Goal: Task Accomplishment & Management: Manage account settings

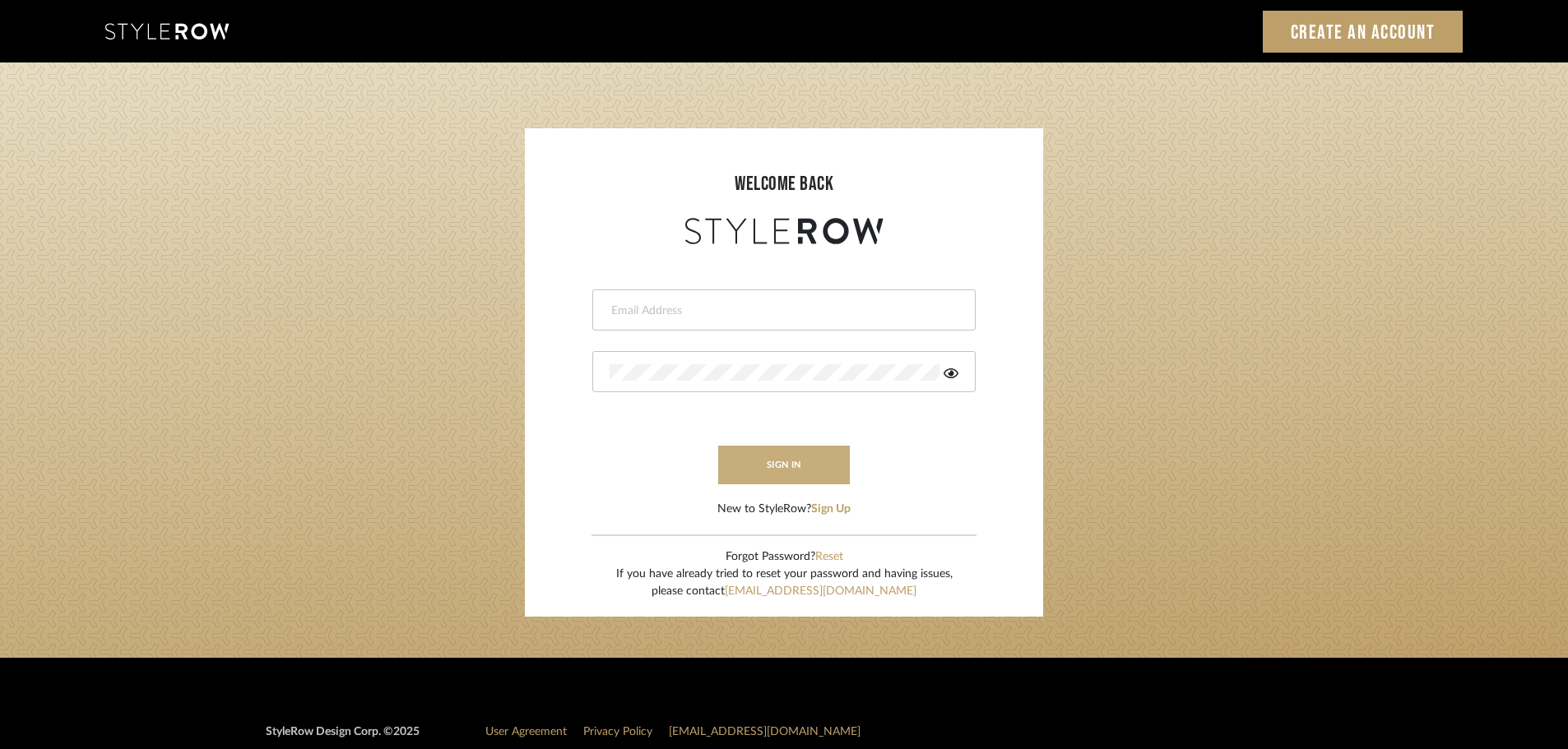
type input "peyton@studiodb.com"
click at [817, 469] on button "sign in" at bounding box center [784, 465] width 132 height 39
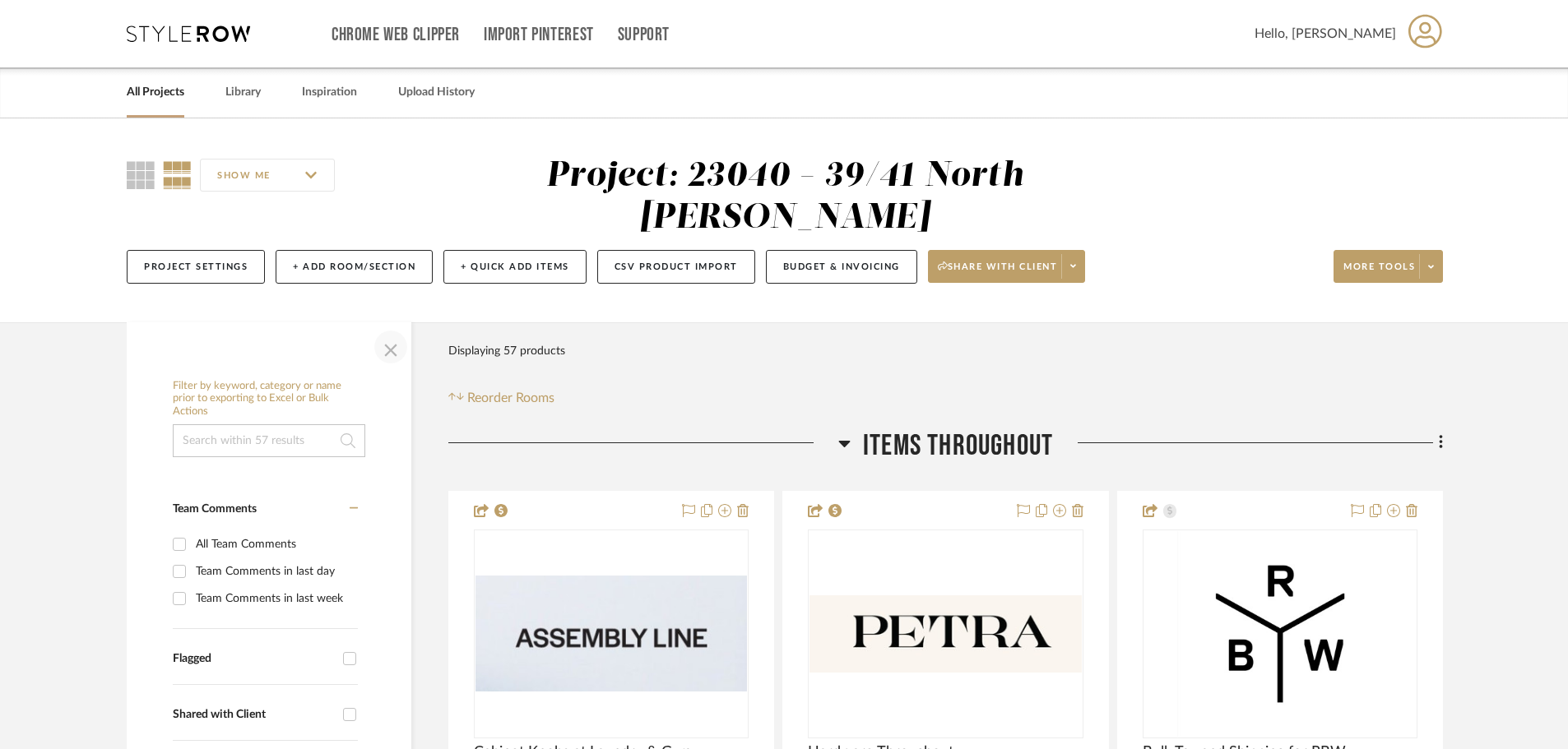
click at [388, 346] on span "button" at bounding box center [390, 346] width 40 height 40
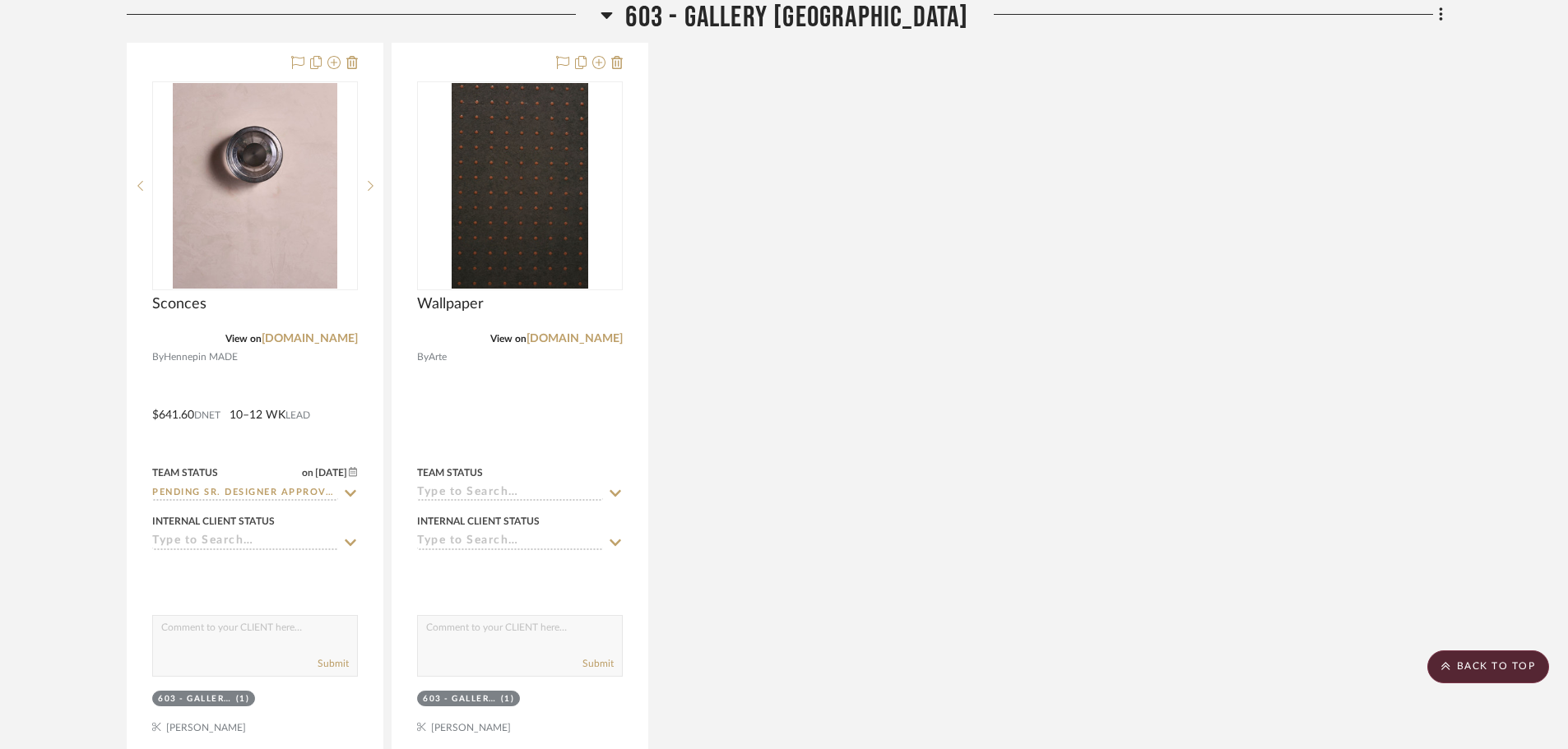
scroll to position [2385, 0]
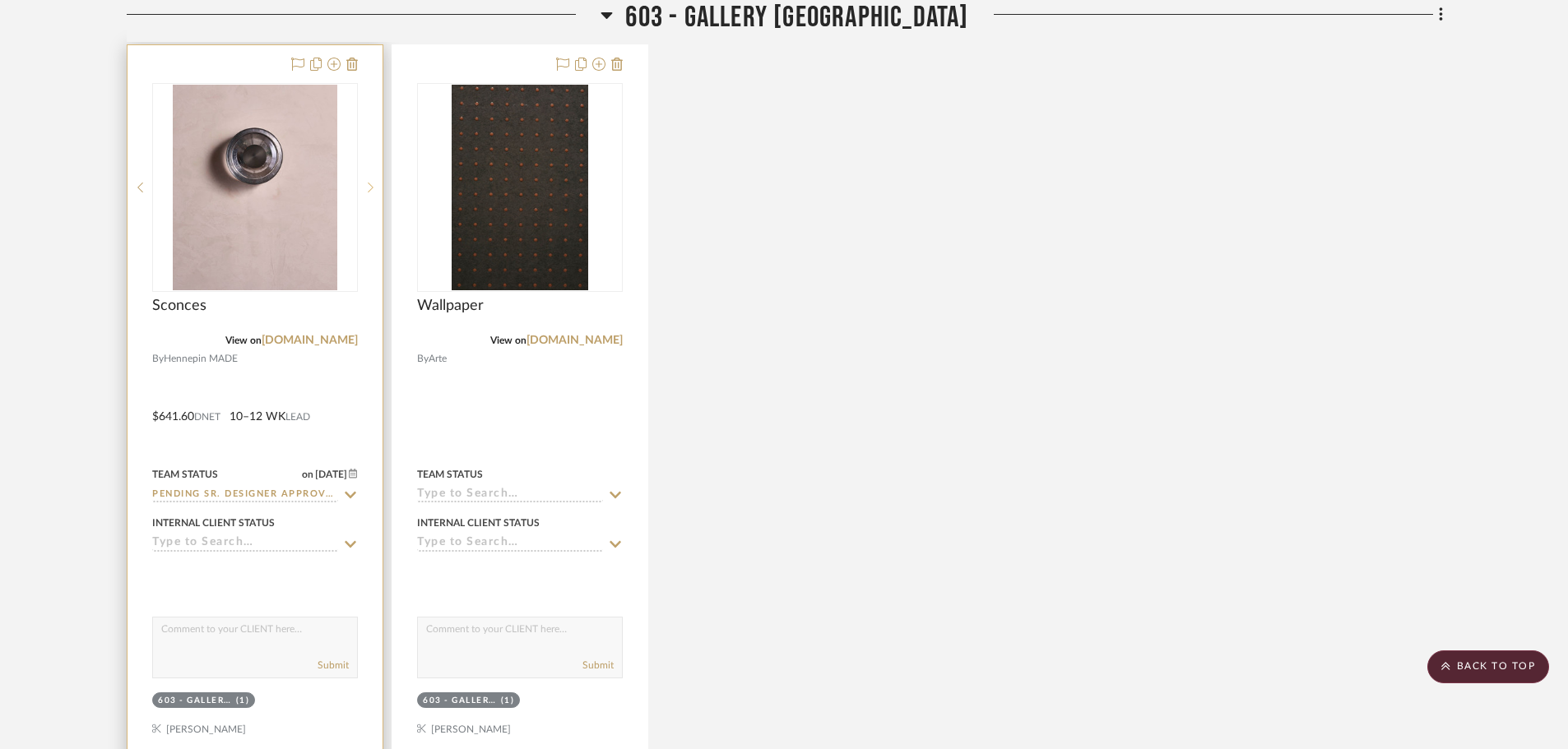
click at [369, 185] on icon at bounding box center [370, 187] width 6 height 11
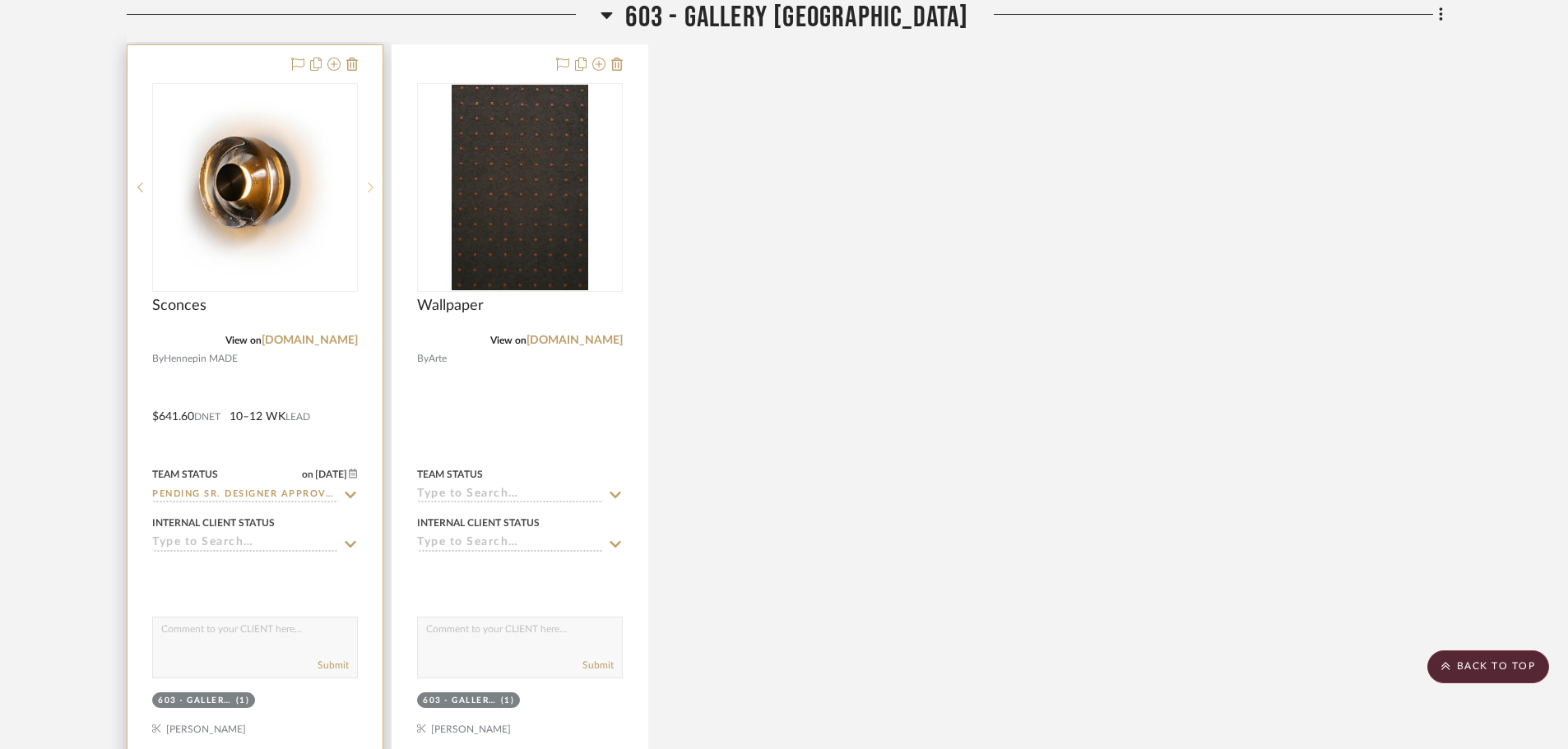
click at [369, 185] on icon at bounding box center [370, 187] width 6 height 11
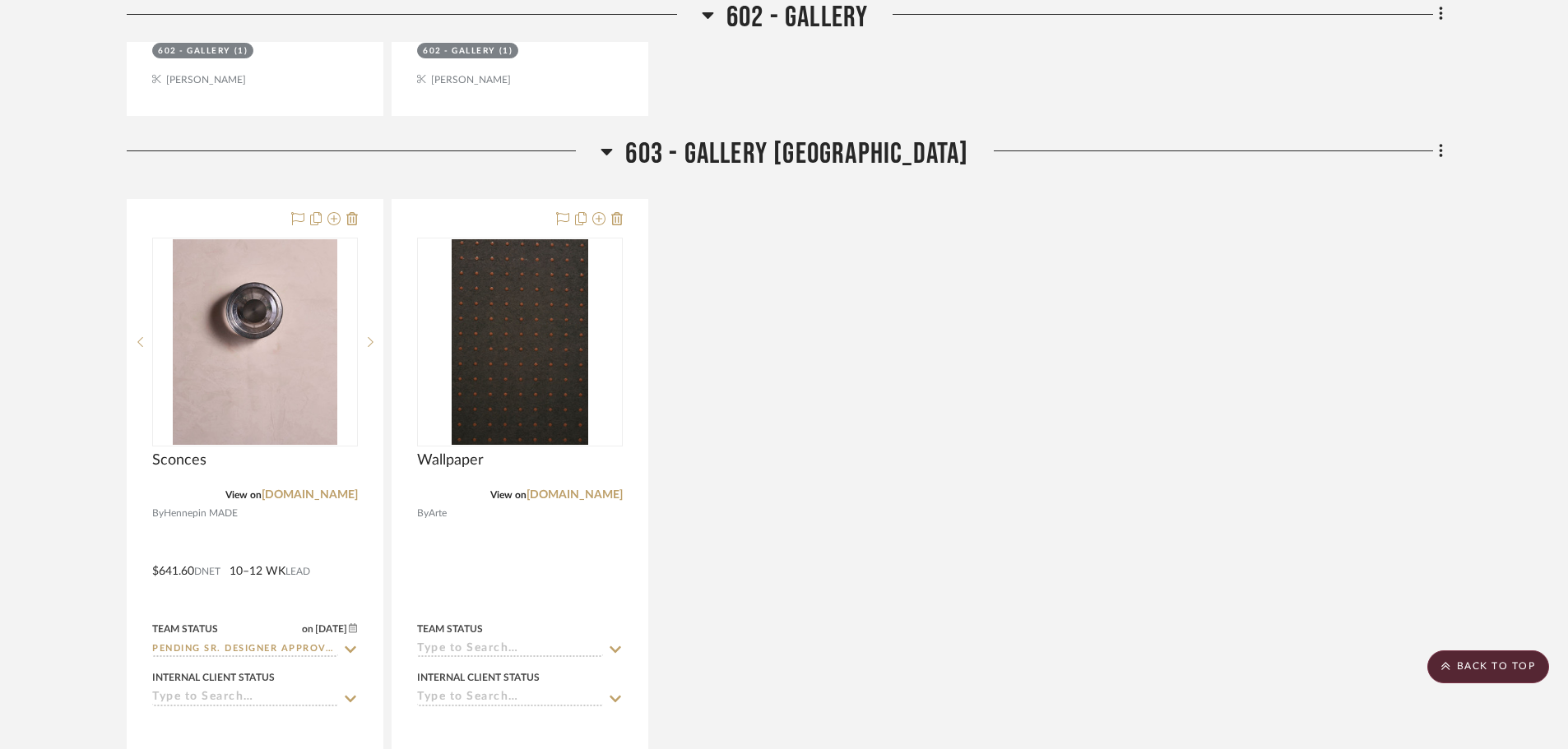
scroll to position [2221, 0]
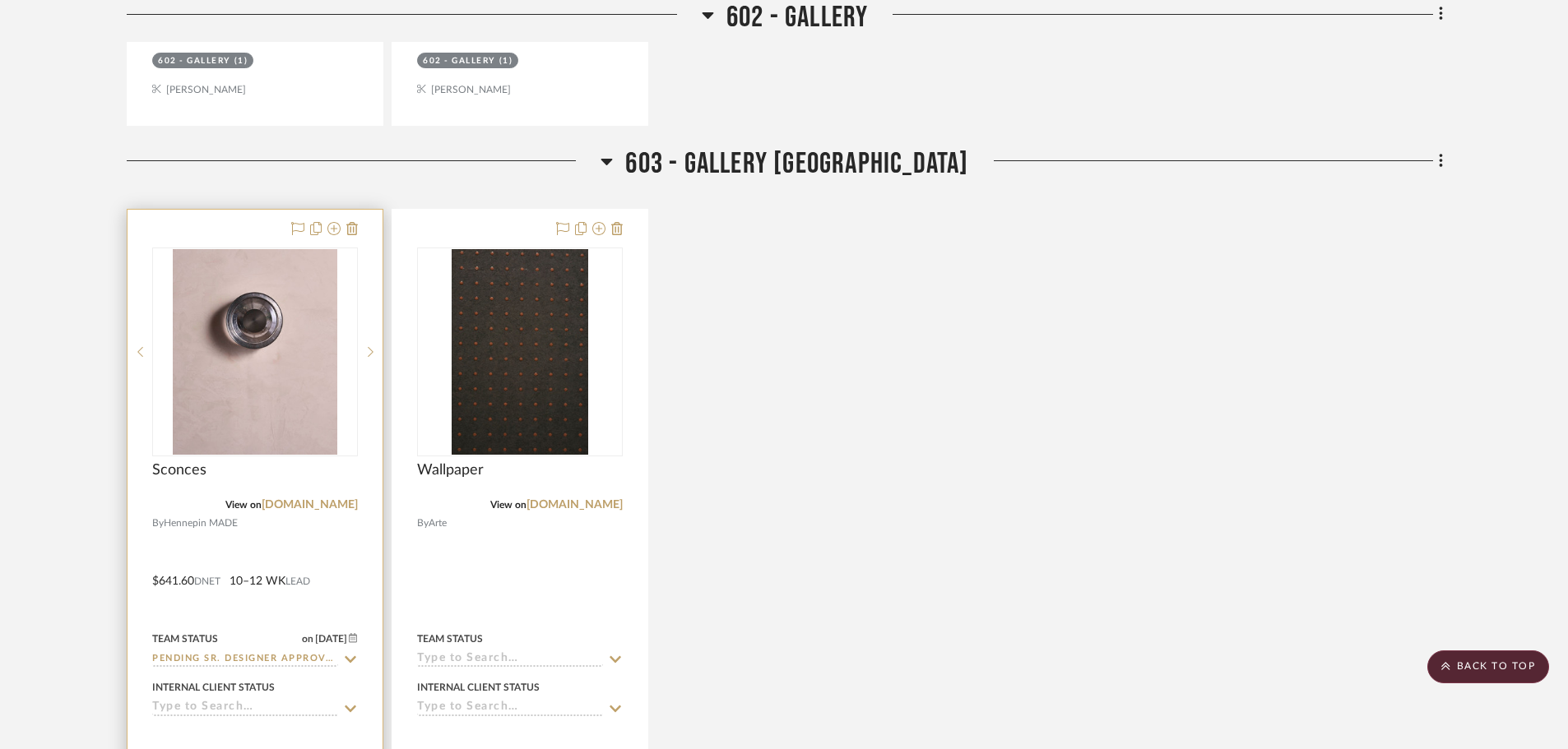
click at [349, 658] on icon at bounding box center [350, 659] width 15 height 13
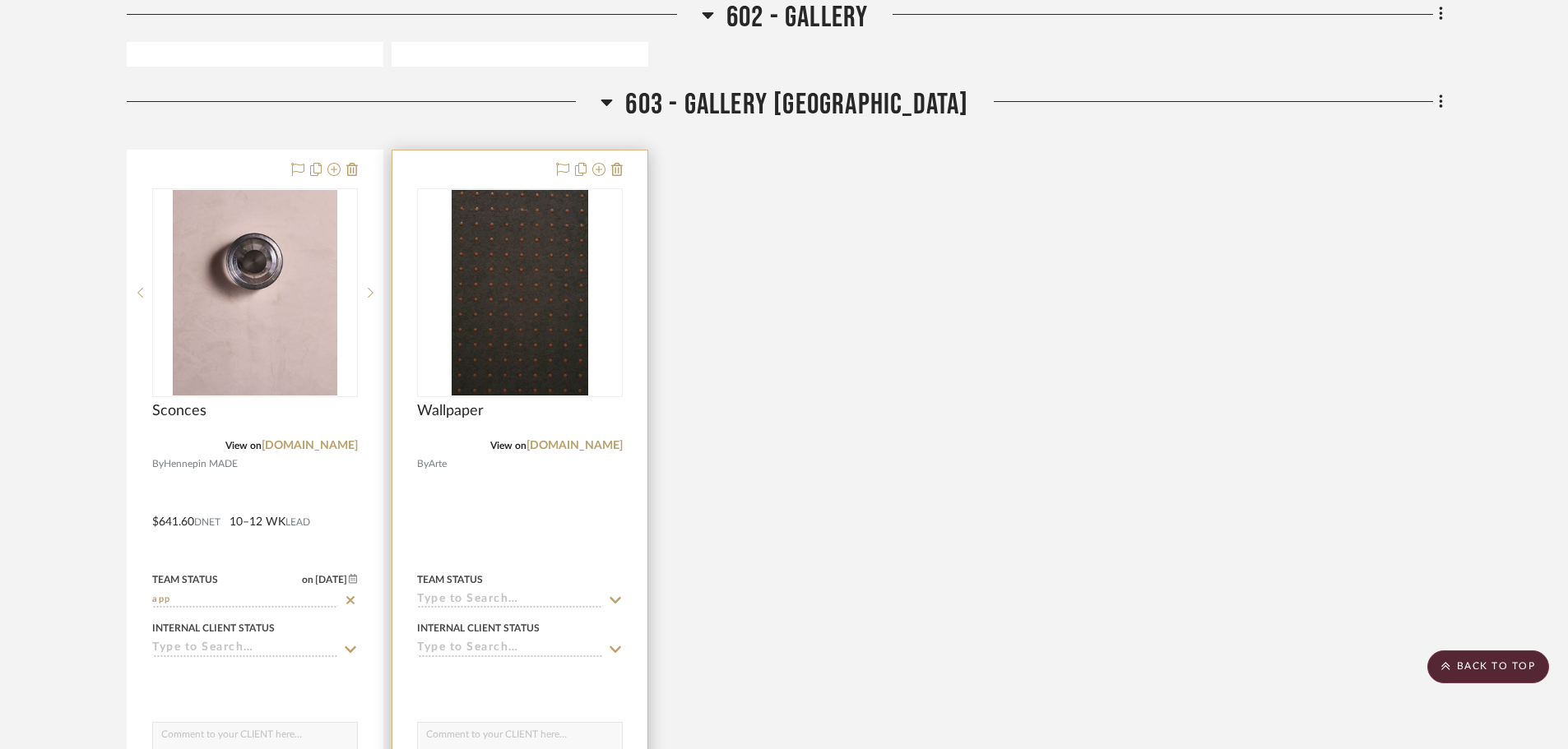
scroll to position [2302, 0]
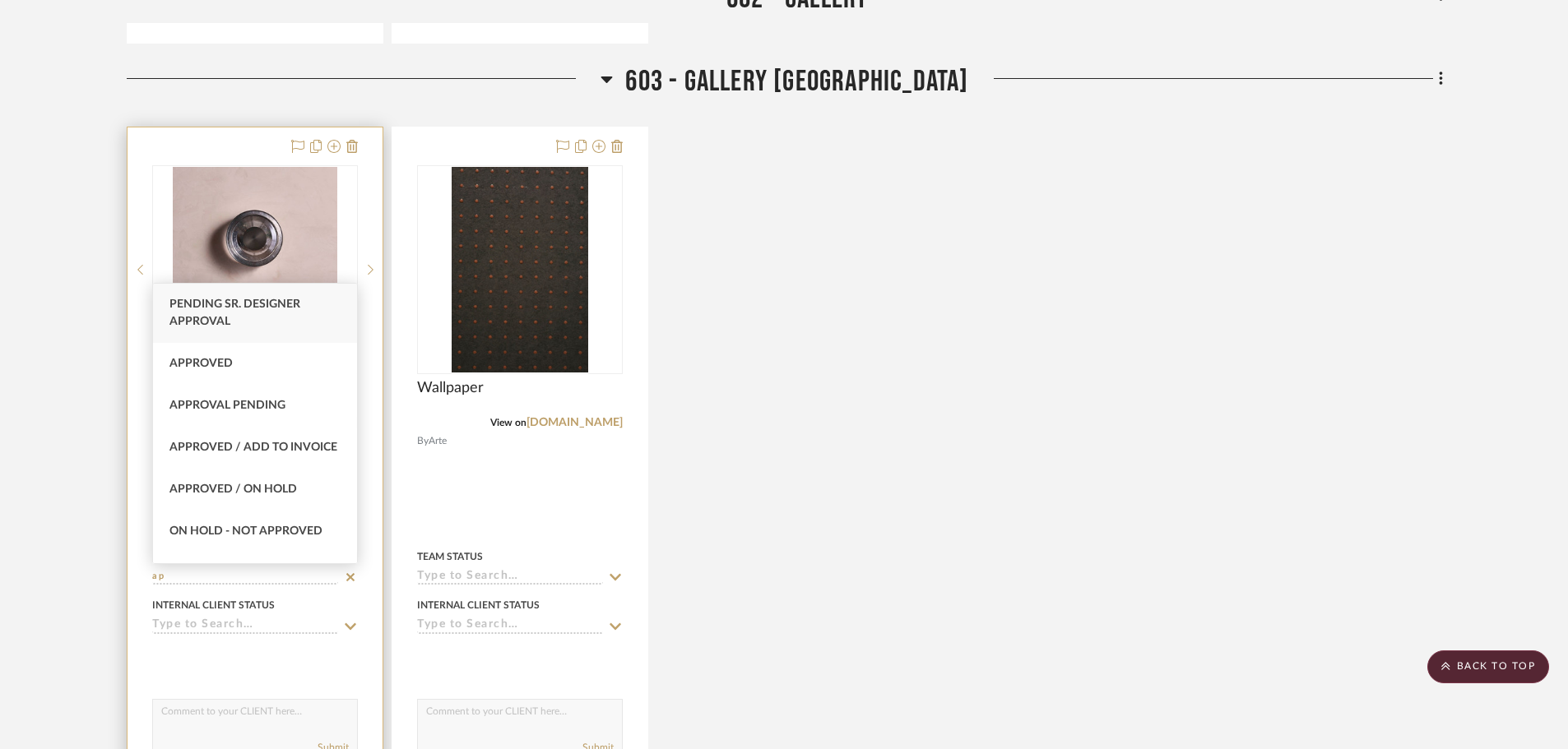
type input "a"
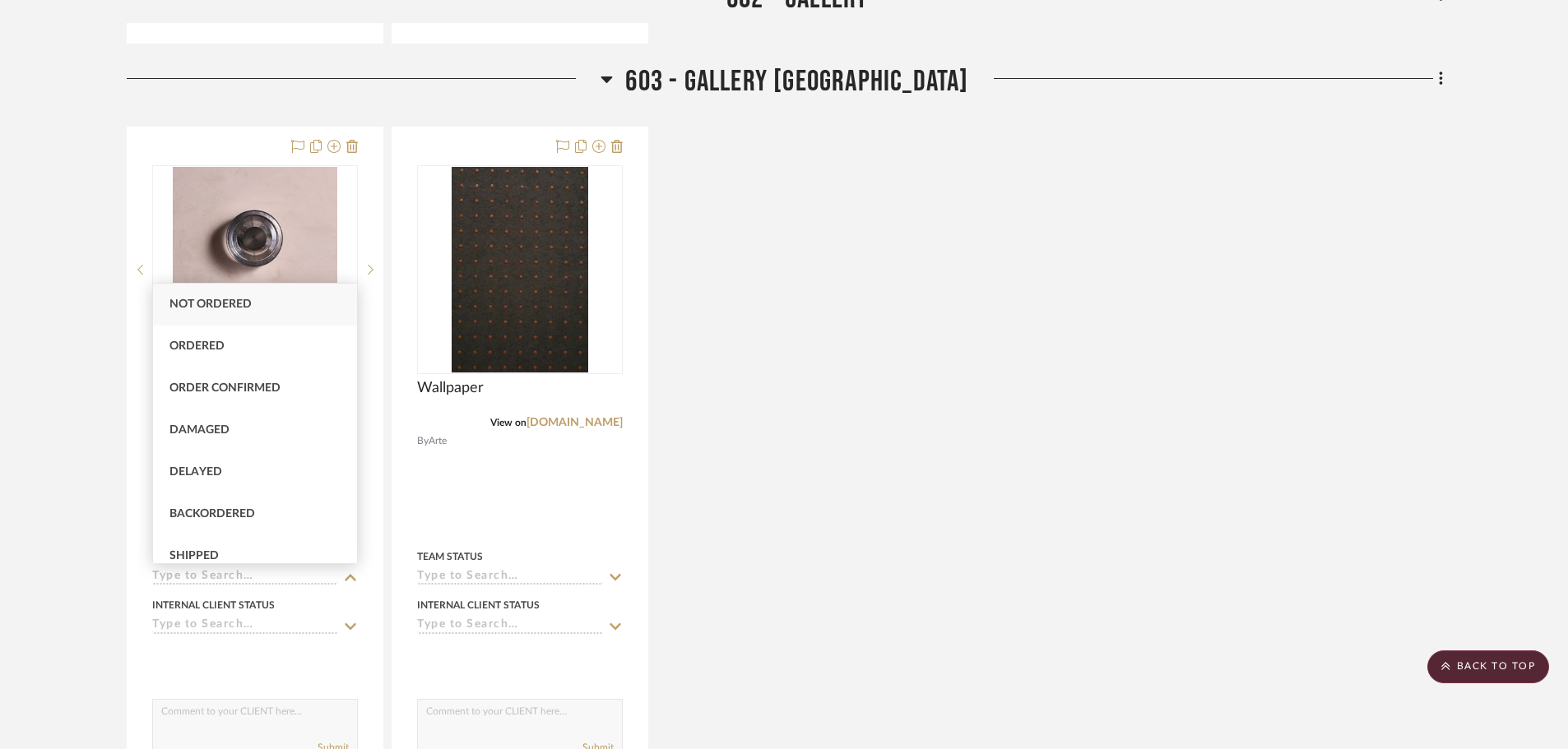
click at [1178, 566] on div "Sconces View on hennepinmade.com By Hennepin MADE $641.60 DNET 10–12 WK LEAD Te…" at bounding box center [784, 487] width 1316 height 721
type input "10/8/2025"
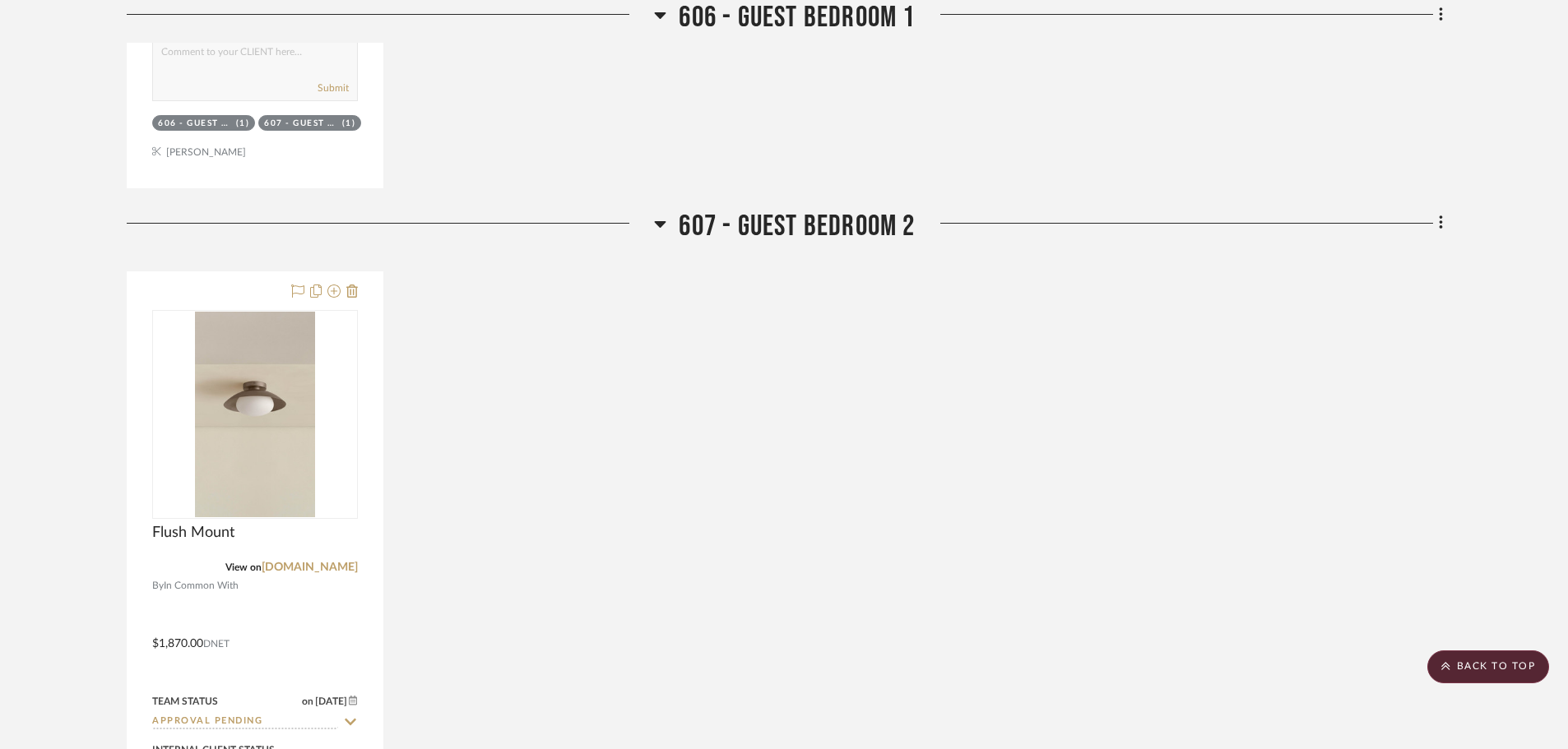
scroll to position [4194, 0]
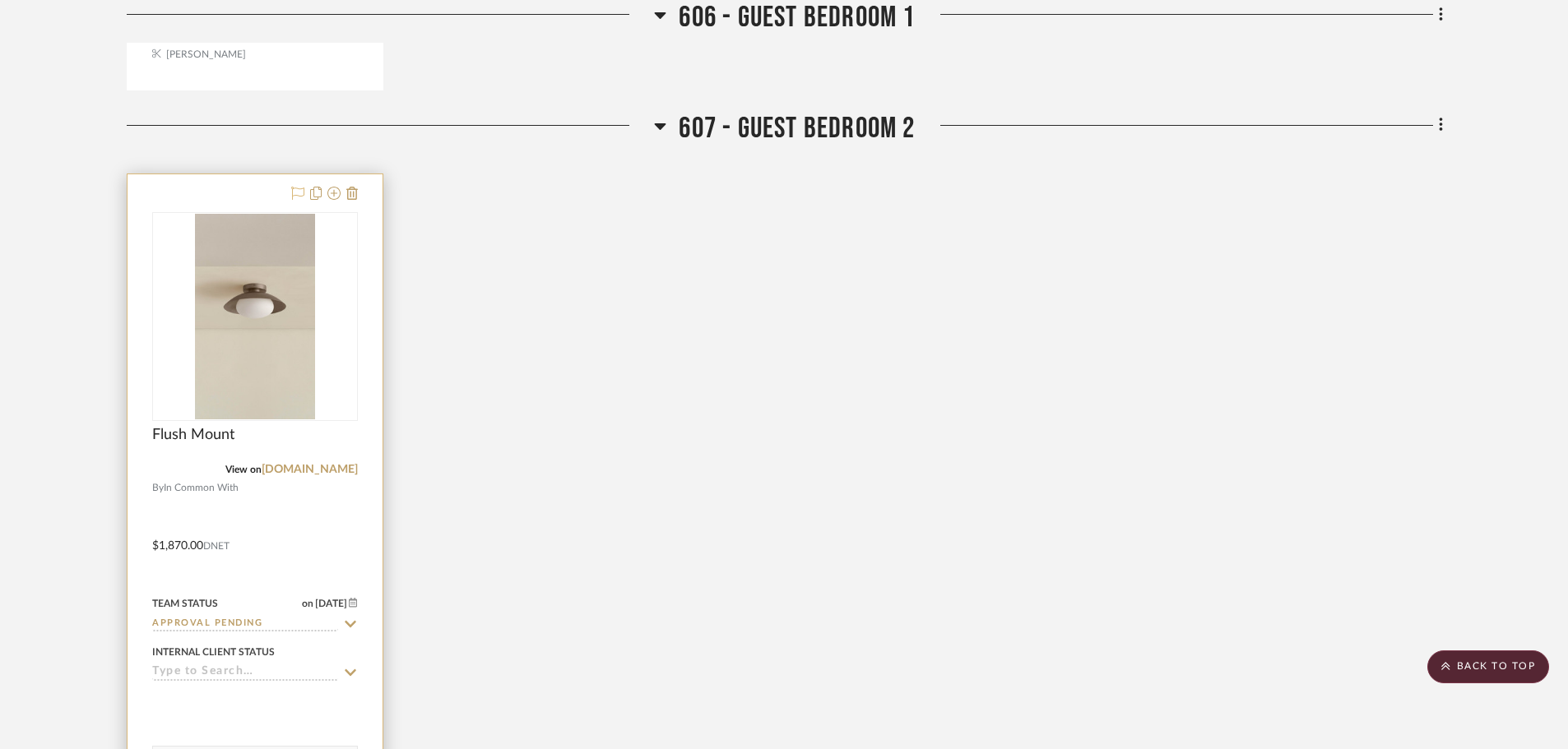
click at [295, 188] on icon at bounding box center [297, 193] width 13 height 13
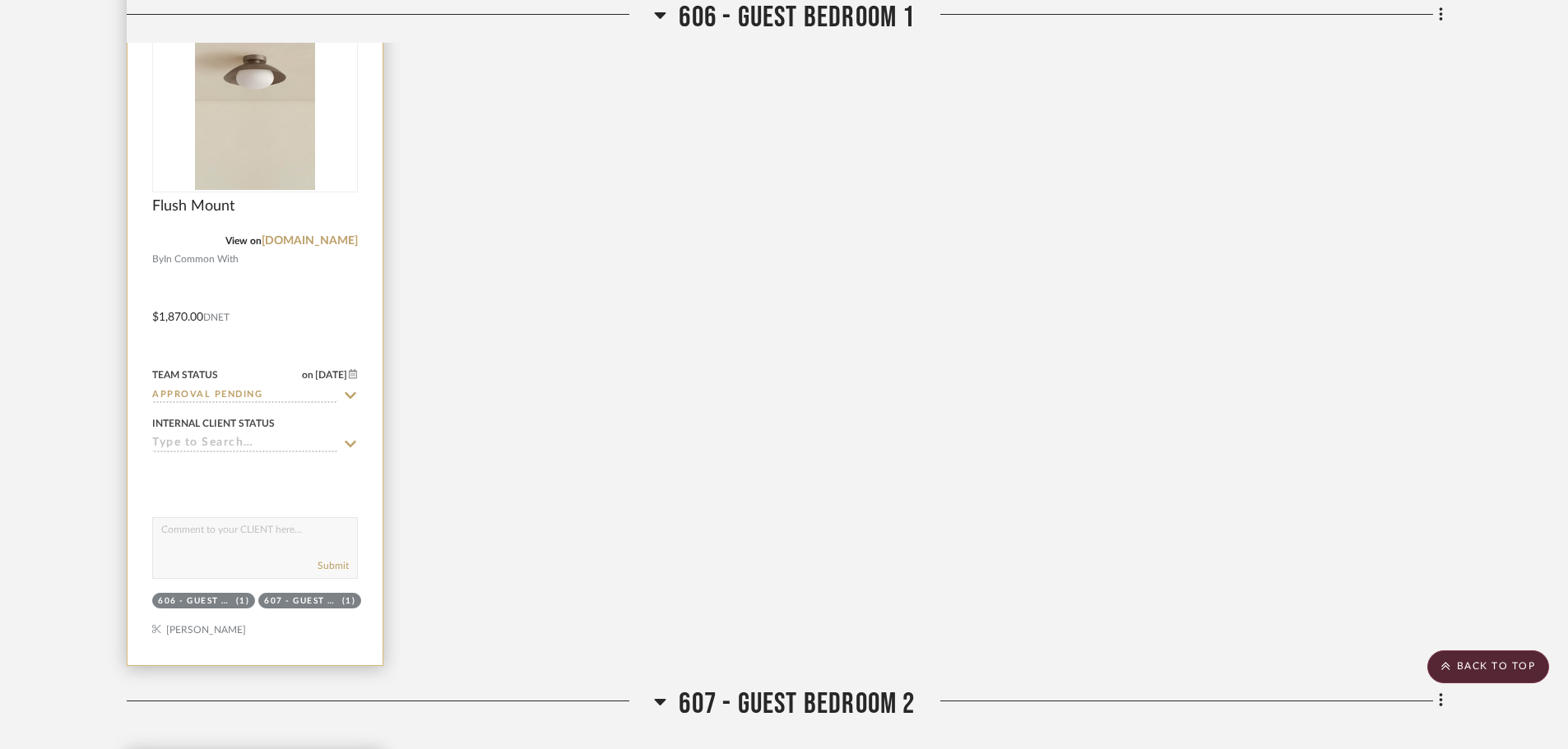
scroll to position [3536, 0]
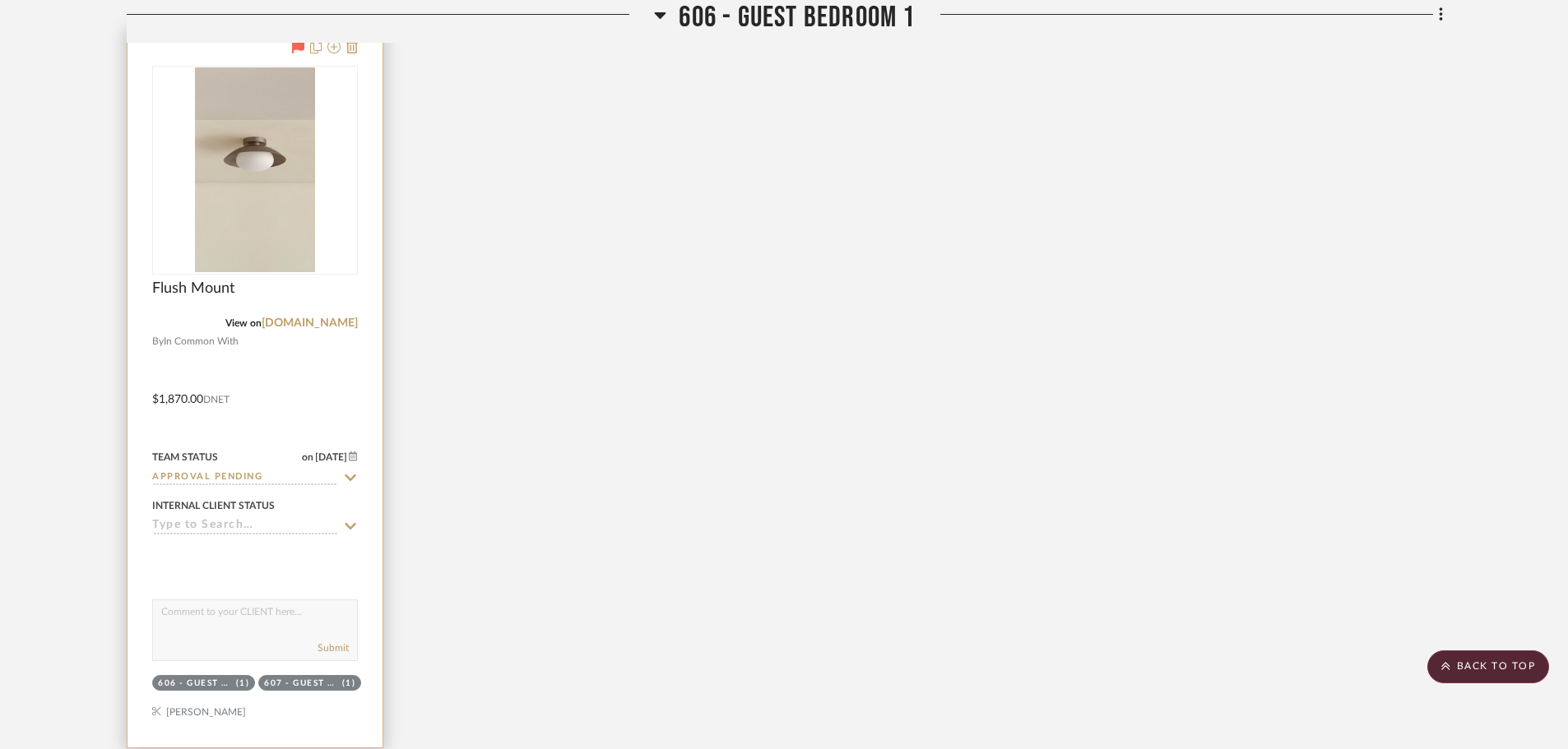
click at [348, 472] on icon at bounding box center [350, 477] width 15 height 13
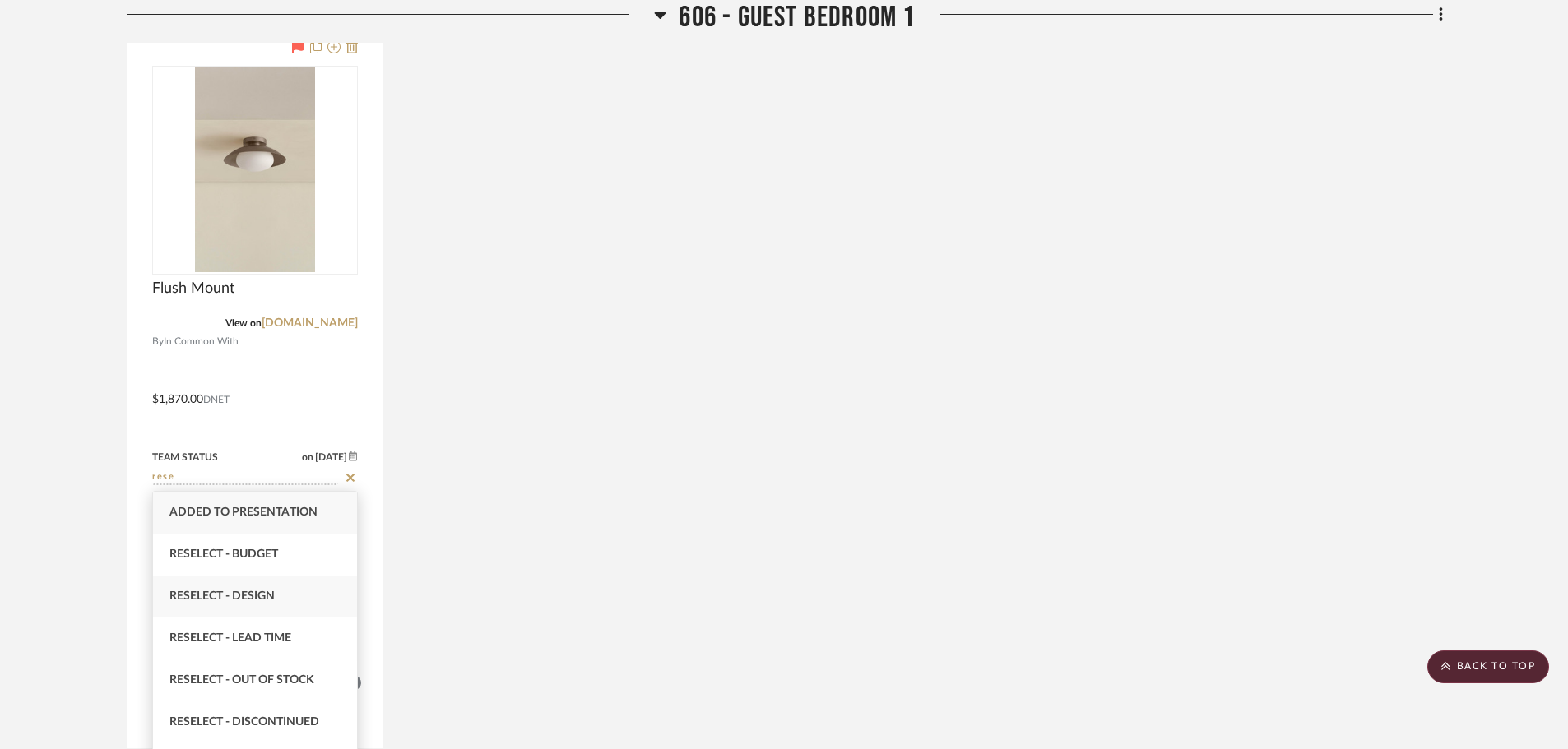
type input "rese"
click at [310, 603] on div "Reselect - Design" at bounding box center [255, 597] width 204 height 42
type input "10/8/2025"
type input "Reselect - Design"
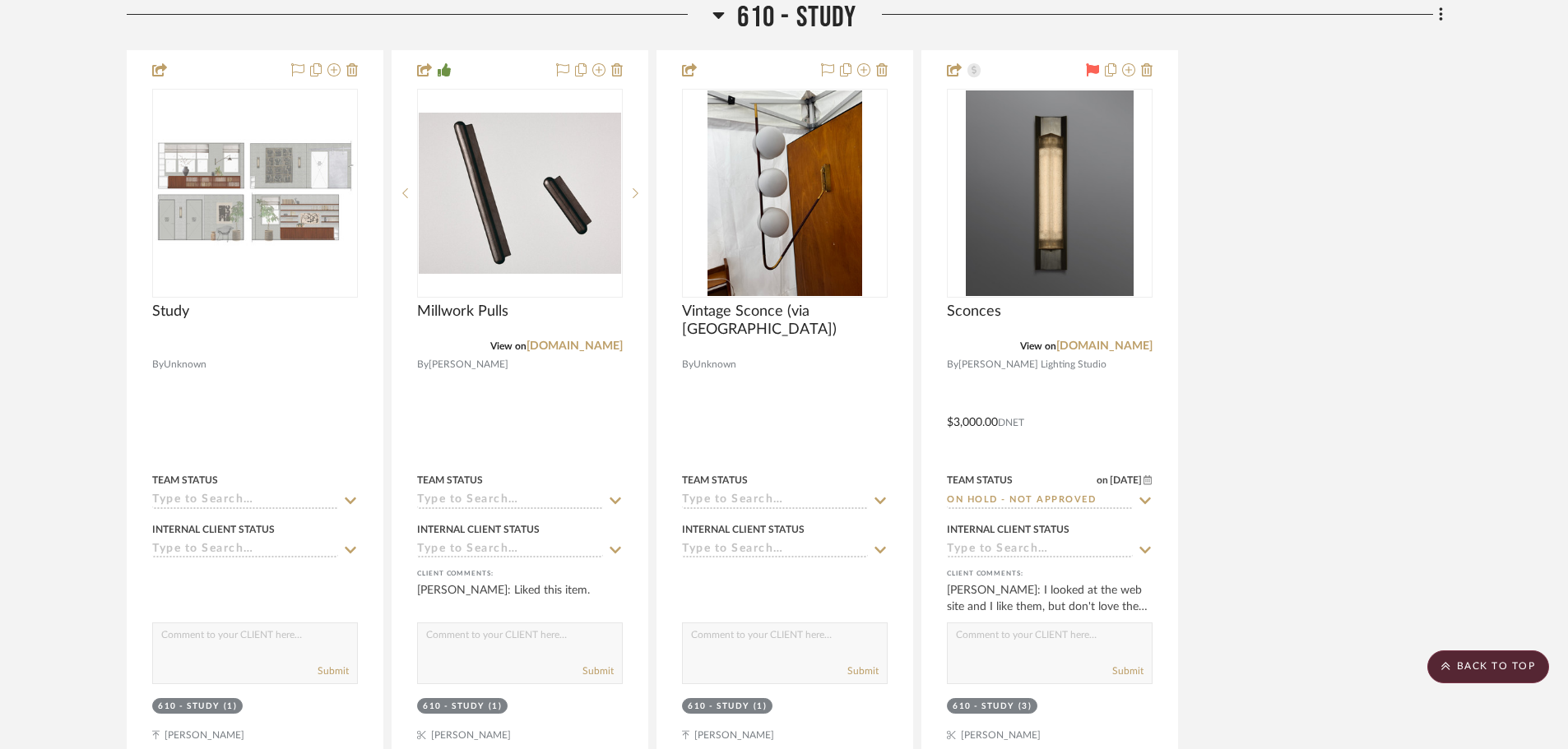
scroll to position [5263, 0]
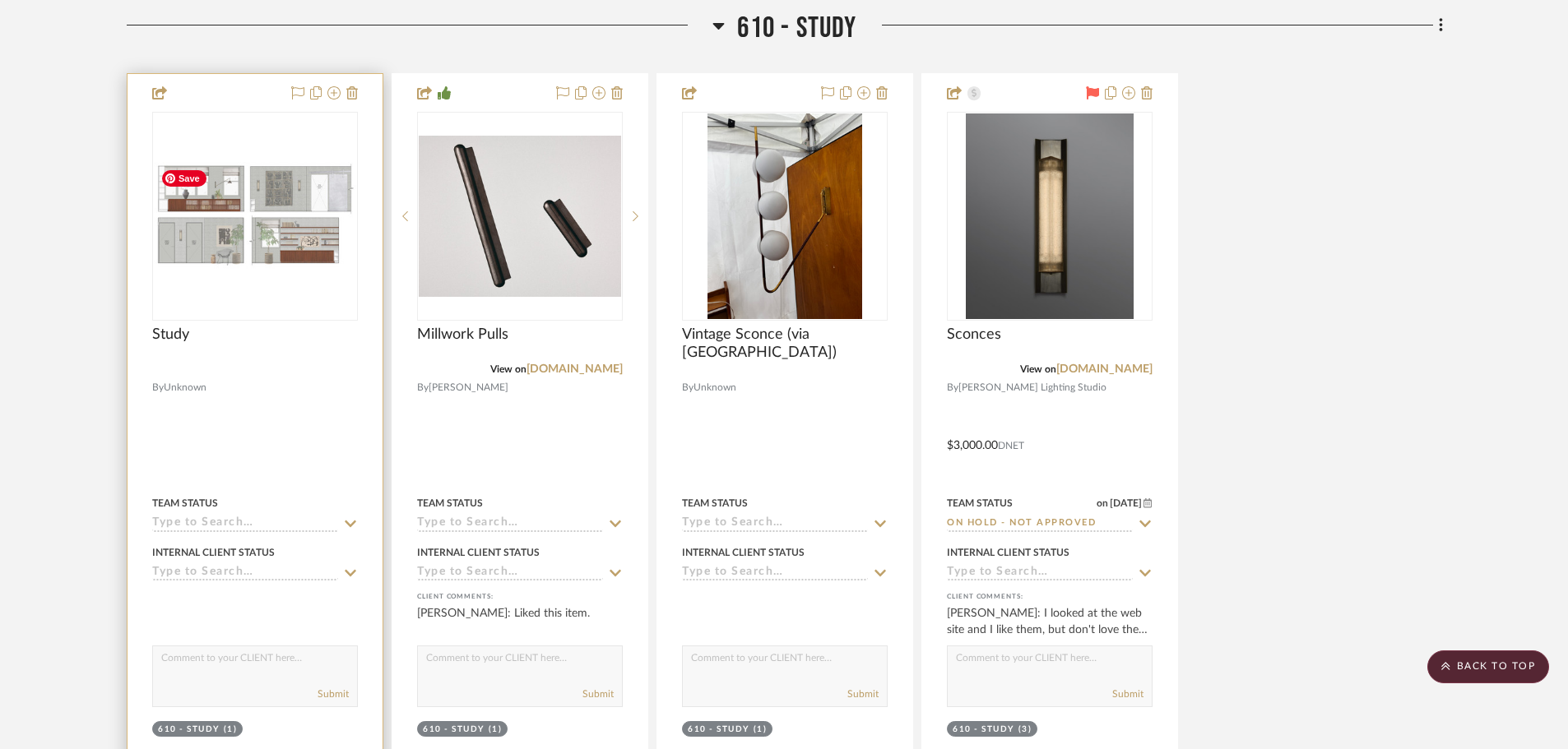
click at [0, 0] on img at bounding box center [0, 0] width 0 height 0
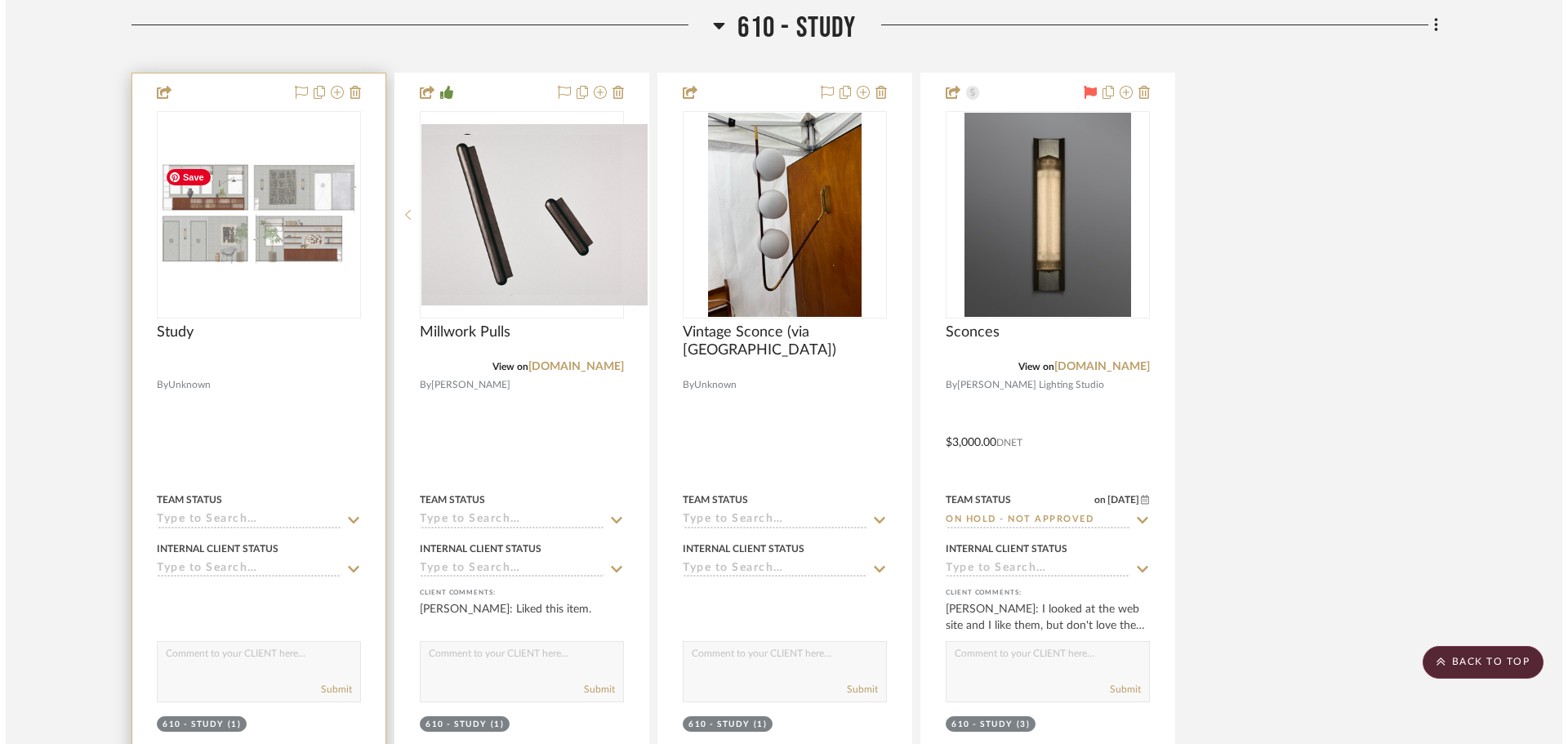
scroll to position [0, 0]
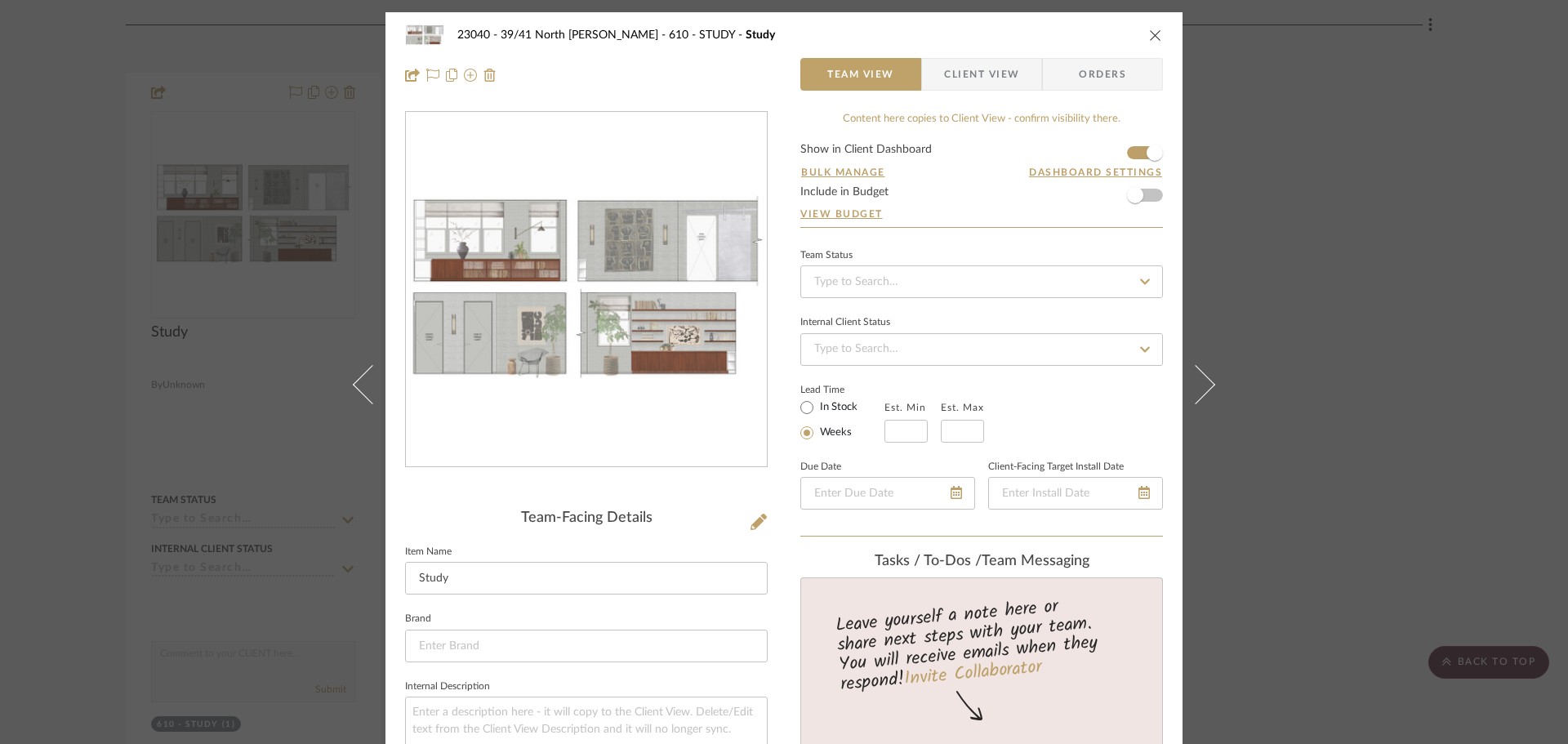
click at [1262, 389] on div "23040 - 39/41 North Moore - Weissmann 610 - STUDY Study Team View Client View O…" at bounding box center [784, 372] width 1568 height 744
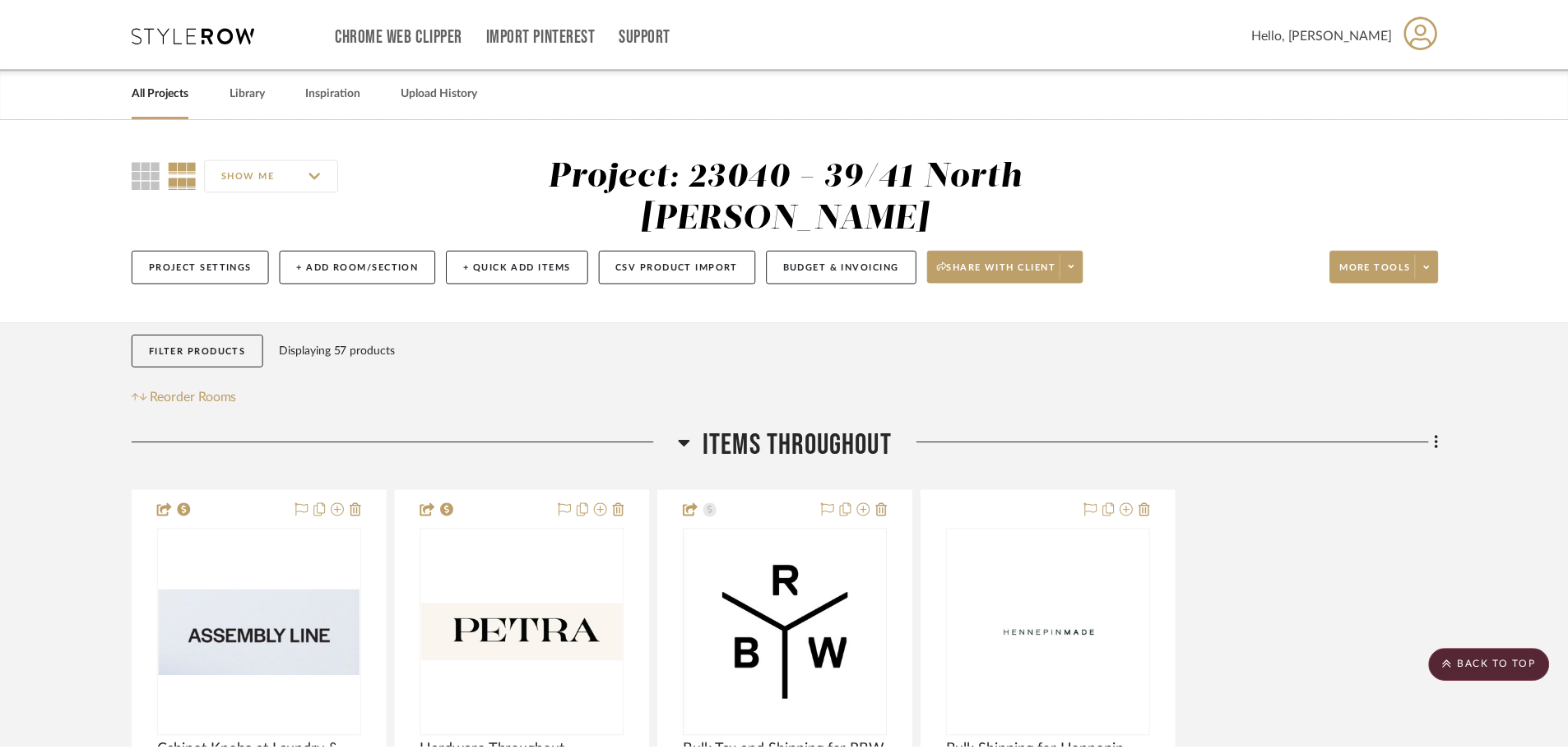
scroll to position [5263, 0]
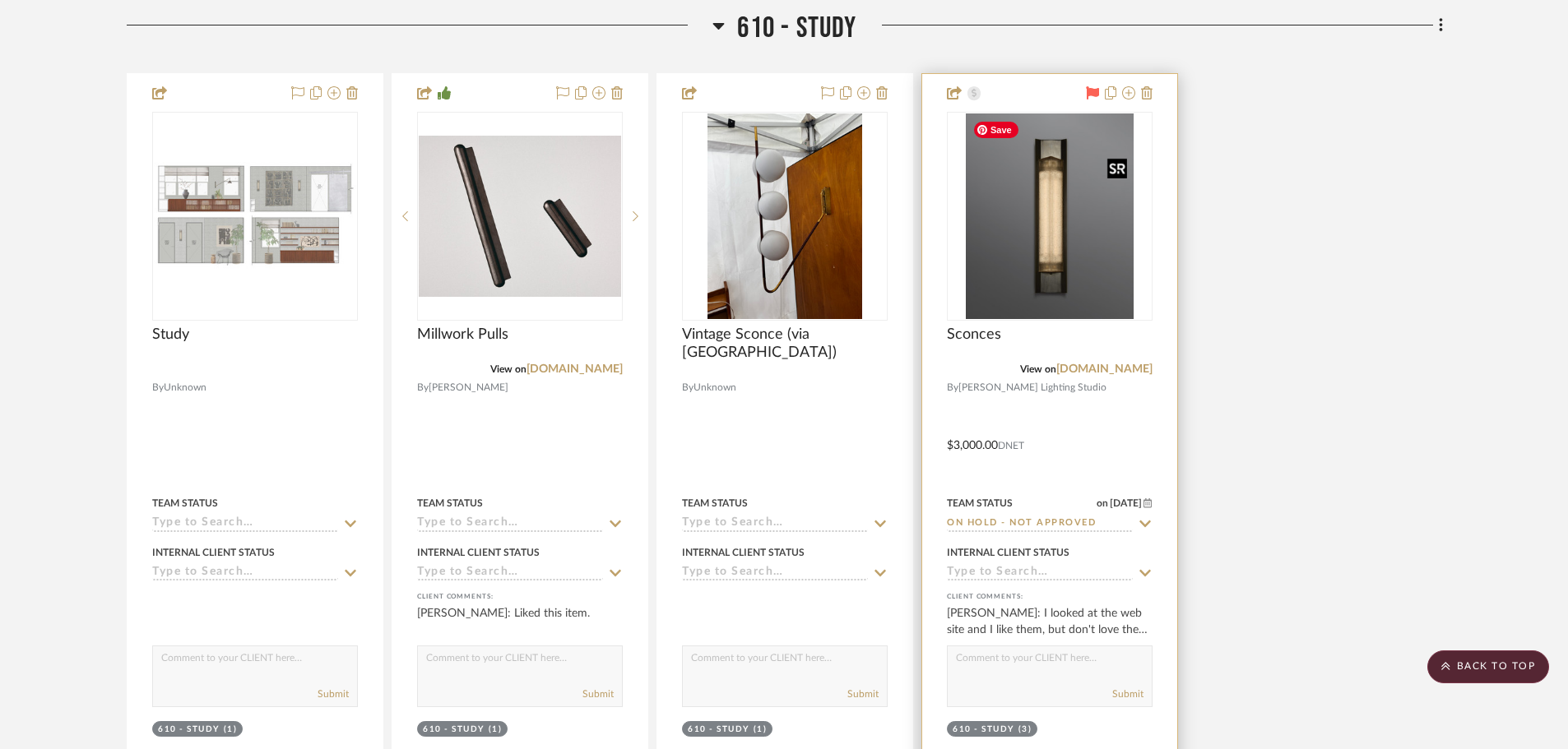
click at [1054, 240] on img "0" at bounding box center [1049, 216] width 168 height 206
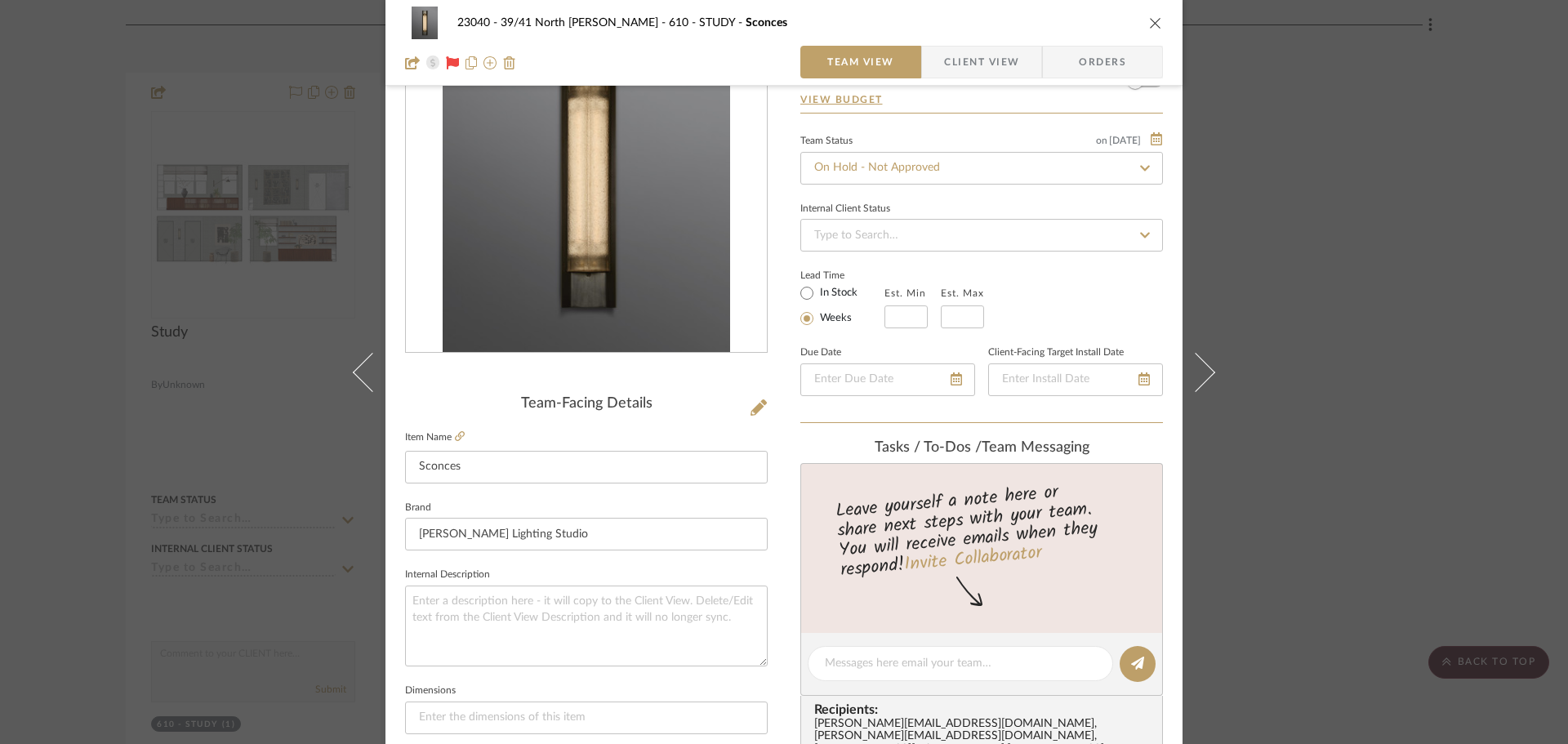
scroll to position [82, 0]
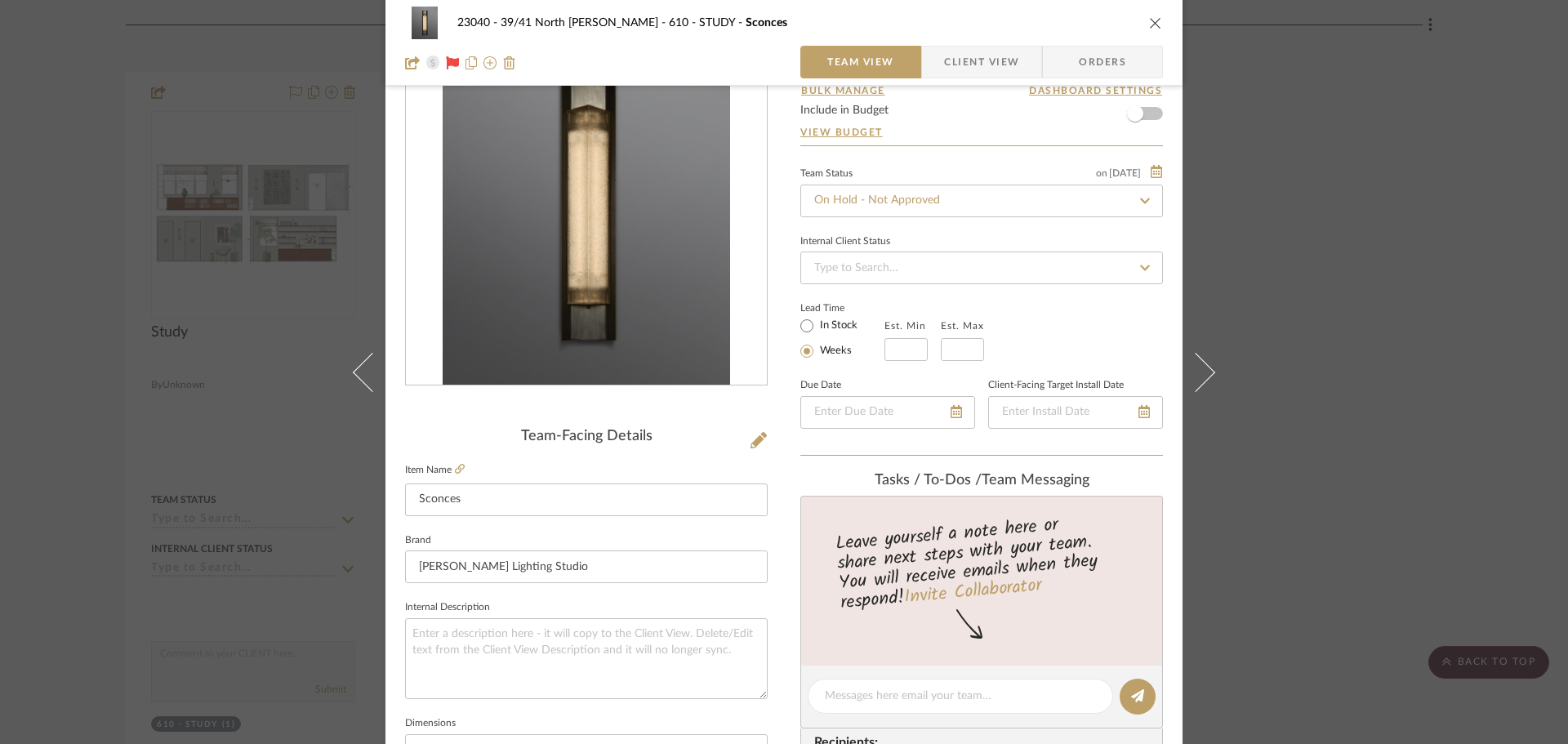
click at [1435, 314] on div "23040 - 39/41 North Moore - Weissmann 610 - STUDY Sconces Team View Client View…" at bounding box center [784, 372] width 1568 height 744
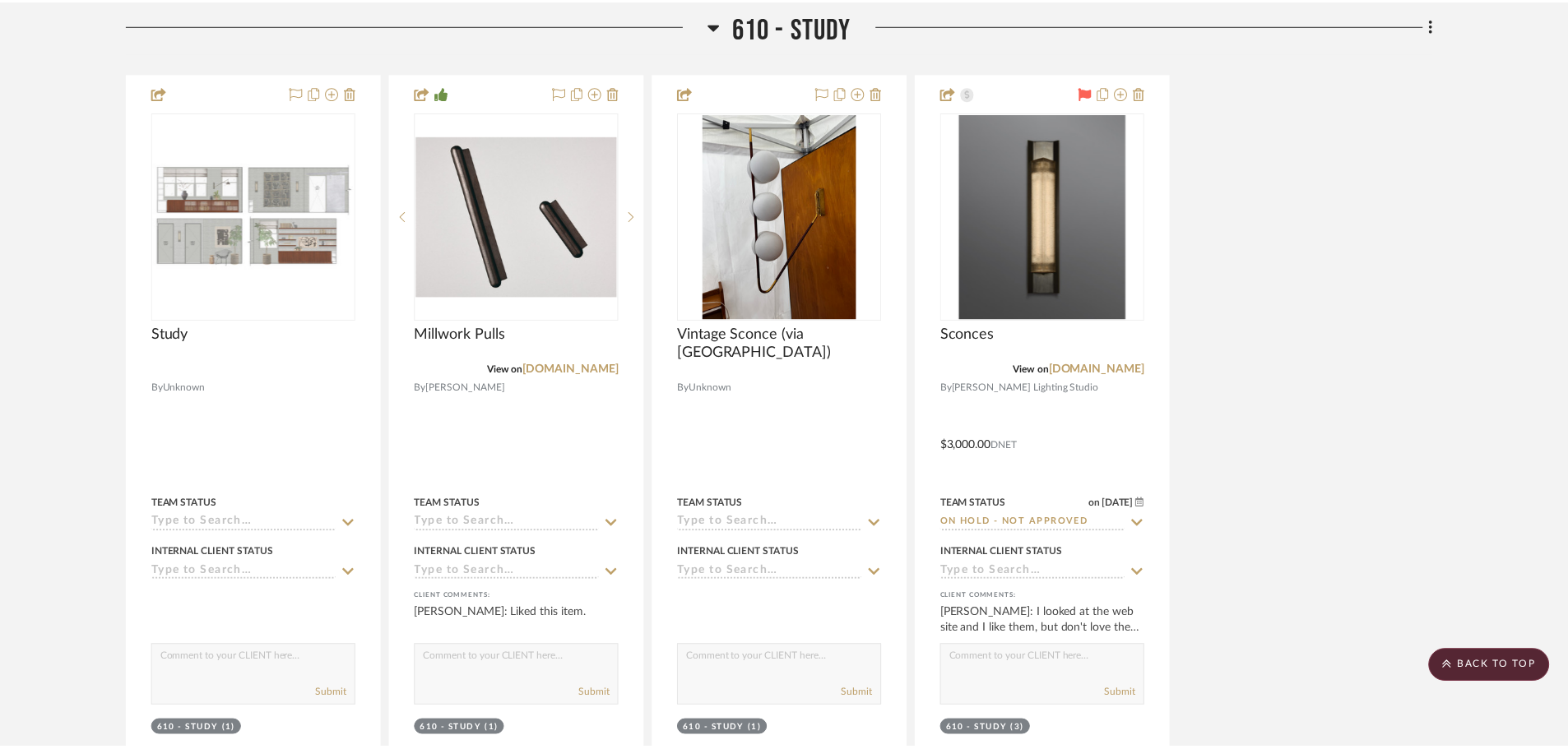
scroll to position [5263, 0]
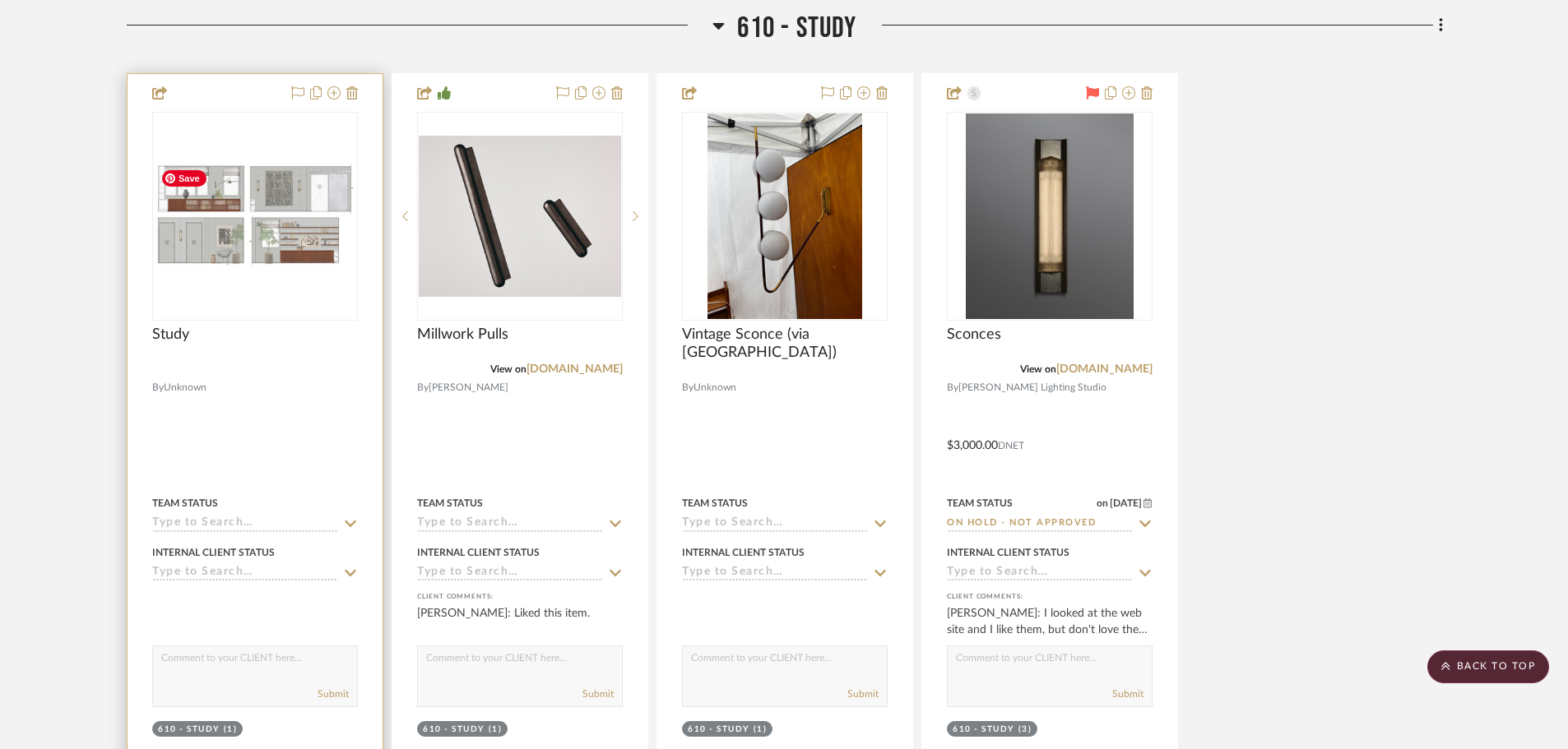
click at [300, 230] on img "0" at bounding box center [255, 215] width 202 height 108
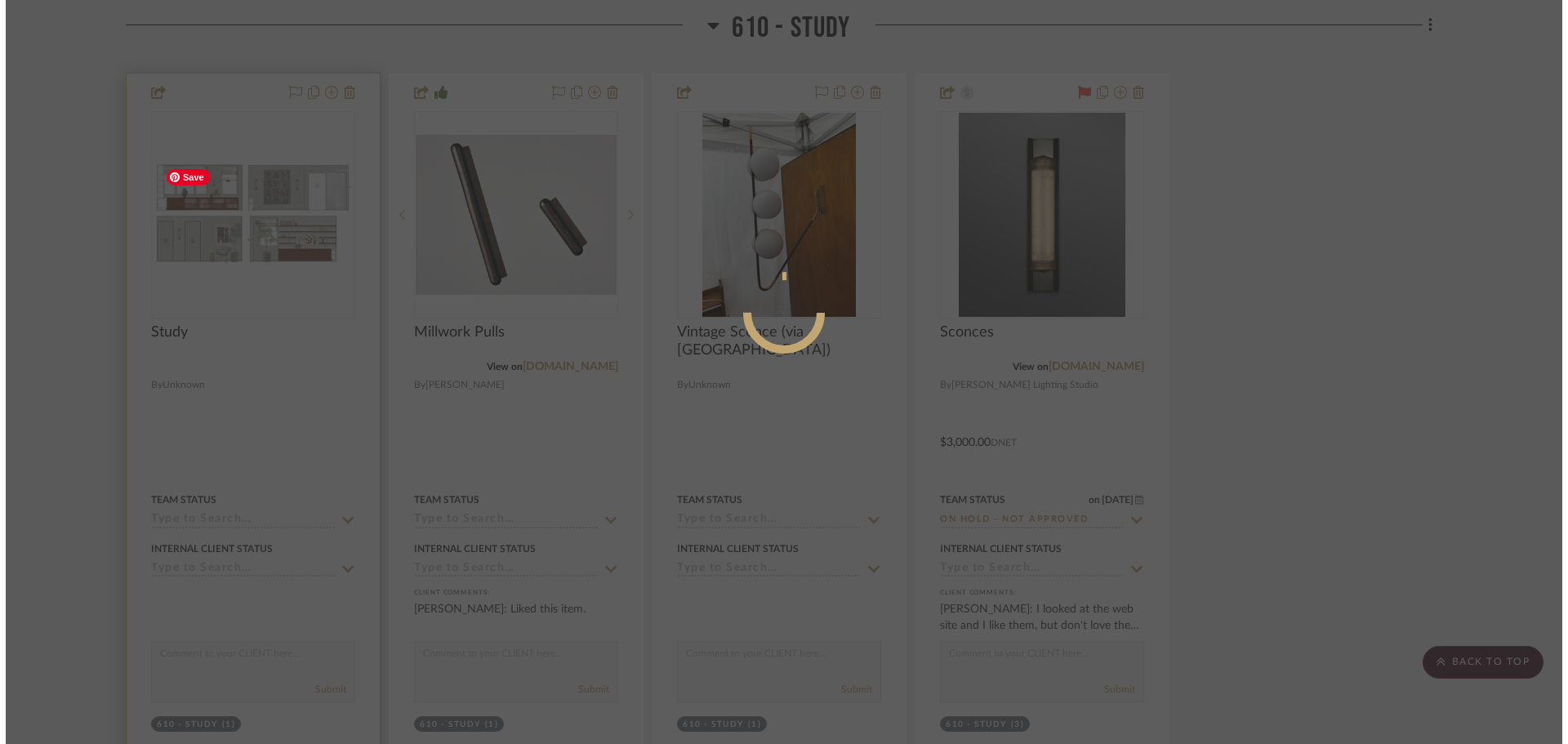
scroll to position [0, 0]
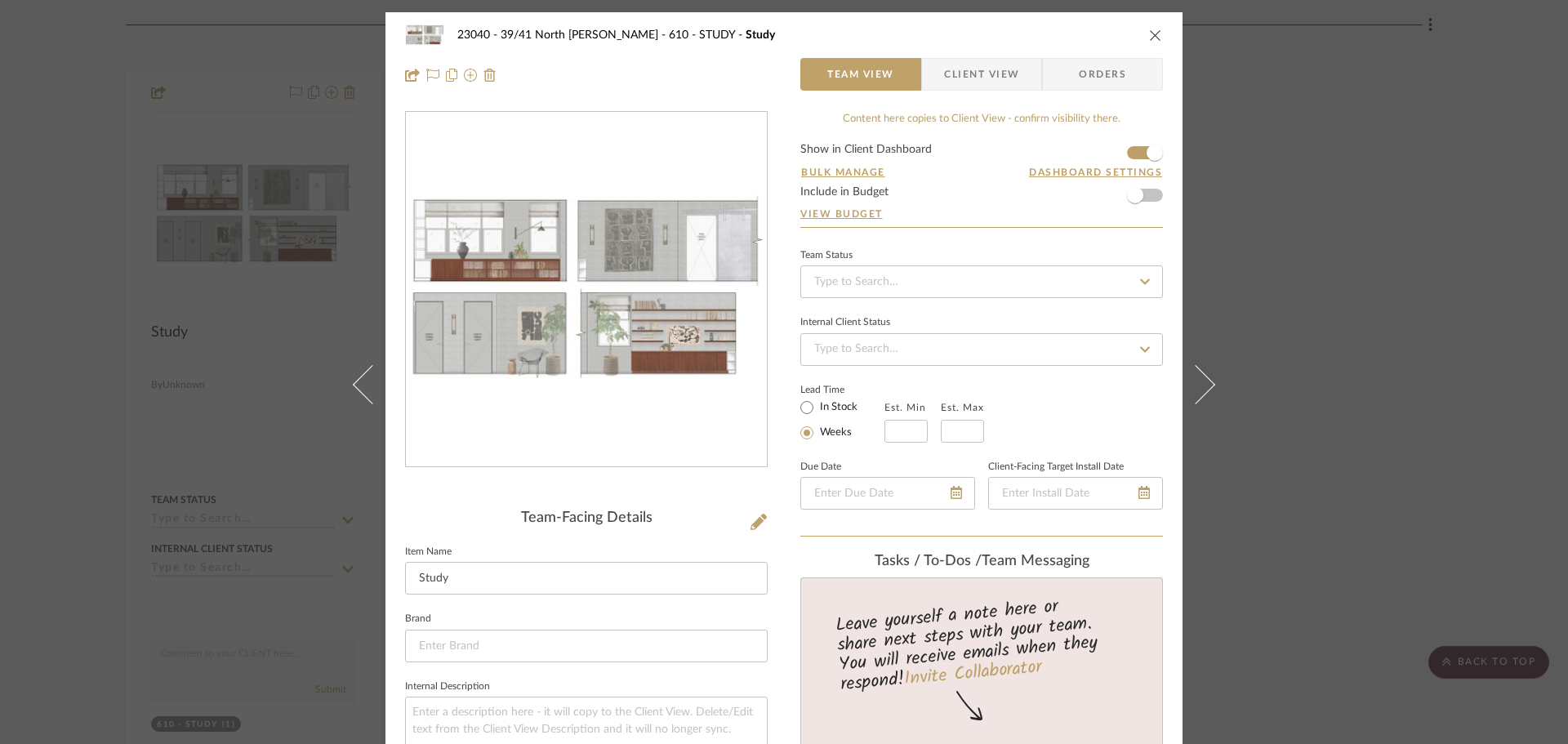
click at [602, 369] on img "0" at bounding box center [586, 290] width 361 height 195
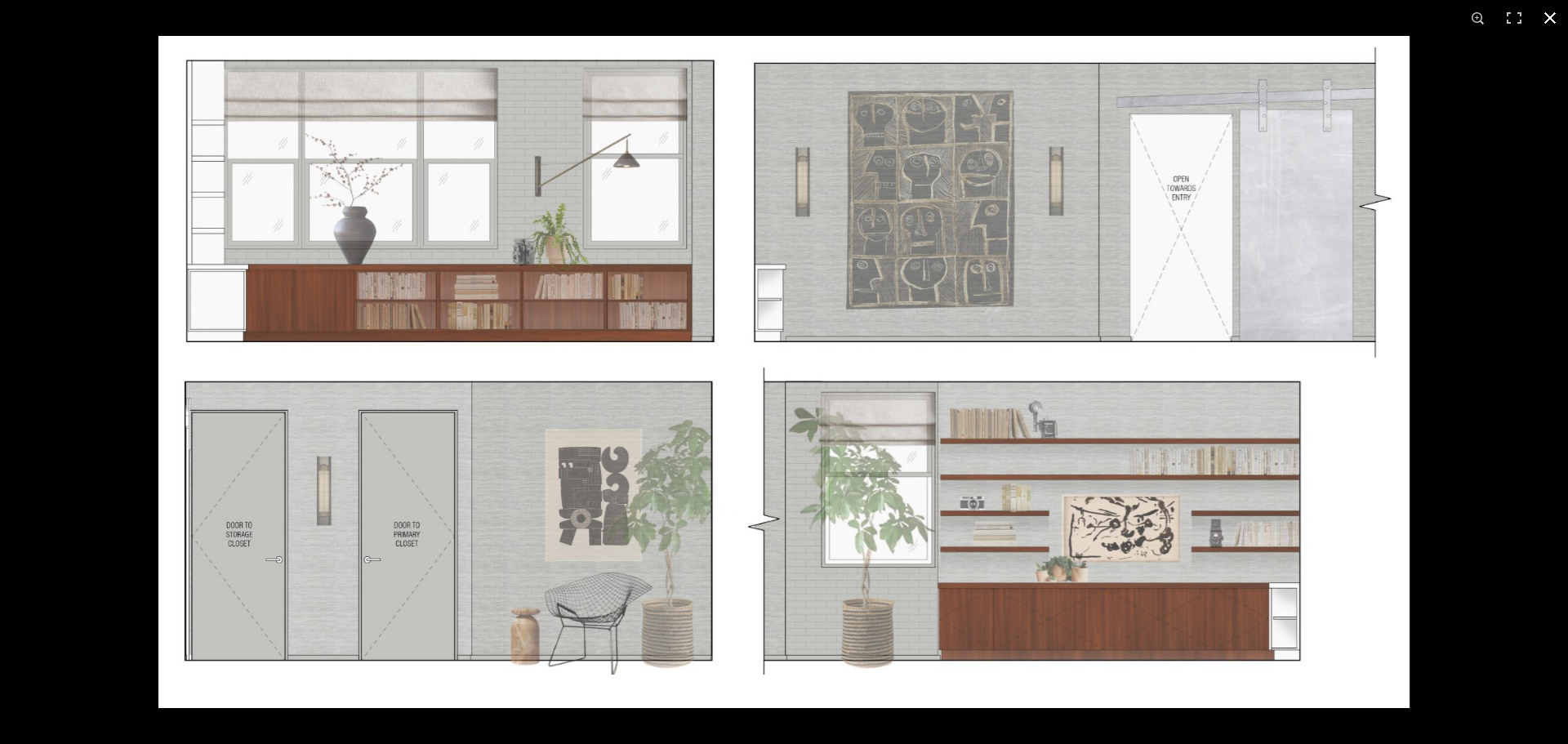
click at [1549, 13] on button at bounding box center [1550, 17] width 36 height 36
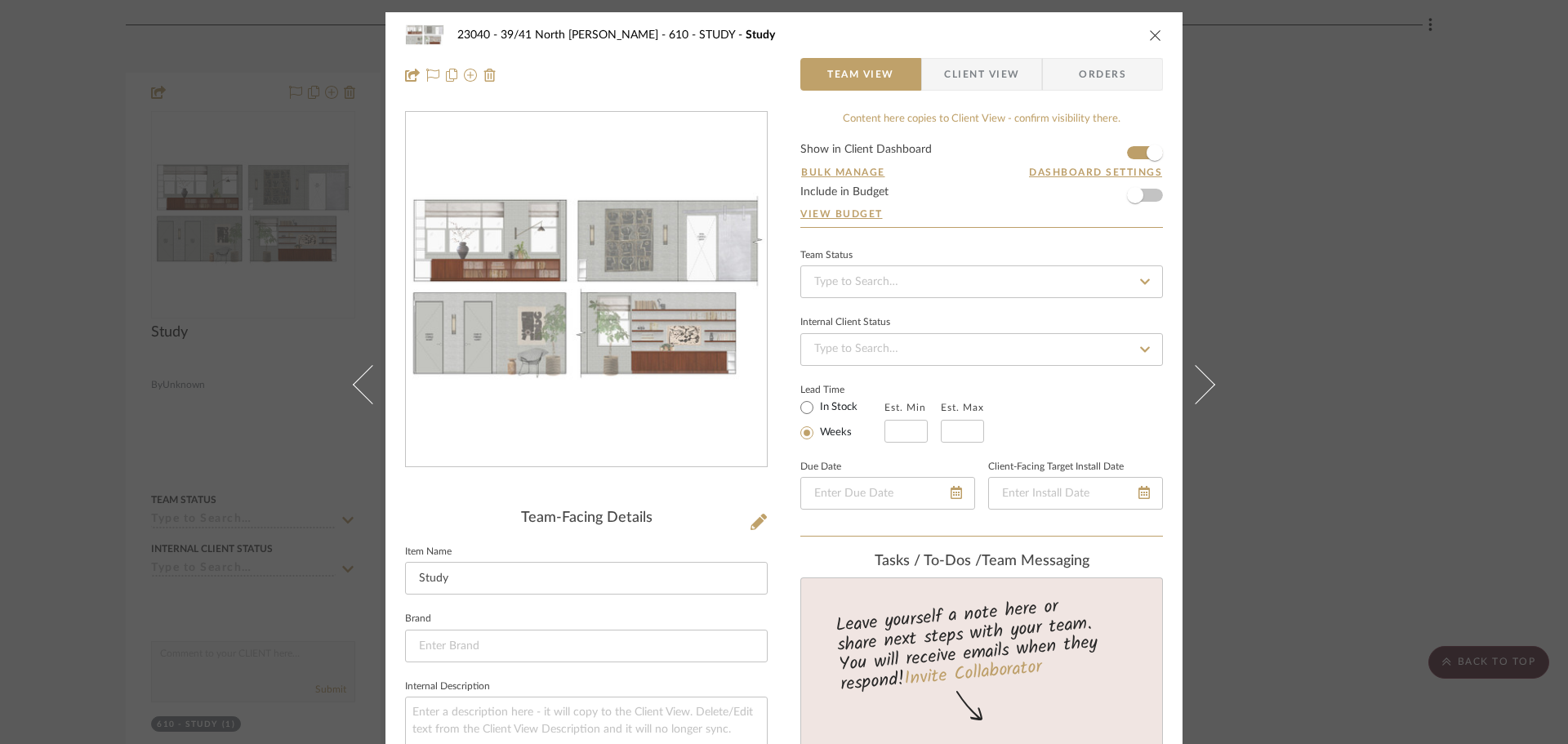
click at [519, 264] on img "0" at bounding box center [586, 290] width 361 height 195
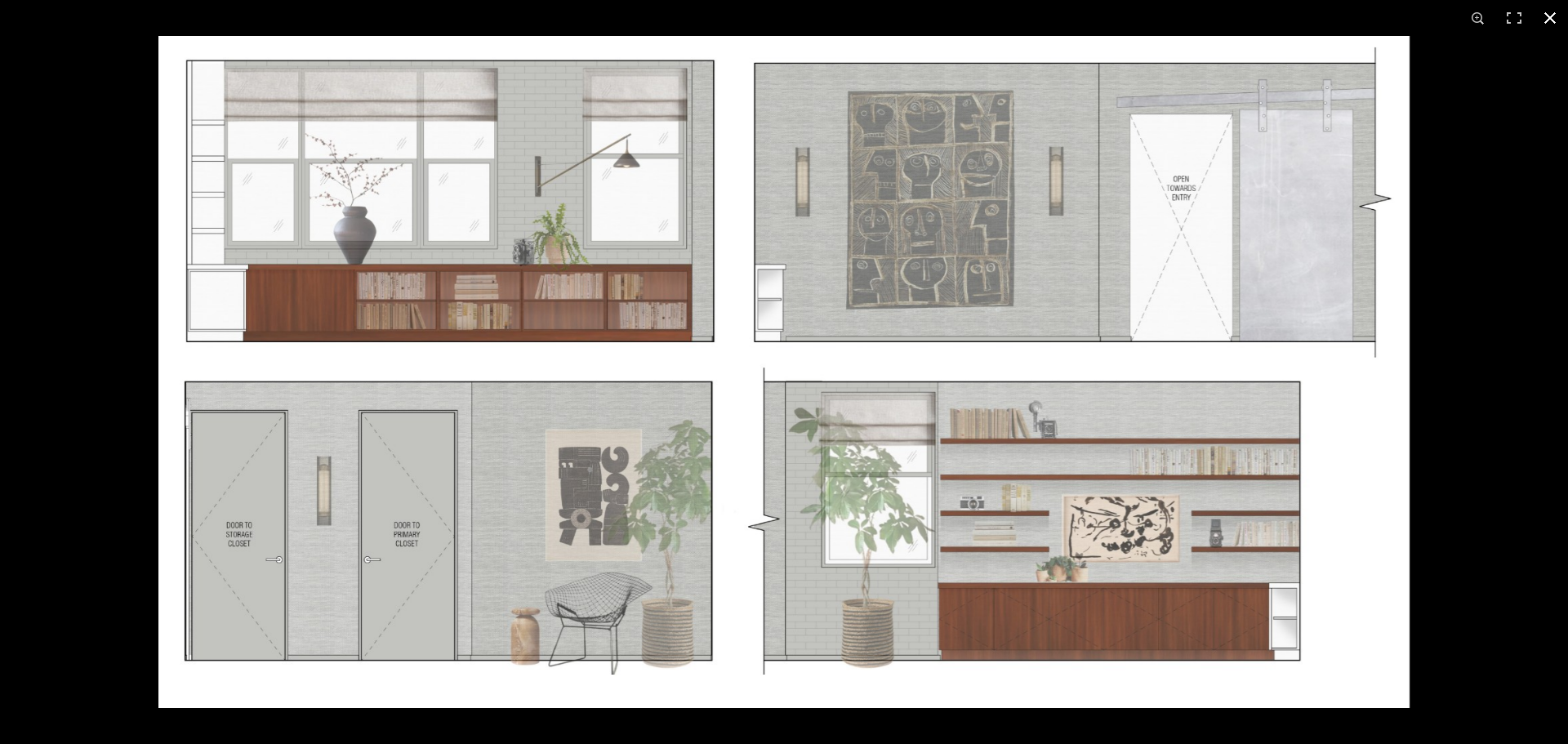
click at [1544, 20] on button at bounding box center [1550, 17] width 36 height 36
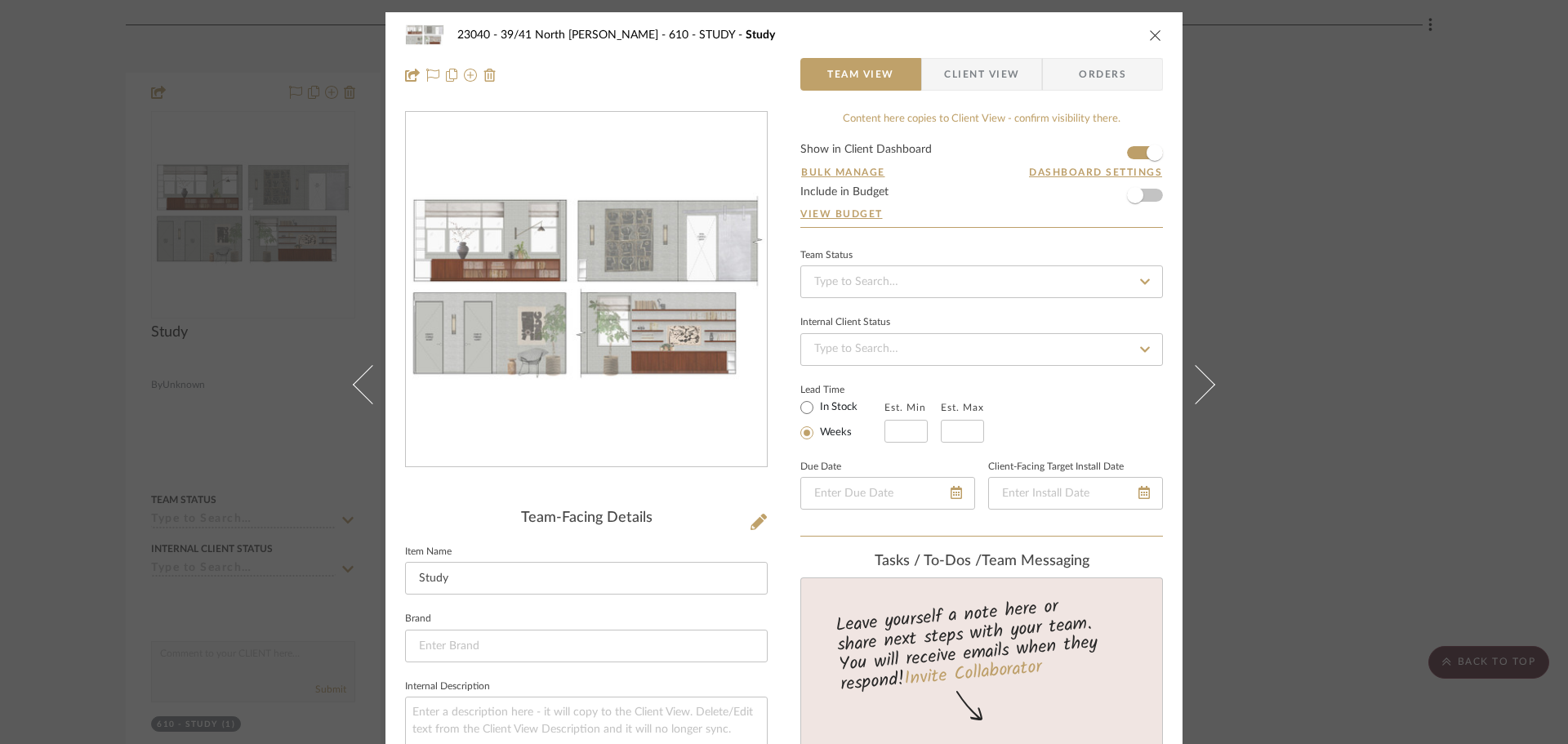
click at [1456, 279] on div "23040 - 39/41 North Moore - Weissmann 610 - STUDY Study Team View Client View O…" at bounding box center [784, 372] width 1568 height 744
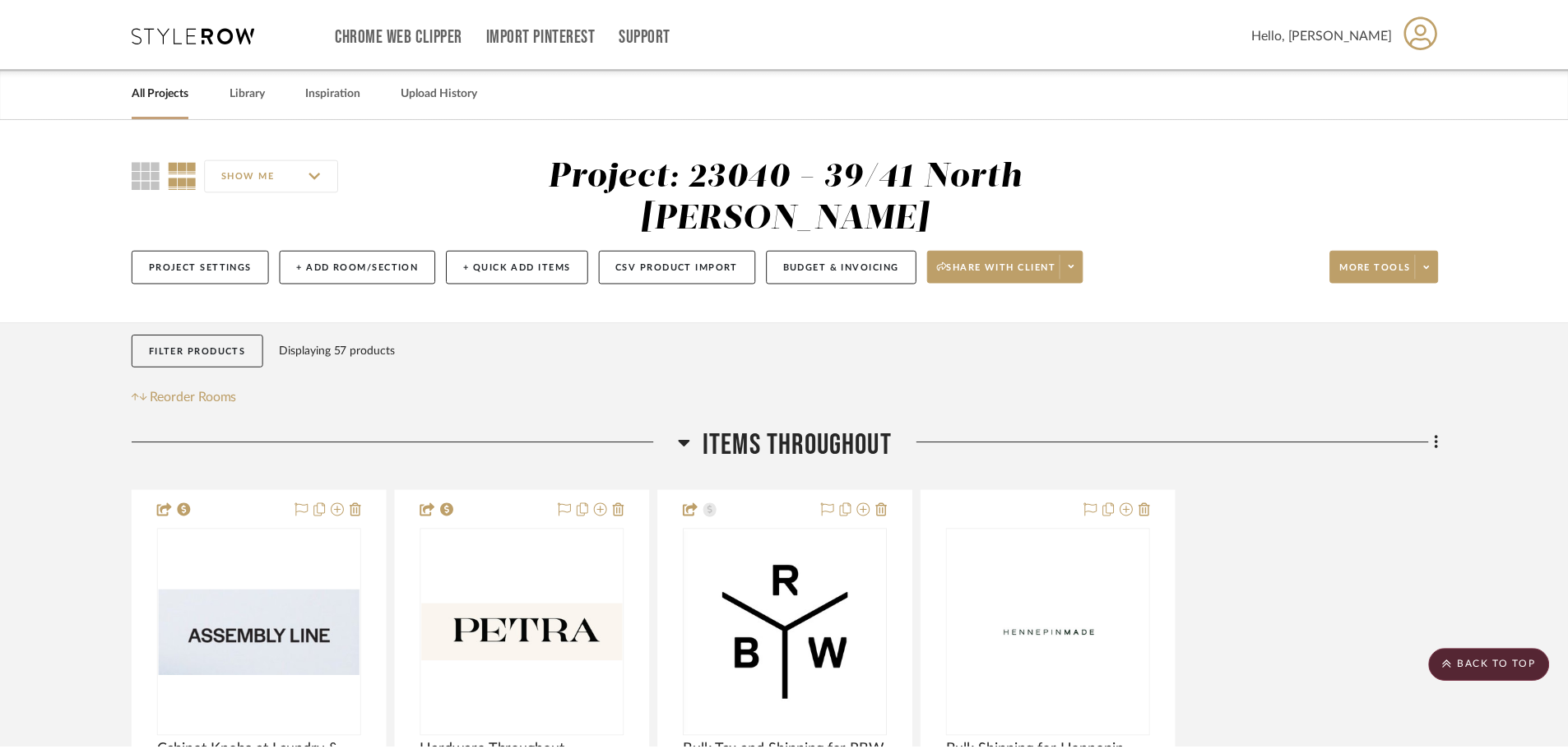
scroll to position [5263, 0]
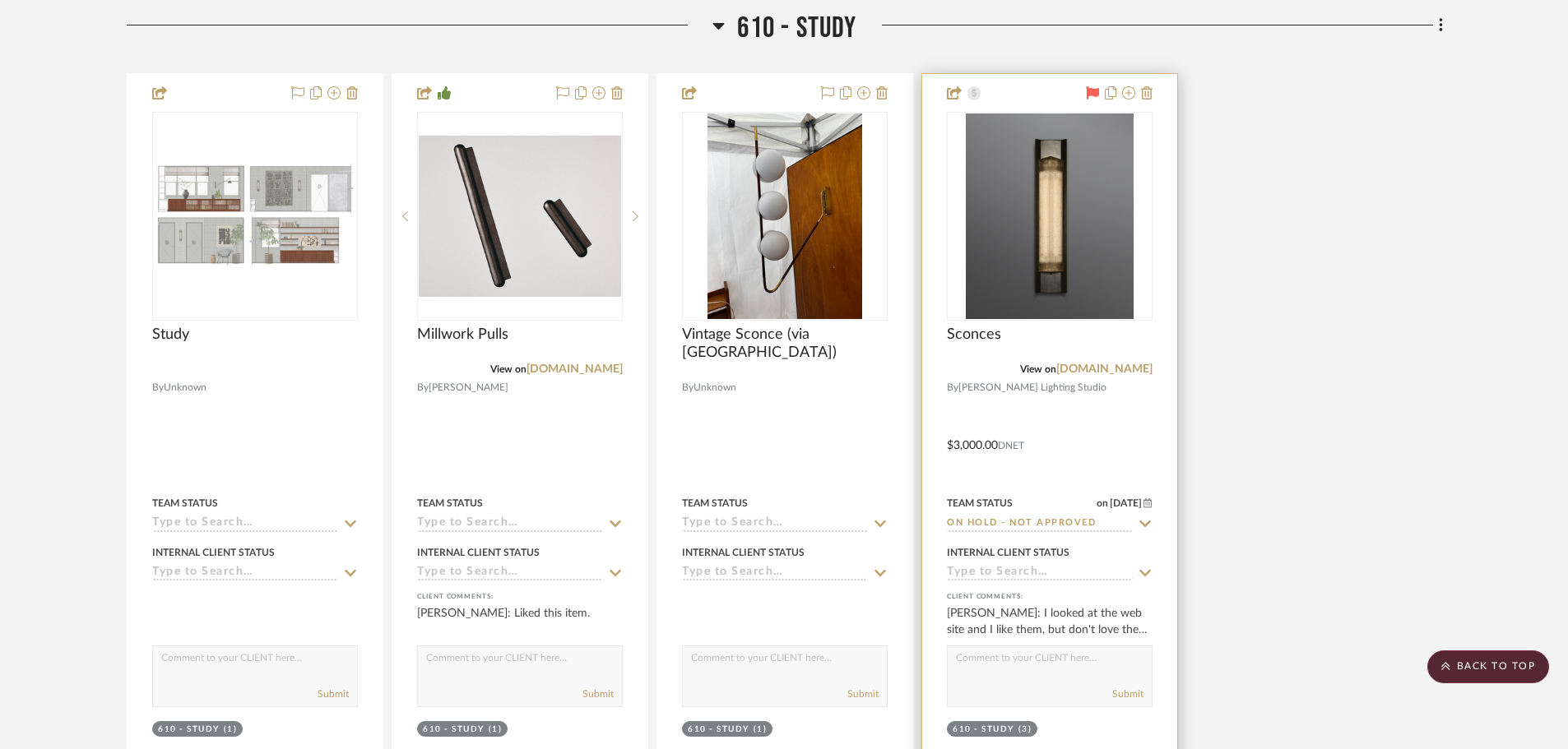
click at [1146, 523] on icon at bounding box center [1145, 523] width 15 height 13
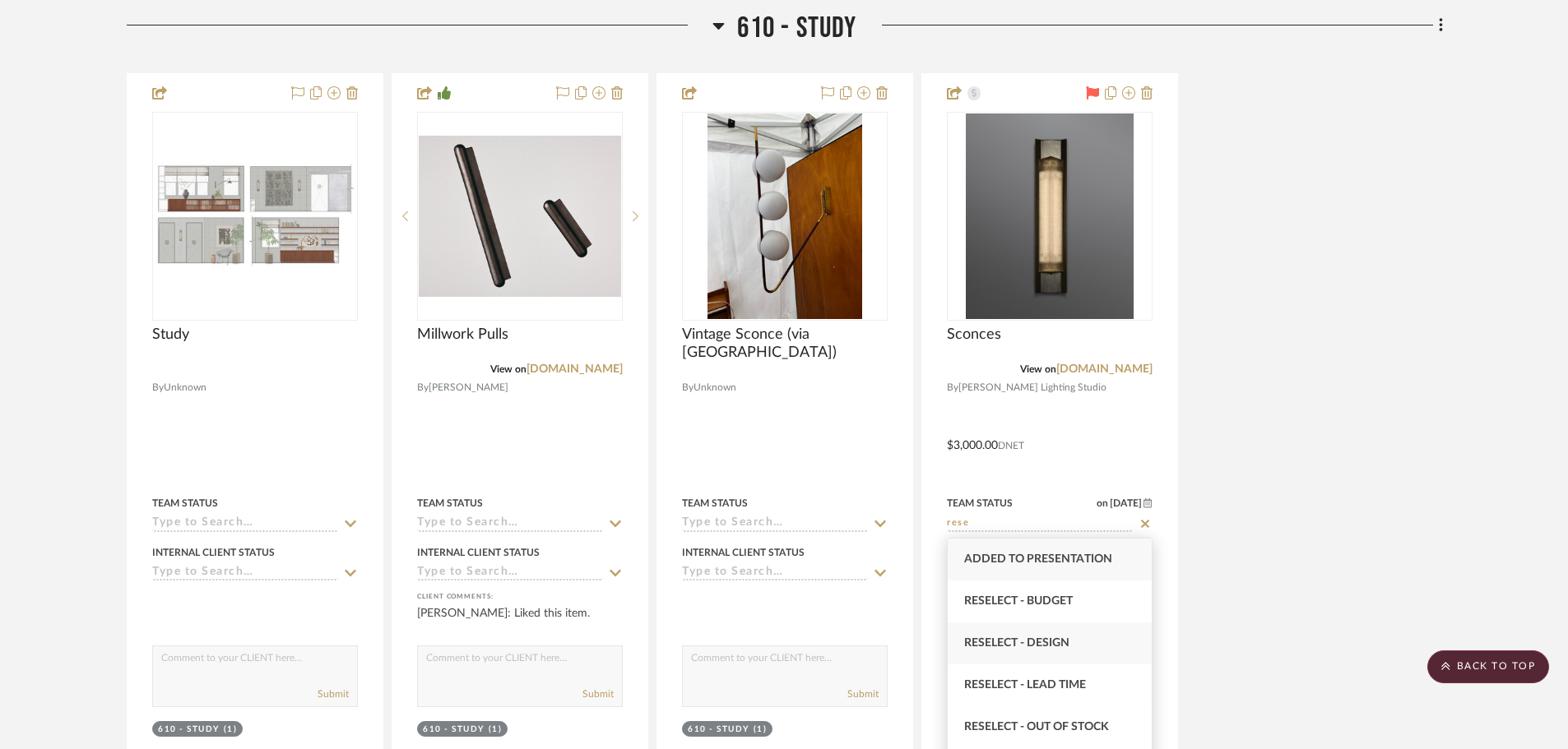
type input "rese"
click at [1072, 643] on div "Reselect - Design" at bounding box center [1050, 644] width 204 height 42
type input "10/8/2025"
type input "Reselect - Design"
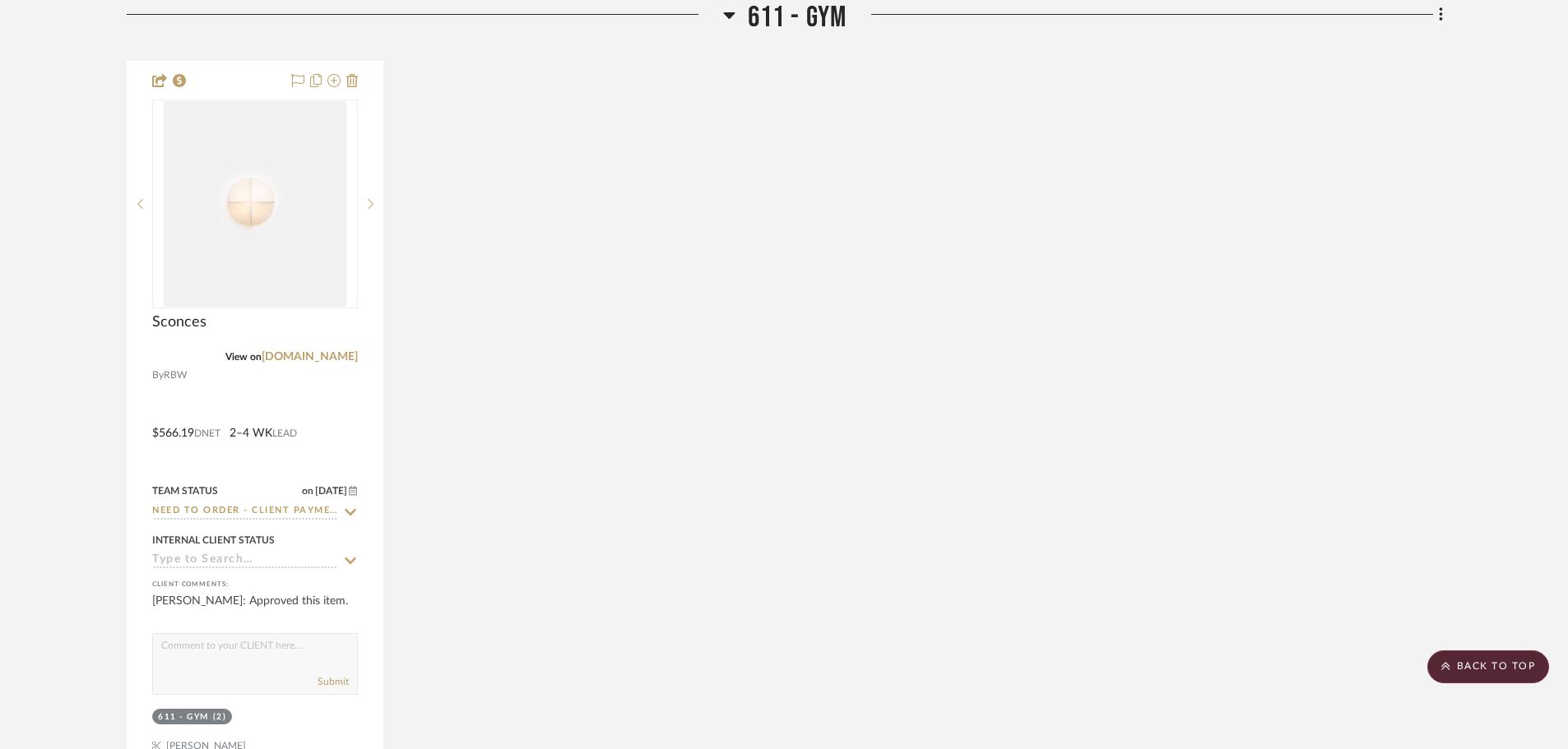
scroll to position [6085, 0]
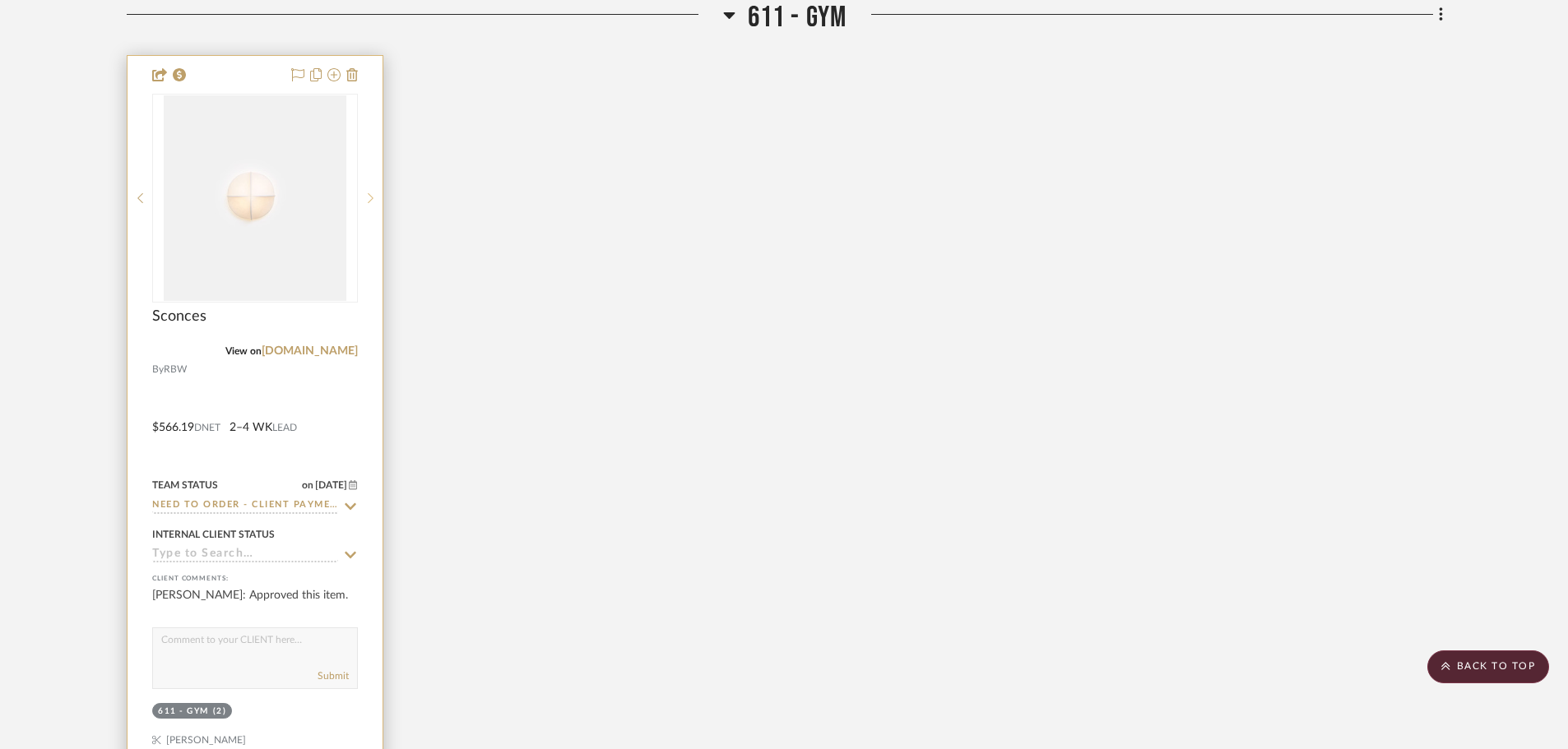
click at [371, 201] on icon at bounding box center [370, 198] width 6 height 11
click at [299, 76] on icon at bounding box center [297, 75] width 13 height 13
click at [350, 506] on icon at bounding box center [350, 505] width 11 height 6
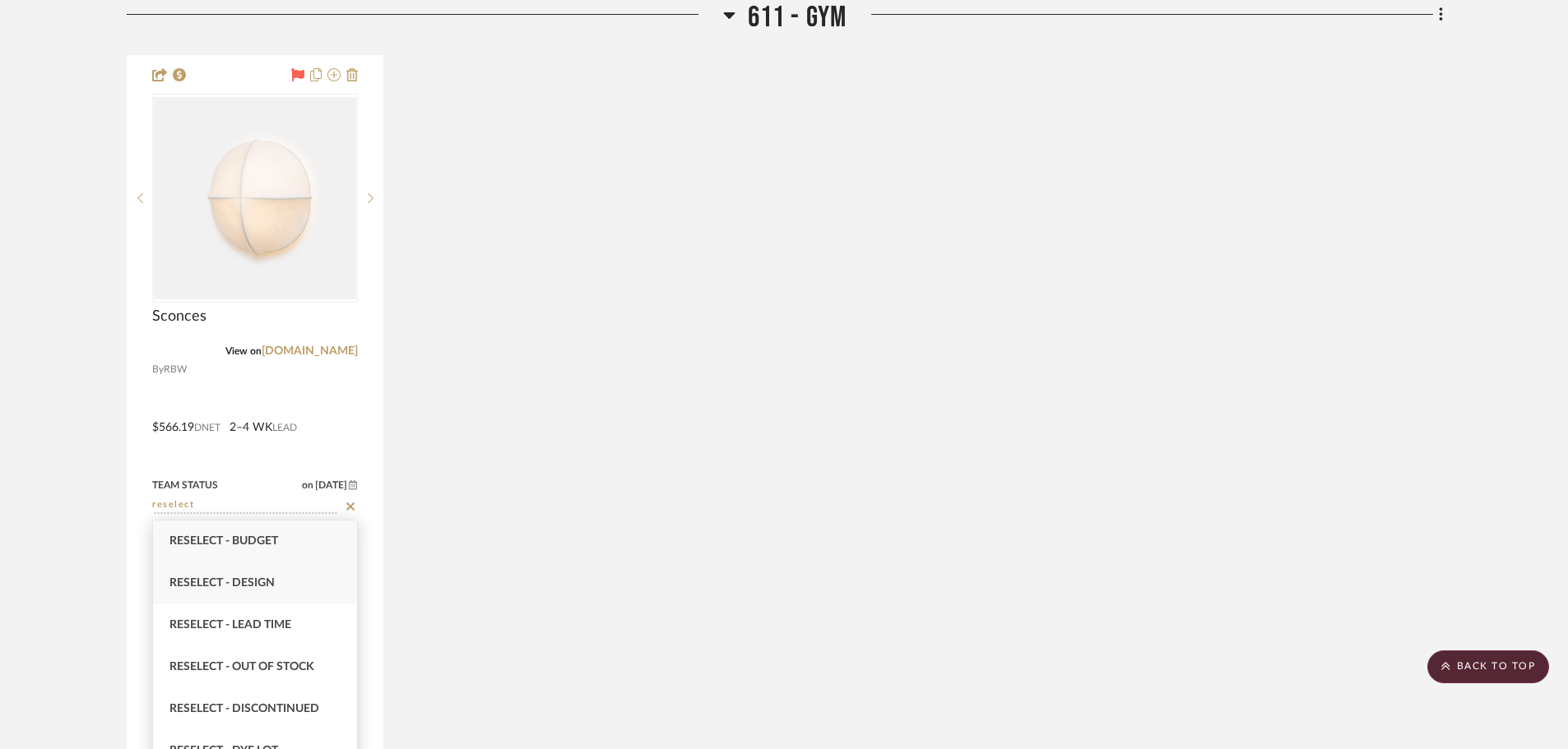
type input "reselect"
click at [263, 579] on span "Reselect - Design" at bounding box center [222, 583] width 106 height 11
type input "10/8/2025"
type input "Reselect - Design"
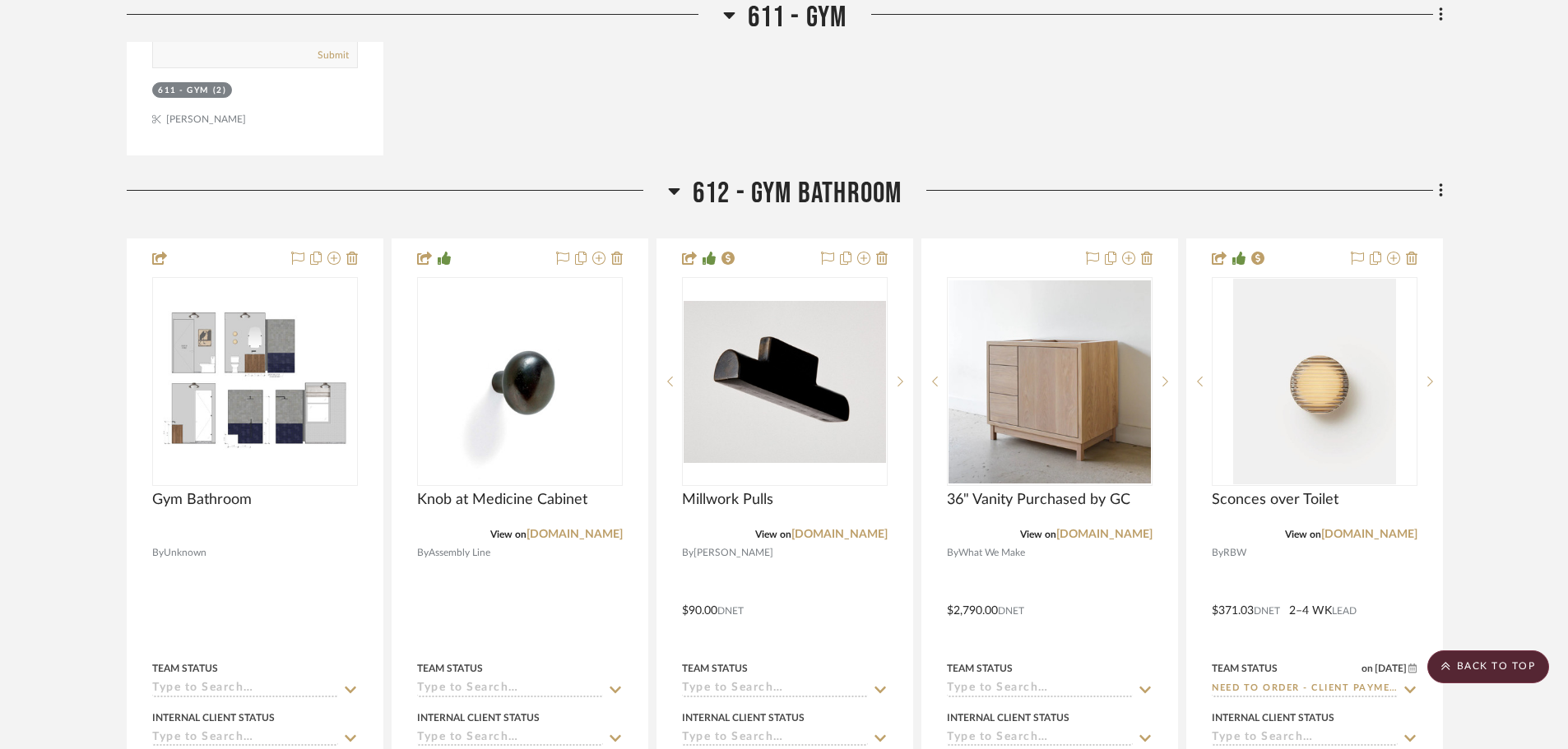
scroll to position [6743, 0]
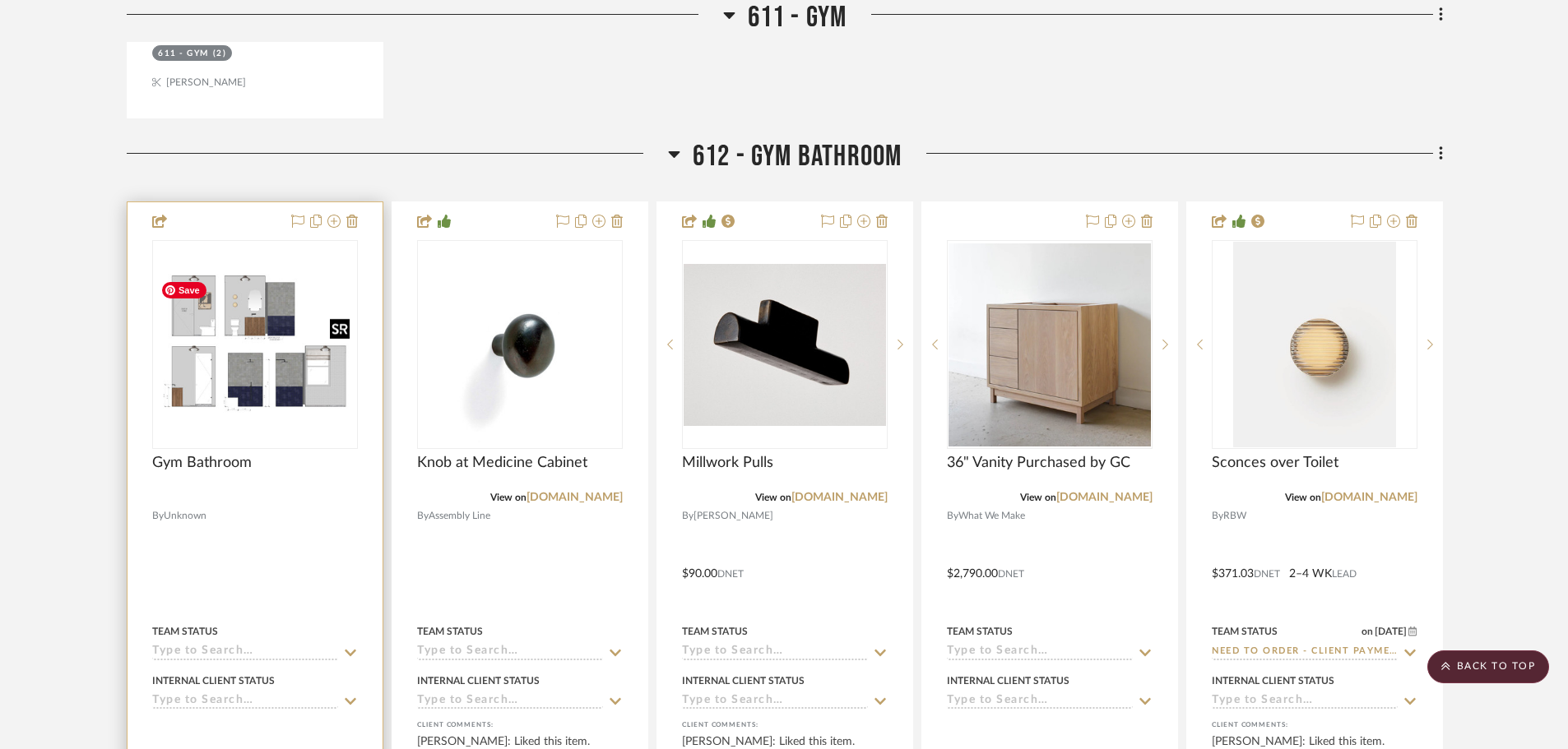
click at [250, 363] on img "0" at bounding box center [255, 345] width 202 height 142
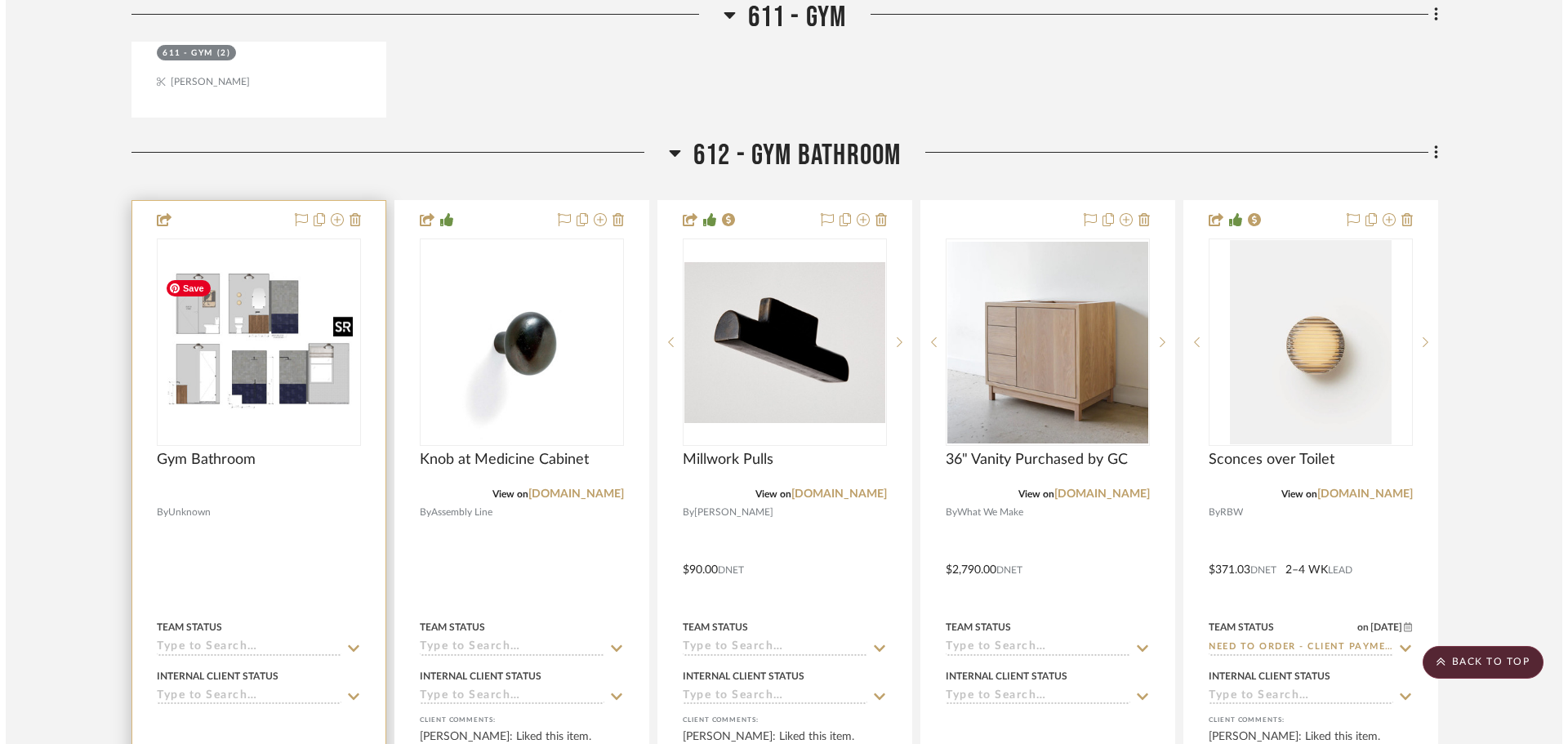
scroll to position [0, 0]
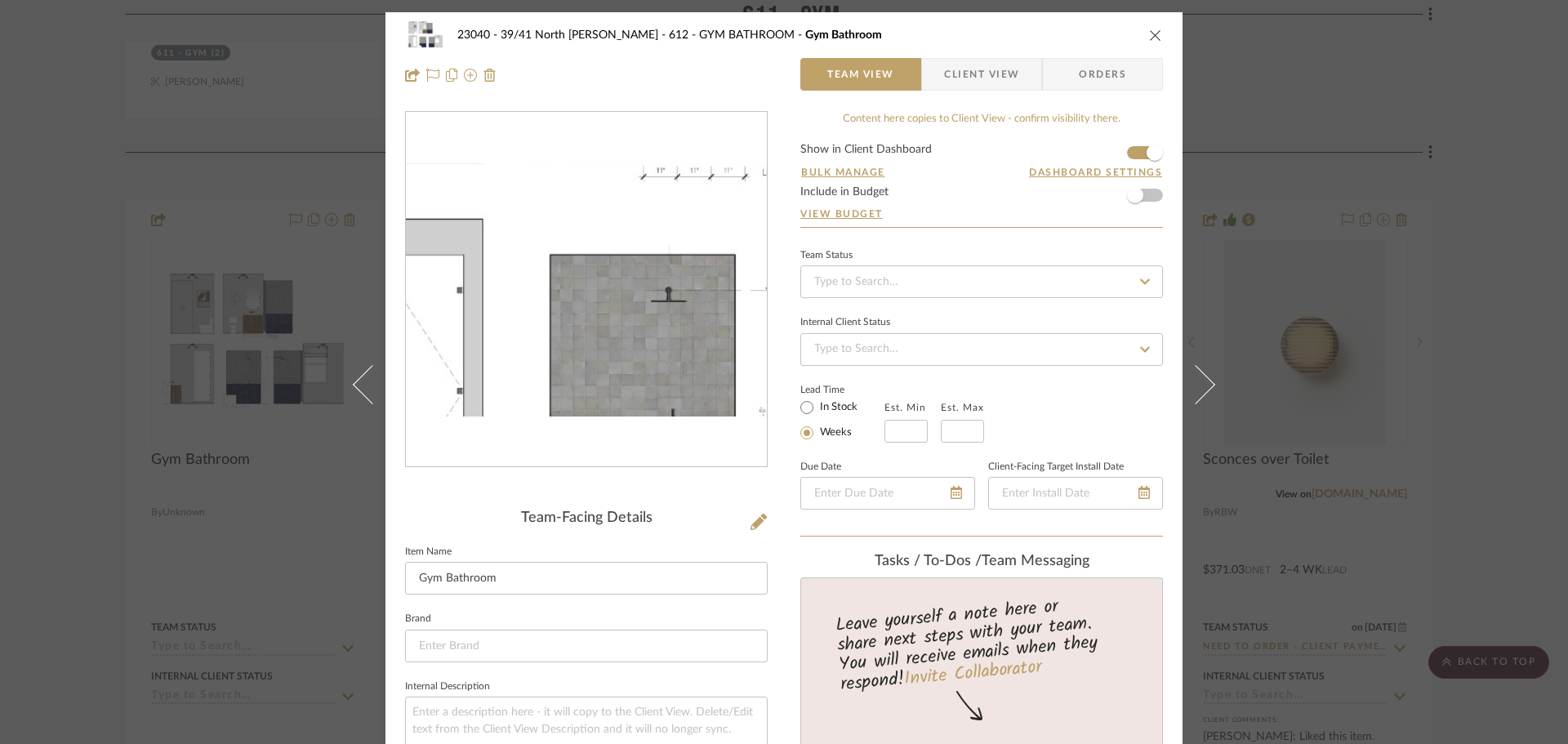
click at [545, 316] on img "0" at bounding box center [586, 290] width 361 height 253
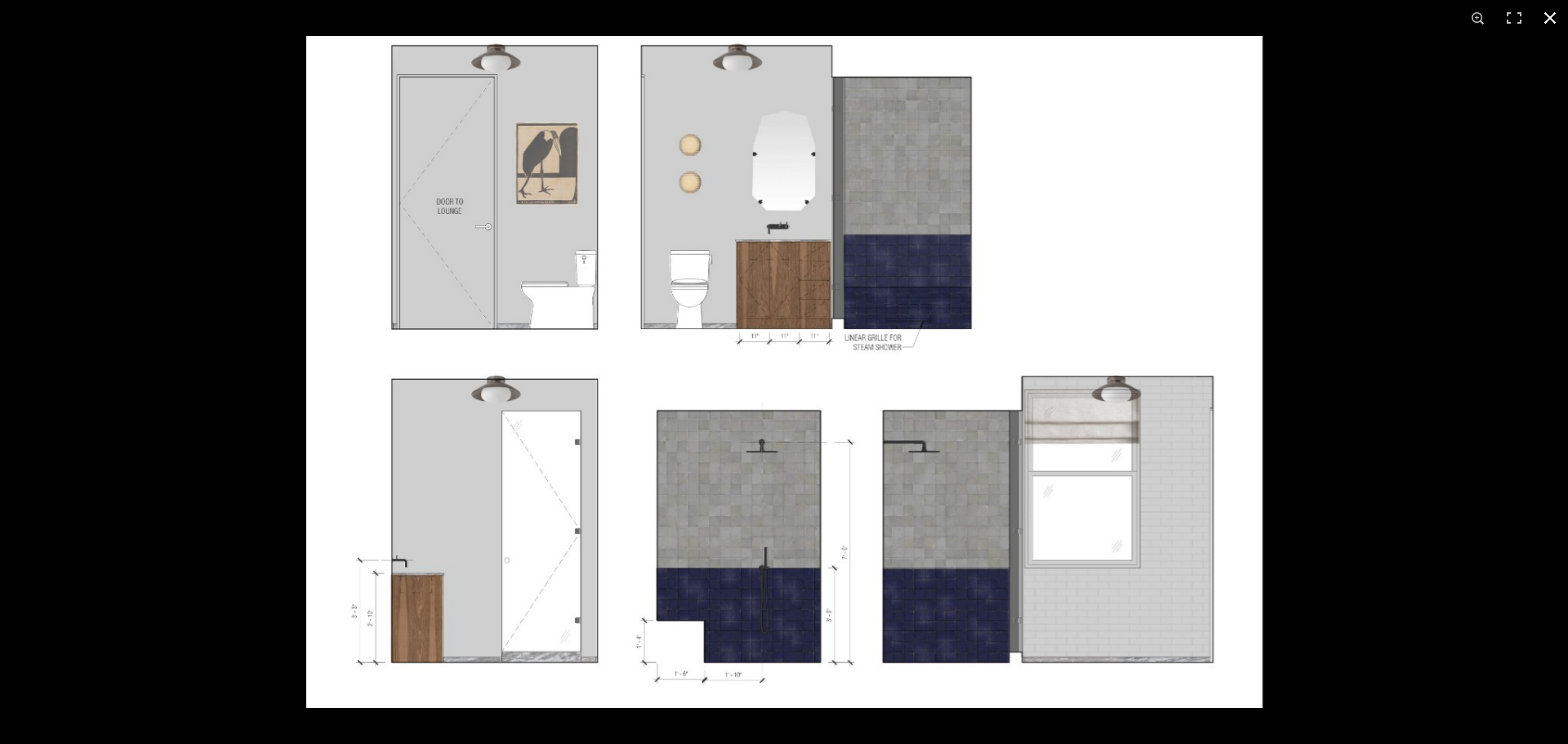
click at [1431, 311] on div at bounding box center [1090, 408] width 1568 height 744
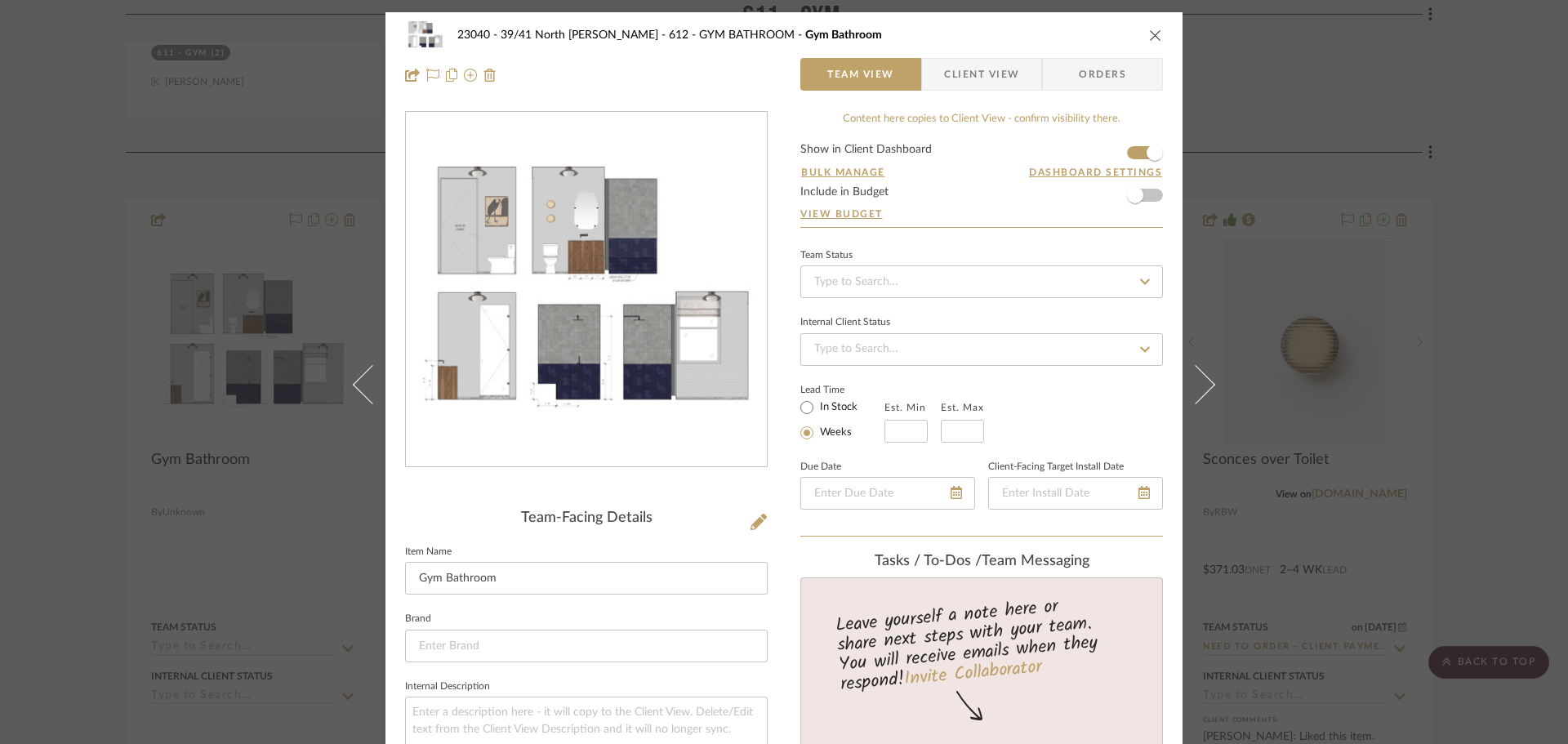
click at [1446, 244] on div "23040 - 39/41 North Moore - Weissmann 612 - GYM BATHROOM Gym Bathroom Team View…" at bounding box center [784, 372] width 1568 height 744
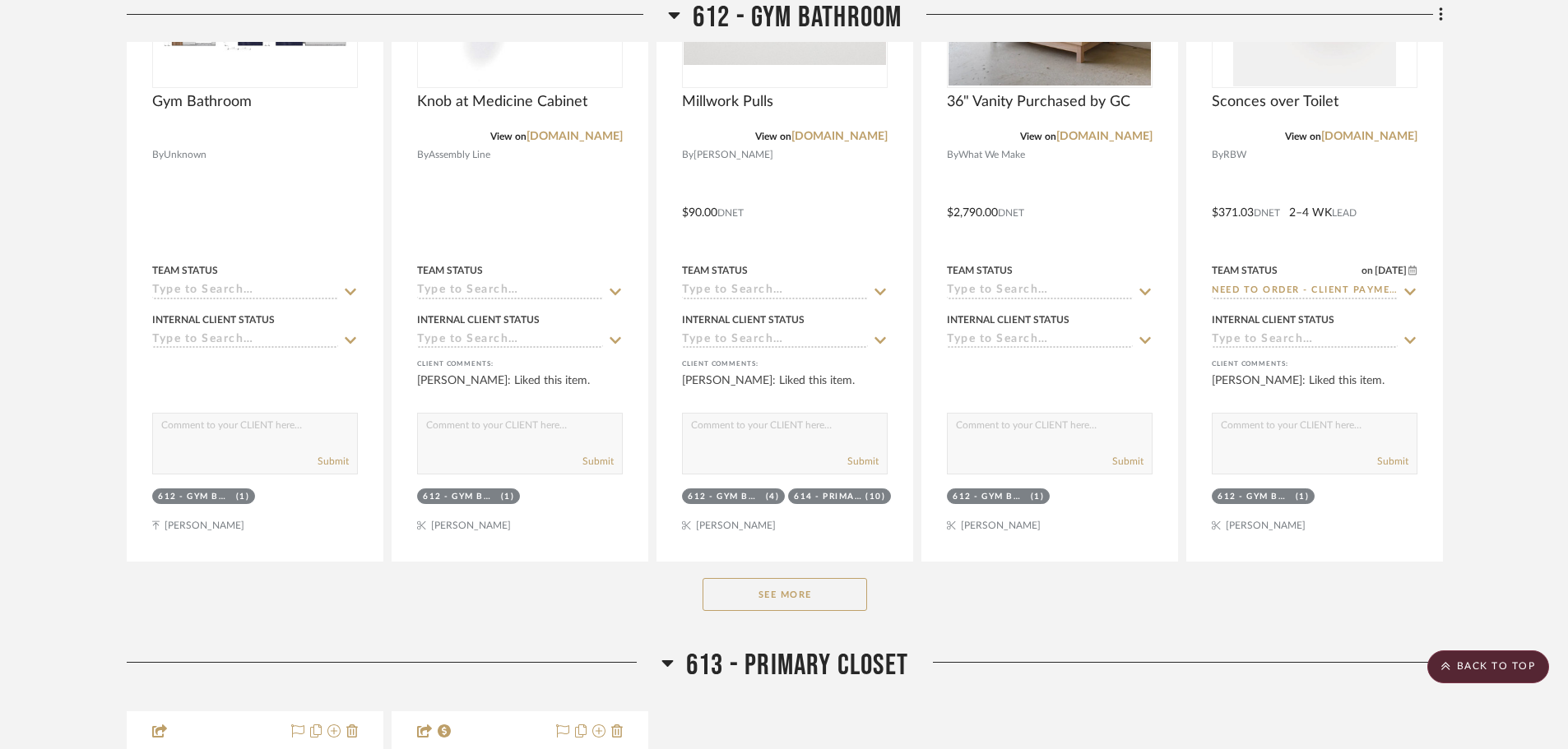
scroll to position [7154, 0]
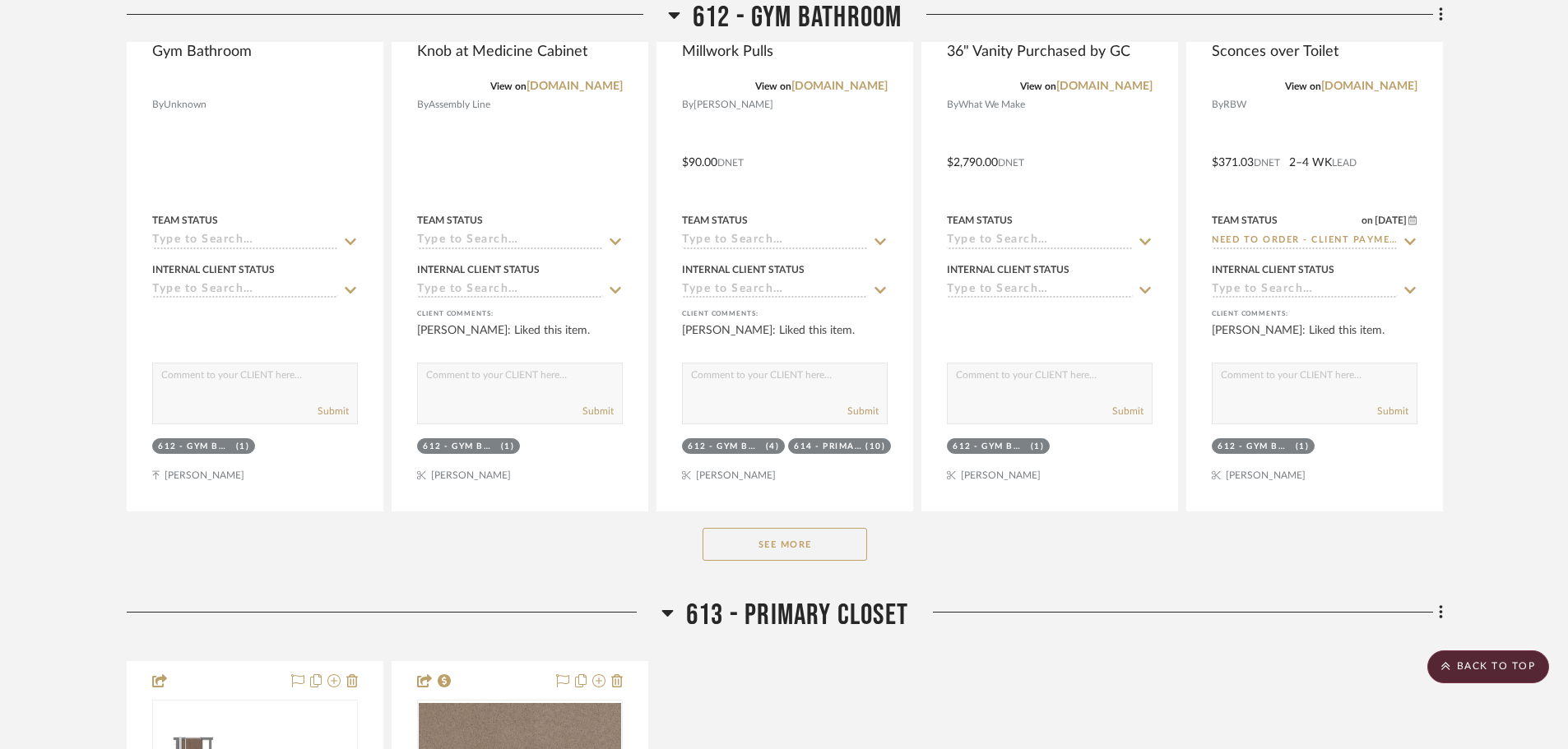
click at [835, 549] on button "See More" at bounding box center [784, 544] width 164 height 33
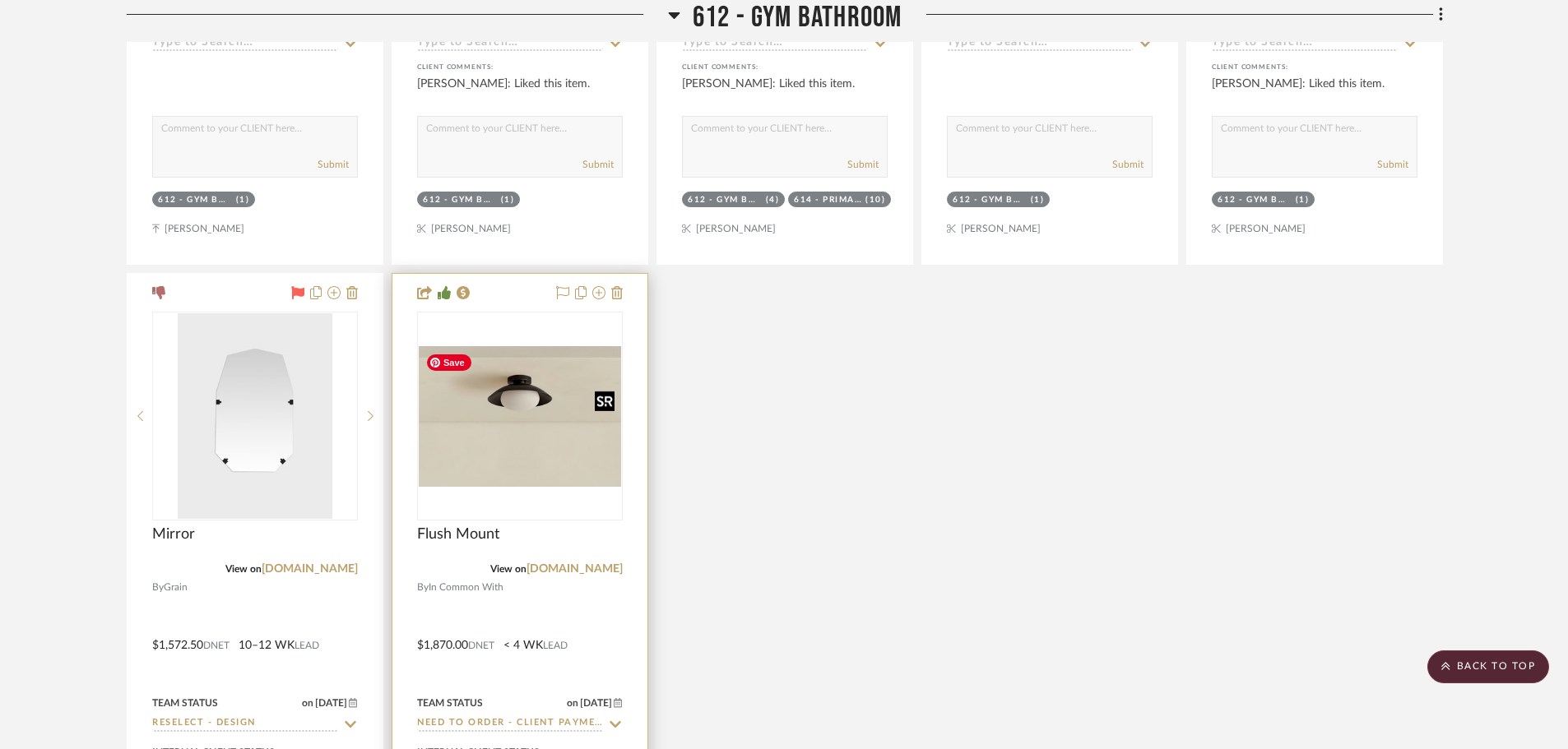
scroll to position [7483, 0]
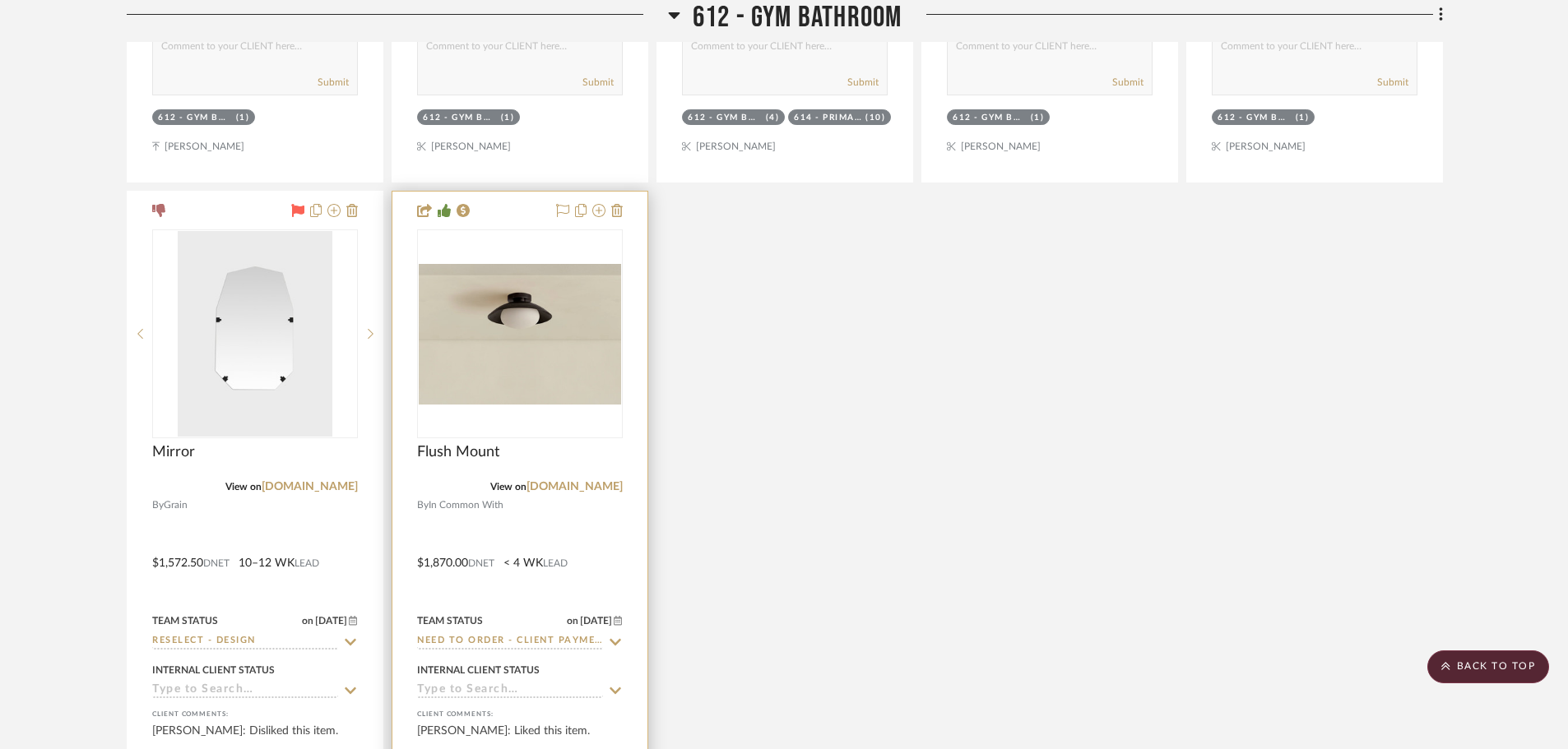
click at [617, 639] on icon at bounding box center [615, 642] width 15 height 13
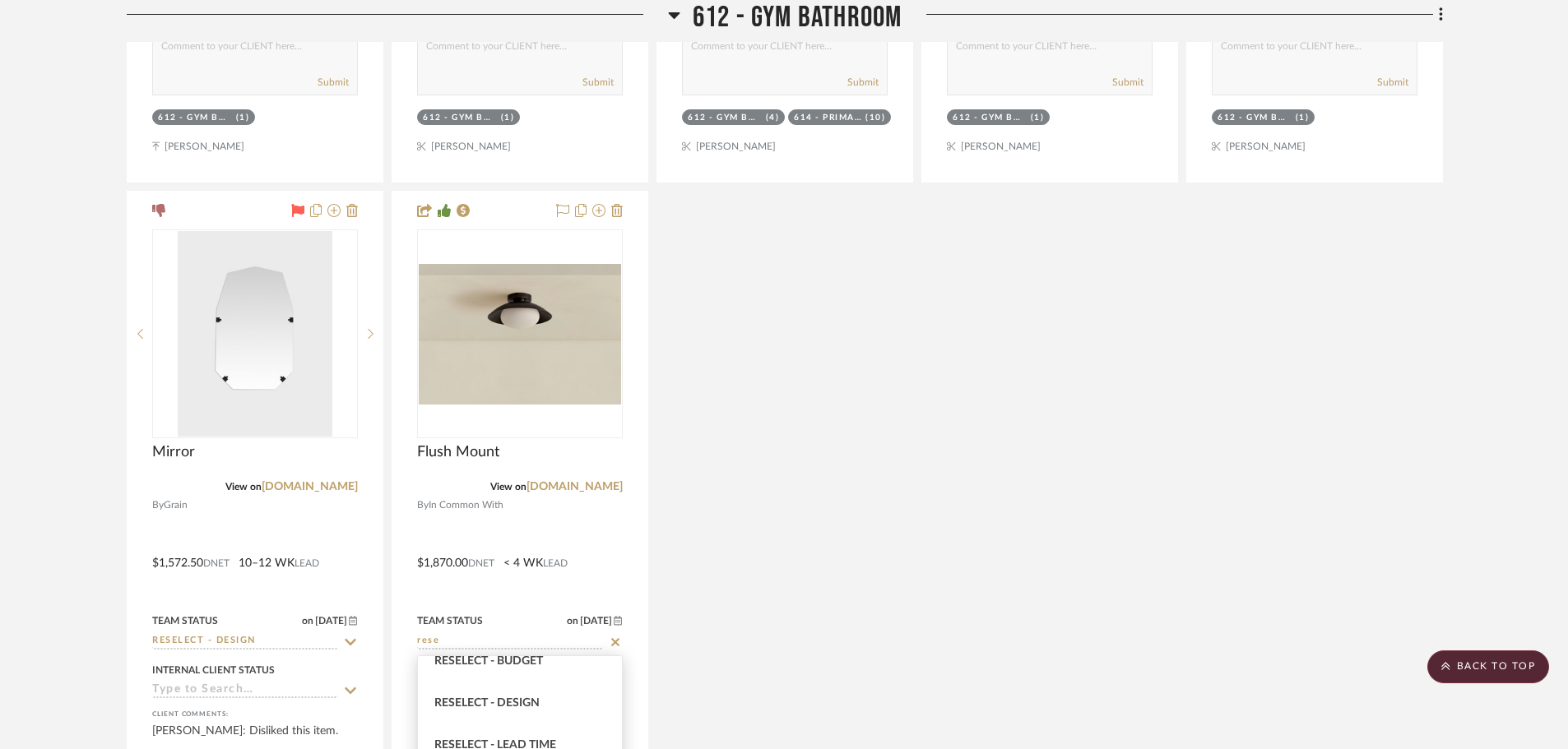
scroll to position [83, 0]
type input "rese"
click at [515, 677] on span "Reselect - Design" at bounding box center [487, 678] width 106 height 11
type input "10/8/2025"
type input "Reselect - Design"
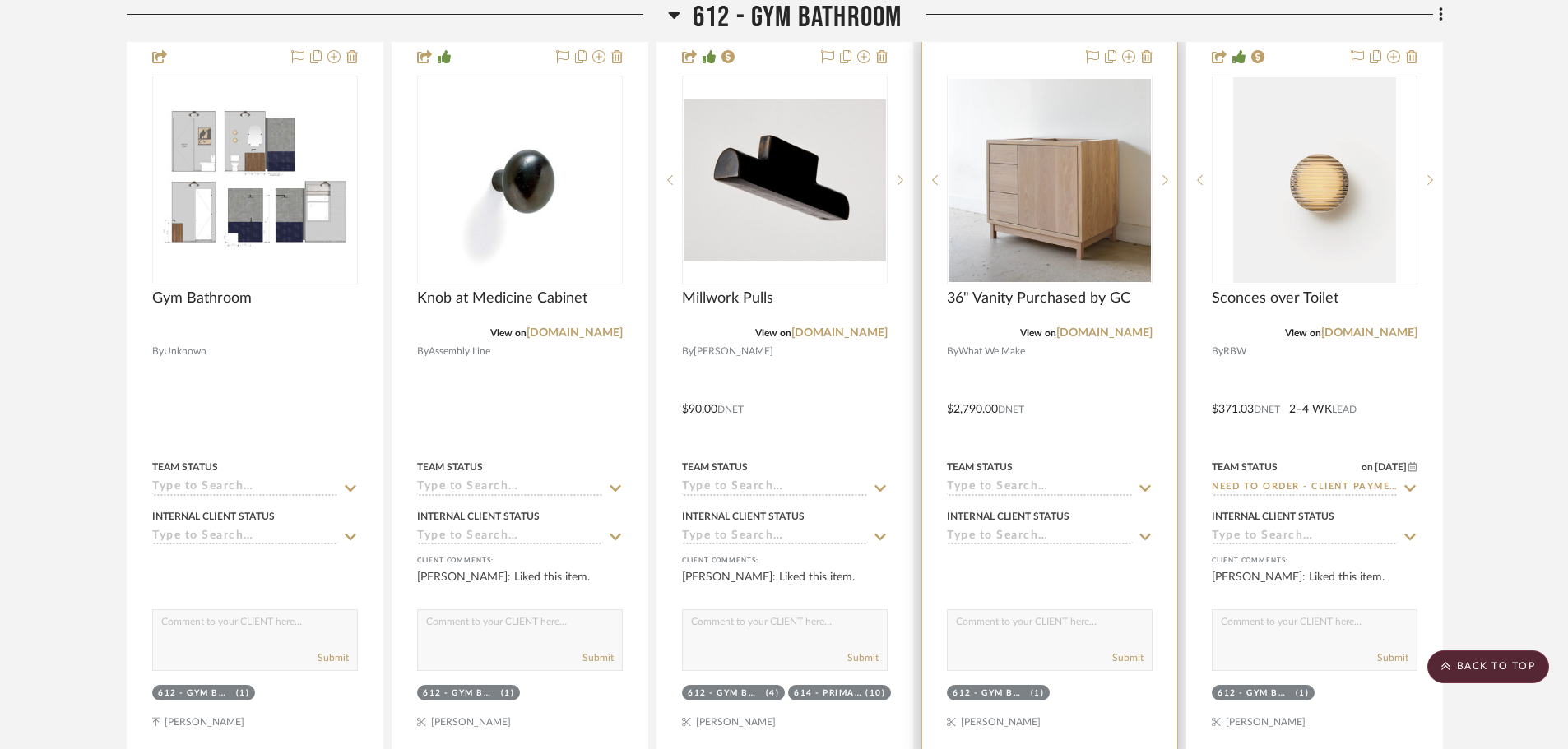
scroll to position [6825, 0]
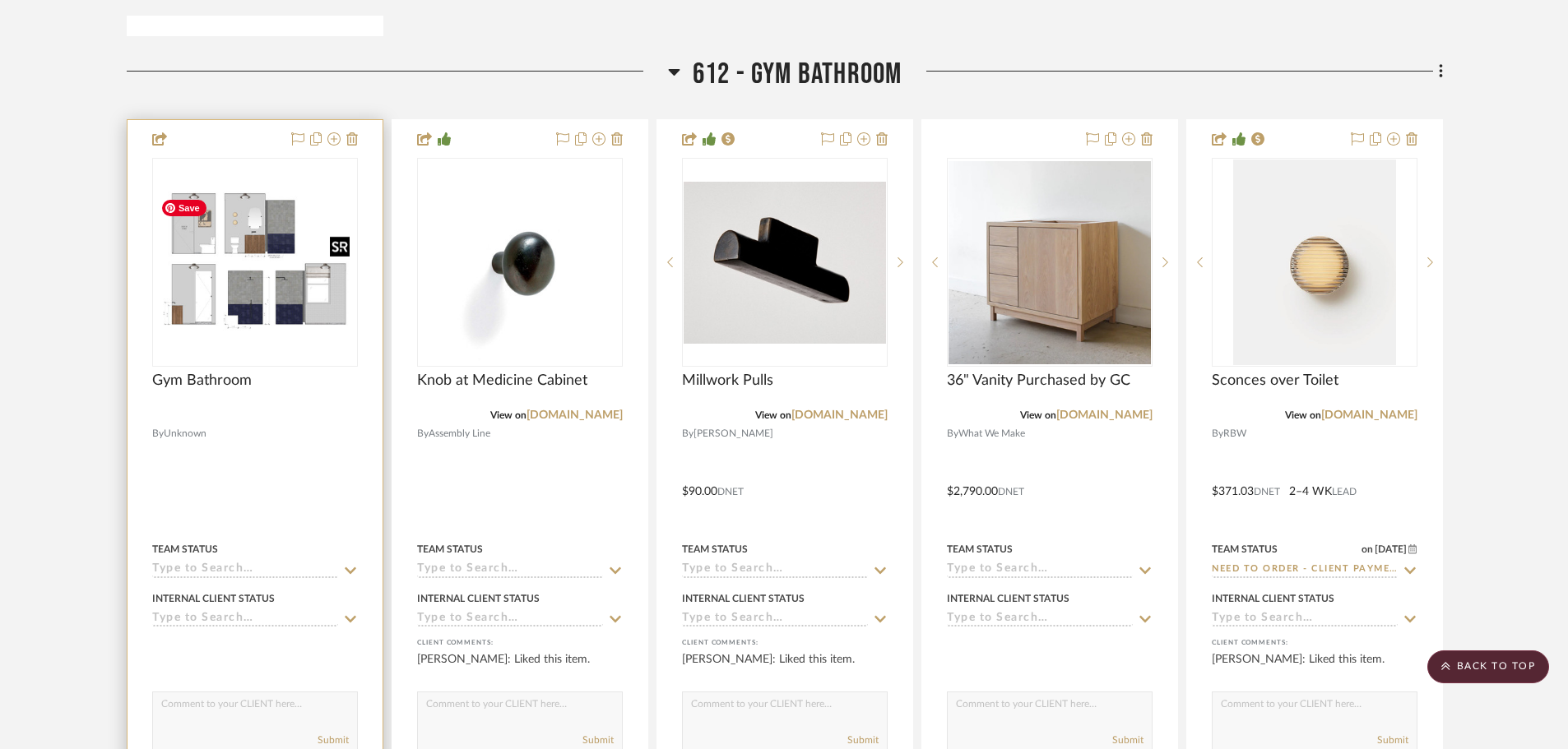
click at [248, 262] on img "0" at bounding box center [255, 263] width 202 height 142
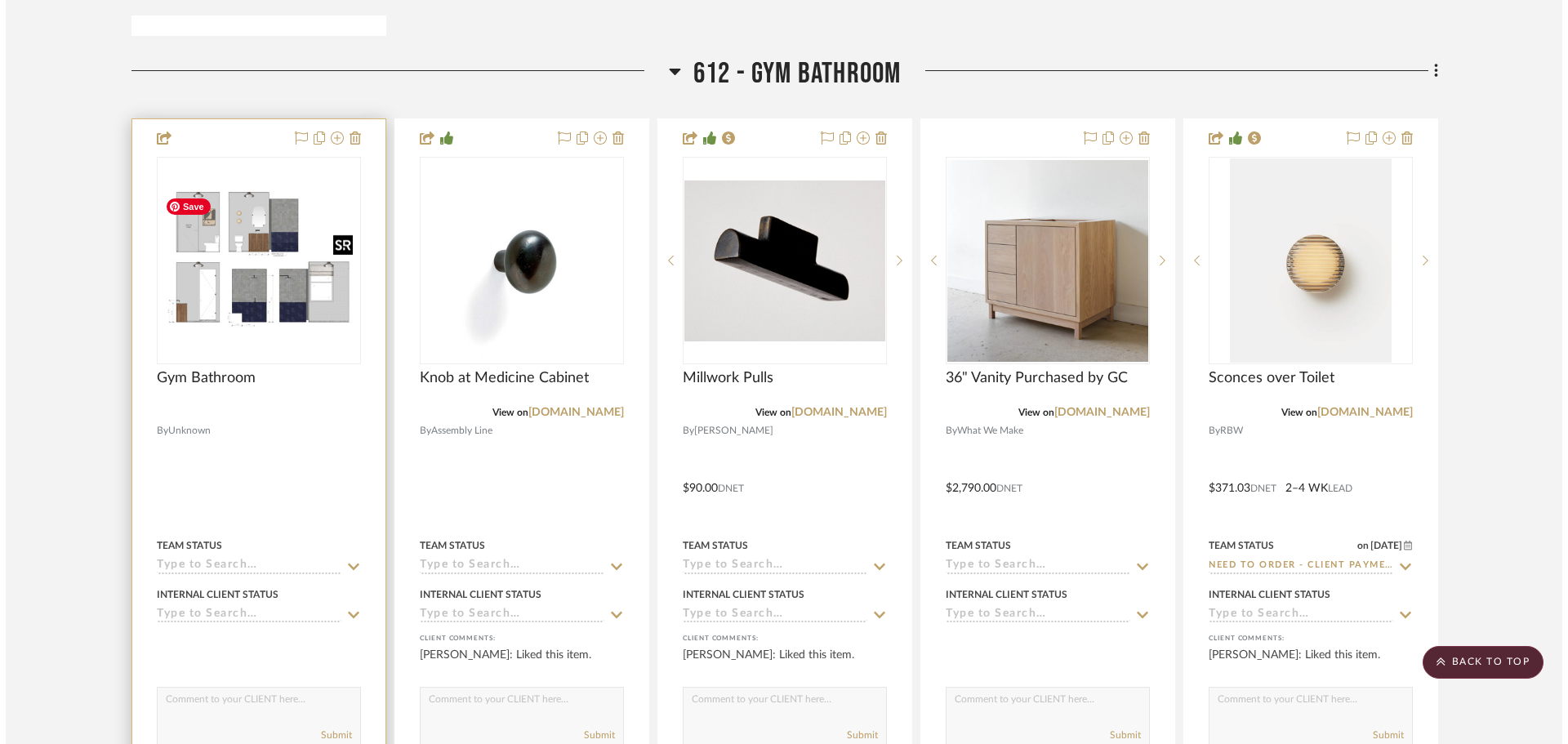
scroll to position [0, 0]
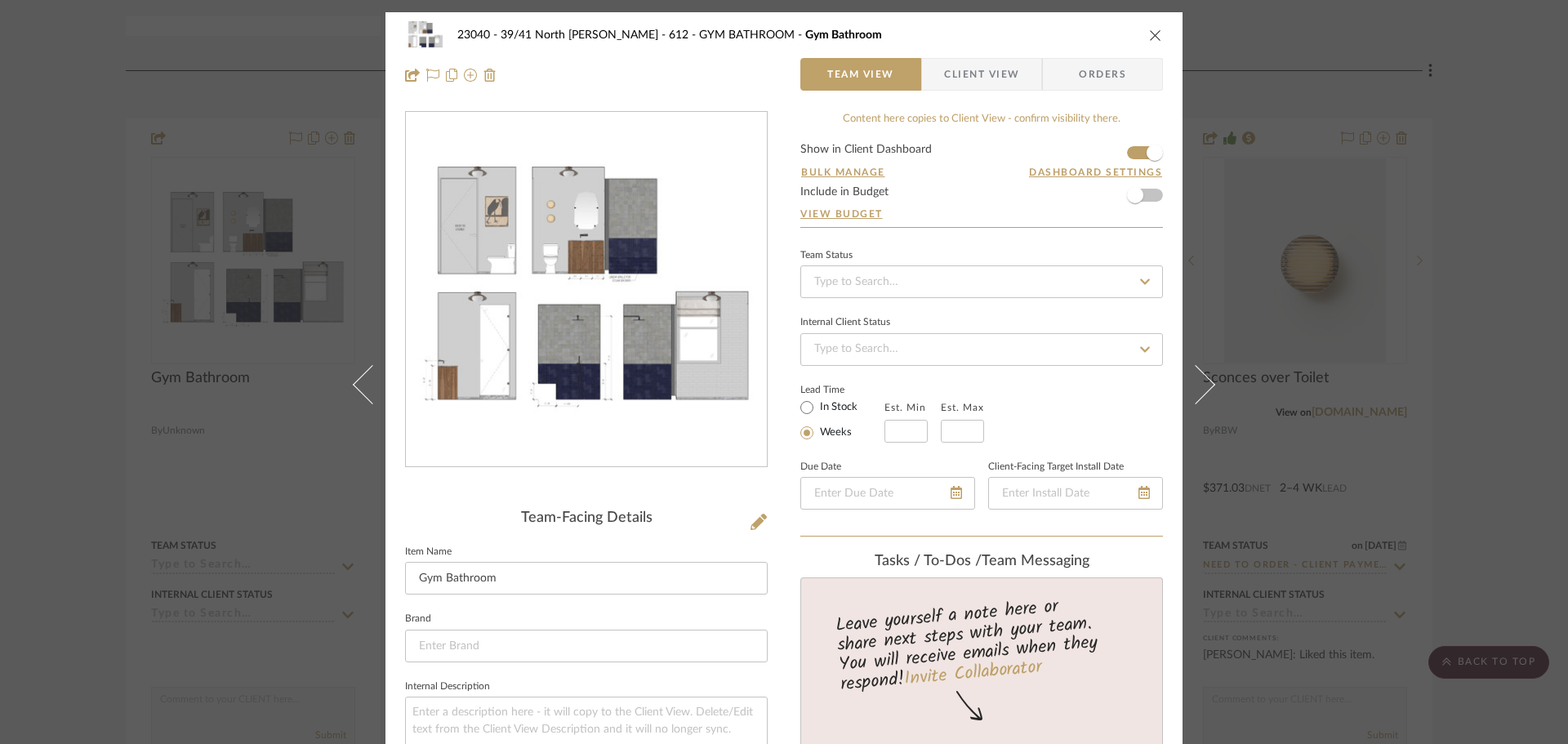
click at [561, 285] on img "0" at bounding box center [586, 290] width 361 height 253
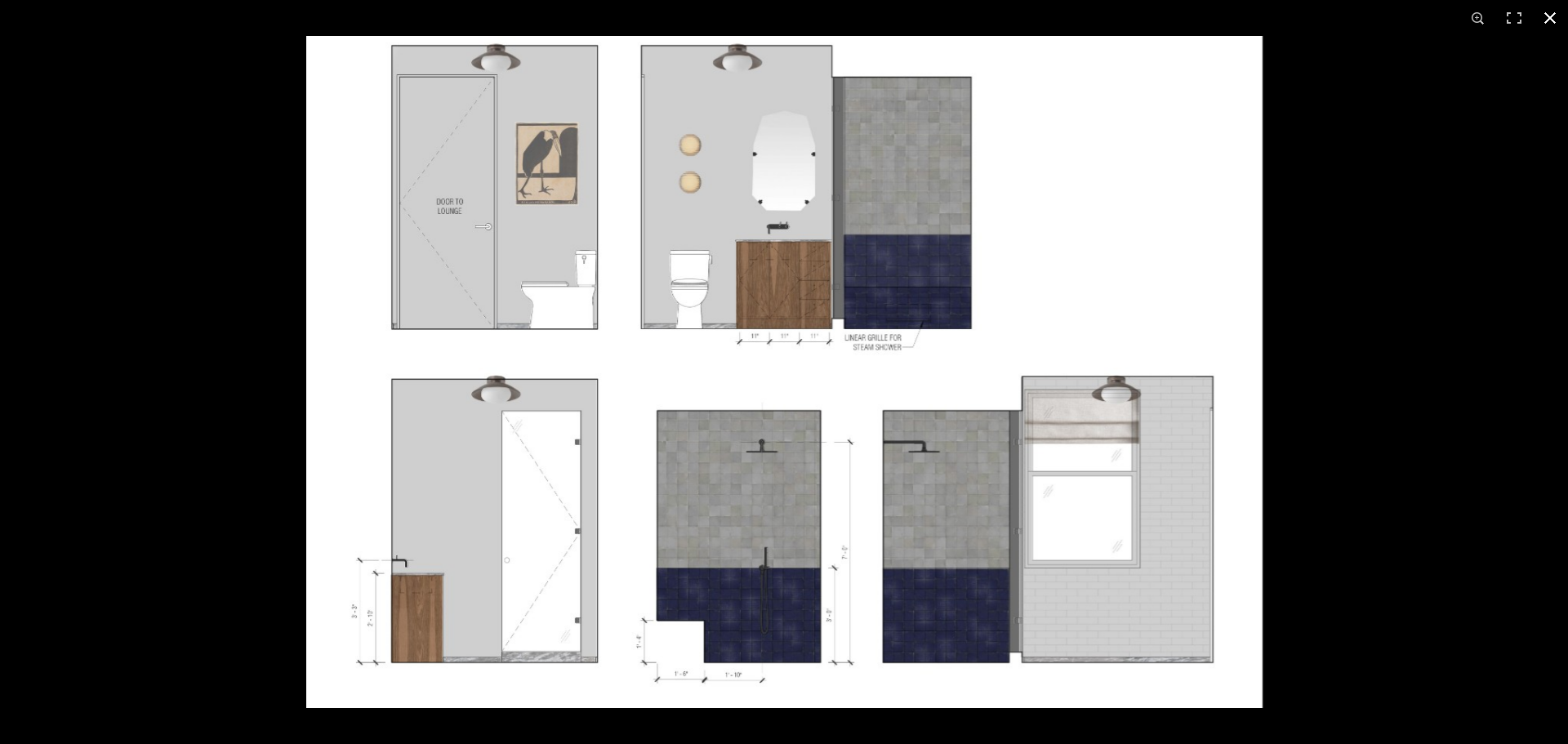
click at [1557, 21] on button at bounding box center [1550, 17] width 36 height 36
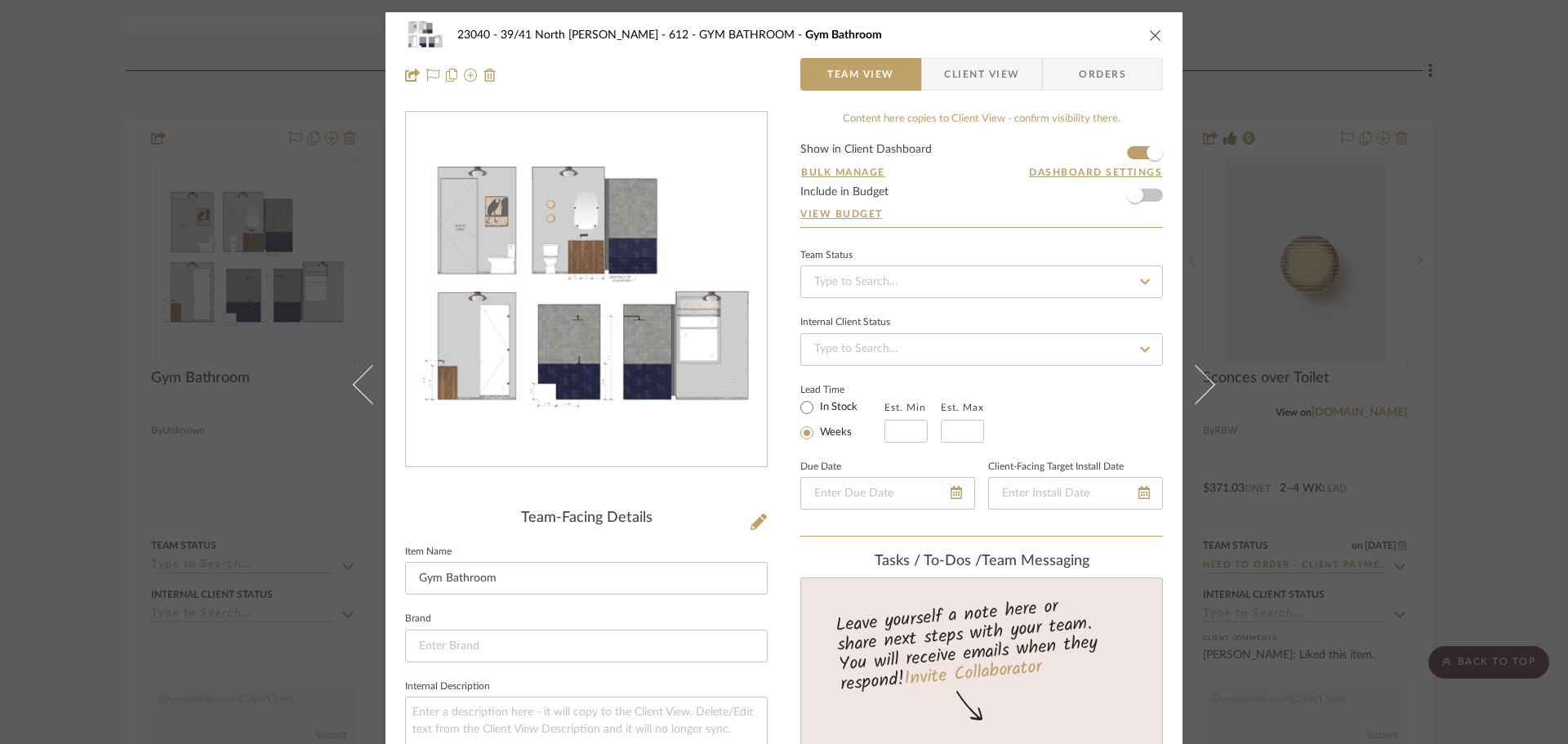
click at [1452, 188] on div "23040 - 39/41 North Moore - Weissmann 612 - GYM BATHROOM Gym Bathroom Team View…" at bounding box center [784, 372] width 1568 height 744
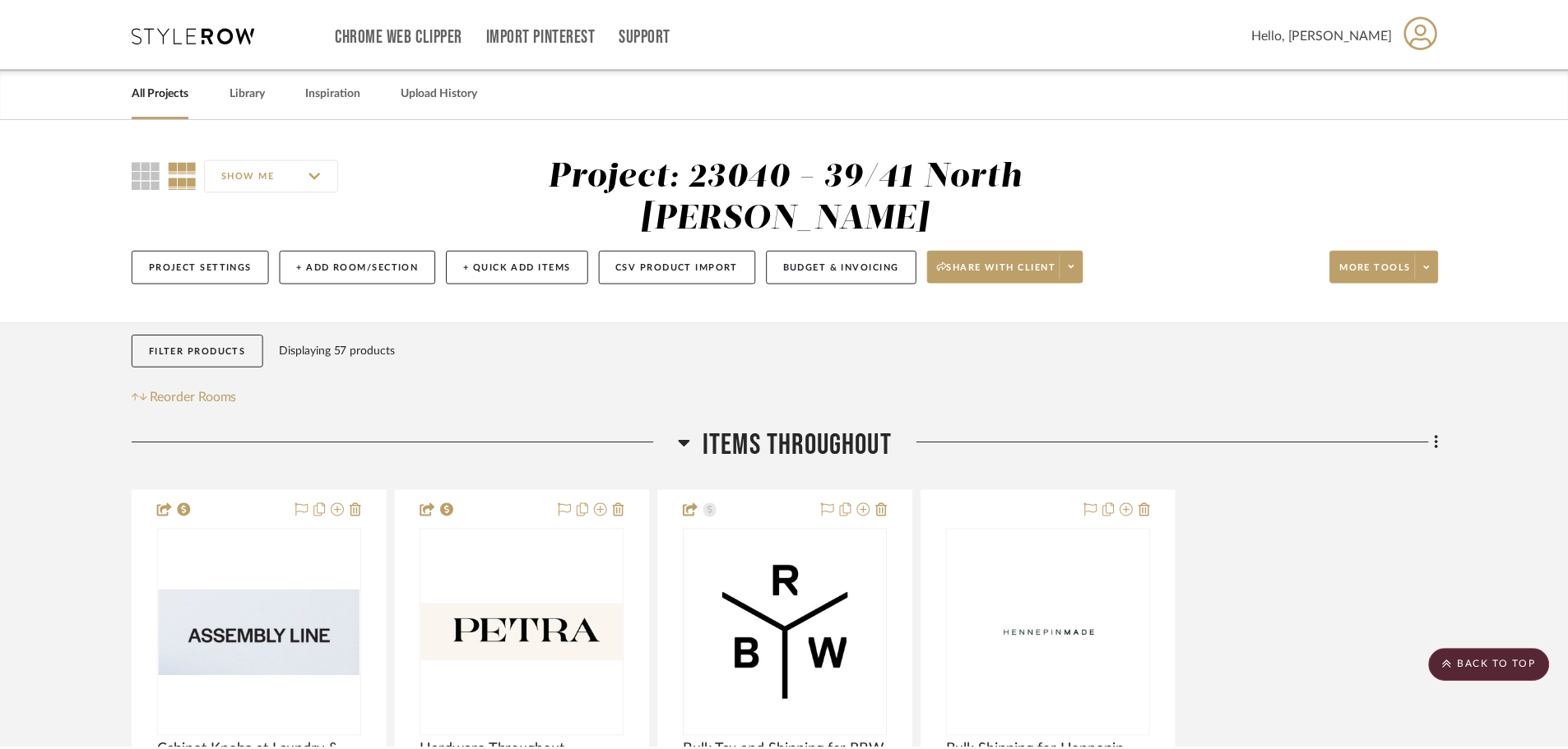
scroll to position [6825, 0]
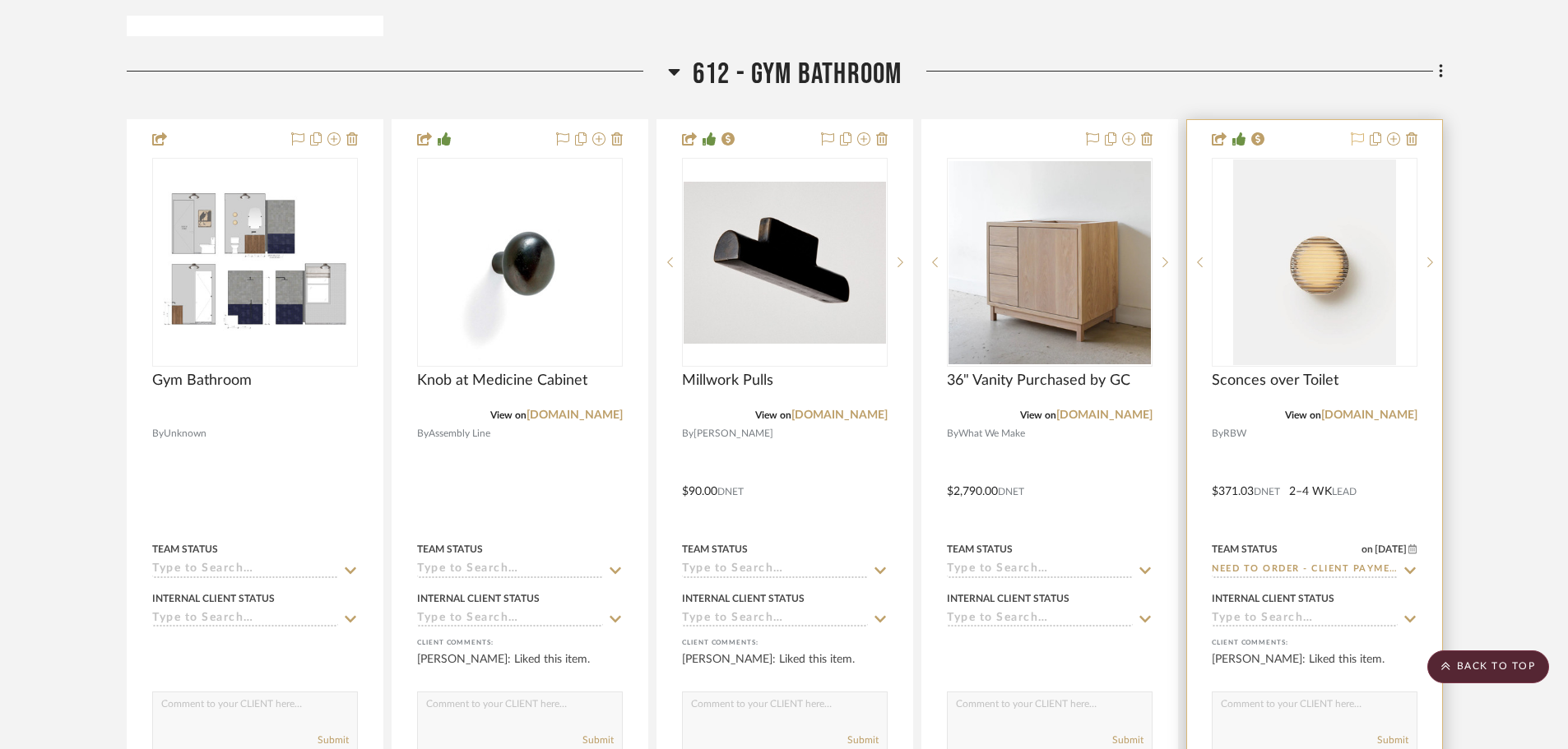
click at [1362, 140] on icon at bounding box center [1357, 139] width 13 height 13
click at [1412, 571] on icon at bounding box center [1410, 570] width 11 height 6
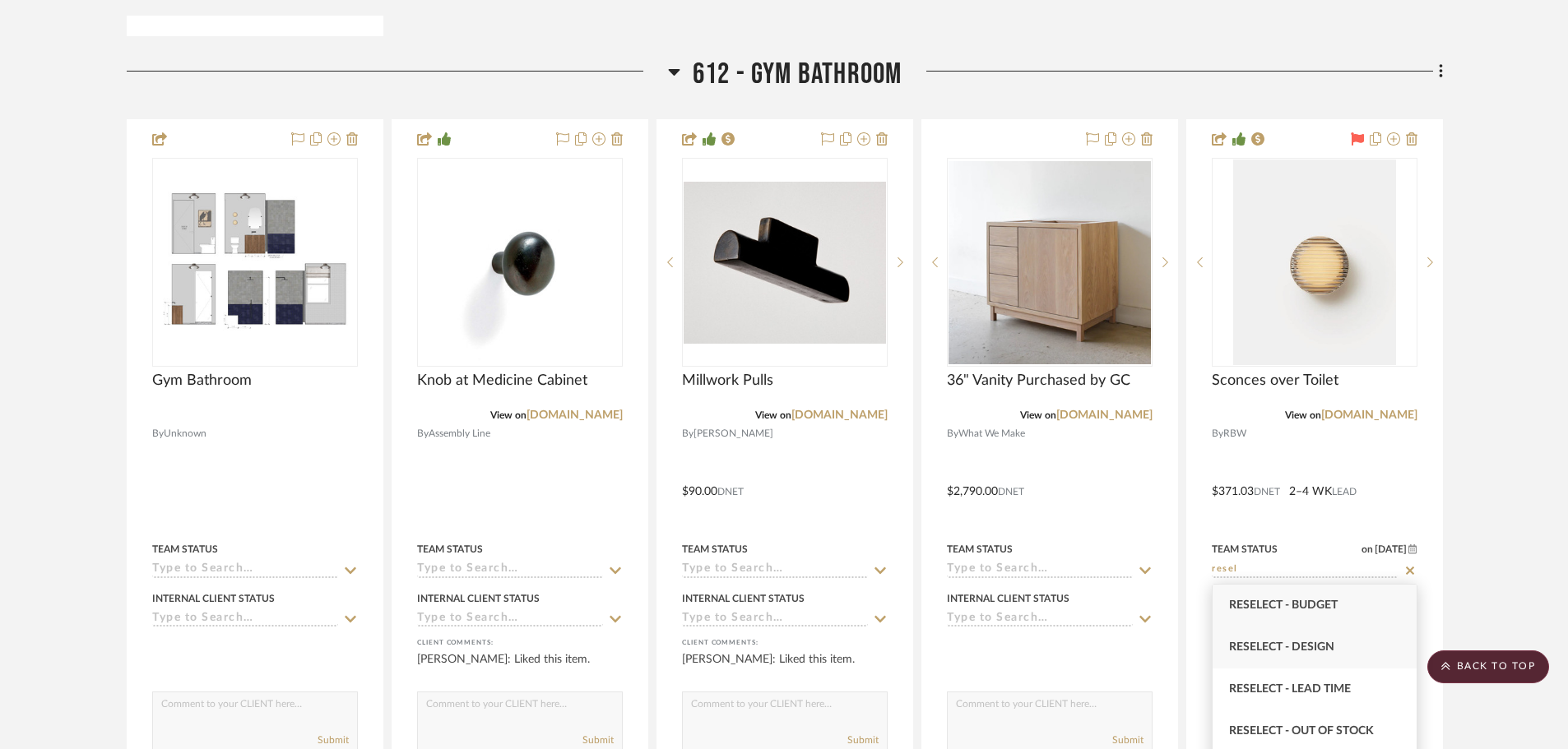
type input "resel"
click at [1389, 647] on div "Reselect - Design" at bounding box center [1315, 648] width 204 height 42
type input "10/8/2025"
type input "Reselect - Design"
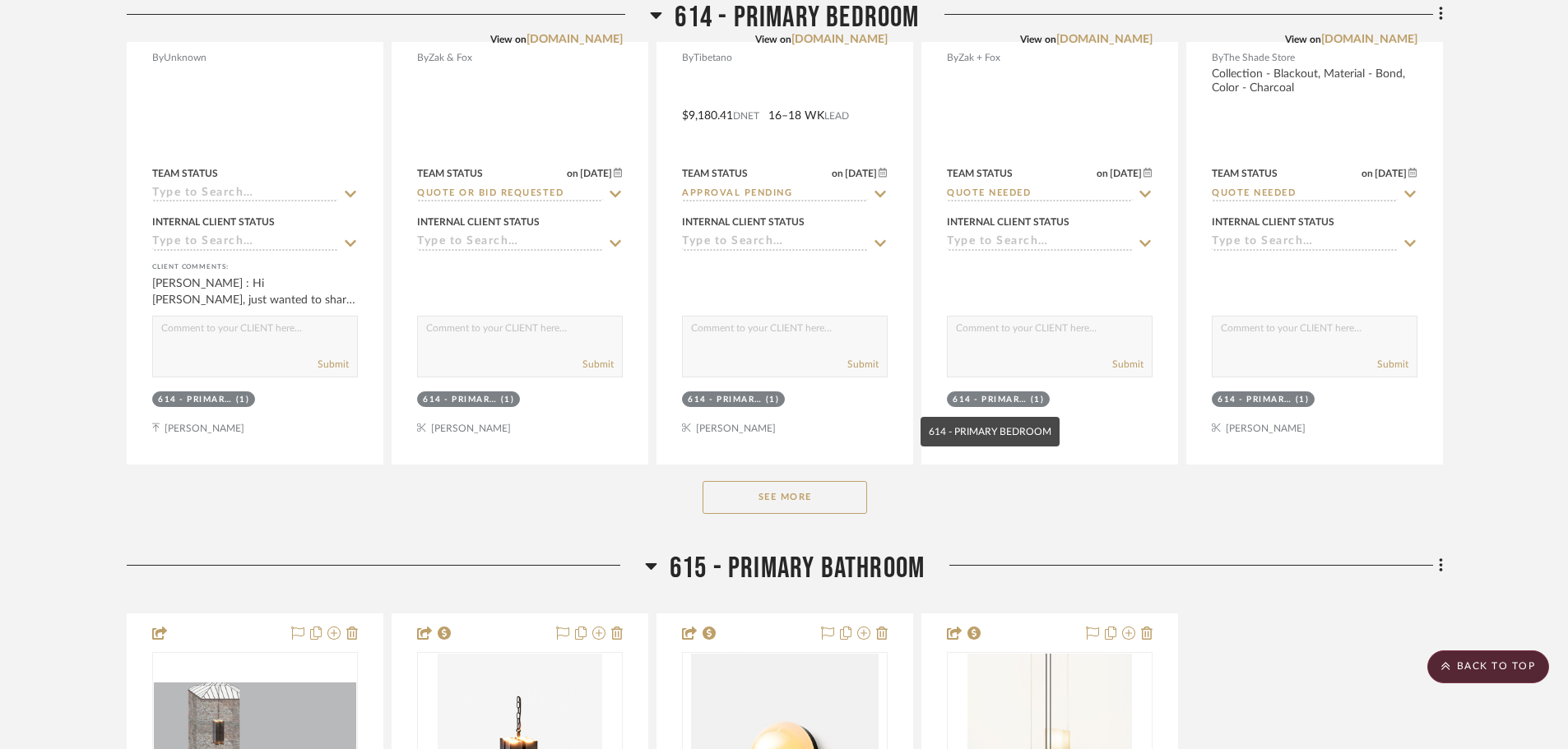
scroll to position [9621, 0]
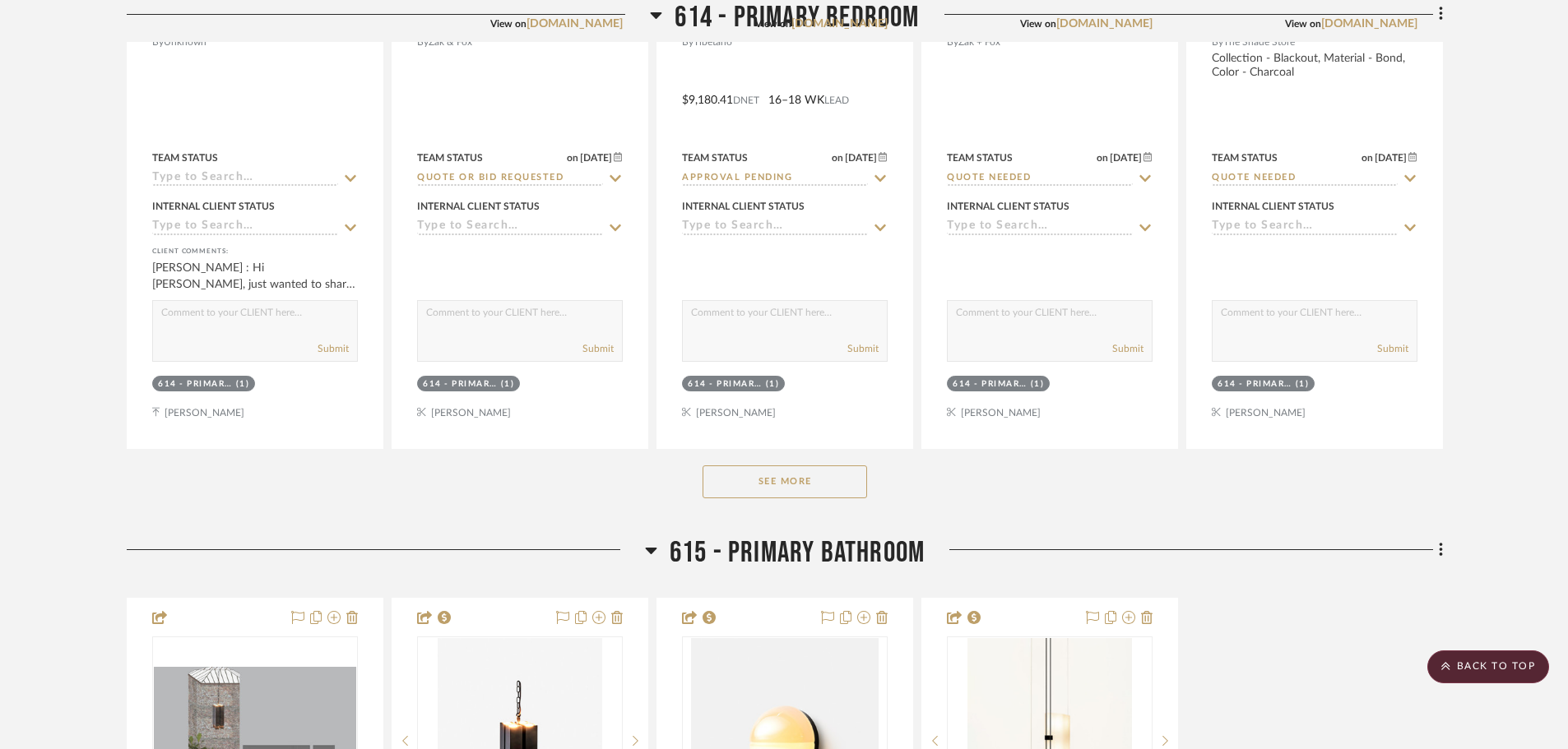
click at [822, 487] on button "See More" at bounding box center [784, 481] width 164 height 33
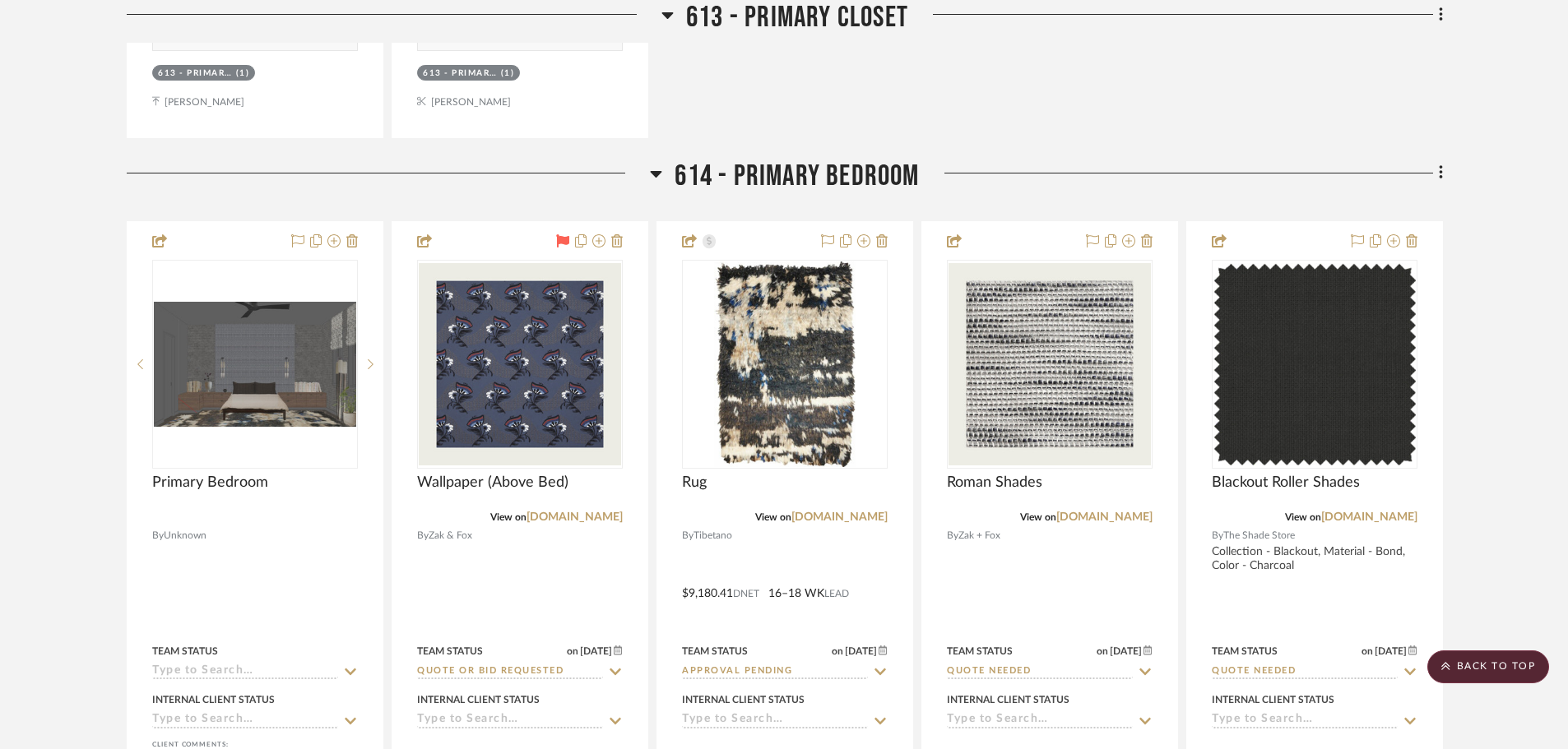
scroll to position [9210, 0]
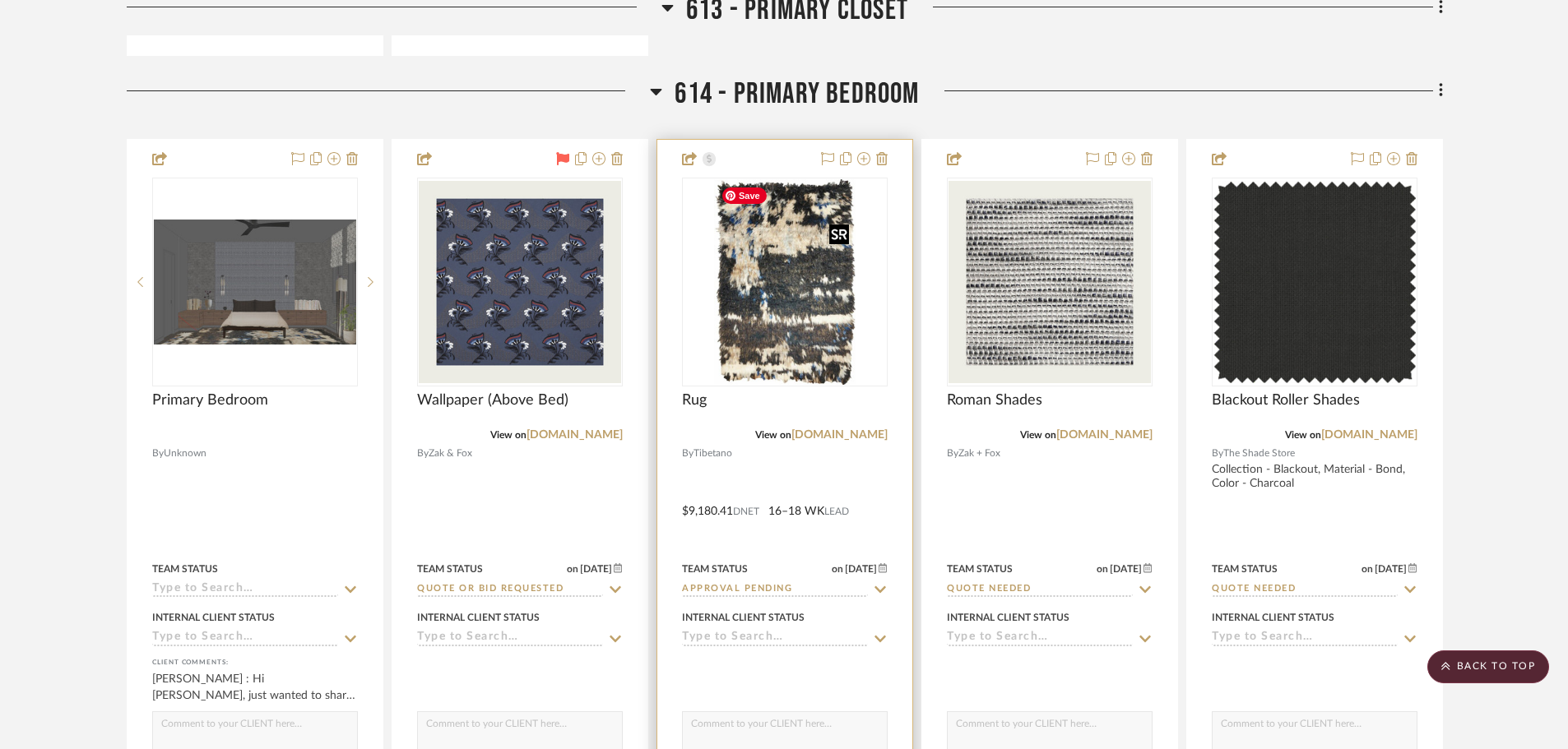
click at [828, 336] on img "0" at bounding box center [785, 282] width 142 height 206
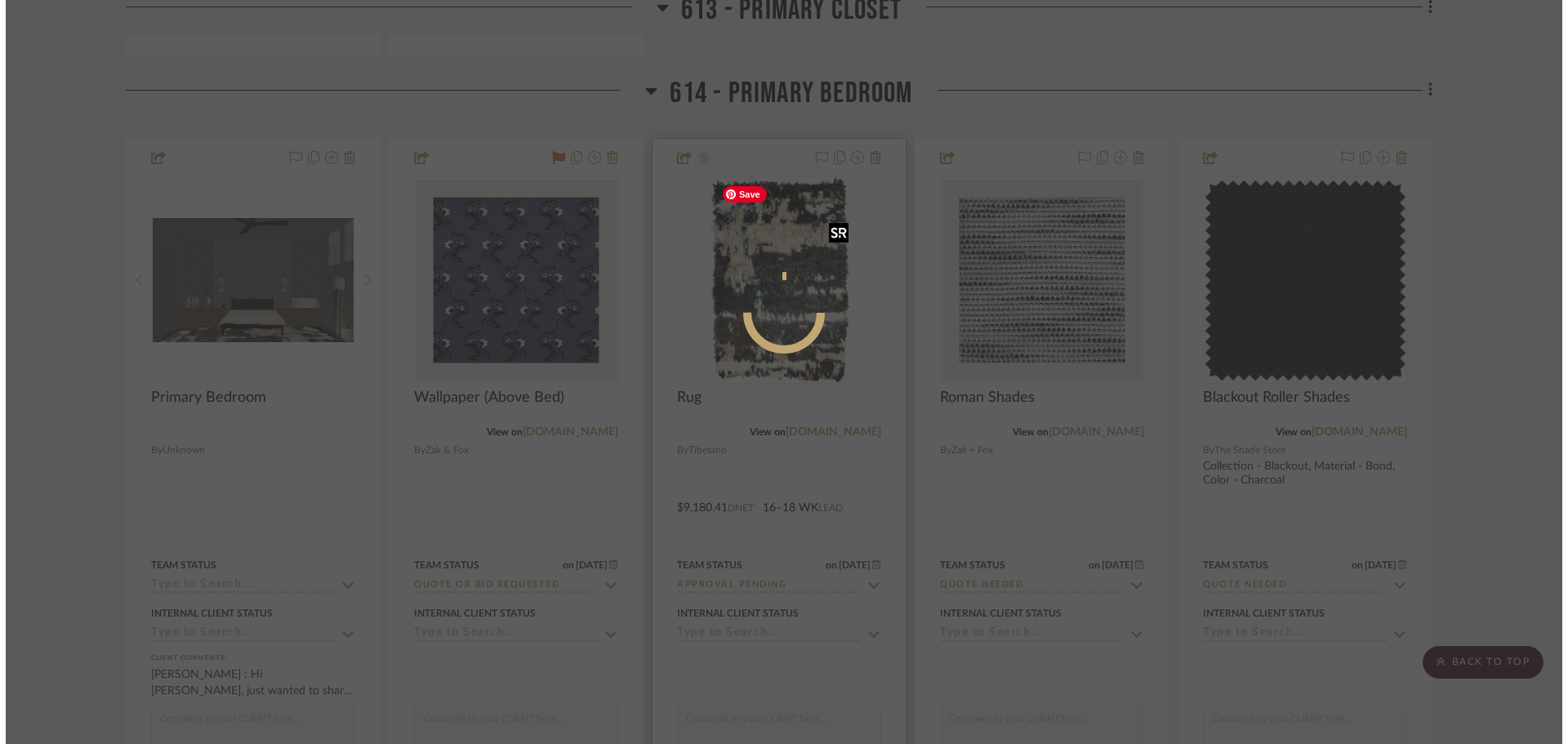
scroll to position [0, 0]
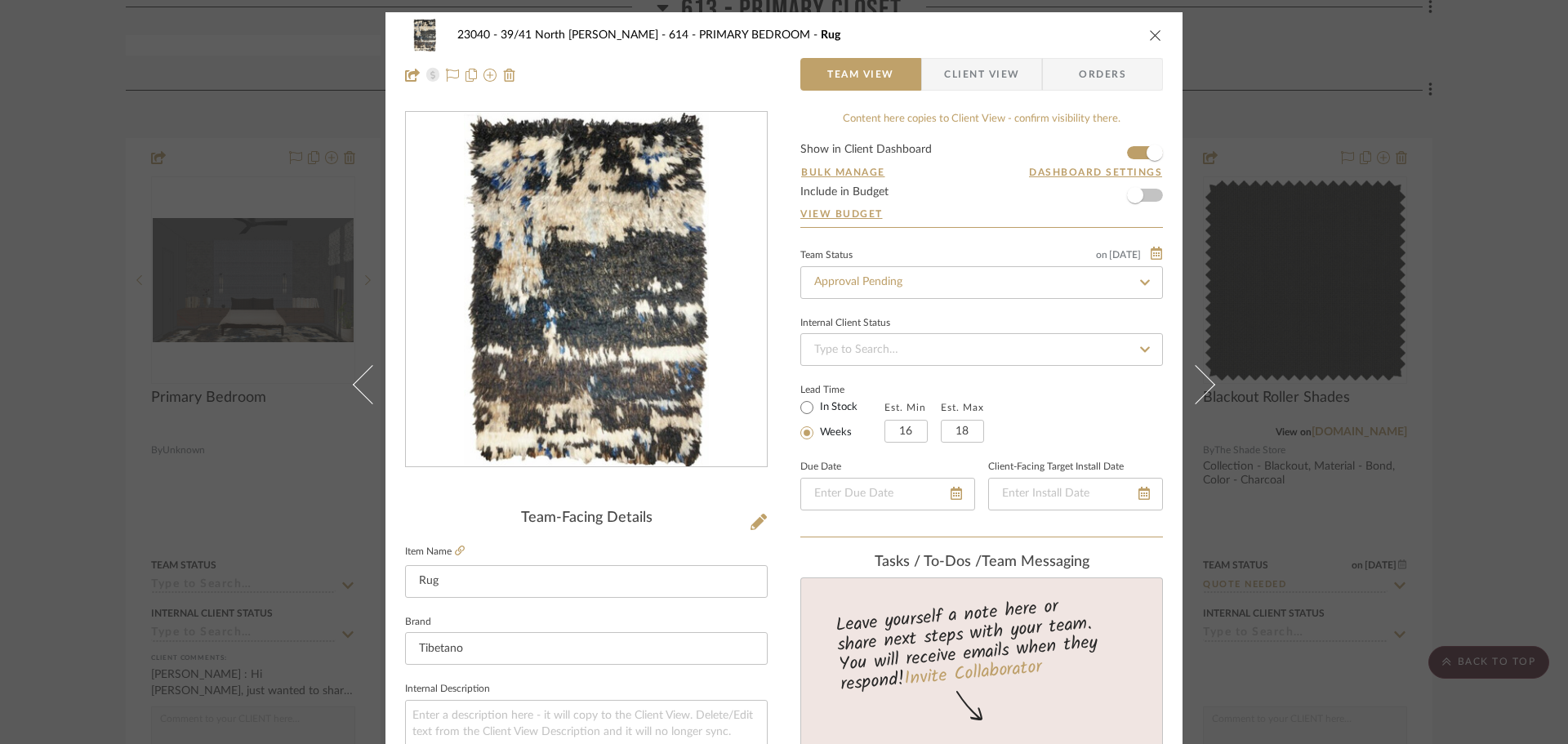
click at [991, 68] on span "Client View" at bounding box center [981, 73] width 75 height 32
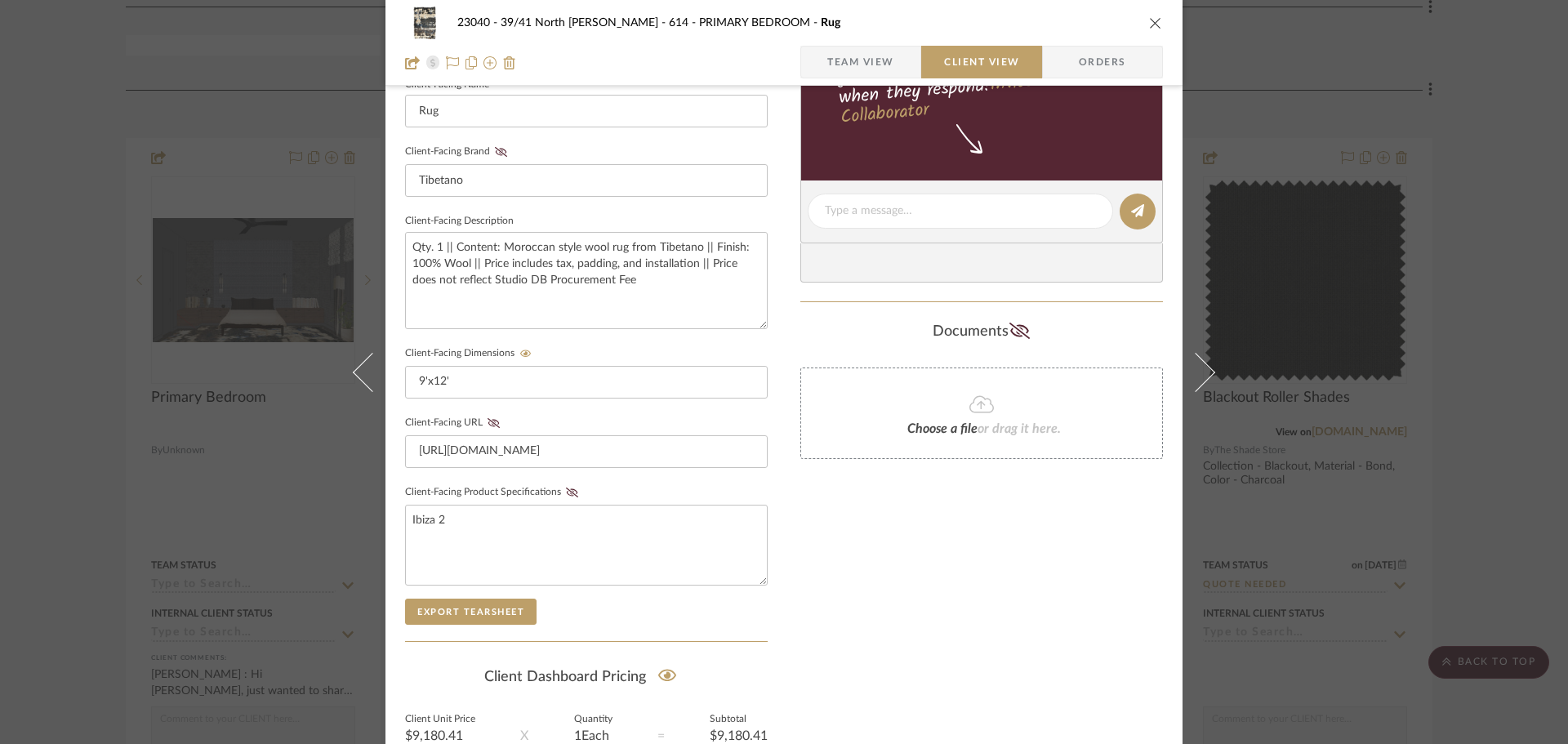
scroll to position [465, 0]
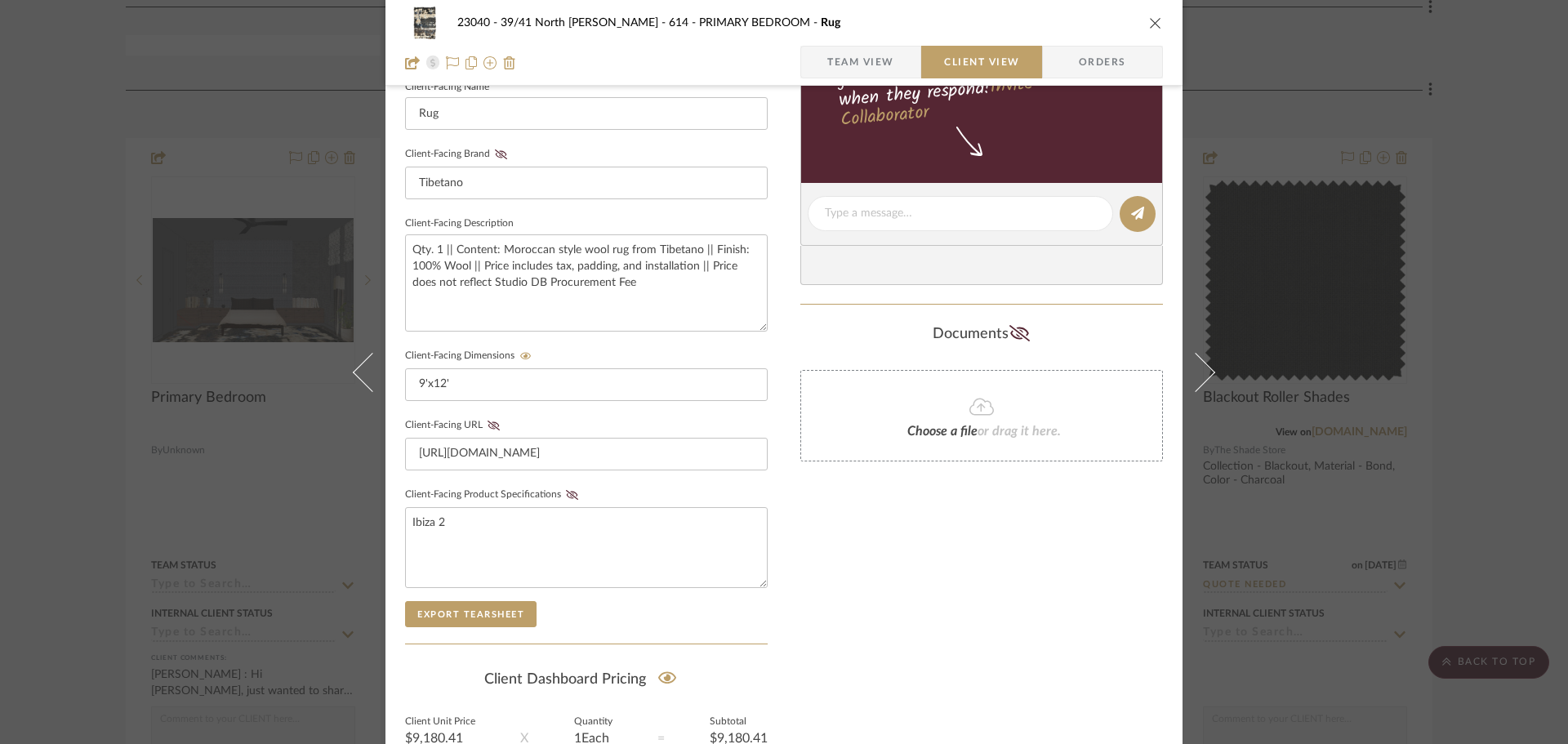
click at [866, 67] on span "Team View" at bounding box center [861, 61] width 67 height 32
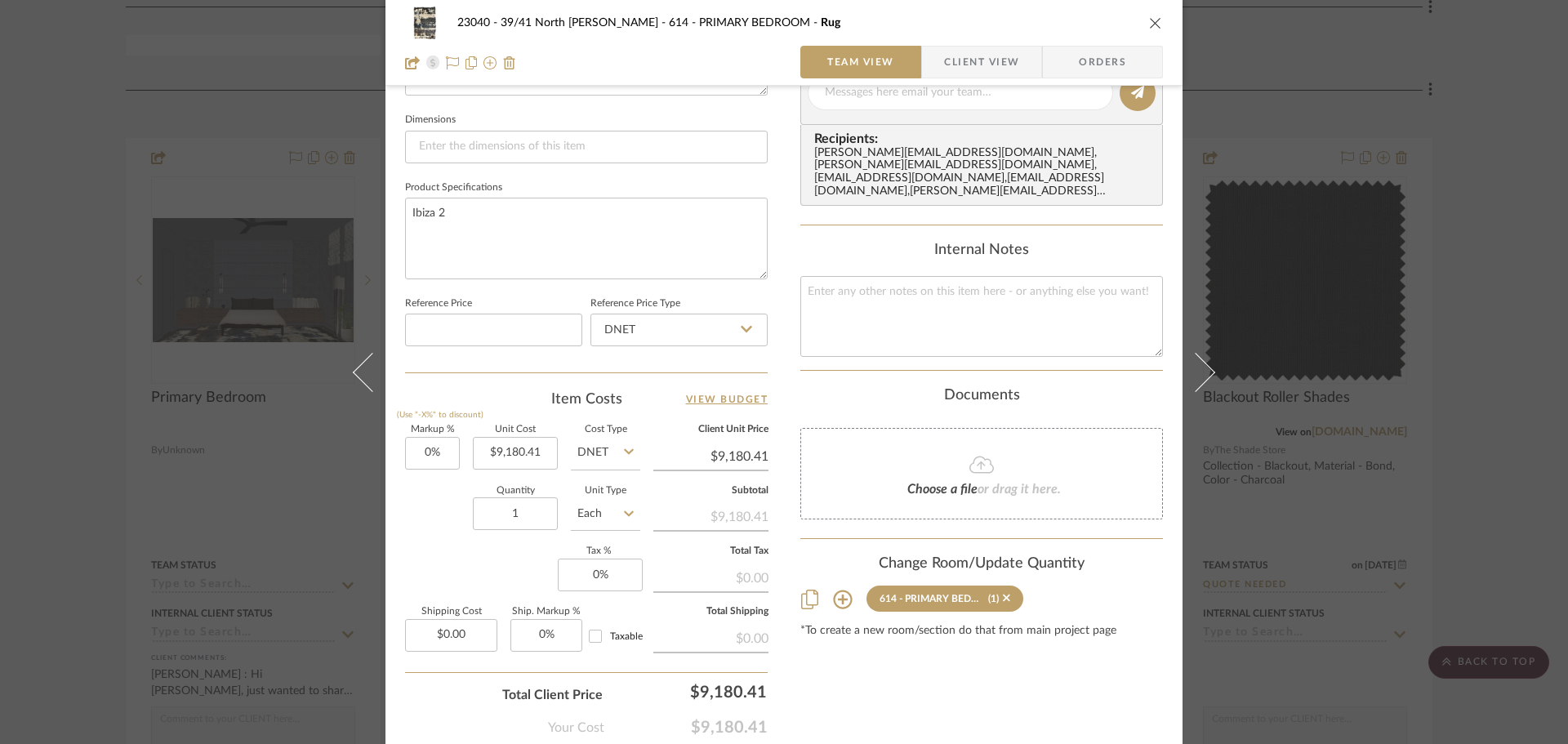
scroll to position [369, 0]
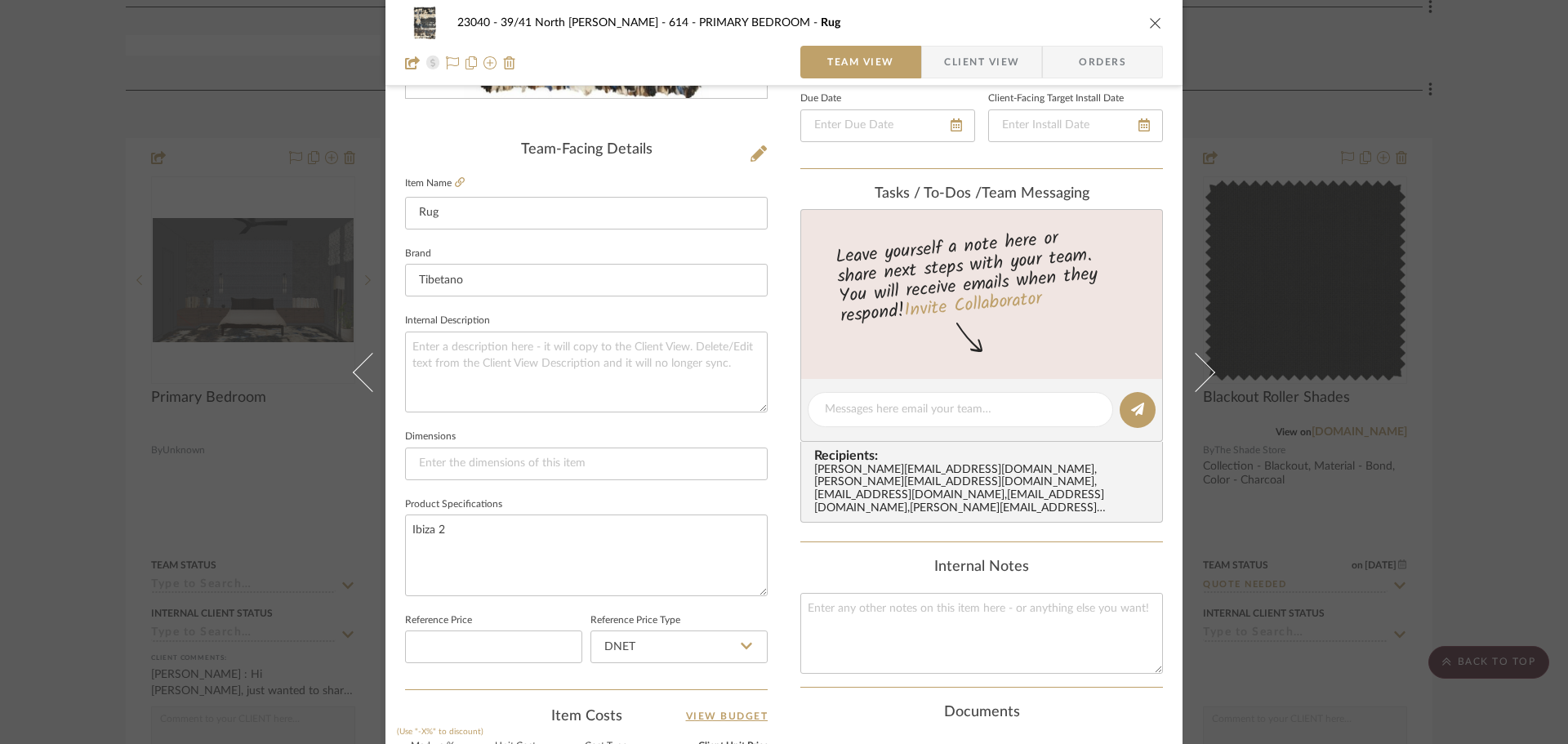
click at [1467, 282] on div "23040 - 39/41 North Moore - Weissmann 614 - PRIMARY BEDROOM Rug Team View Clien…" at bounding box center [784, 372] width 1568 height 744
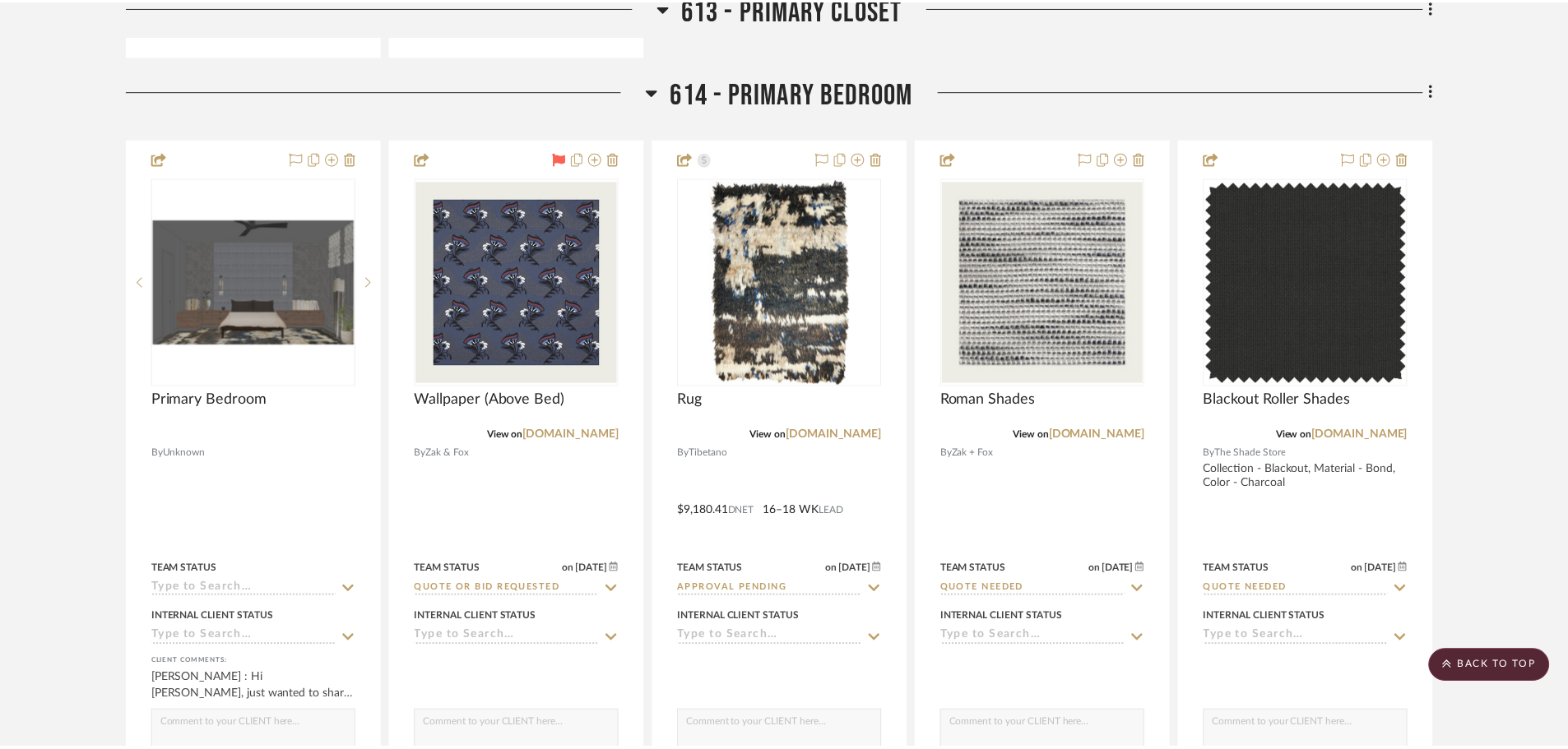
scroll to position [9210, 0]
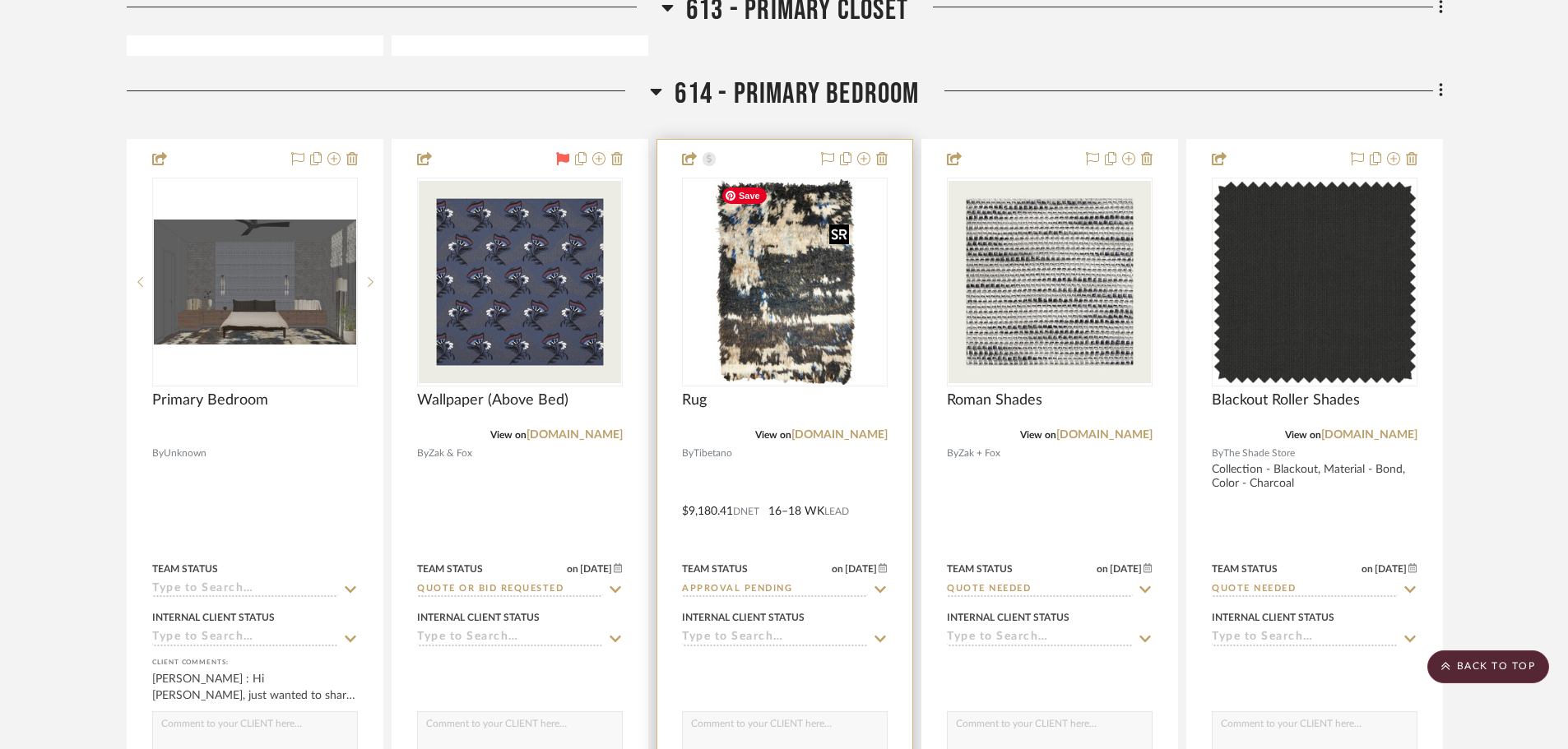
click at [781, 328] on img "0" at bounding box center [785, 282] width 142 height 206
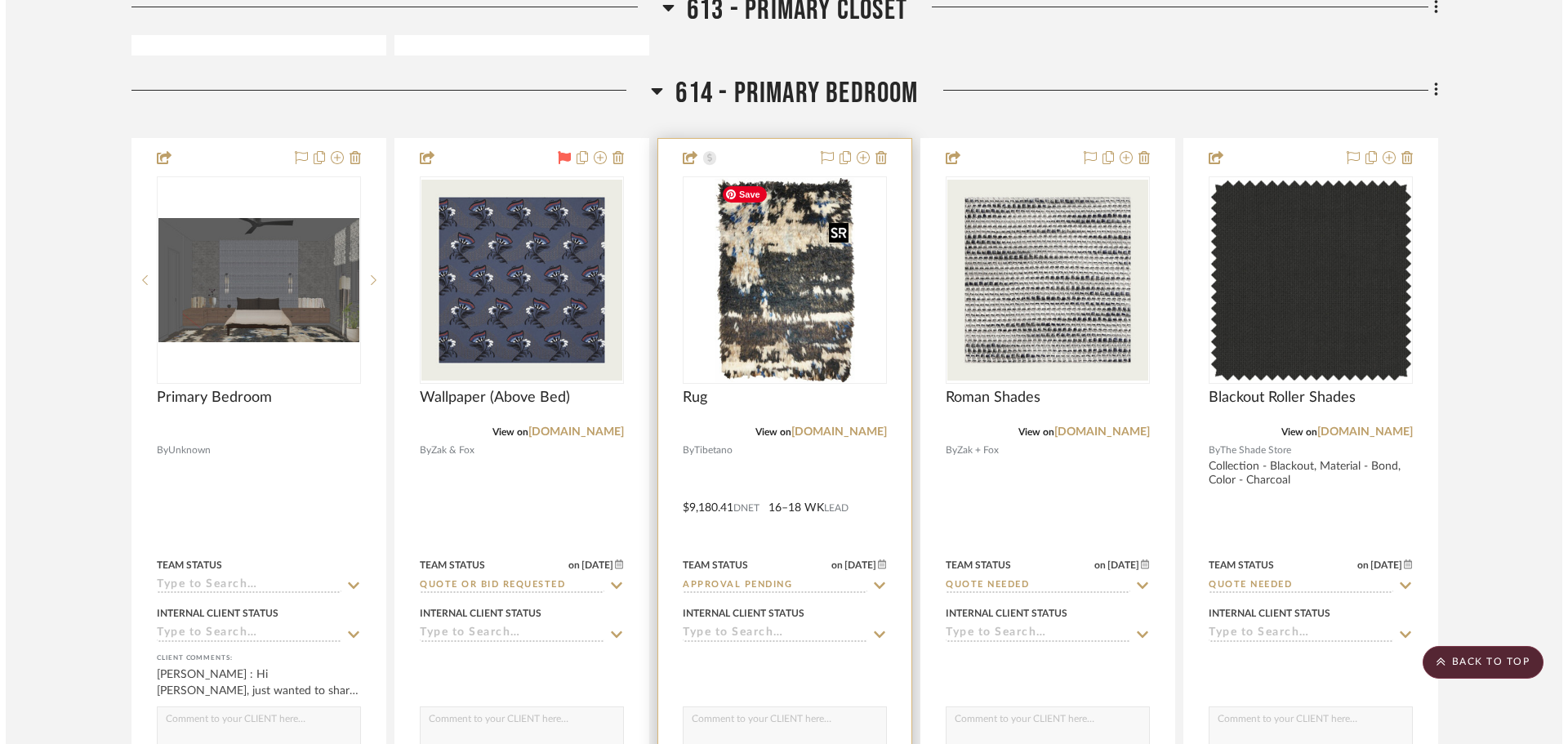
scroll to position [0, 0]
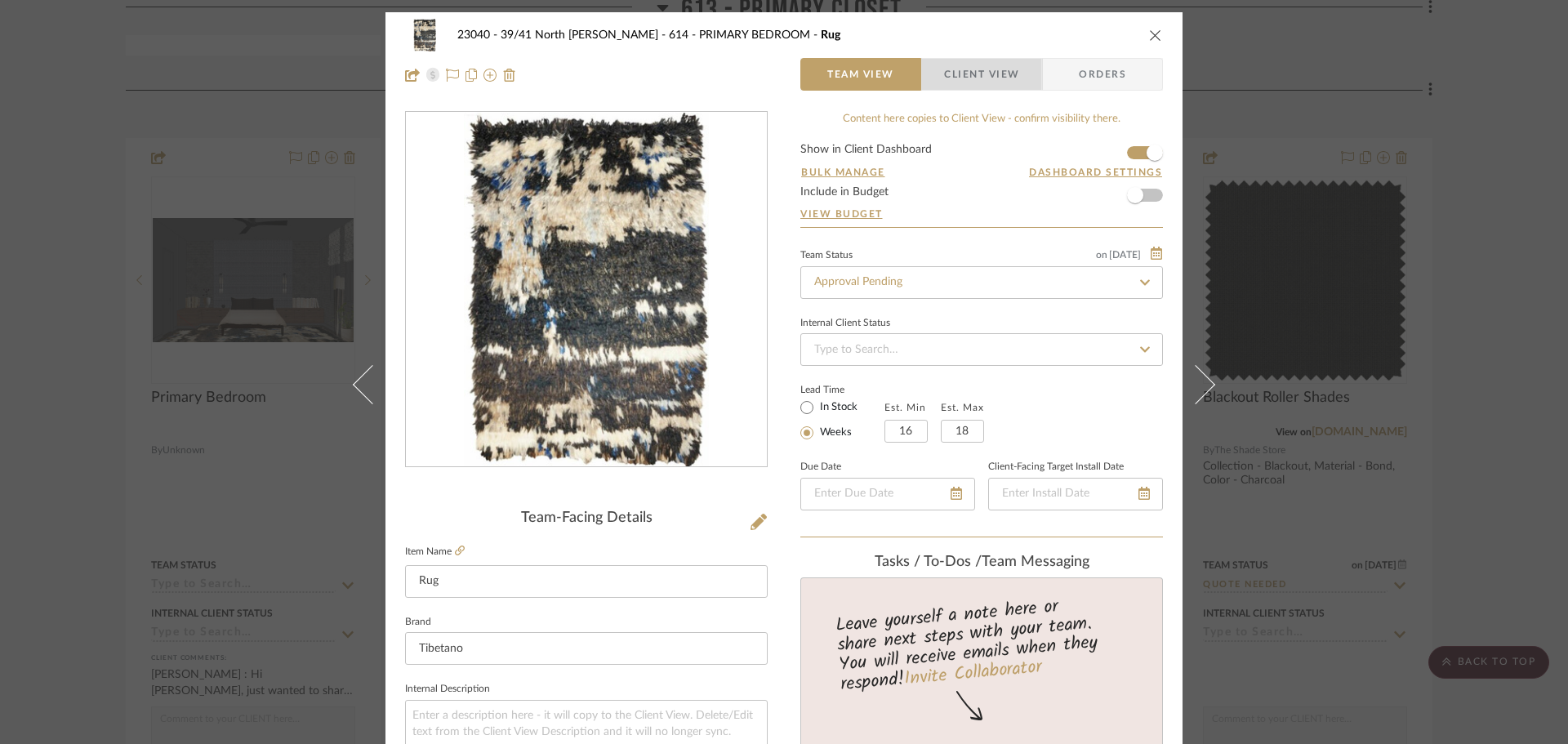
click at [966, 80] on span "Client View" at bounding box center [981, 73] width 75 height 32
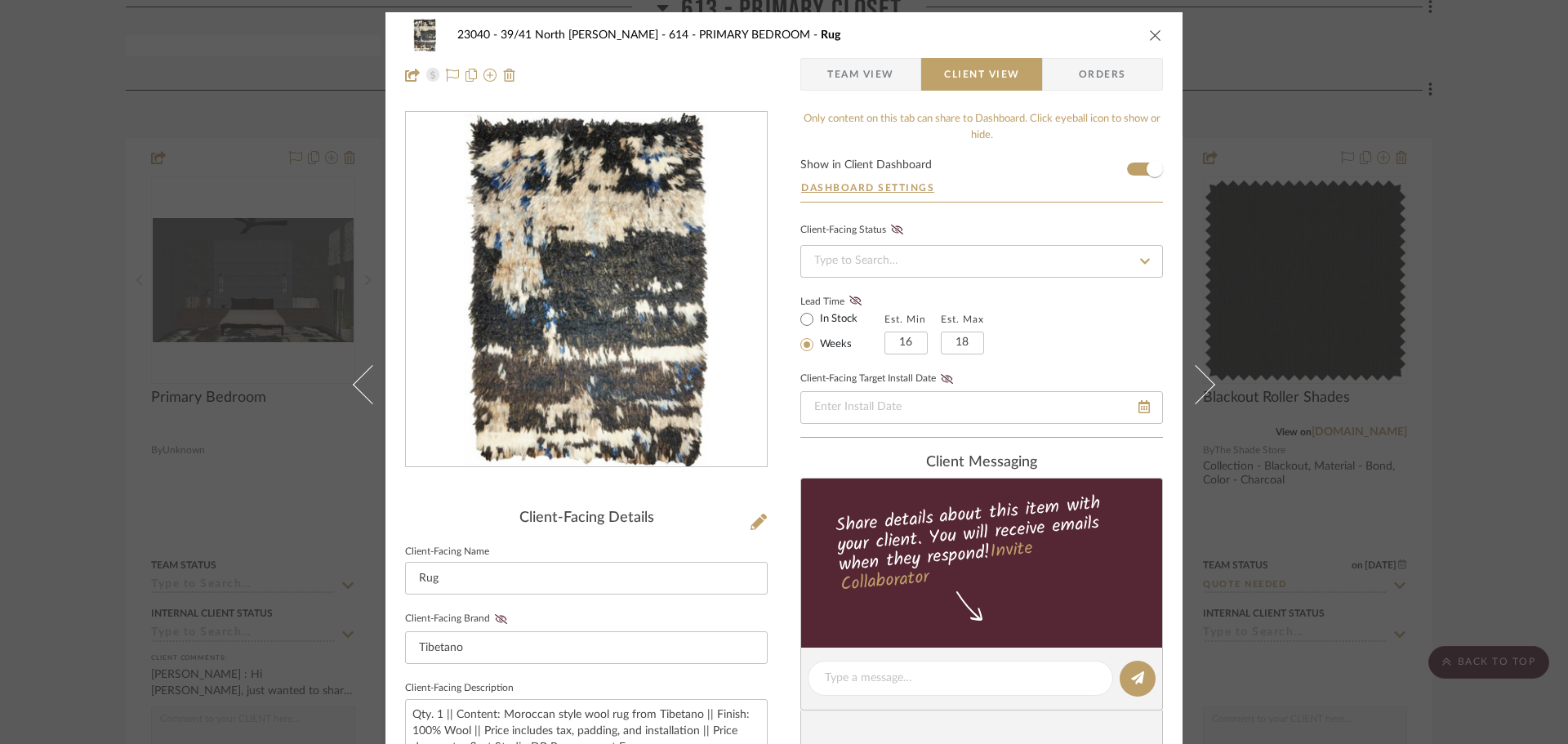
click at [1383, 361] on div "23040 - 39/41 North Moore - Weissmann 614 - PRIMARY BEDROOM Rug Team View Clien…" at bounding box center [784, 372] width 1568 height 744
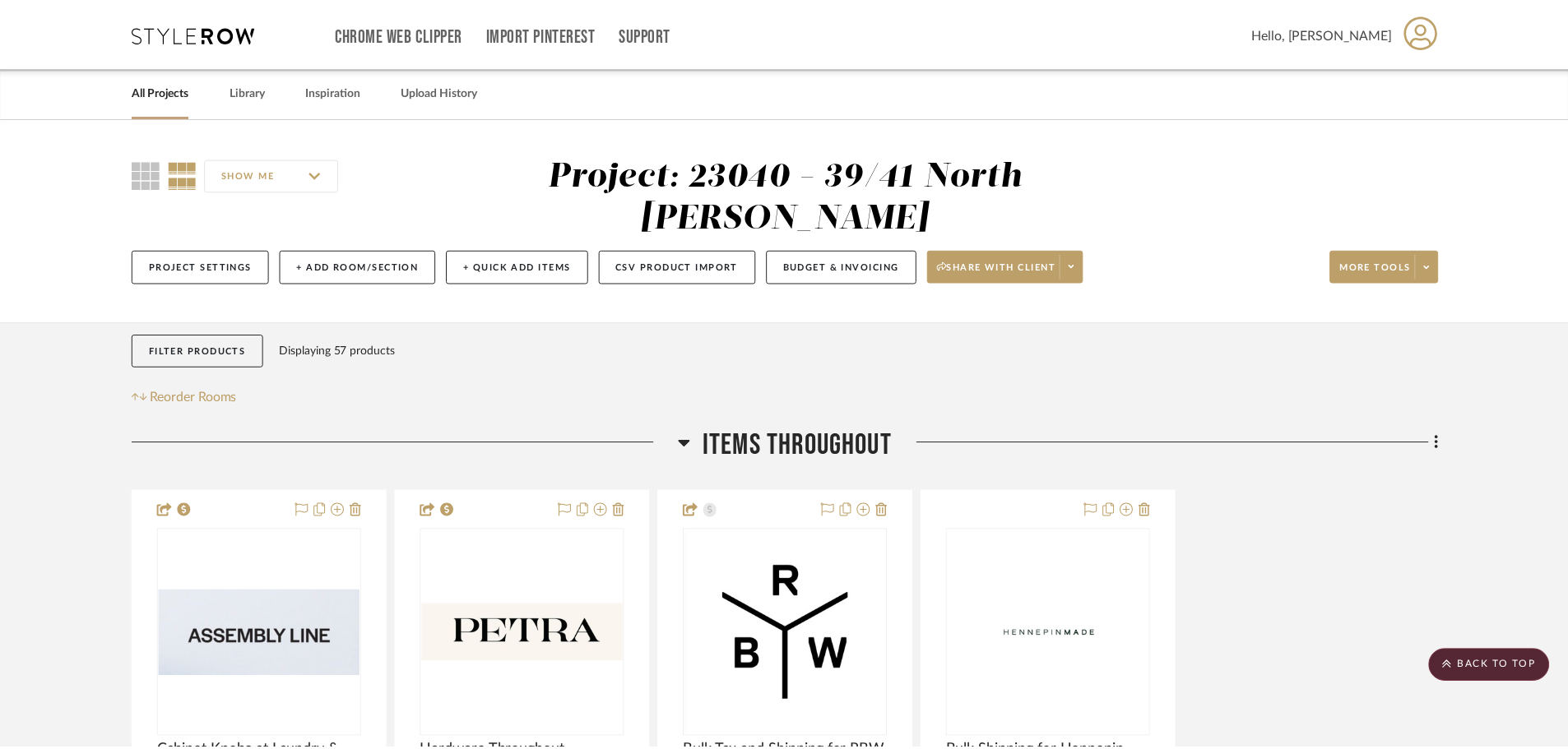
scroll to position [9210, 0]
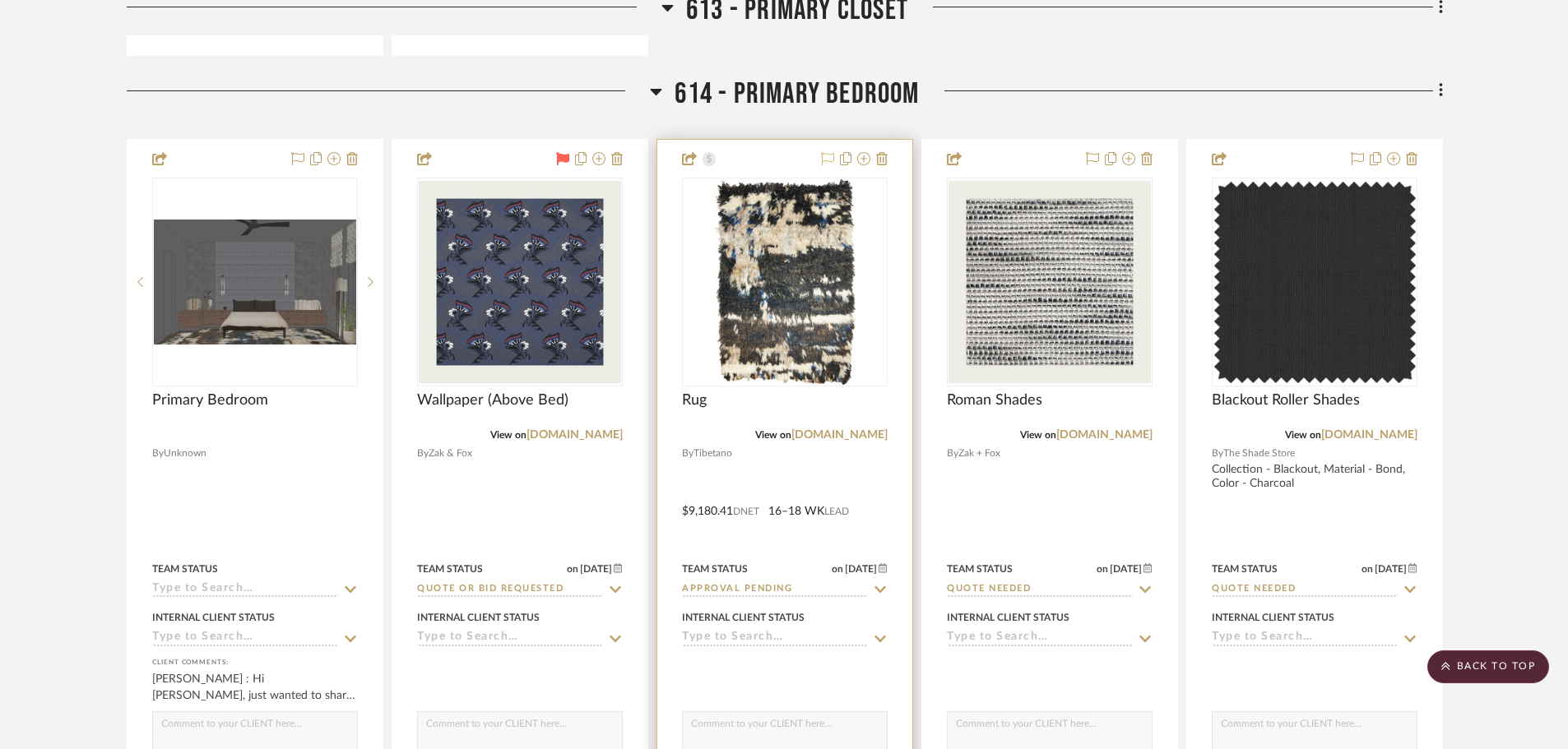
click at [822, 155] on icon at bounding box center [828, 158] width 13 height 13
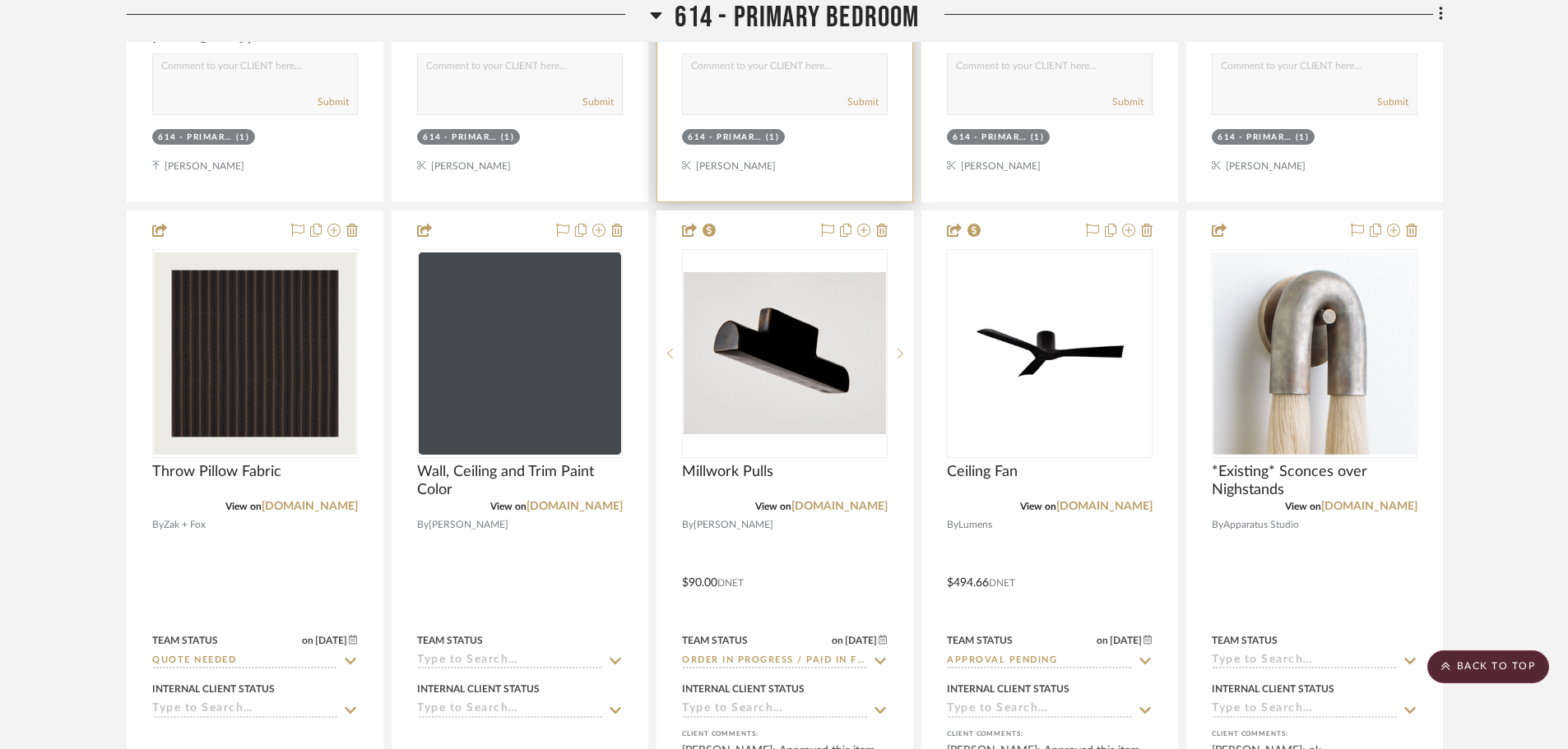
scroll to position [9950, 0]
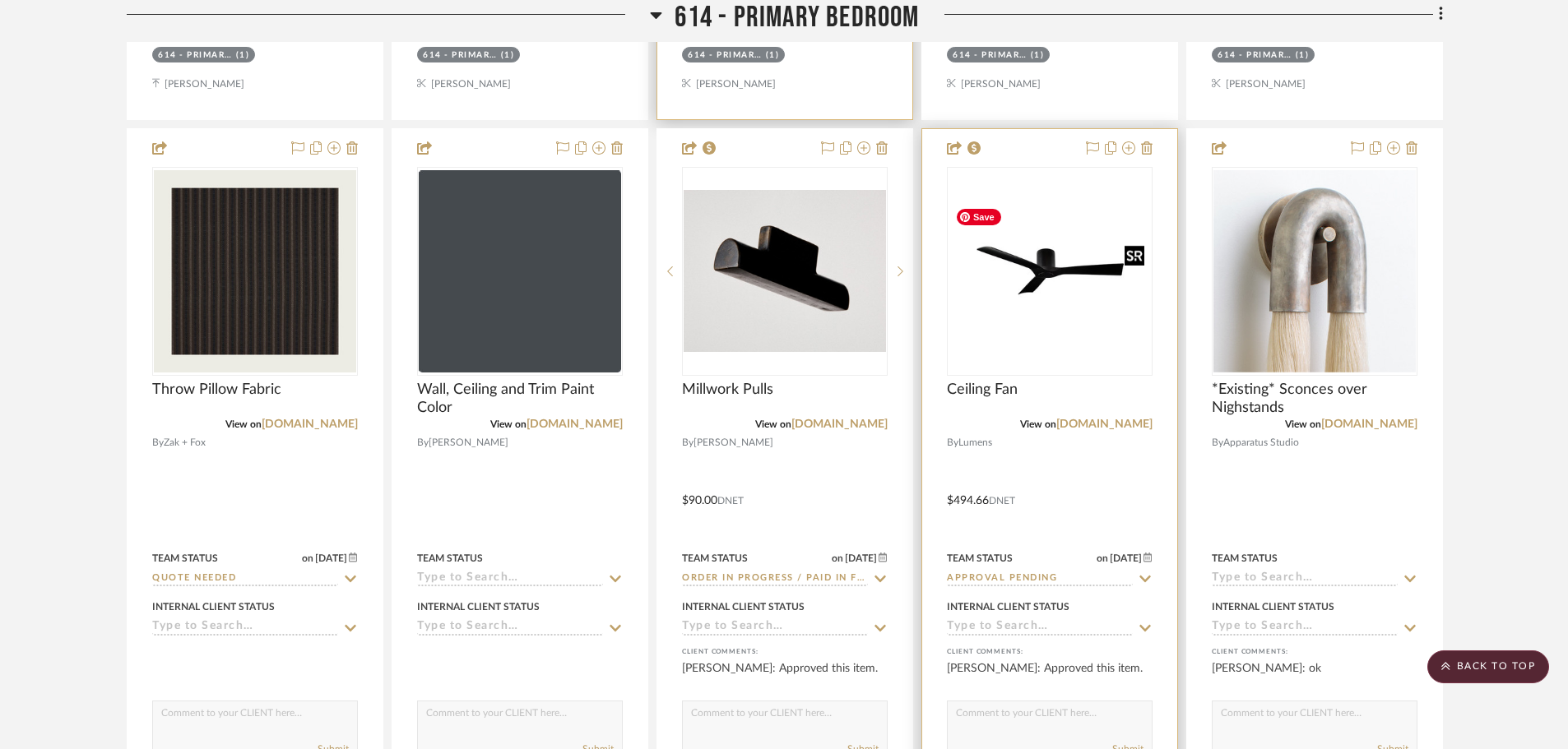
click at [1071, 324] on img "0" at bounding box center [1050, 271] width 202 height 142
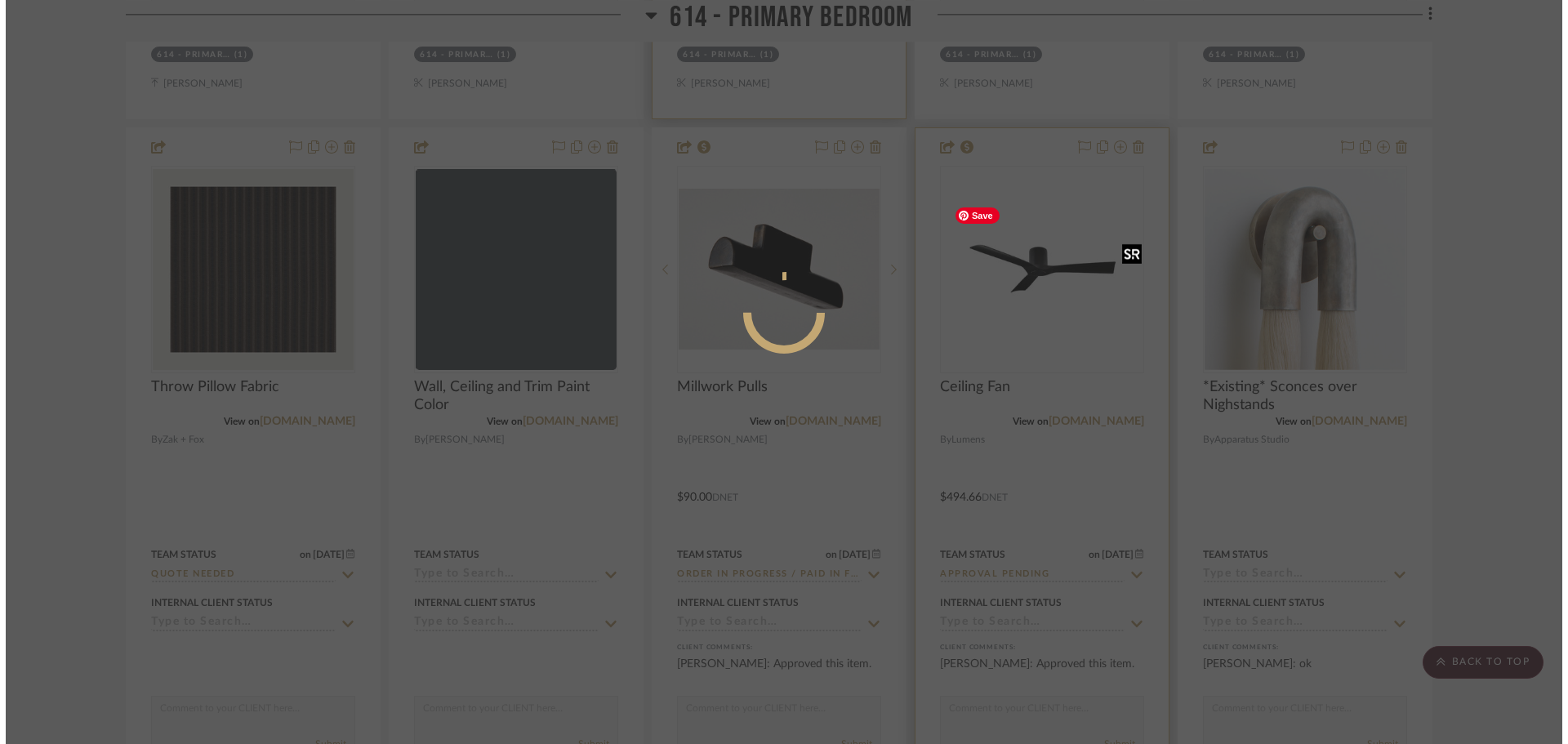
scroll to position [0, 0]
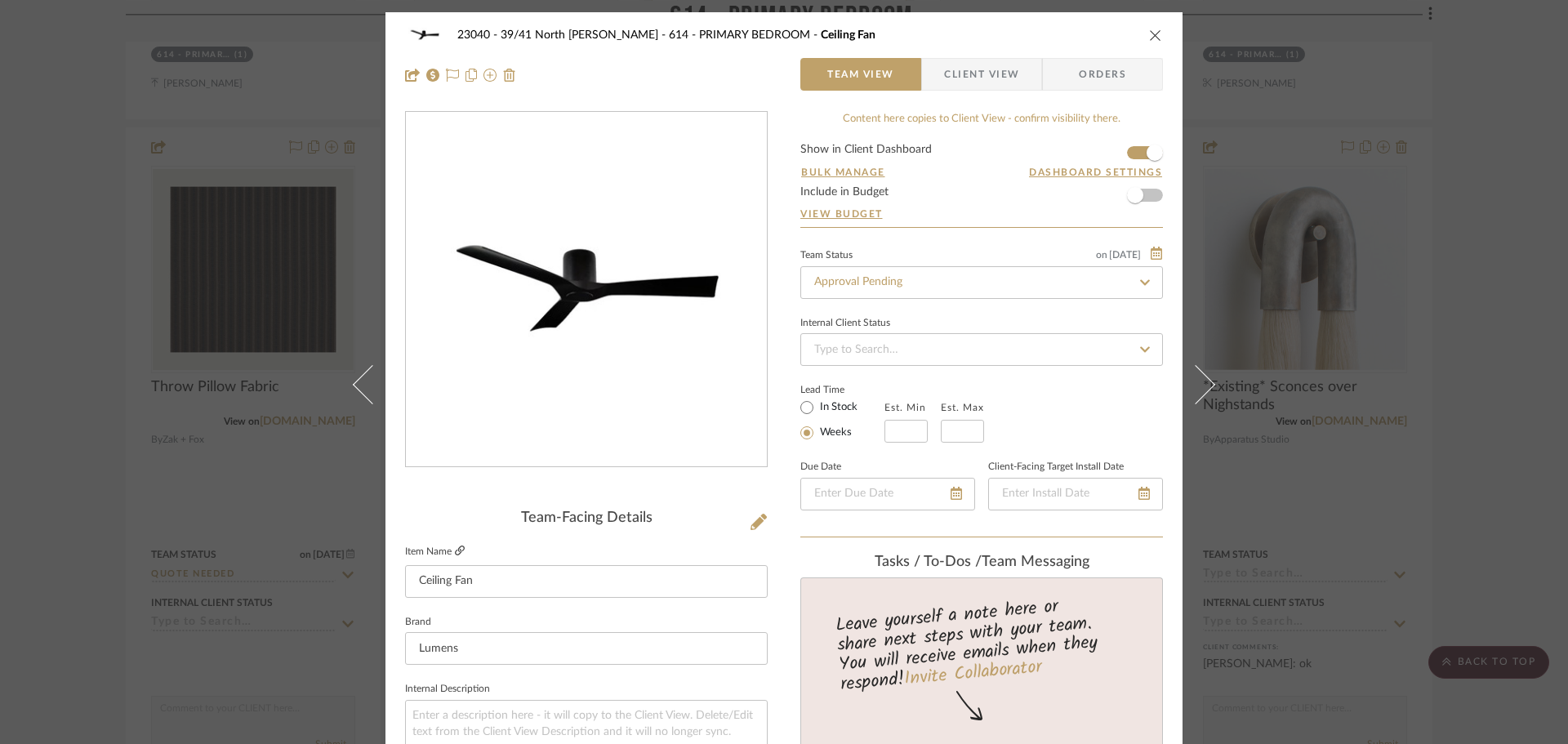
click at [456, 545] on link at bounding box center [459, 552] width 10 height 14
click at [1503, 324] on div "23040 - 39/41 North Moore - Weissmann 614 - PRIMARY BEDROOM Ceiling Fan Team Vi…" at bounding box center [784, 372] width 1568 height 744
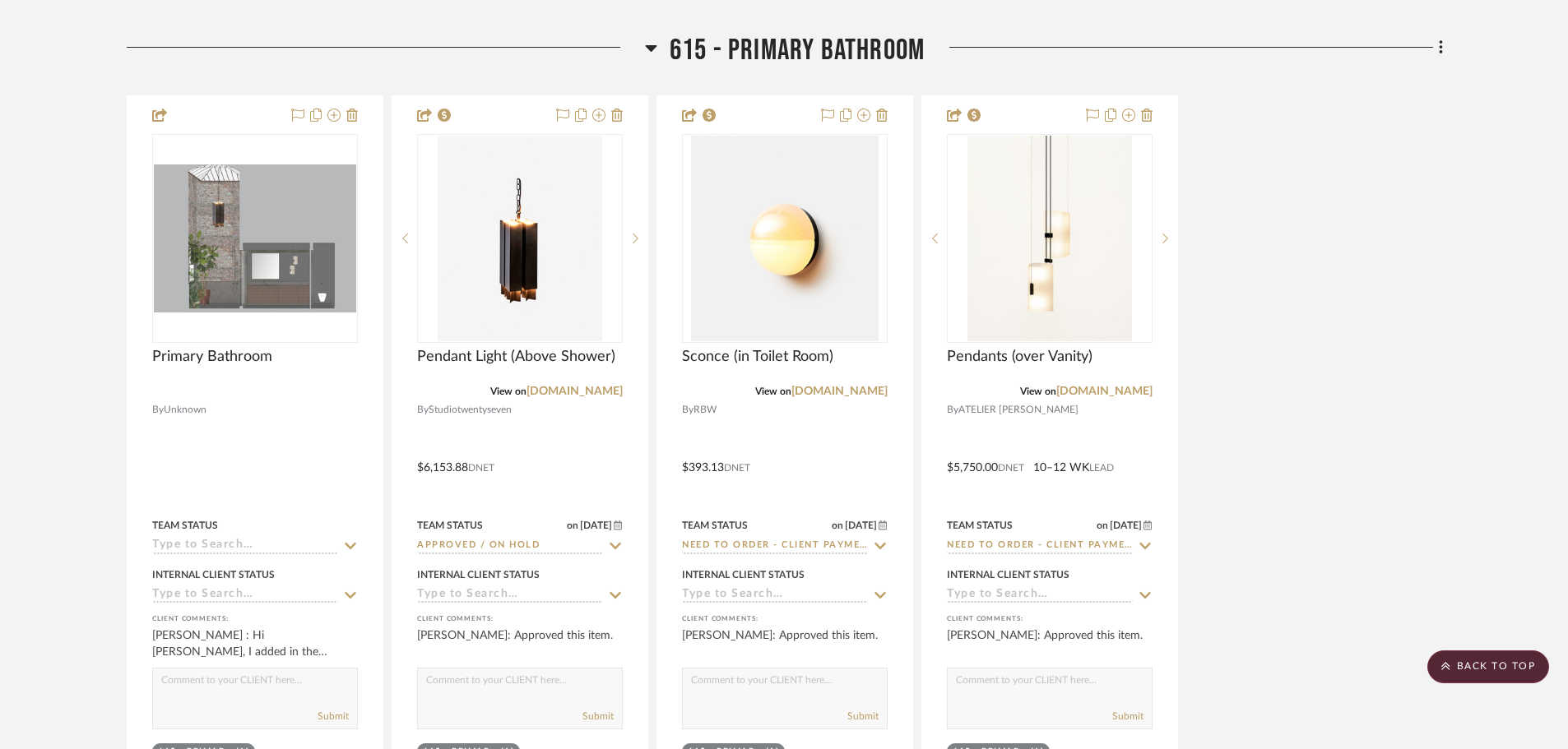
scroll to position [10854, 0]
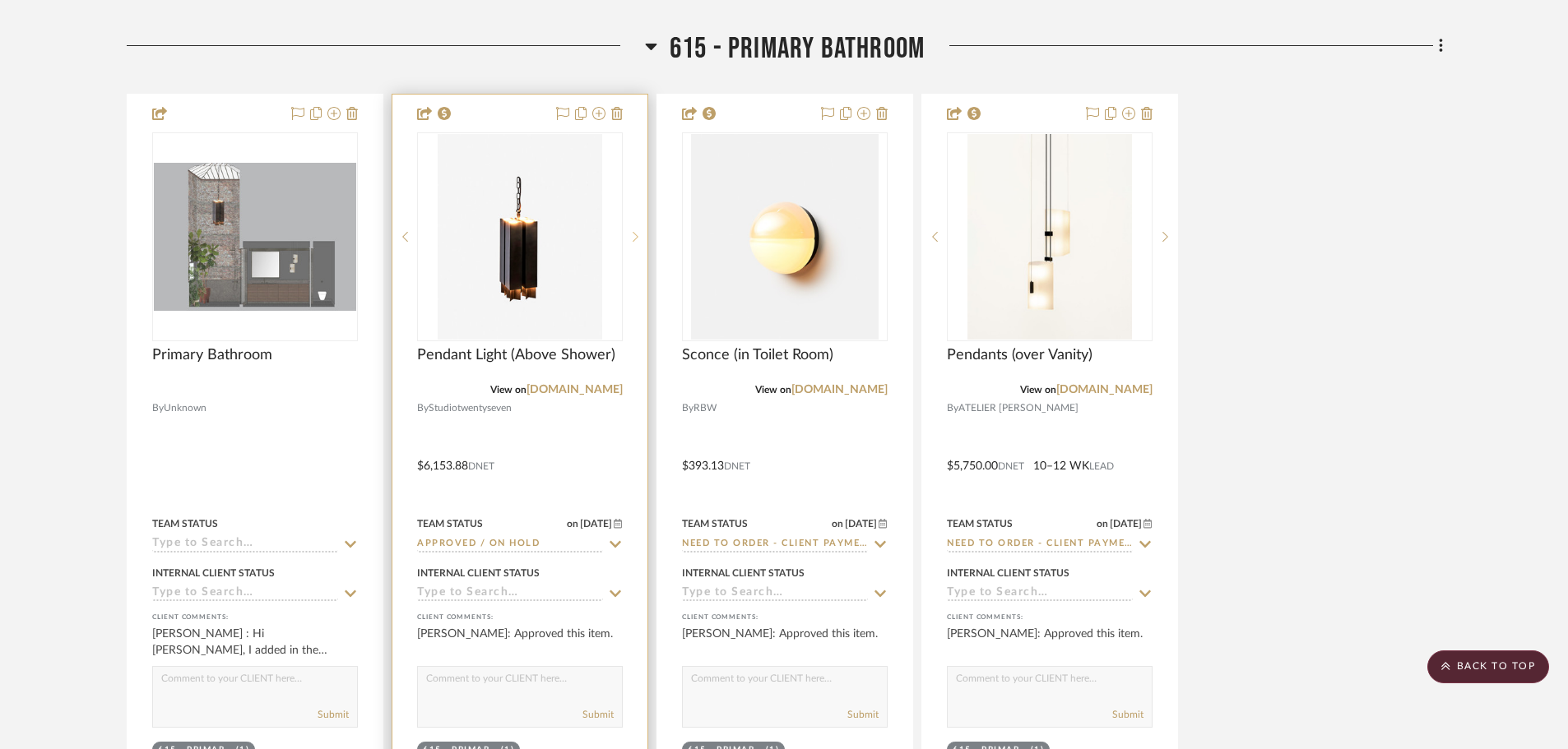
click at [637, 241] on icon at bounding box center [635, 236] width 6 height 11
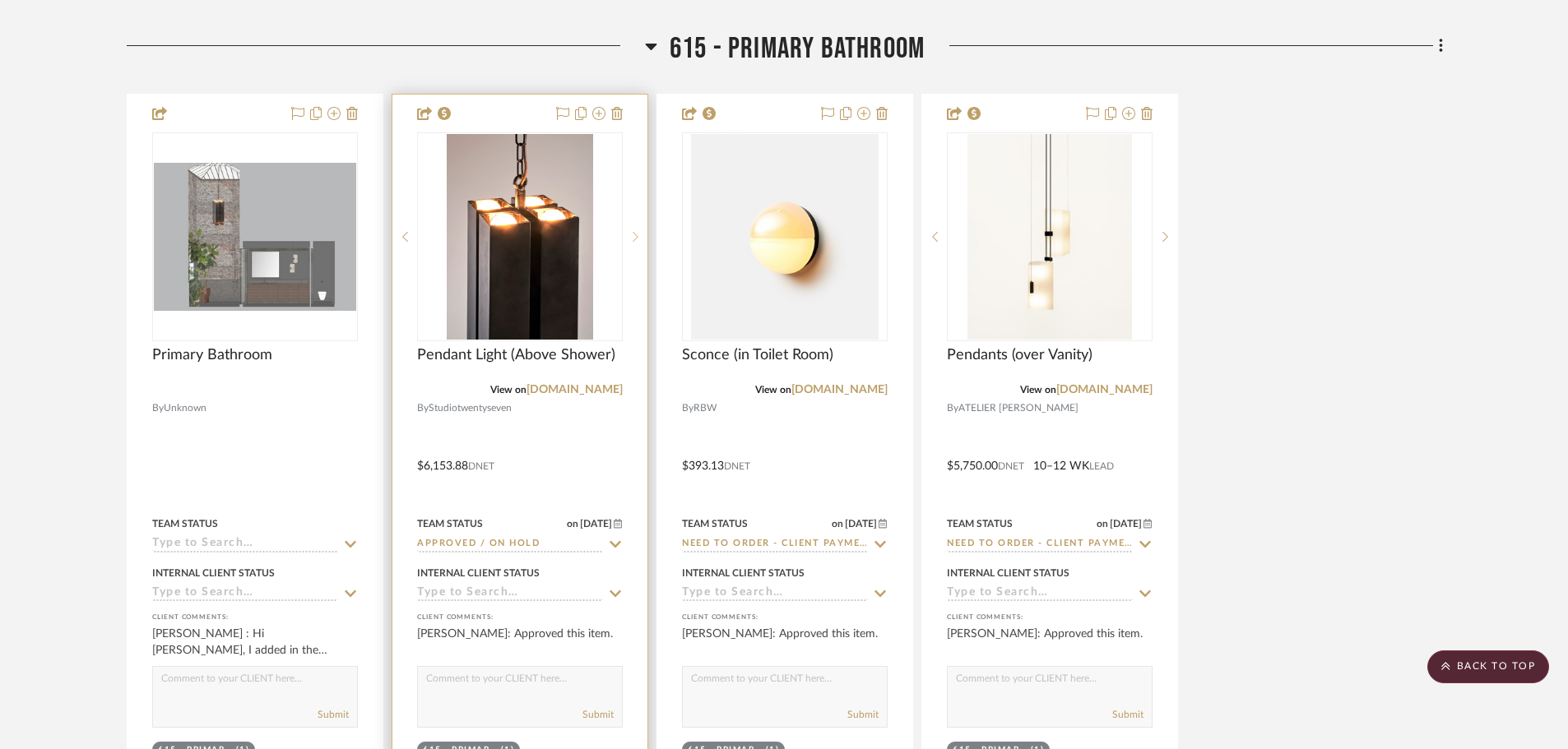
click at [637, 241] on icon at bounding box center [635, 236] width 6 height 11
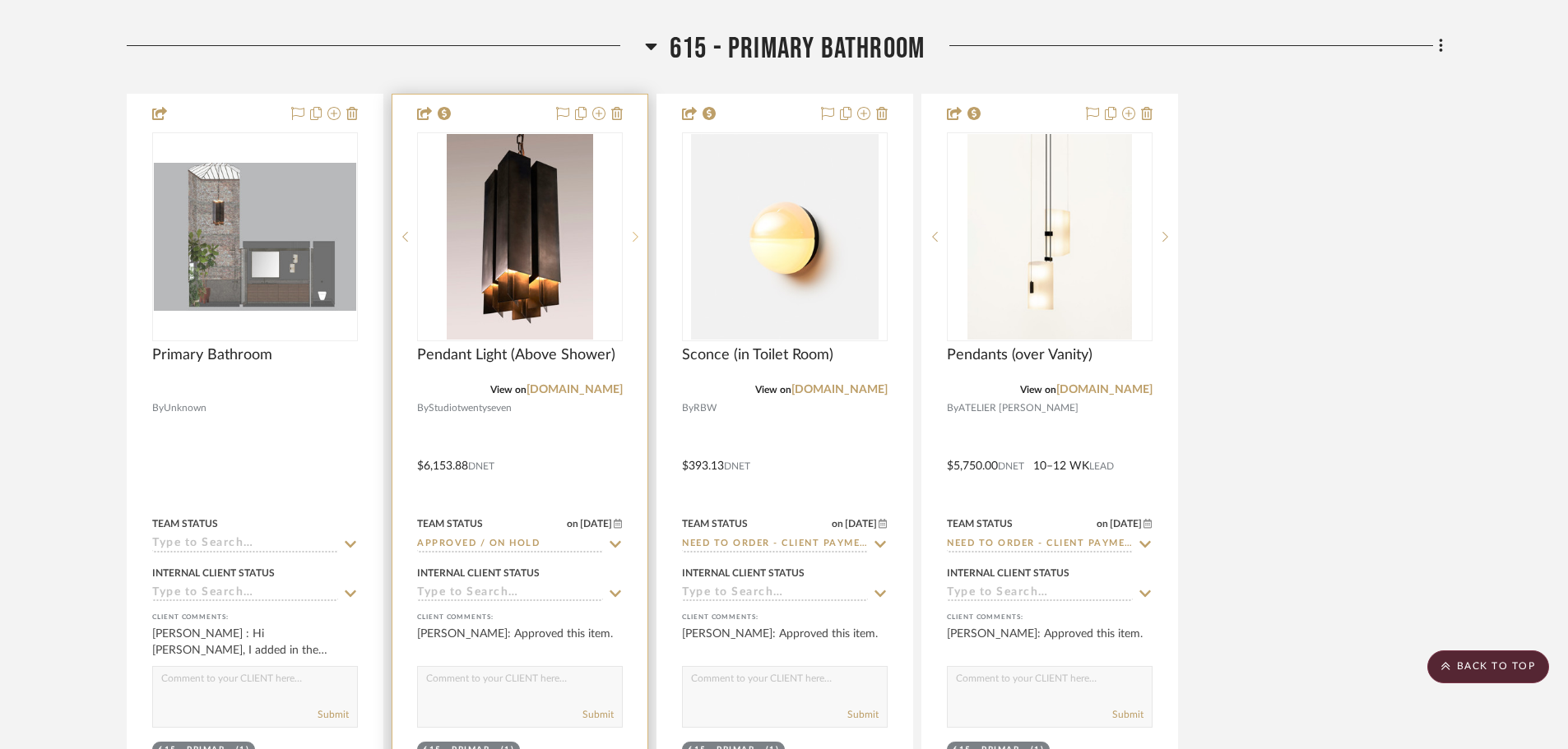
click at [637, 241] on icon at bounding box center [635, 236] width 6 height 11
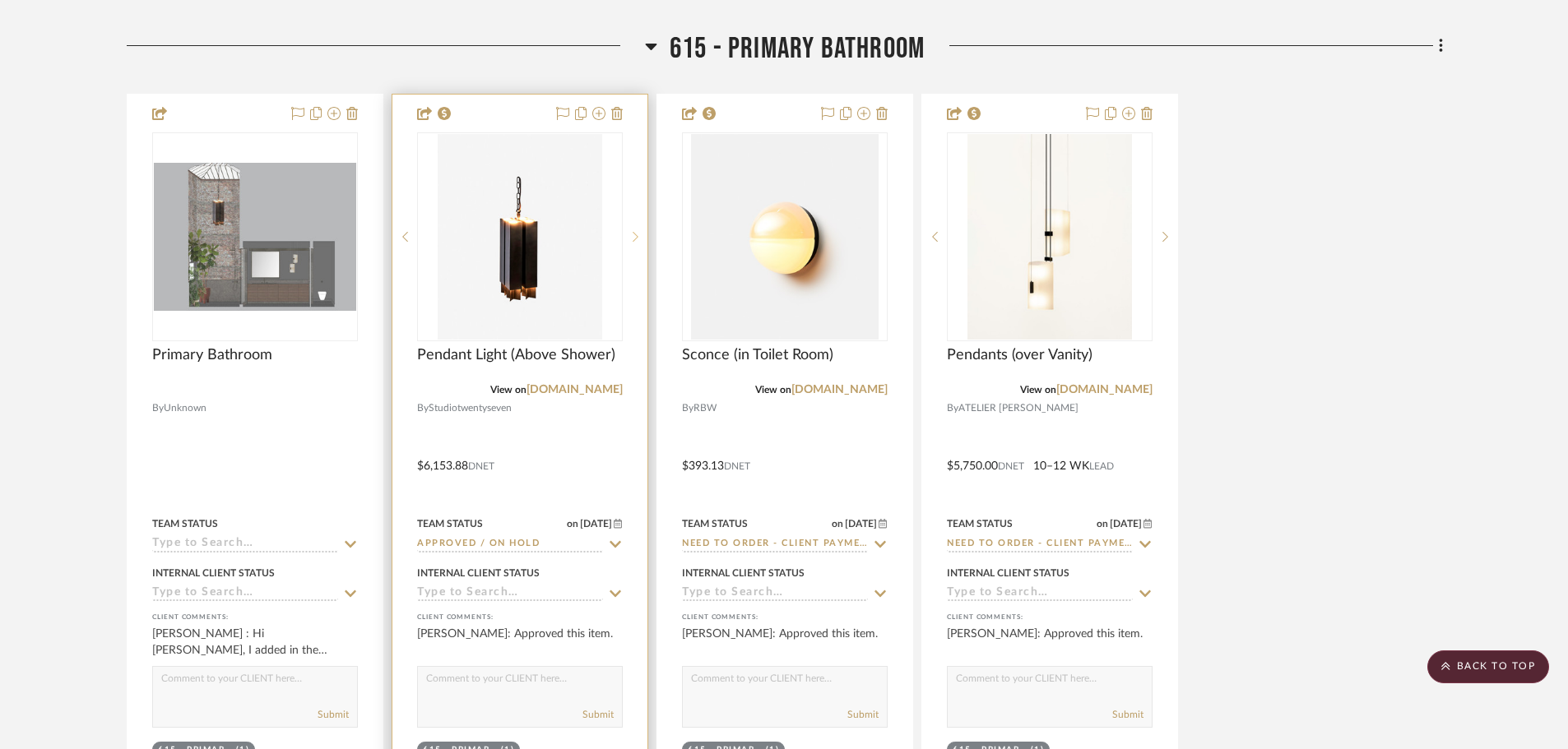
click at [637, 241] on icon at bounding box center [635, 236] width 6 height 11
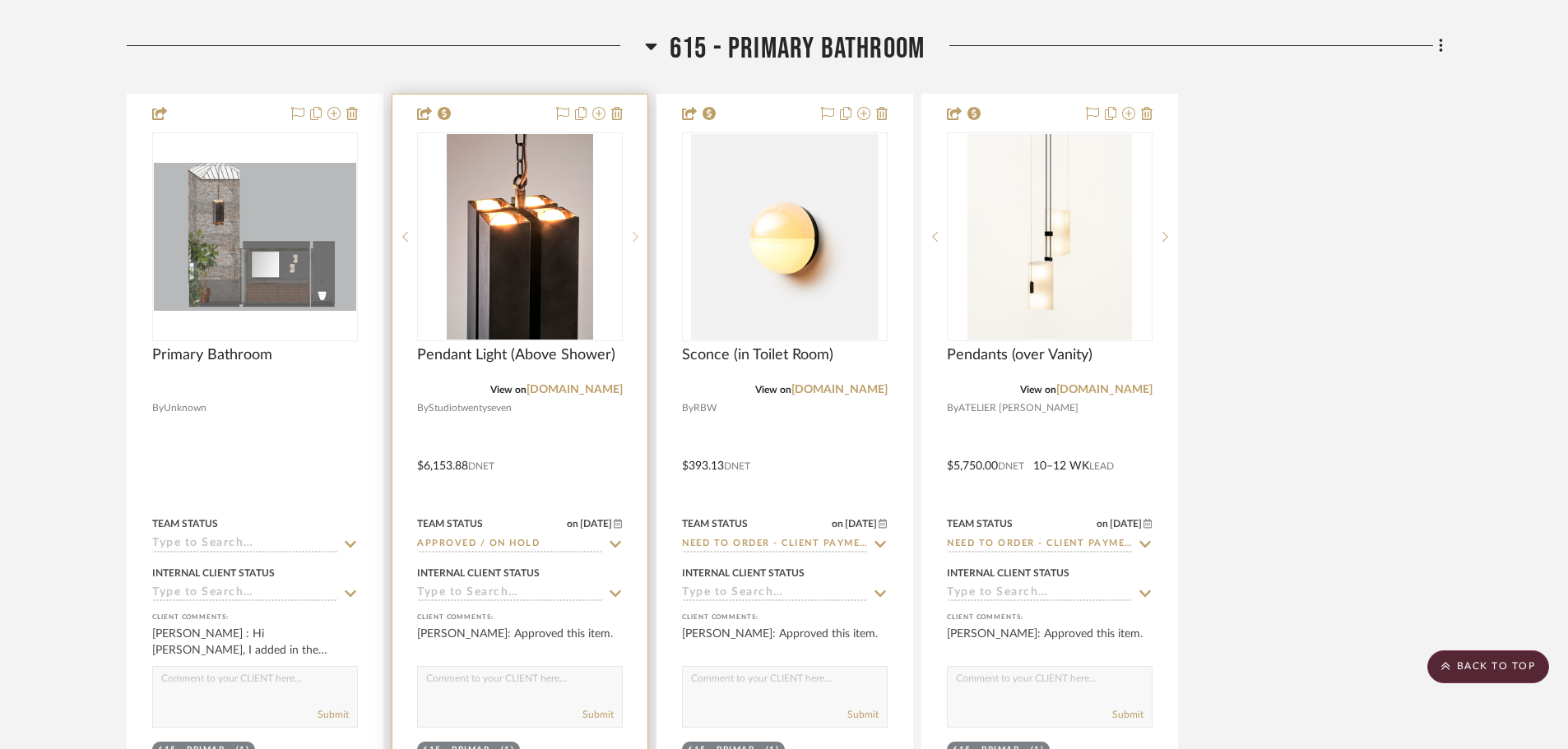
click at [637, 241] on icon at bounding box center [635, 236] width 6 height 11
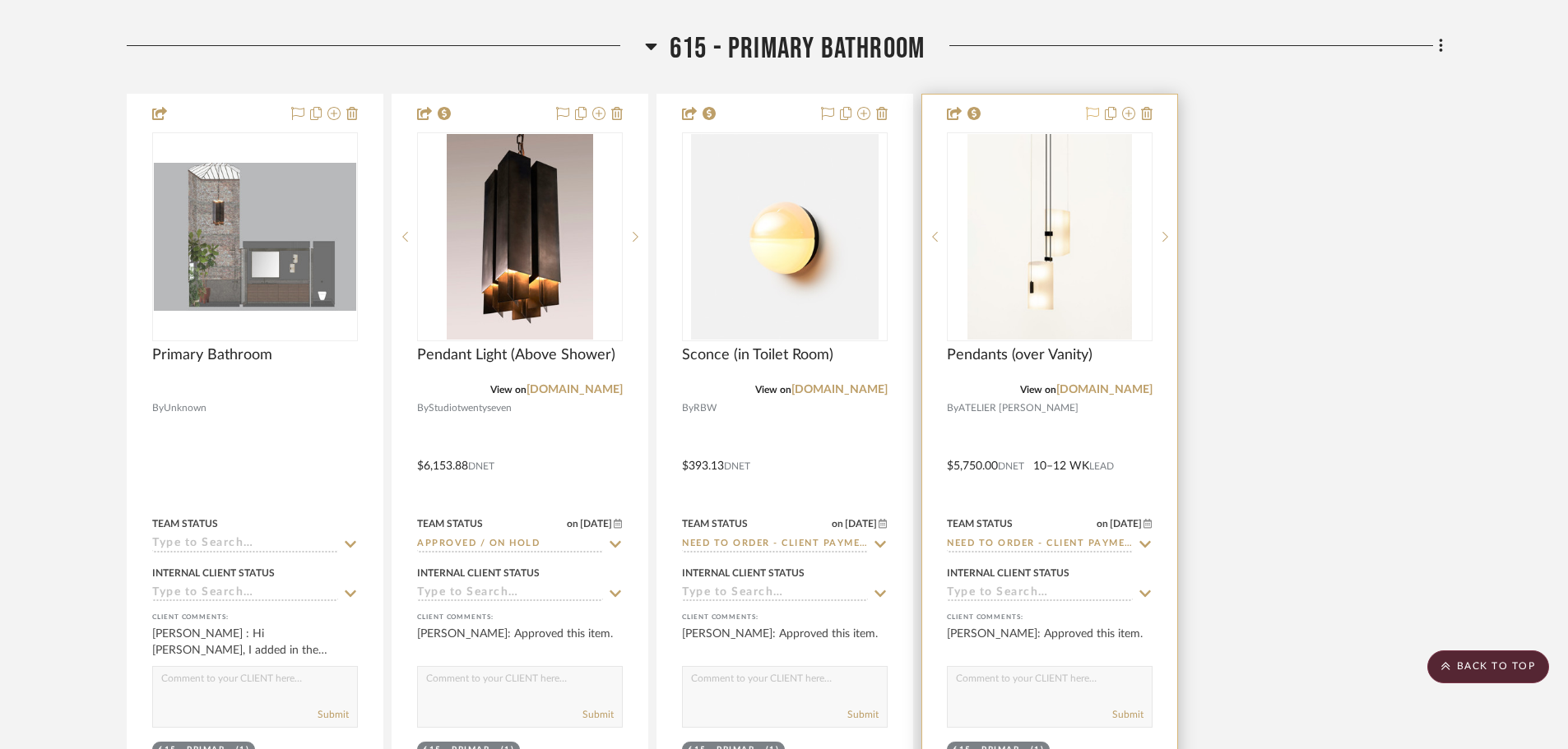
click at [1088, 110] on icon at bounding box center [1092, 113] width 13 height 13
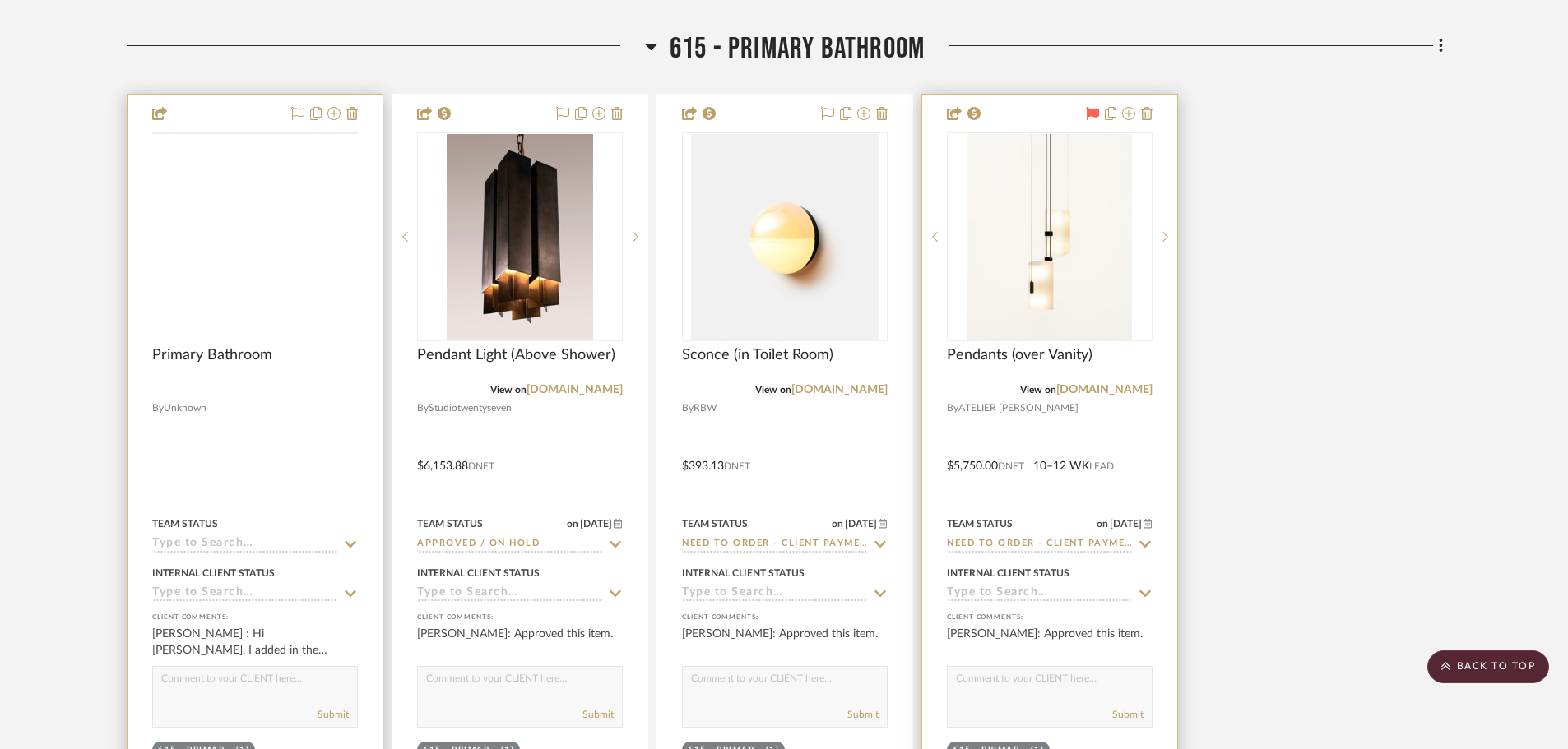
click at [0, 0] on img at bounding box center [0, 0] width 0 height 0
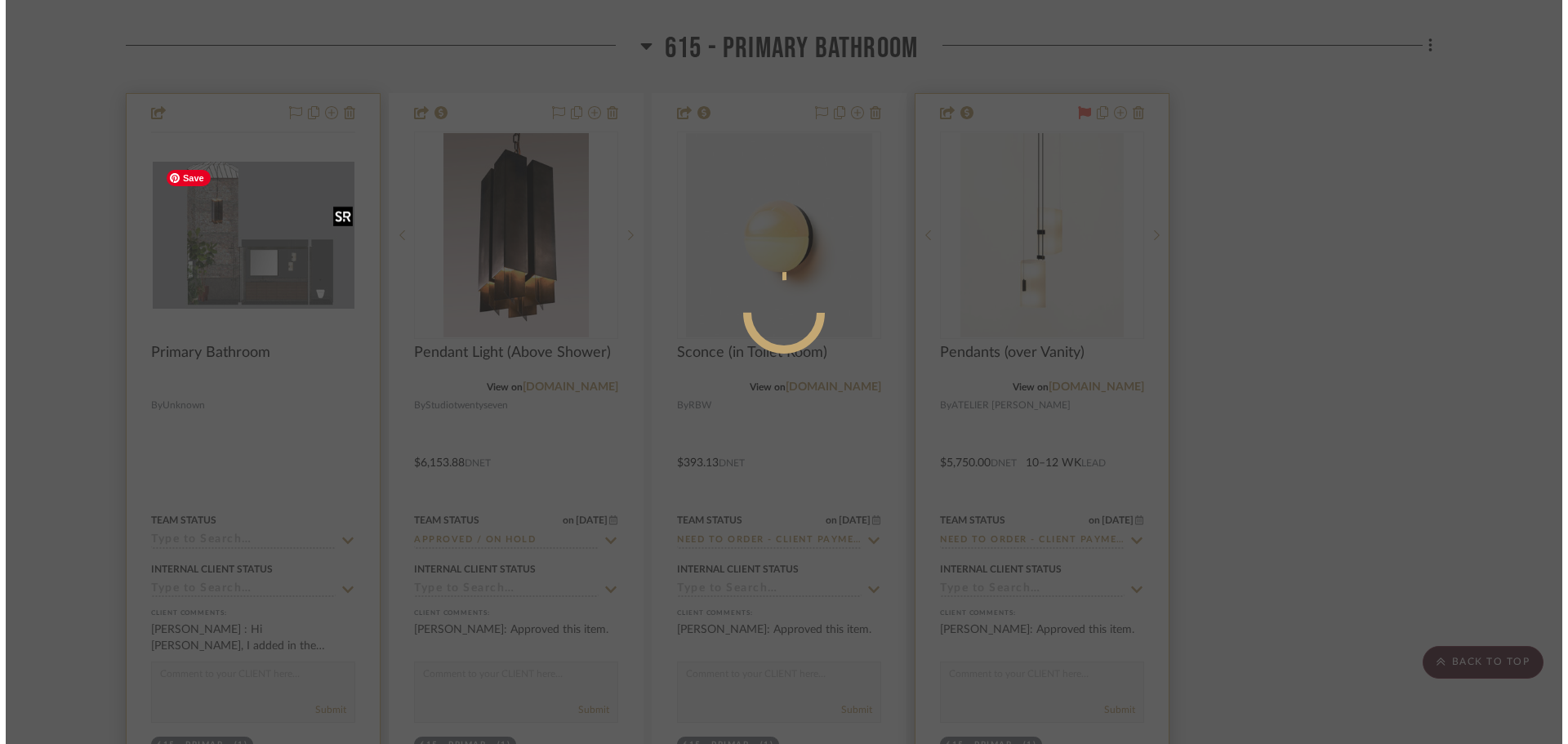
scroll to position [0, 0]
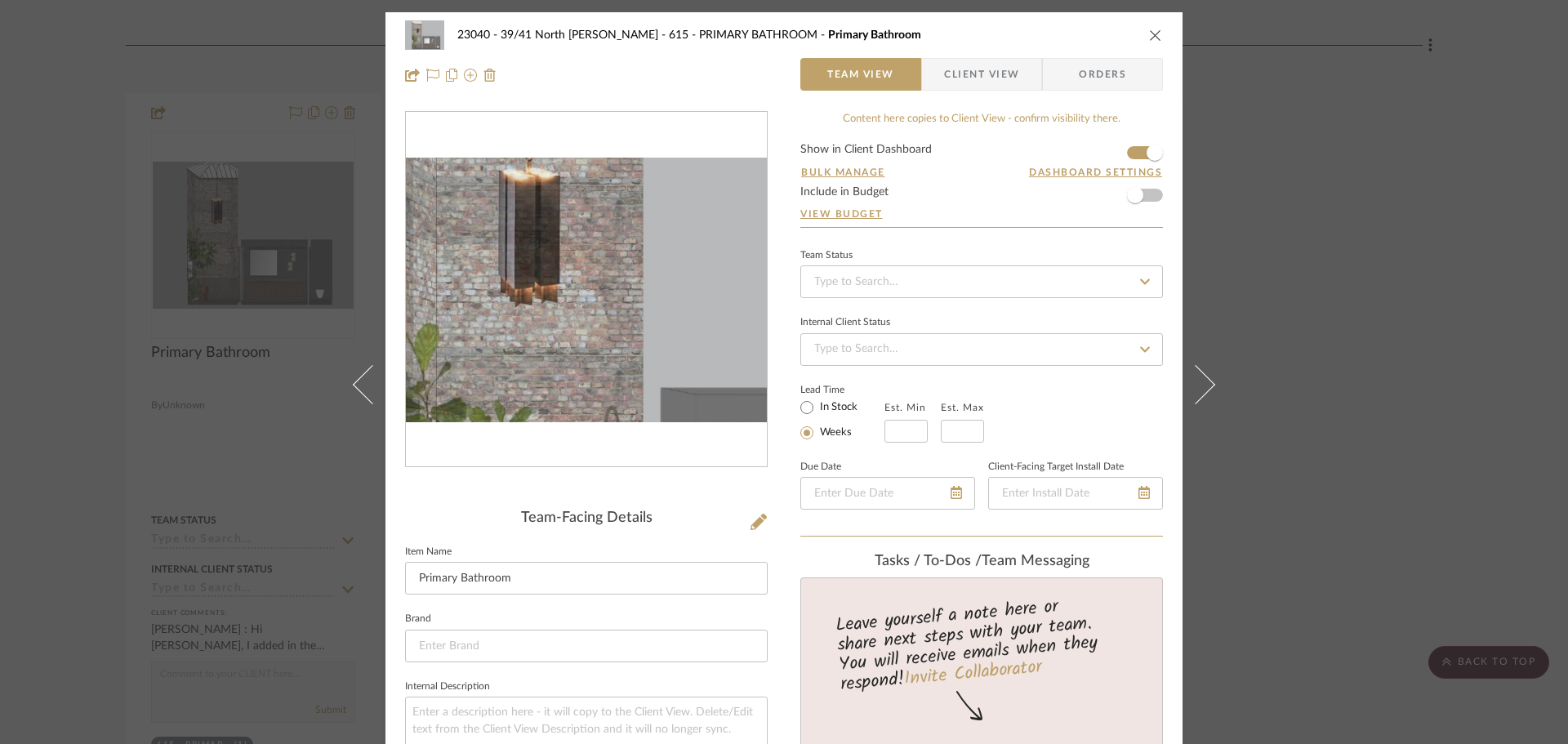
click at [537, 258] on img "0" at bounding box center [586, 290] width 361 height 264
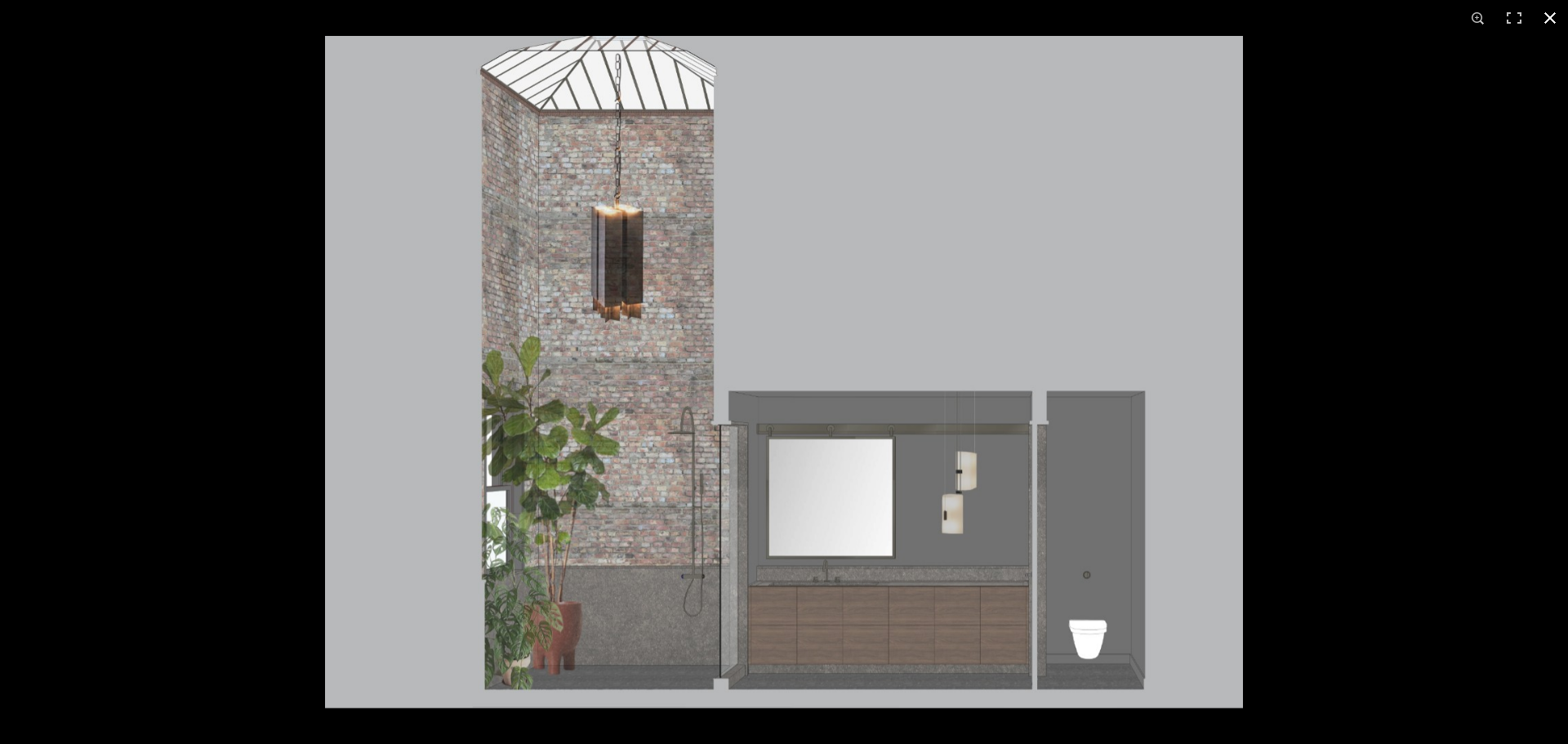
click at [1548, 15] on button at bounding box center [1550, 17] width 36 height 36
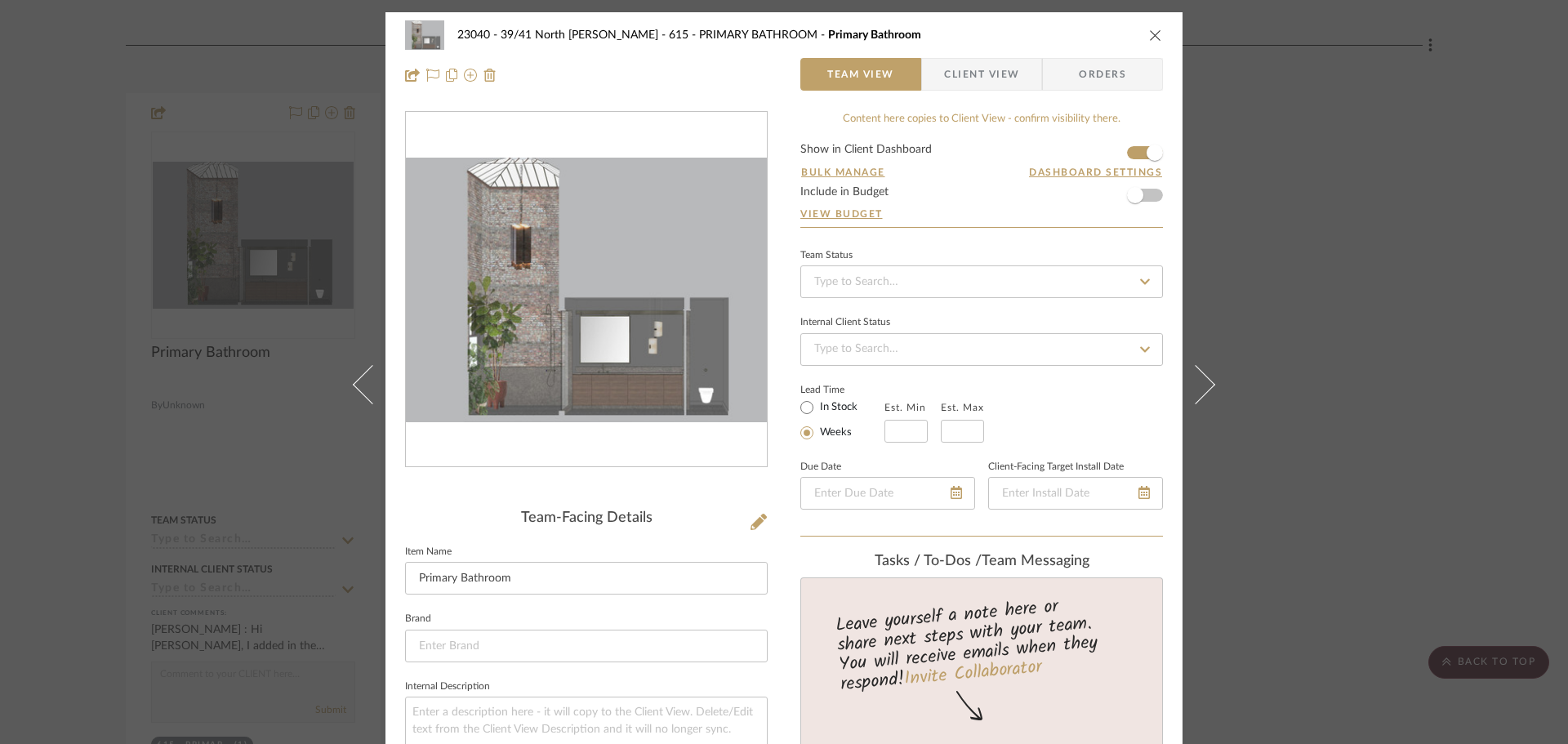
click at [1359, 335] on div "23040 - 39/41 North Moore - Weissmann 615 - PRIMARY BATHROOM Primary Bathroom T…" at bounding box center [784, 372] width 1568 height 744
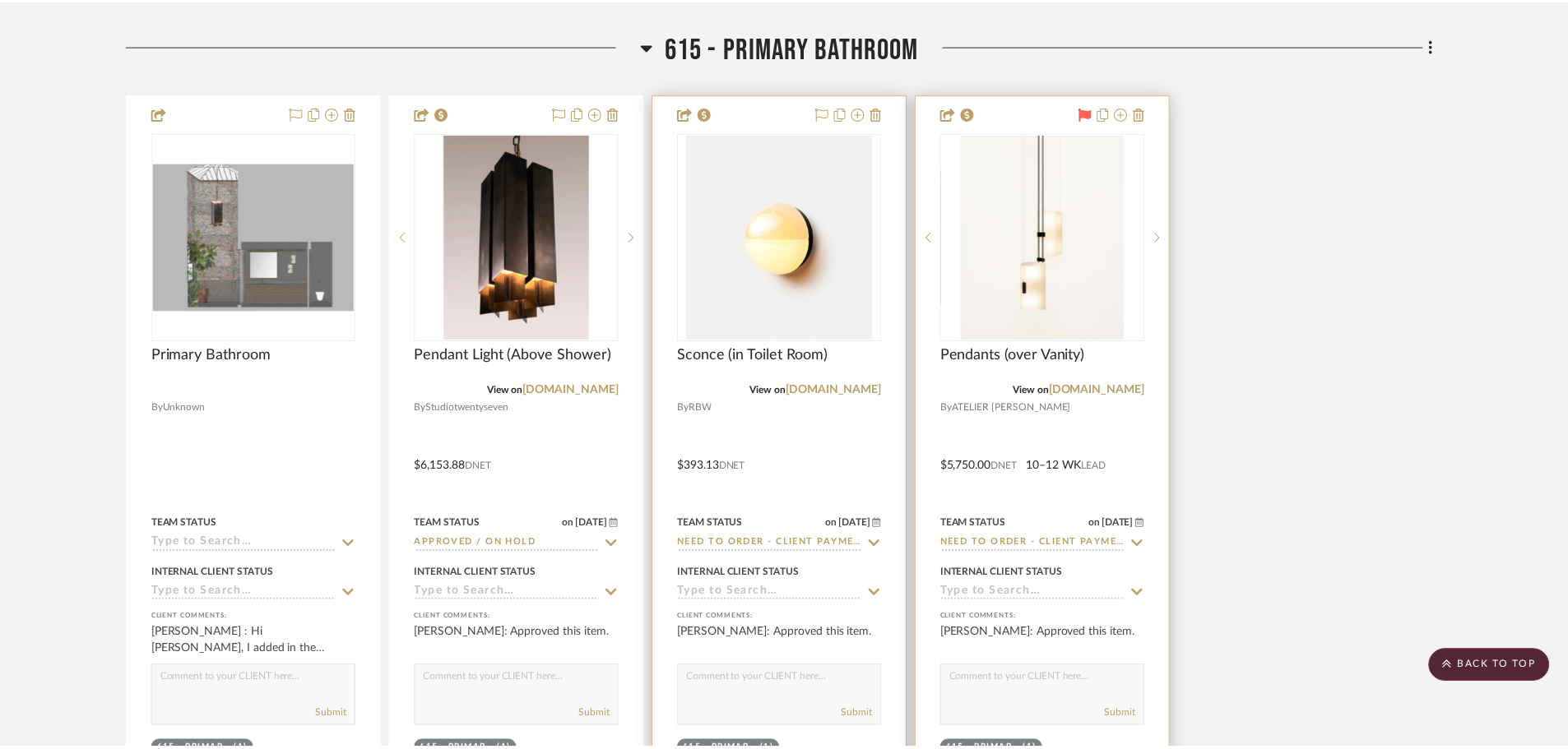
scroll to position [10854, 0]
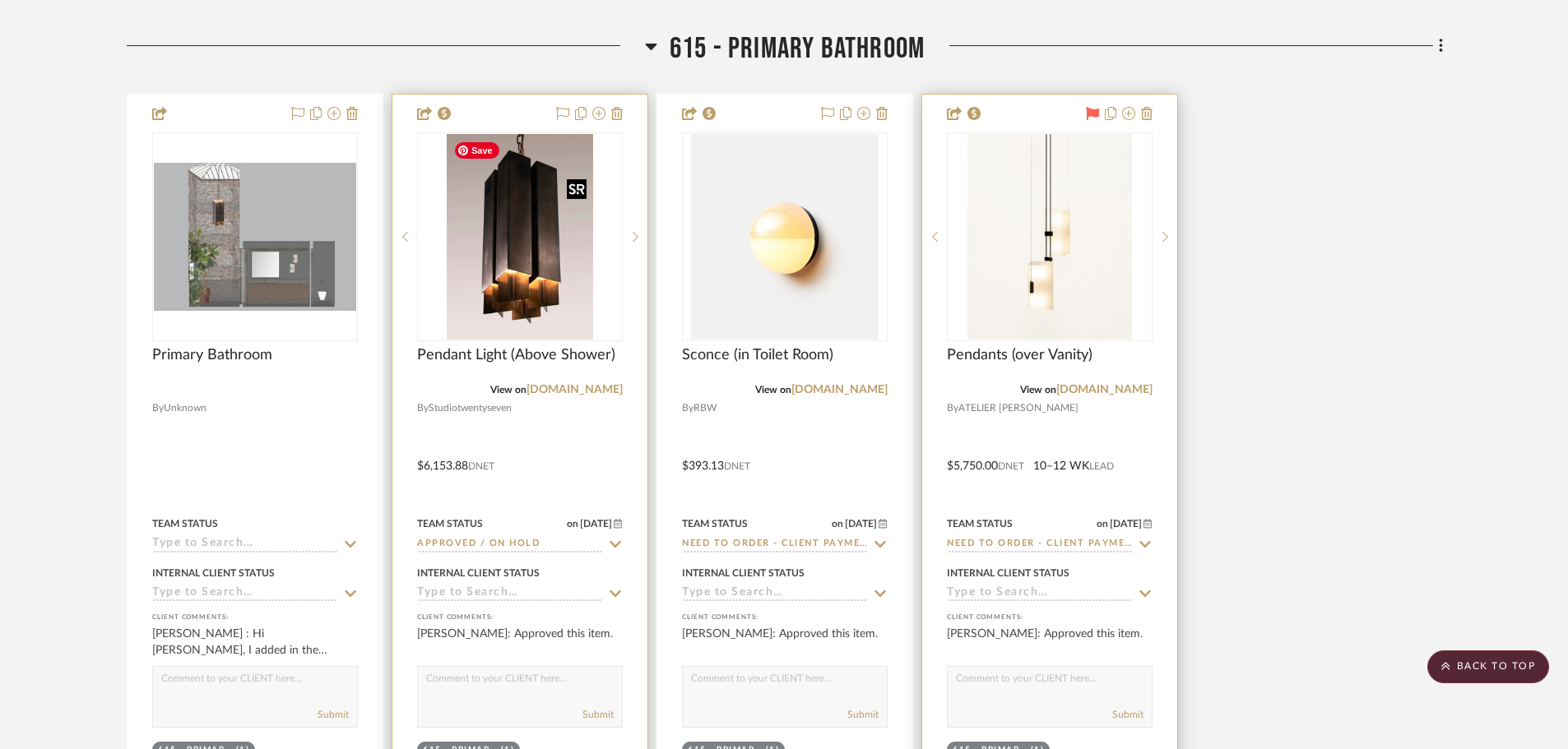
click at [510, 236] on img "2" at bounding box center [520, 236] width 147 height 206
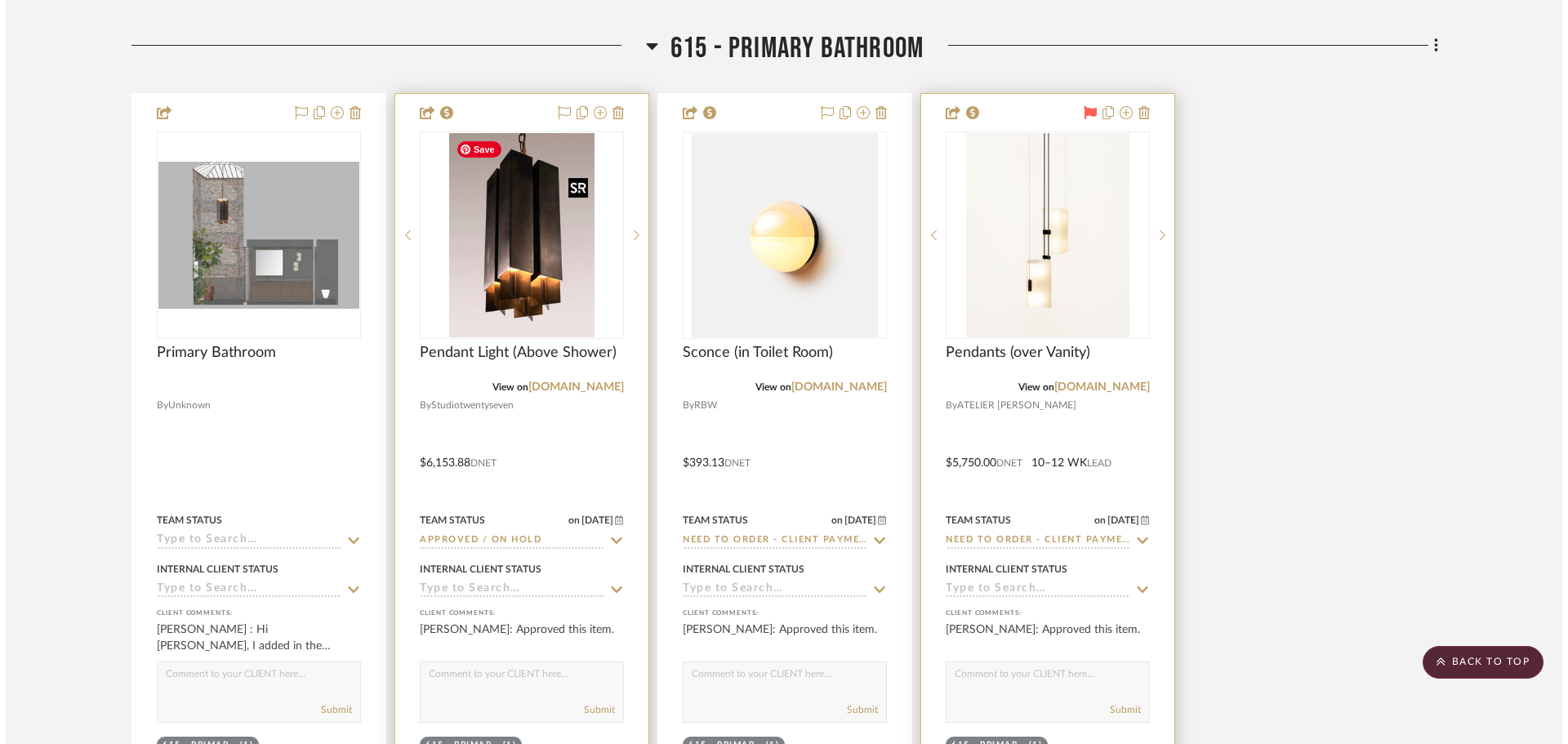
scroll to position [0, 0]
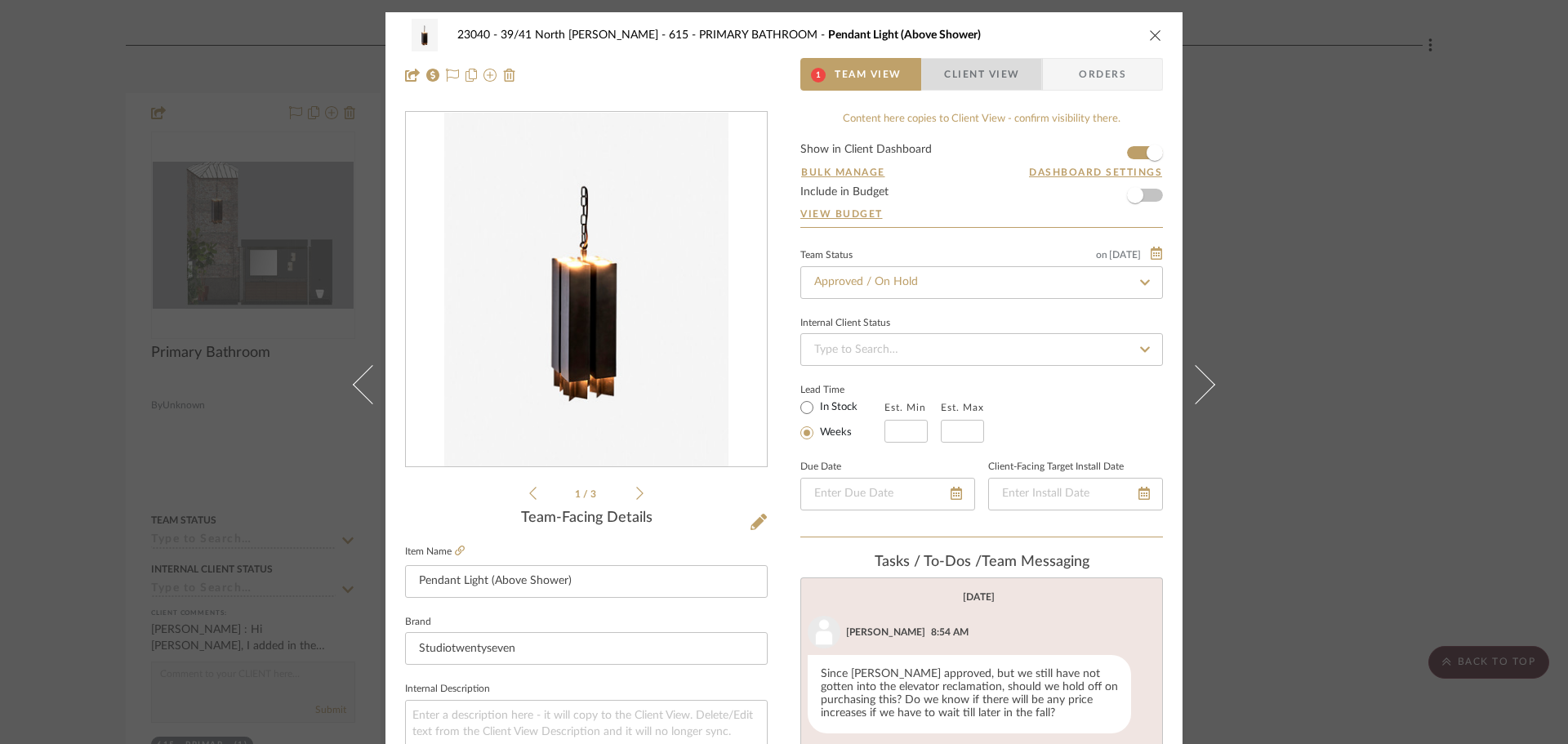
click at [944, 72] on span "Client View" at bounding box center [981, 73] width 75 height 32
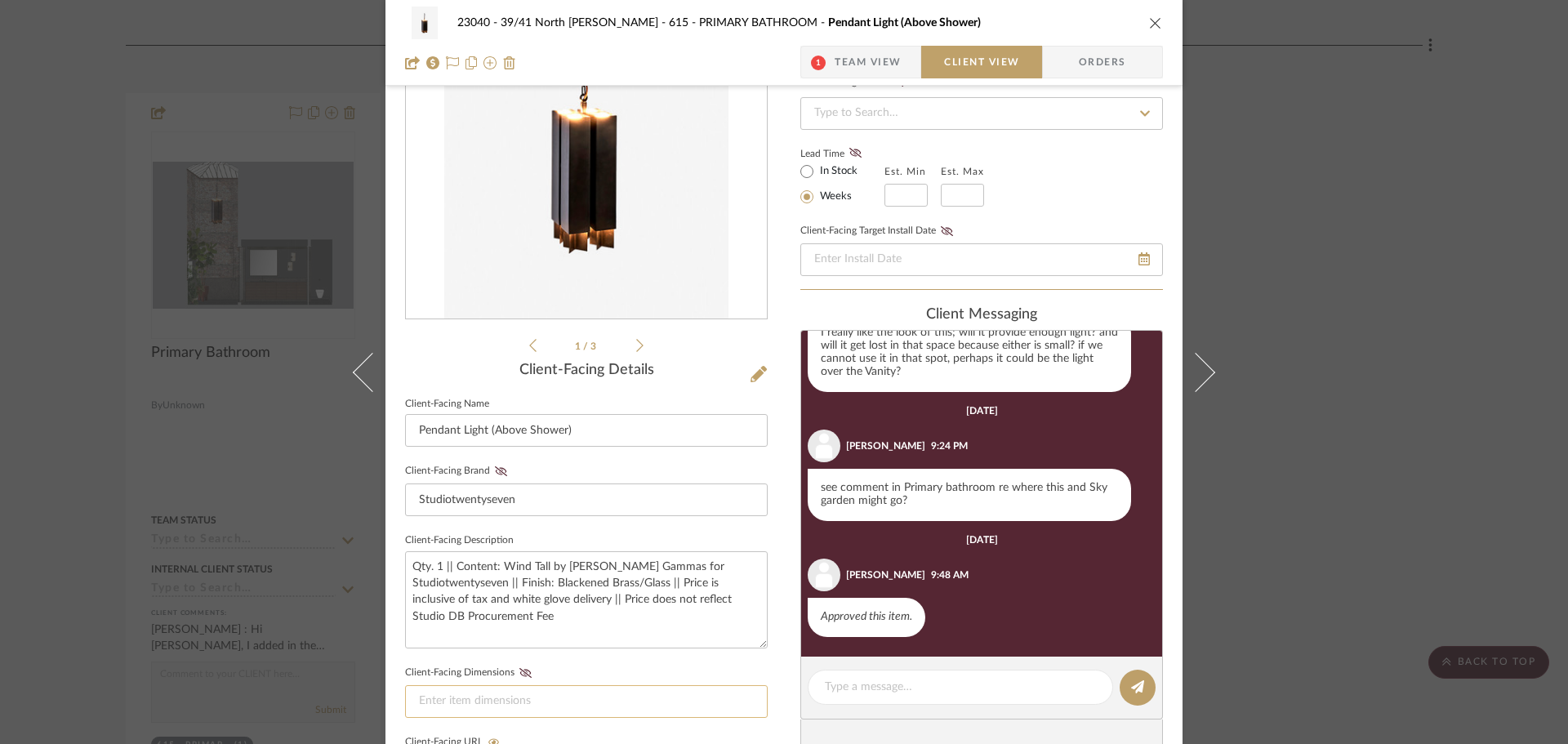
scroll to position [245, 0]
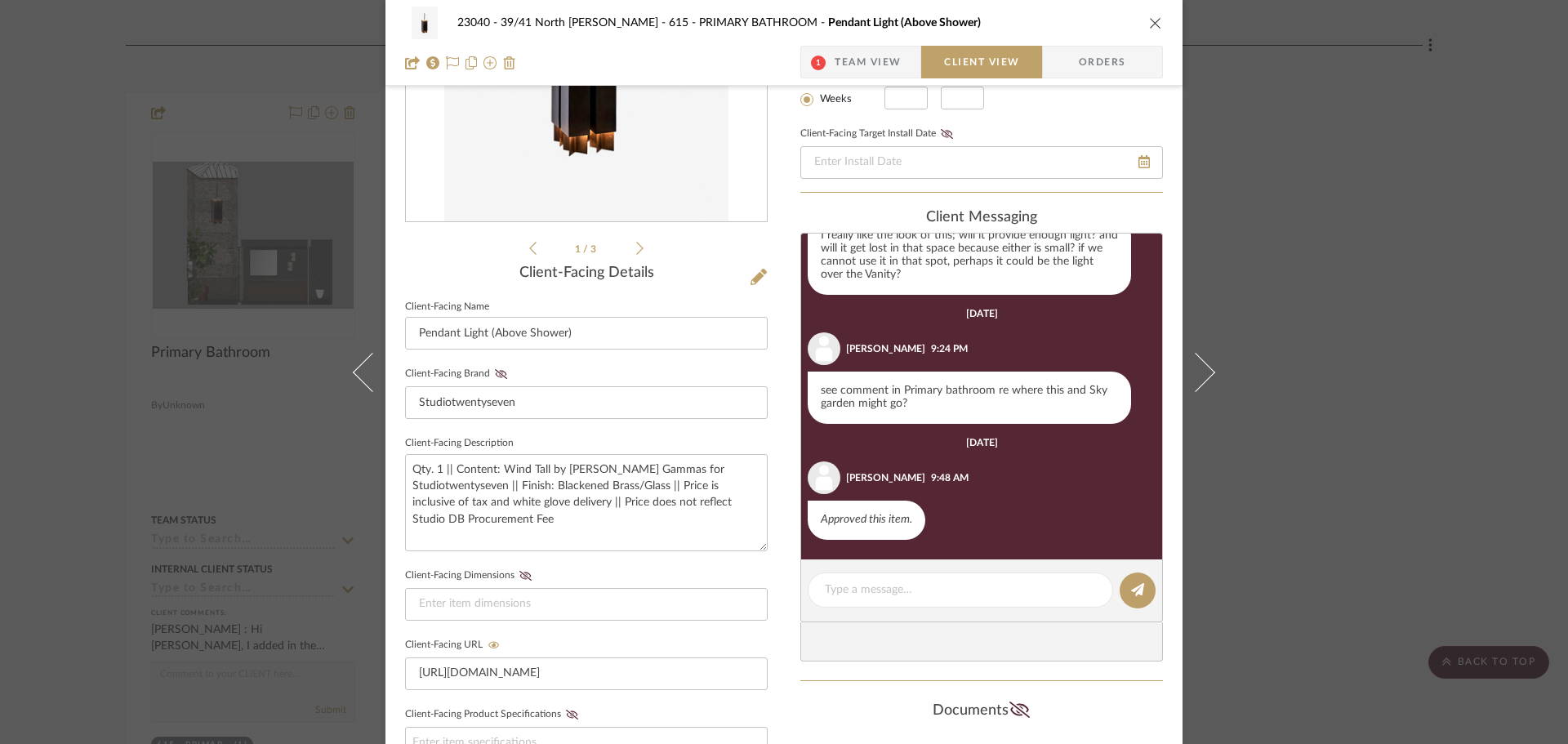
click at [815, 56] on span "1" at bounding box center [818, 63] width 15 height 15
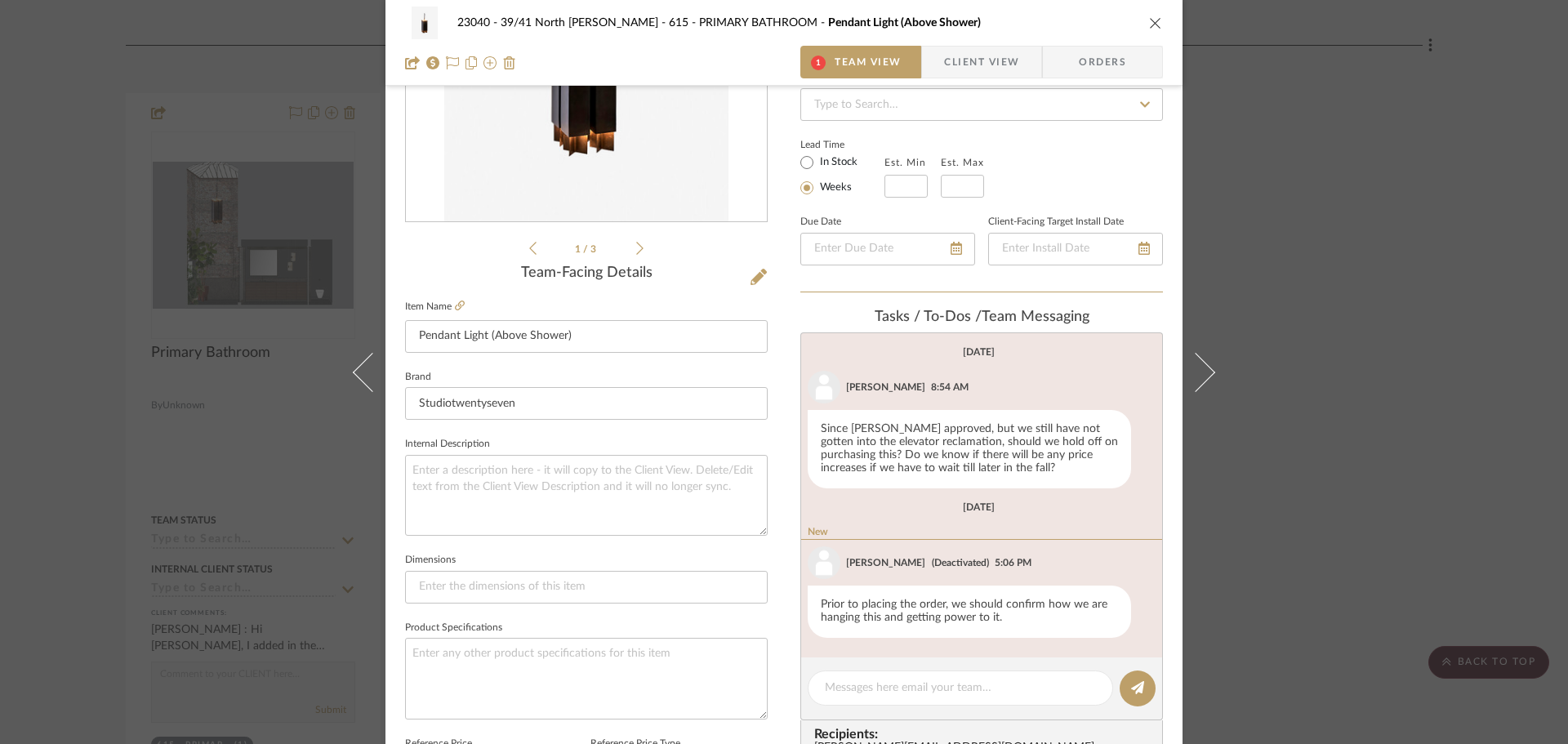
click at [952, 62] on span "Client View" at bounding box center [981, 61] width 75 height 32
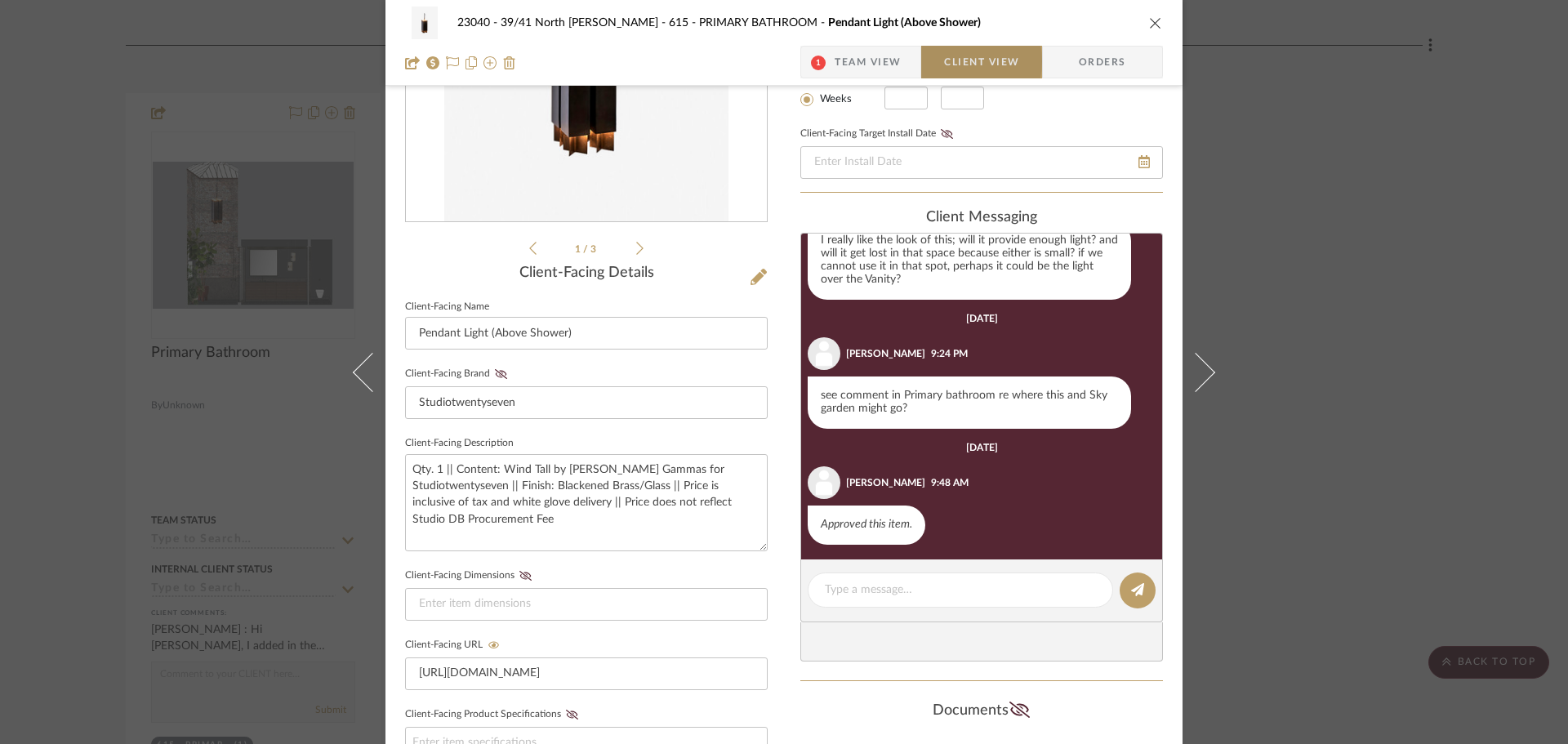
scroll to position [94, 0]
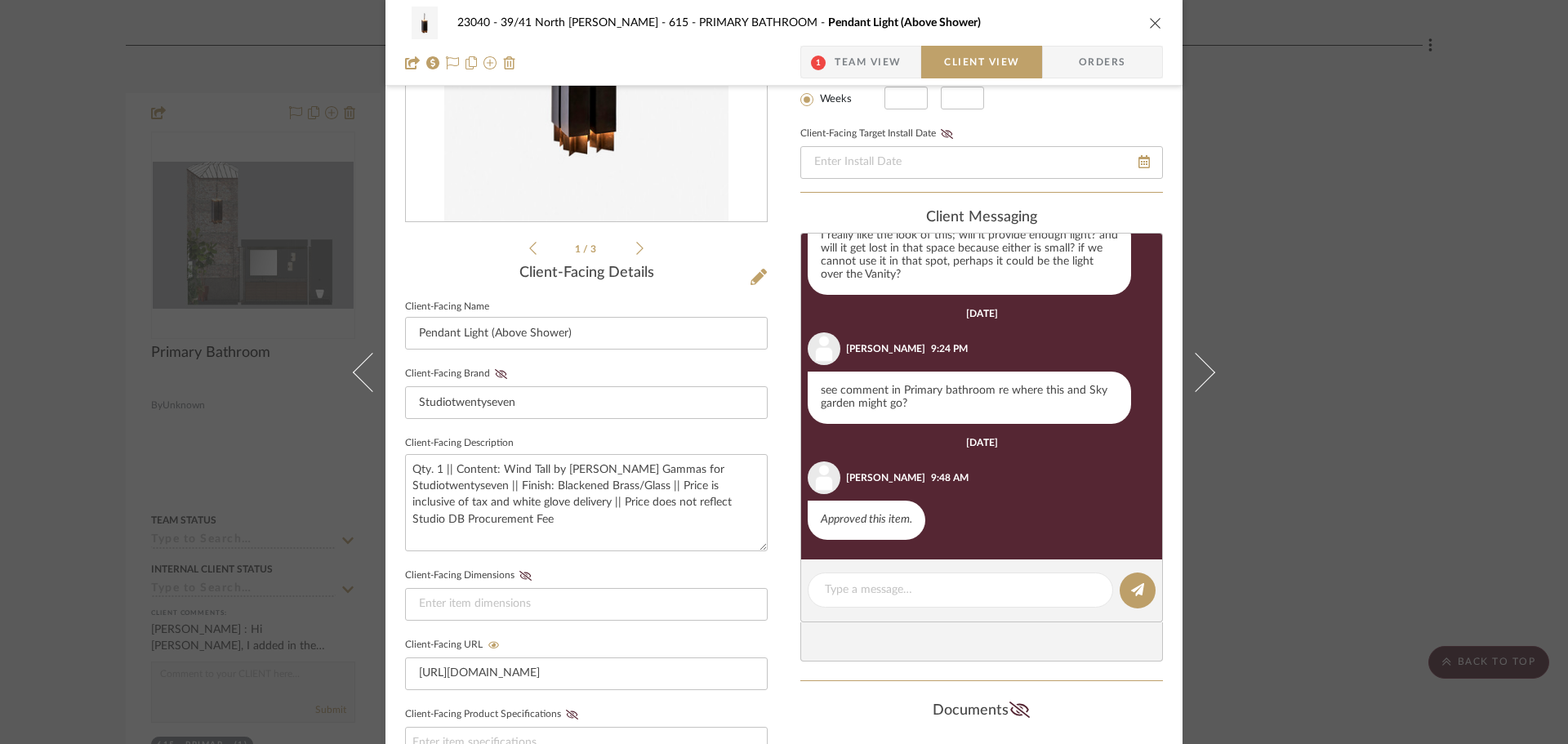
click at [851, 57] on span "Team View" at bounding box center [868, 61] width 67 height 32
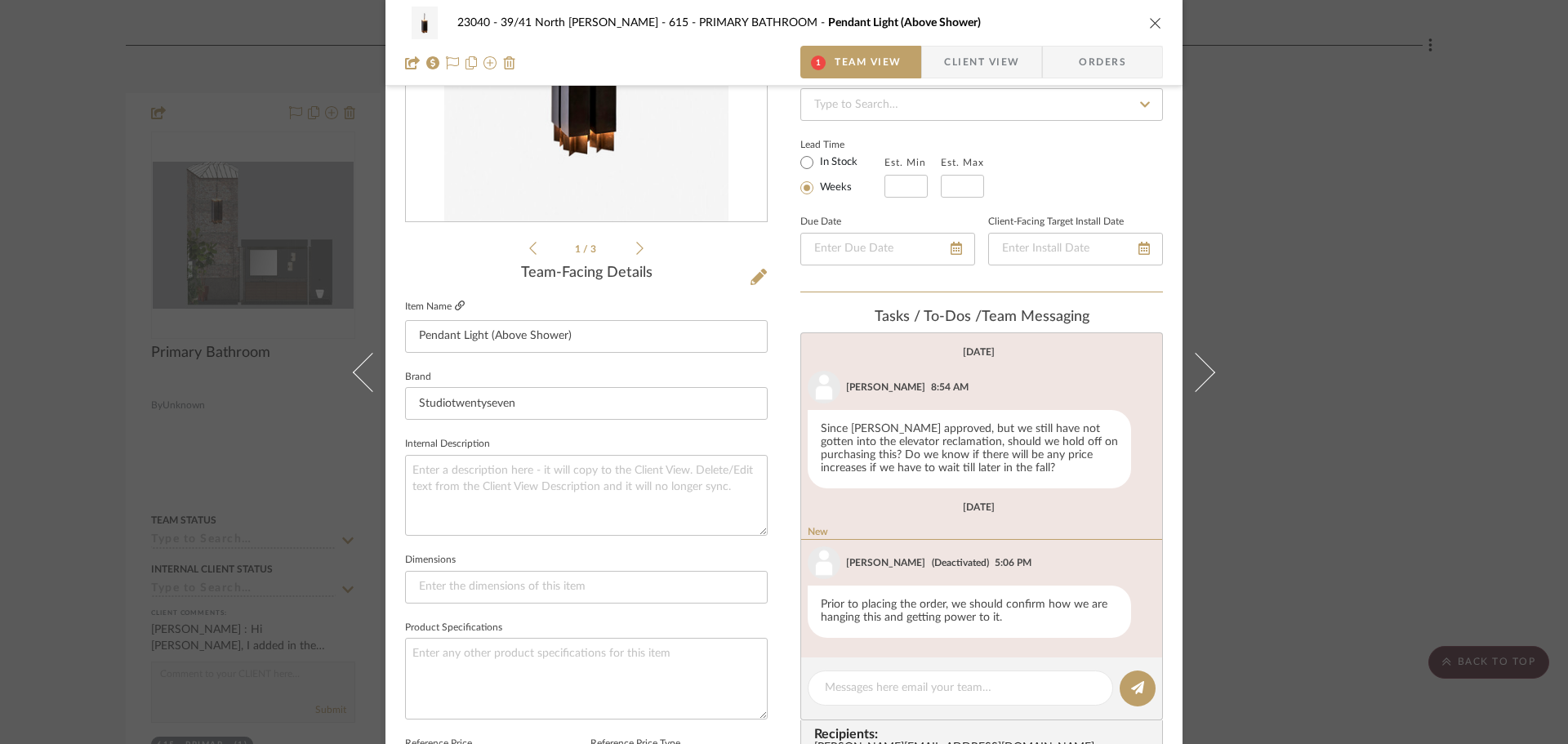
click at [455, 307] on icon at bounding box center [459, 305] width 10 height 10
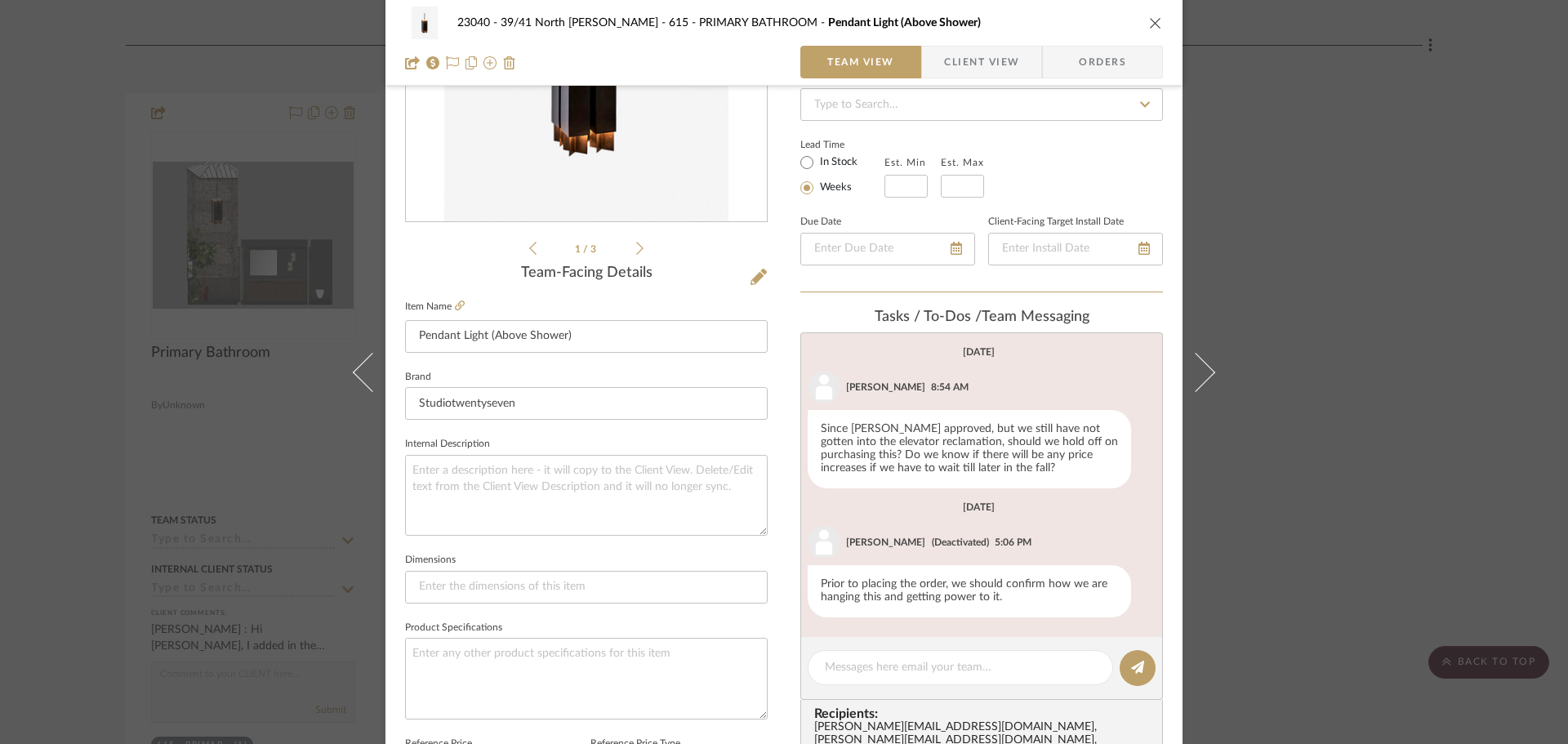
click at [259, 280] on div "23040 - 39/41 North Moore - Weissmann 615 - PRIMARY BATHROOM Pendant Light (Abo…" at bounding box center [784, 372] width 1568 height 744
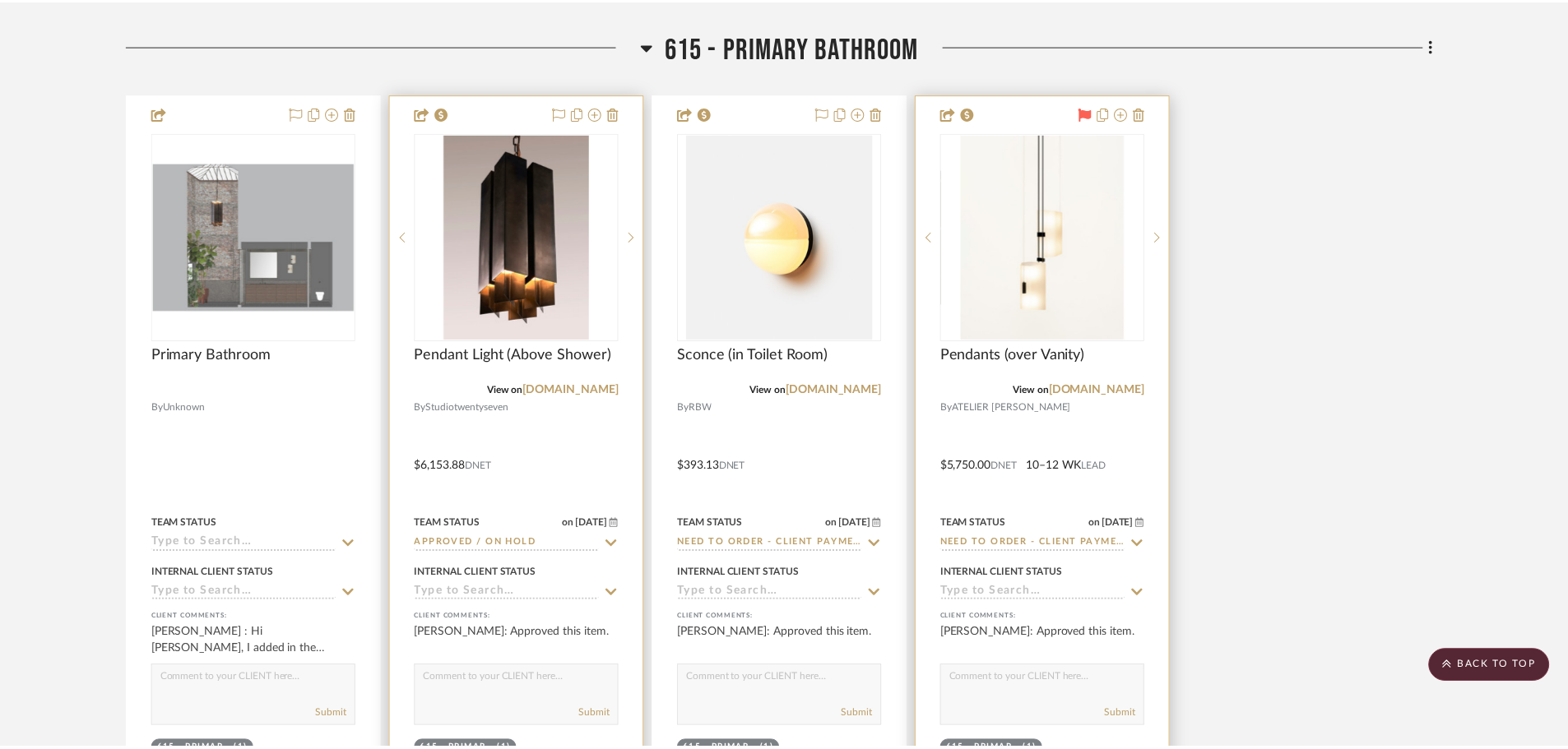
scroll to position [10854, 0]
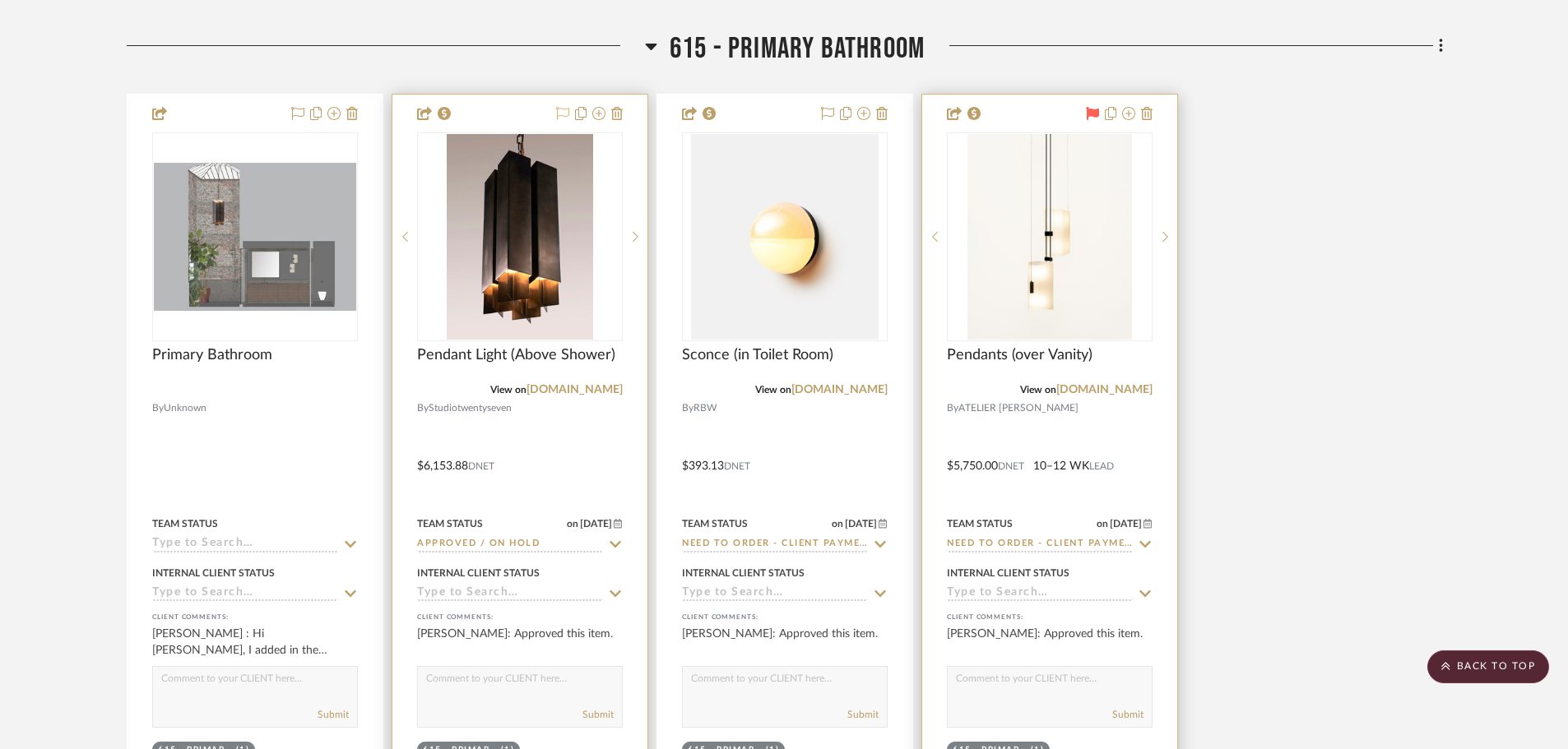
click at [561, 107] on icon at bounding box center [562, 113] width 13 height 13
click at [612, 540] on icon at bounding box center [615, 544] width 15 height 13
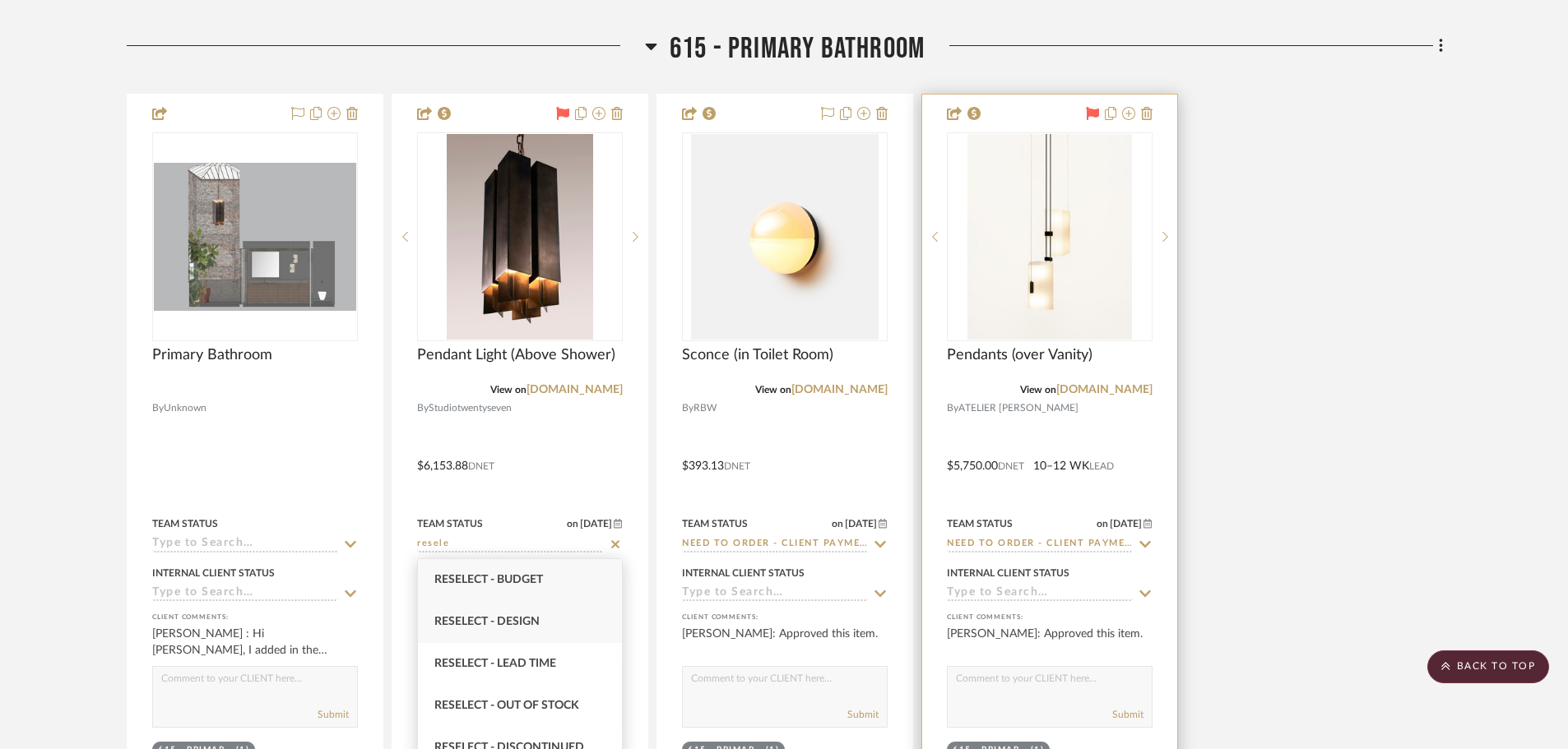
type input "resele"
click at [558, 628] on div "Reselect - Design" at bounding box center [520, 622] width 204 height 42
type input "10/8/2025"
type input "Reselect - Design"
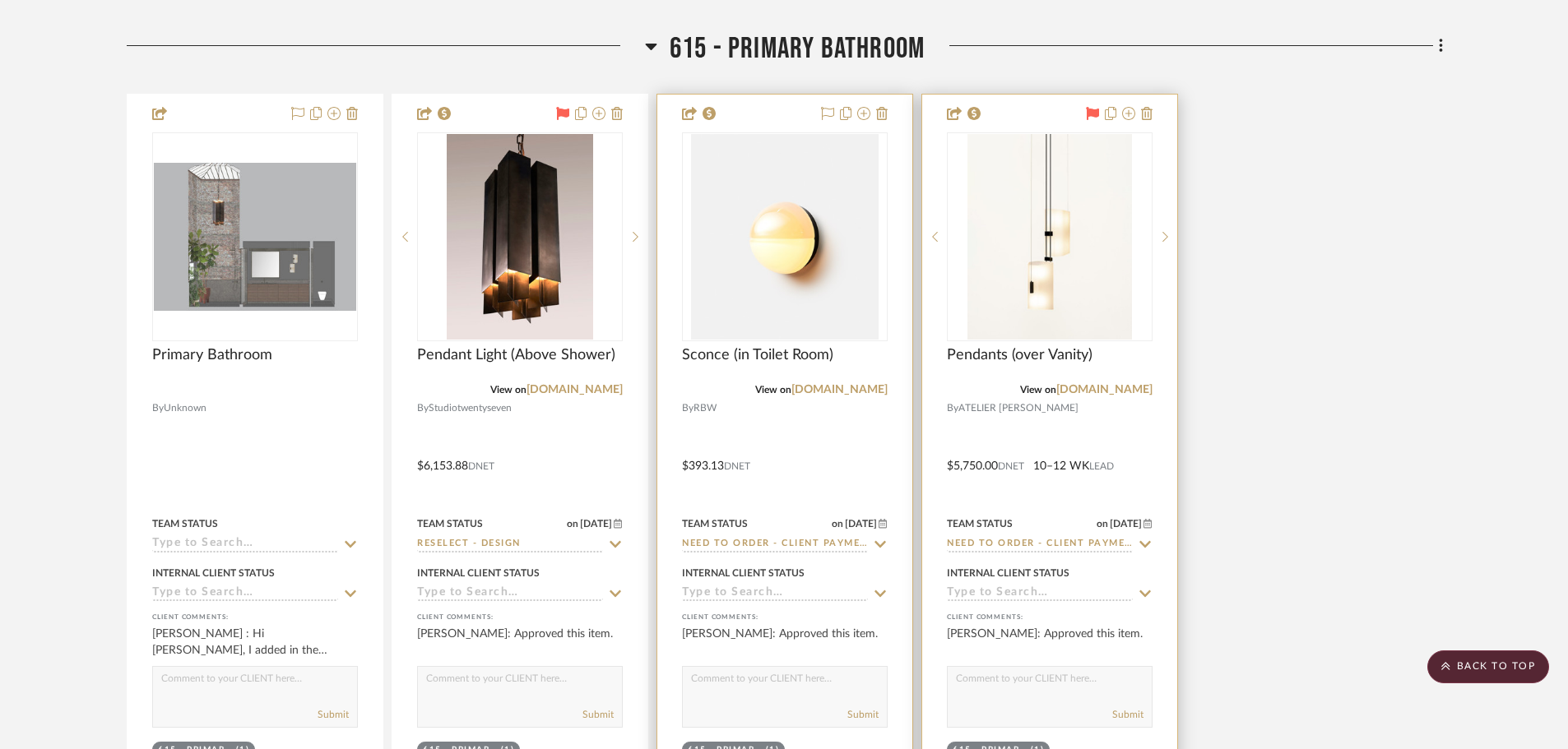
click at [882, 542] on icon at bounding box center [879, 544] width 15 height 13
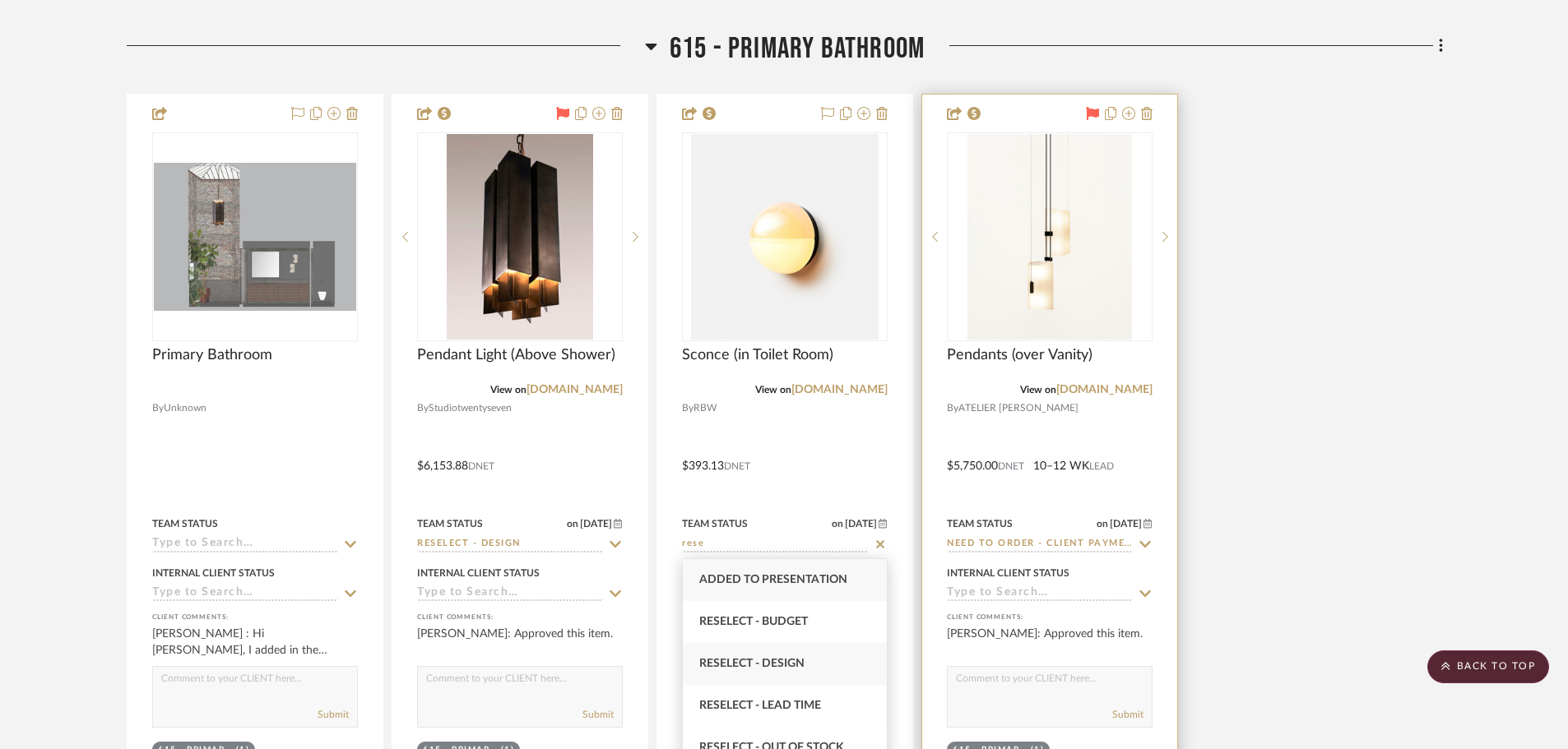
type input "rese"
click at [800, 658] on span "Reselect - Design" at bounding box center [752, 663] width 106 height 11
type input "10/8/2025"
type input "Reselect - Design"
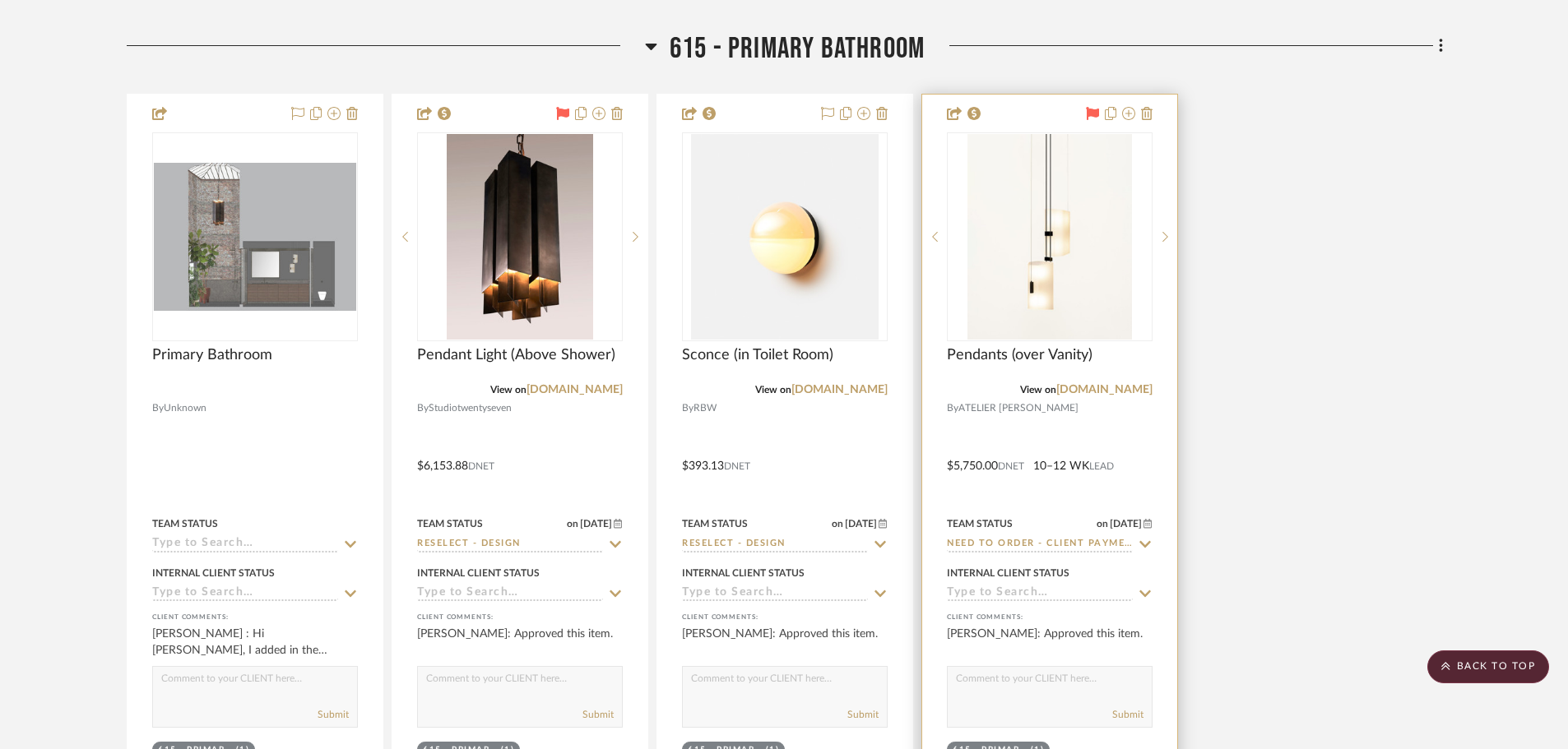
click at [1148, 542] on icon at bounding box center [1145, 544] width 15 height 13
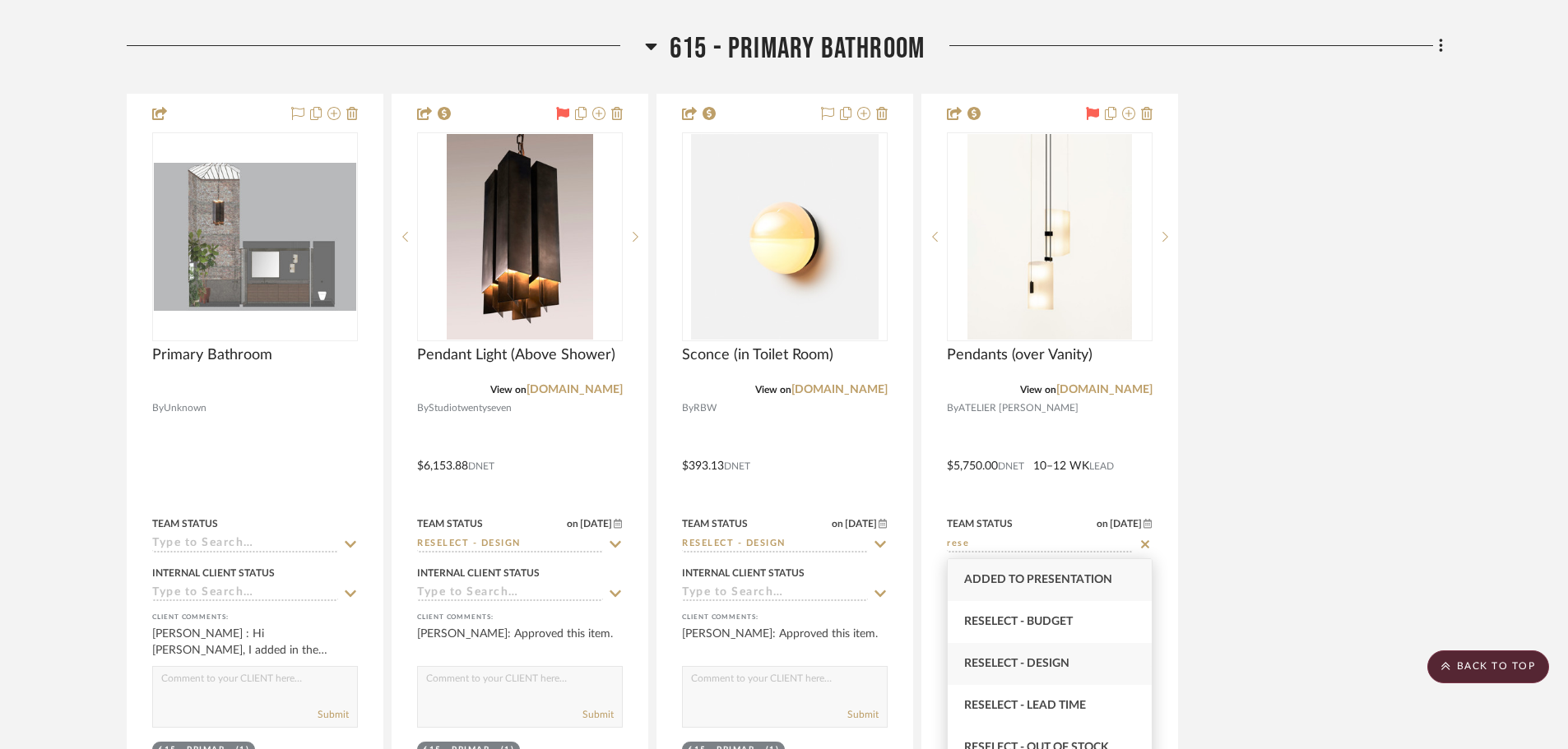
type input "rese"
click at [1051, 665] on span "Reselect - Design" at bounding box center [1017, 663] width 106 height 11
type input "10/8/2025"
type input "Reselect - Design"
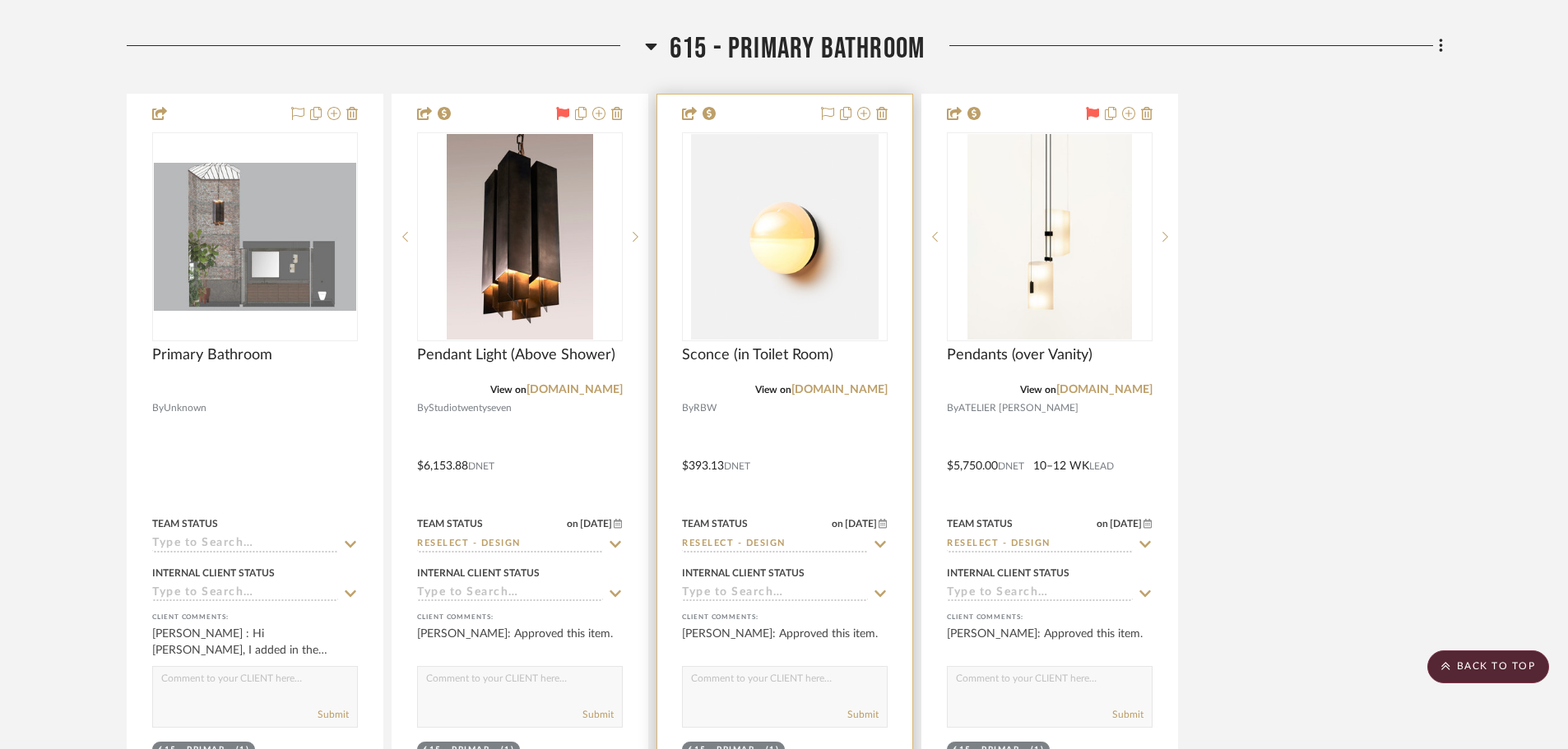
click at [885, 542] on icon at bounding box center [879, 543] width 11 height 6
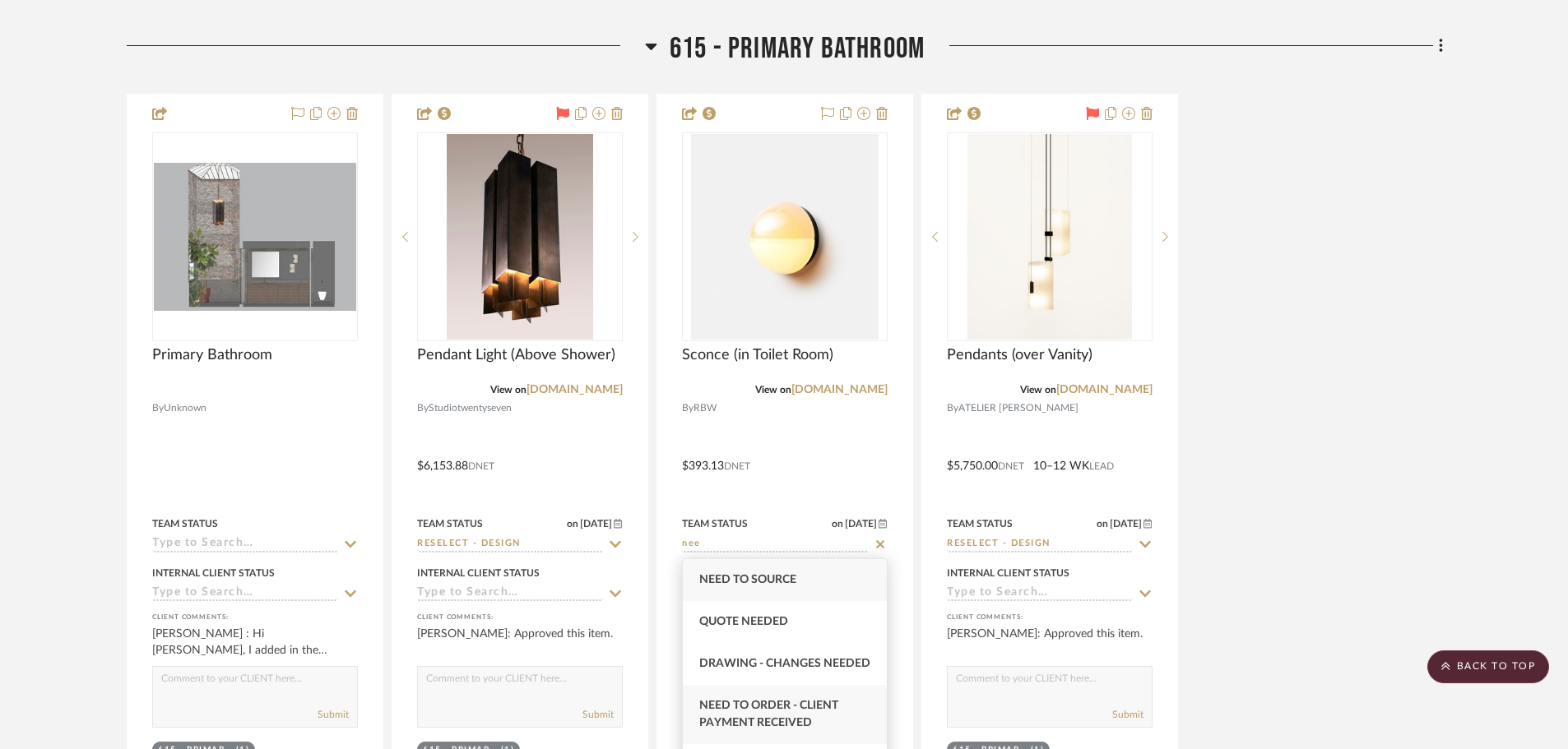
click at [737, 724] on span "Need to Order - Client Payment Received" at bounding box center [769, 714] width 139 height 29
type input "Need to Order - Client Payment Received"
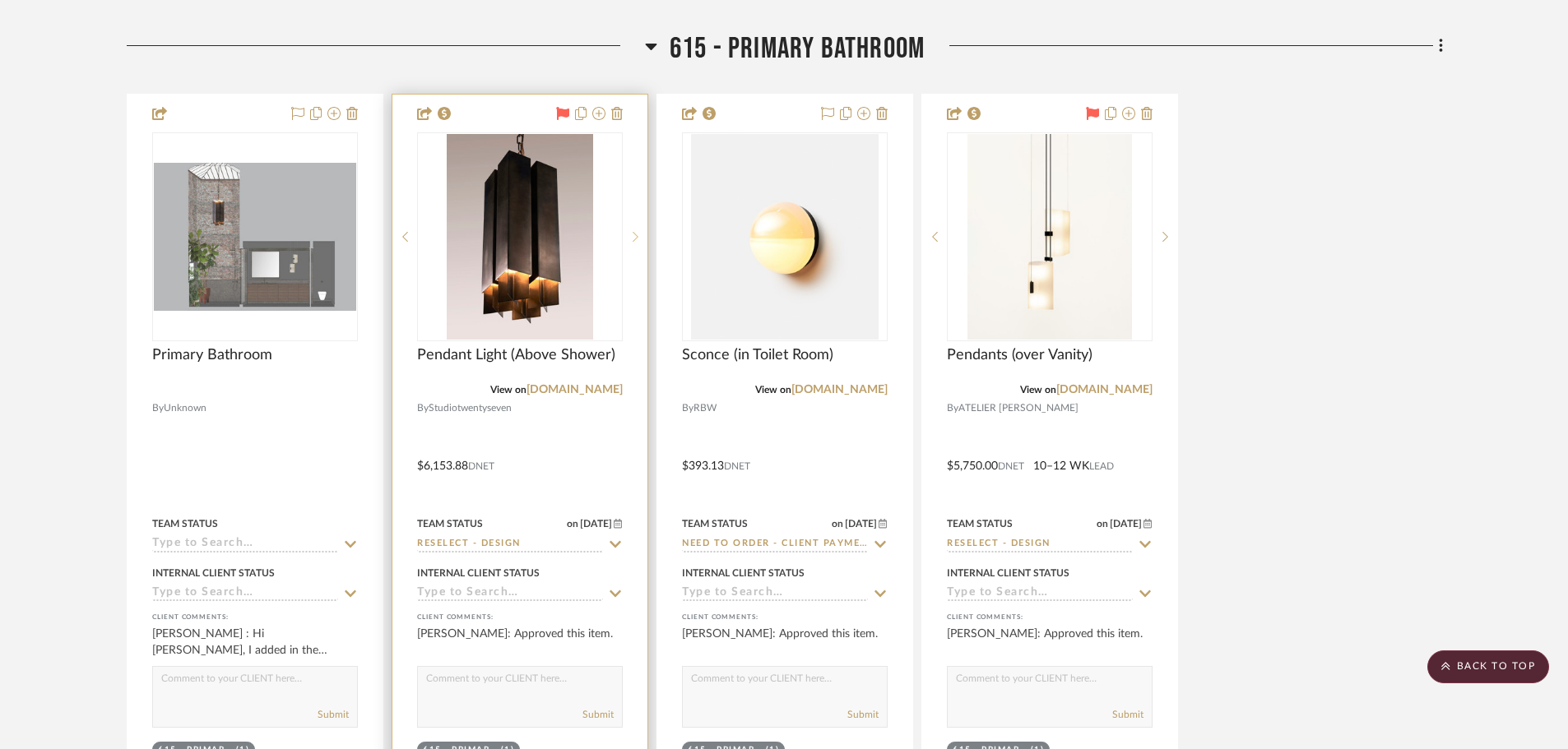
click at [635, 239] on icon at bounding box center [635, 236] width 6 height 10
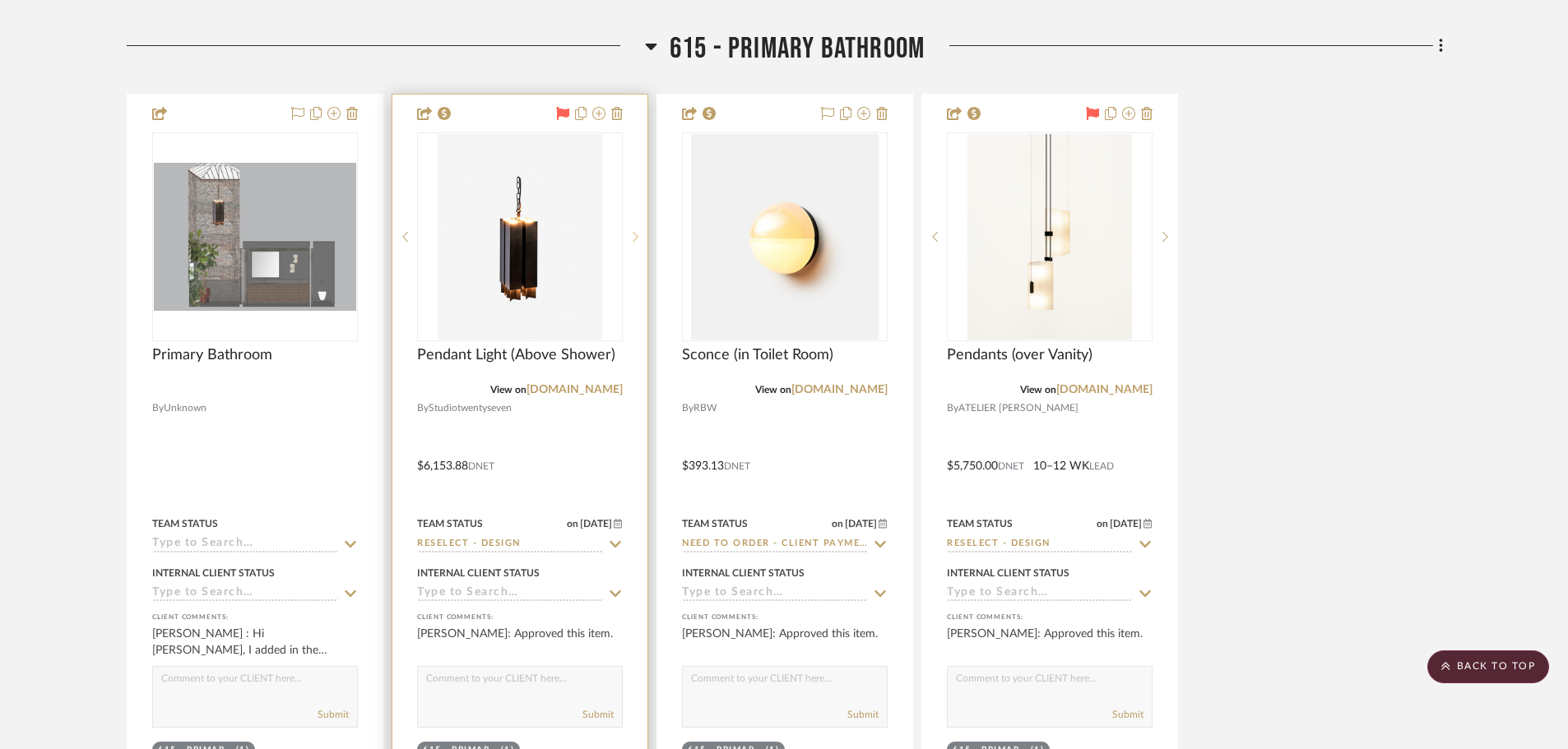
click at [633, 237] on icon at bounding box center [635, 236] width 6 height 11
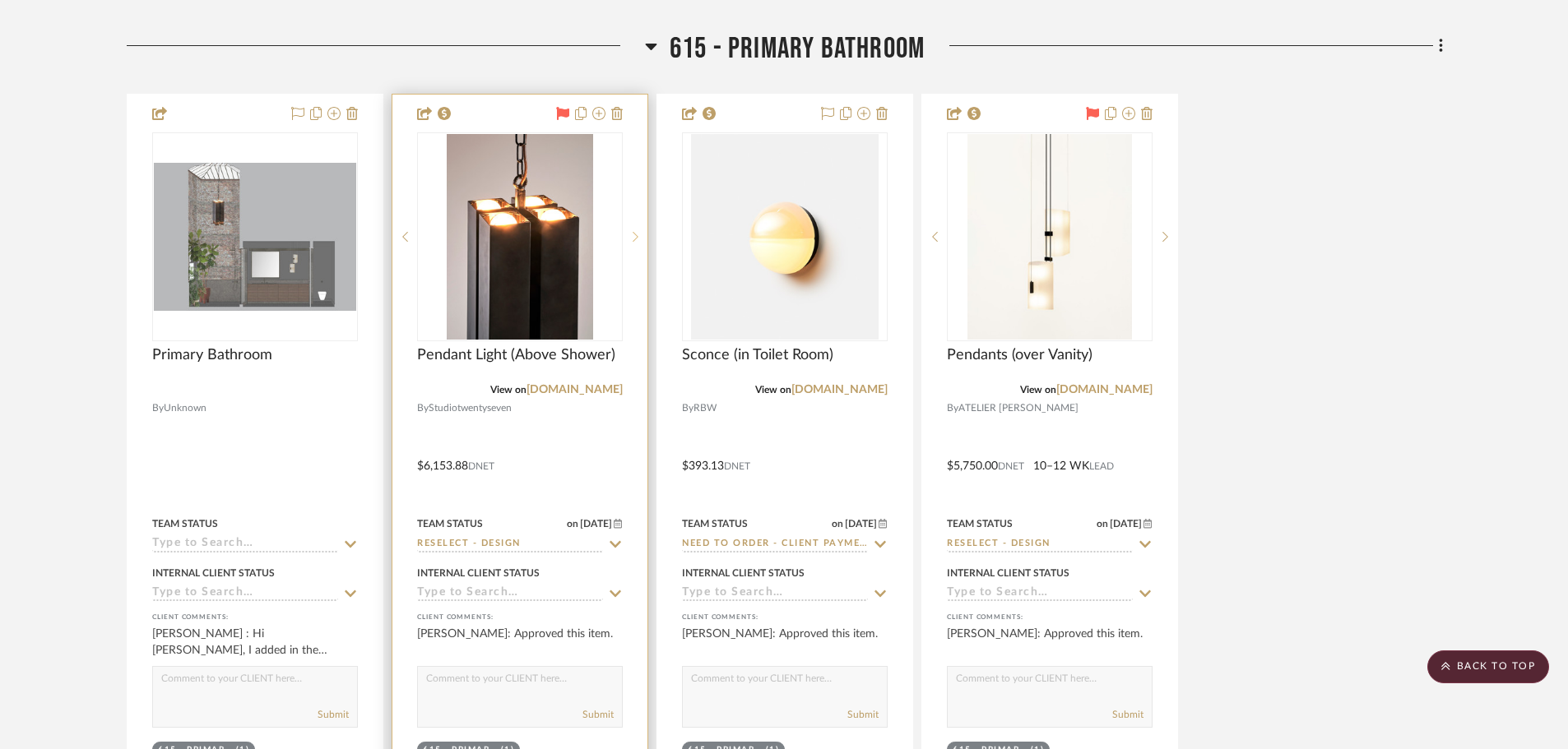
click at [633, 237] on icon at bounding box center [635, 236] width 6 height 11
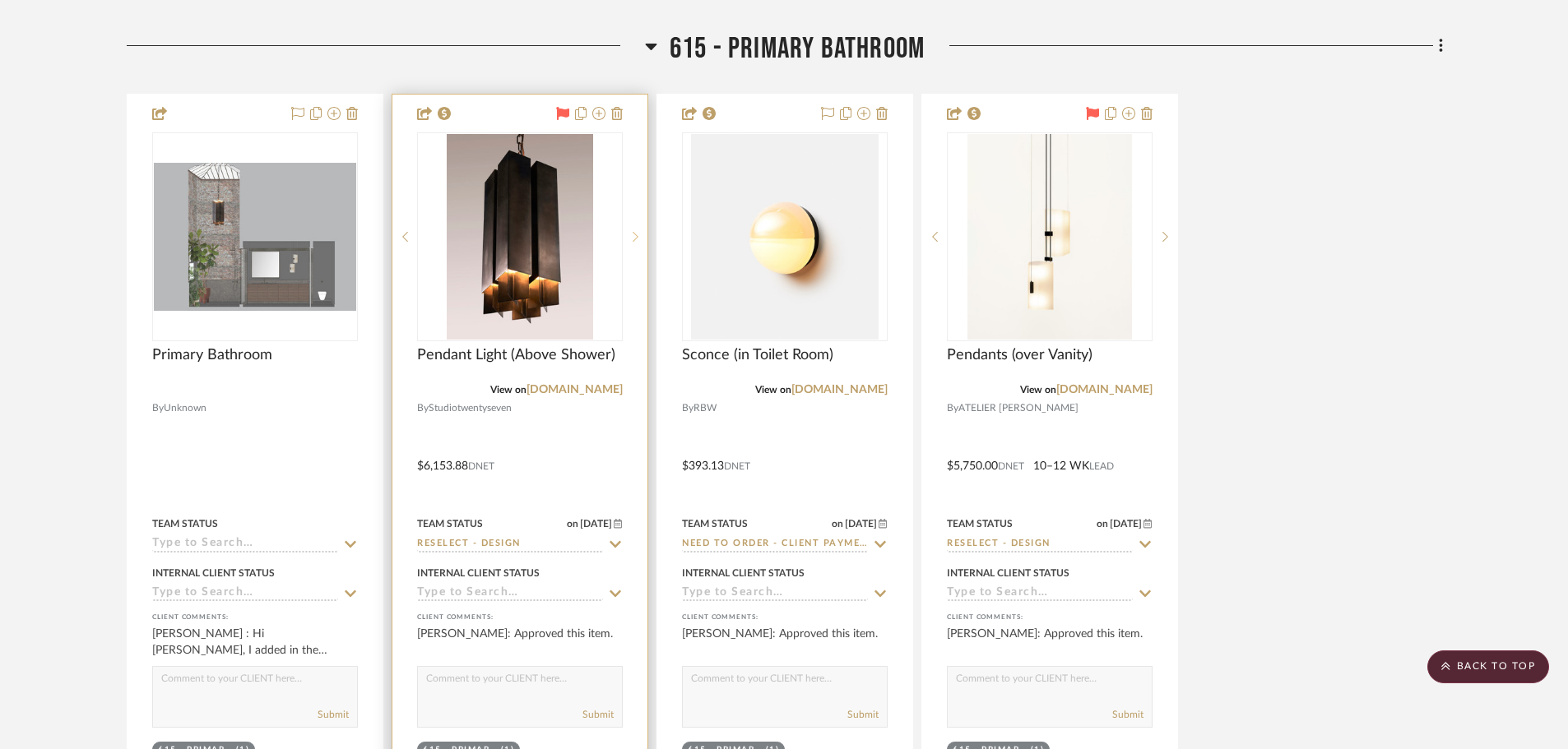
click at [633, 237] on icon at bounding box center [635, 236] width 6 height 11
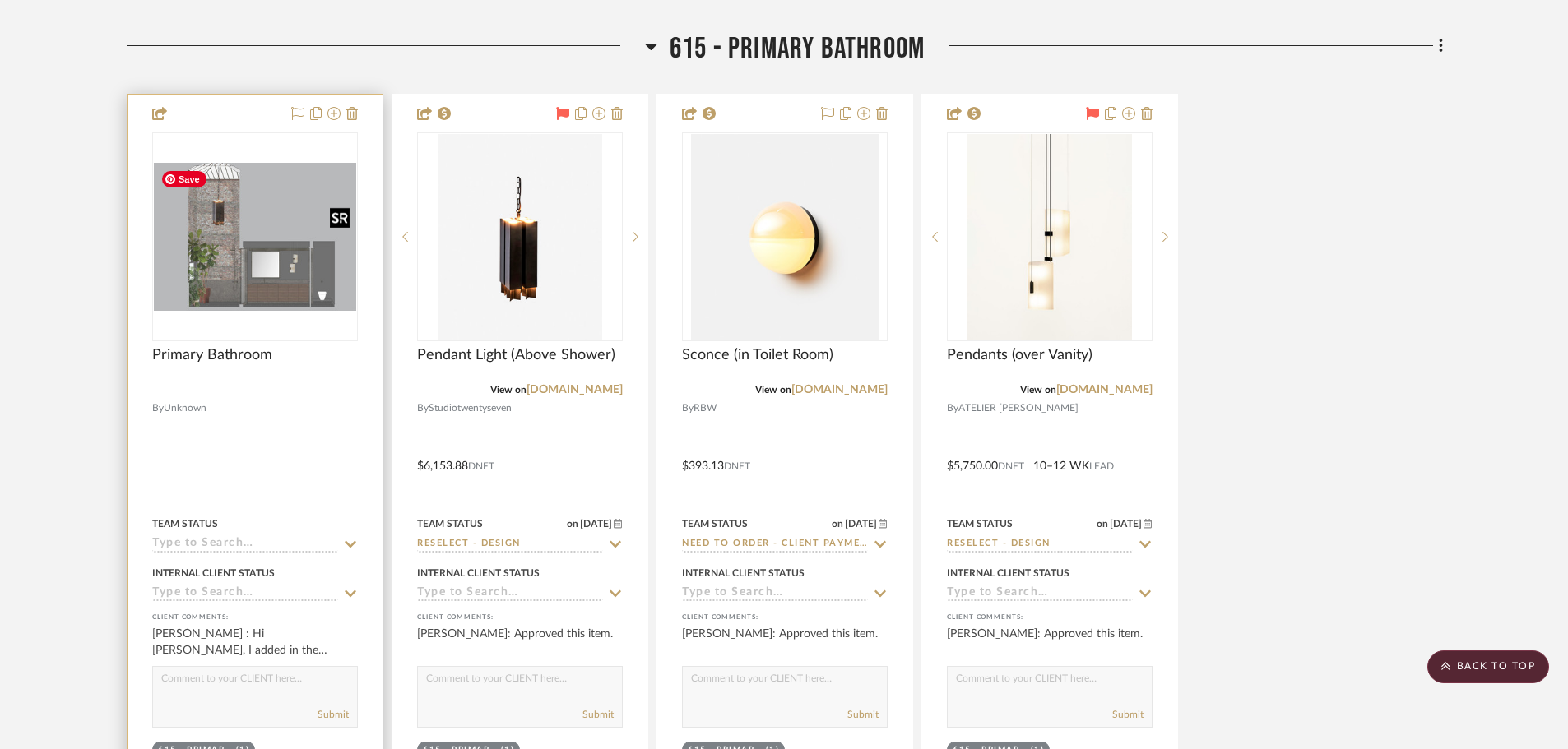
click at [236, 228] on img "0" at bounding box center [255, 236] width 202 height 148
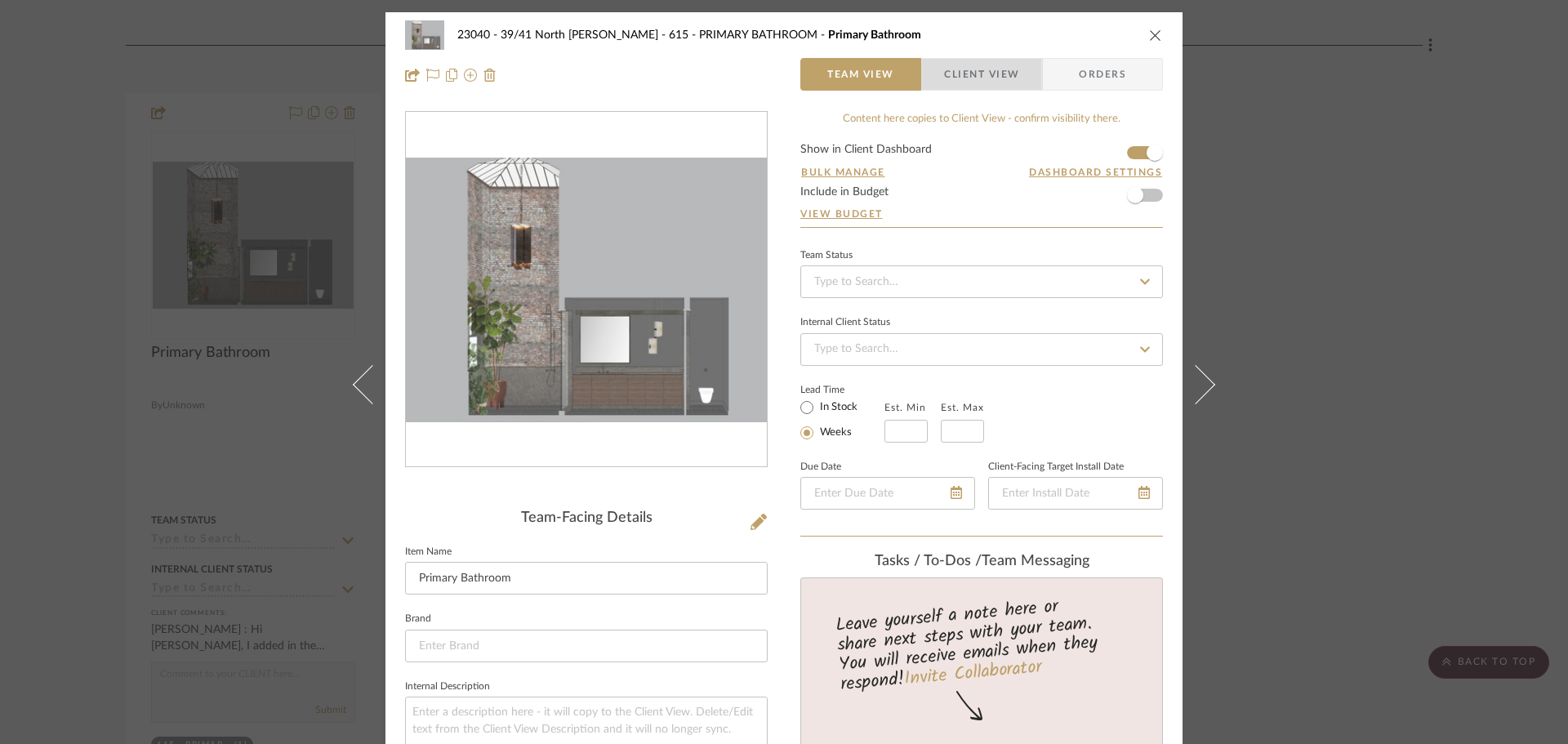
click at [974, 73] on span "Client View" at bounding box center [981, 73] width 75 height 32
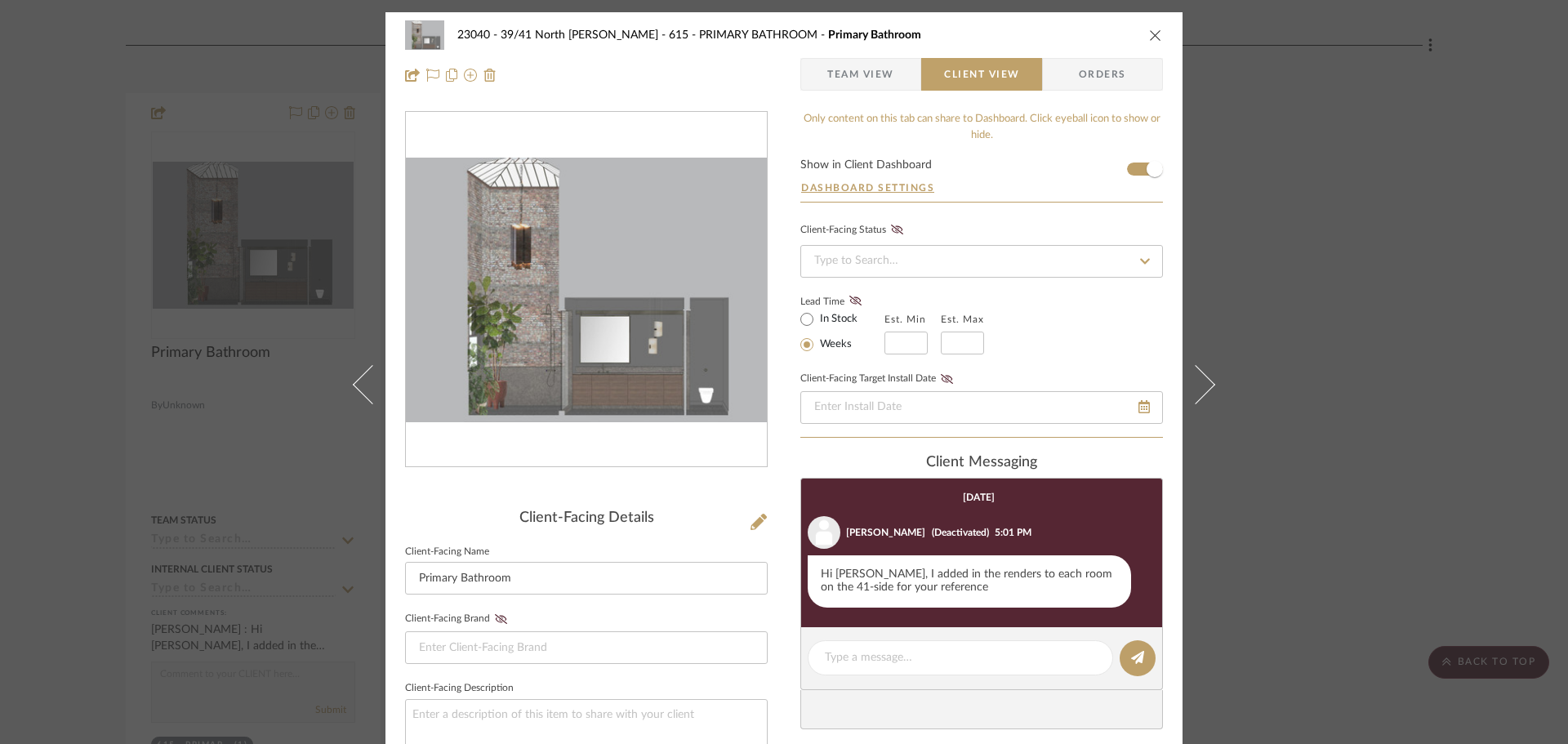
click at [1371, 227] on div "23040 - 39/41 North Moore - Weissmann 615 - PRIMARY BATHROOM Primary Bathroom T…" at bounding box center [784, 372] width 1568 height 744
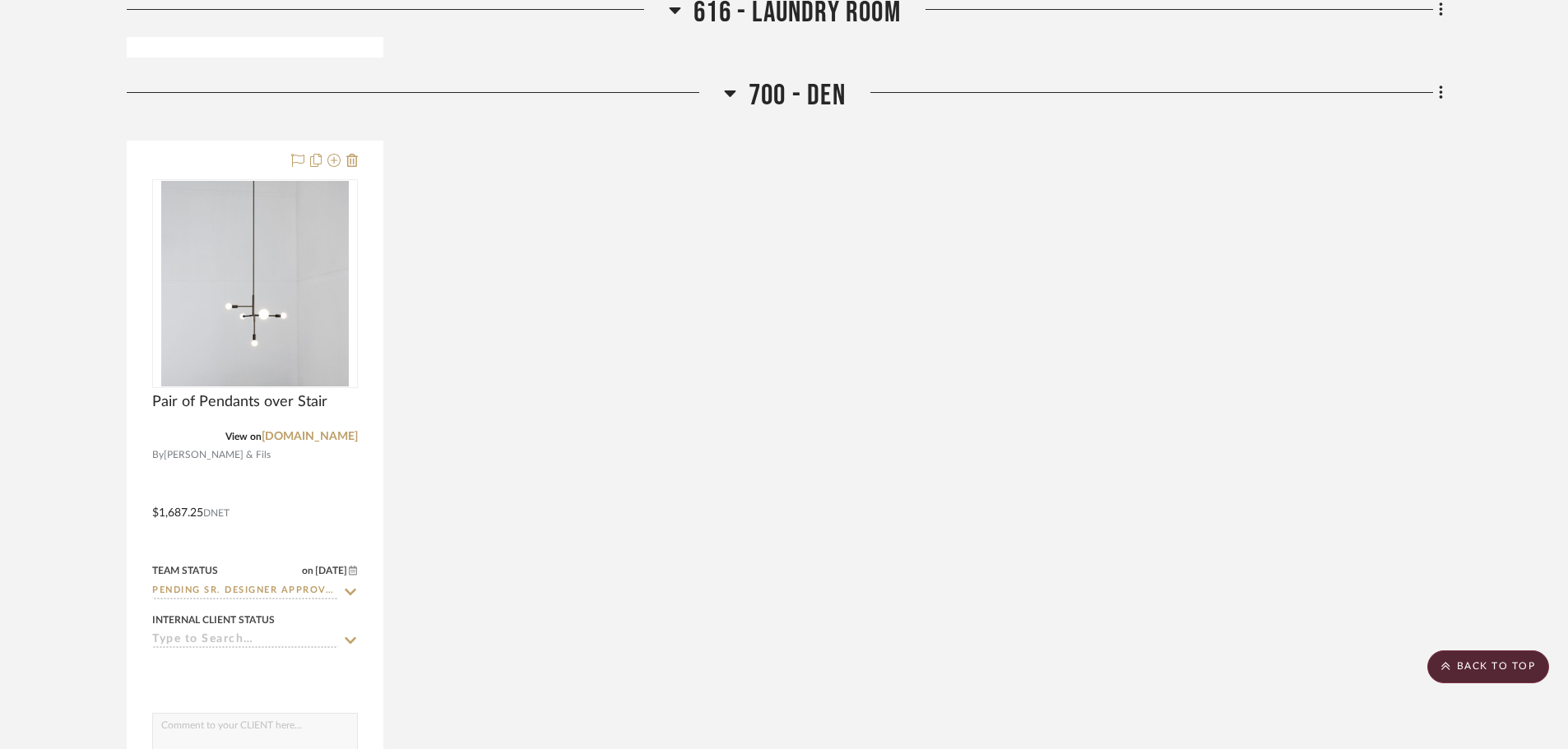
scroll to position [12417, 0]
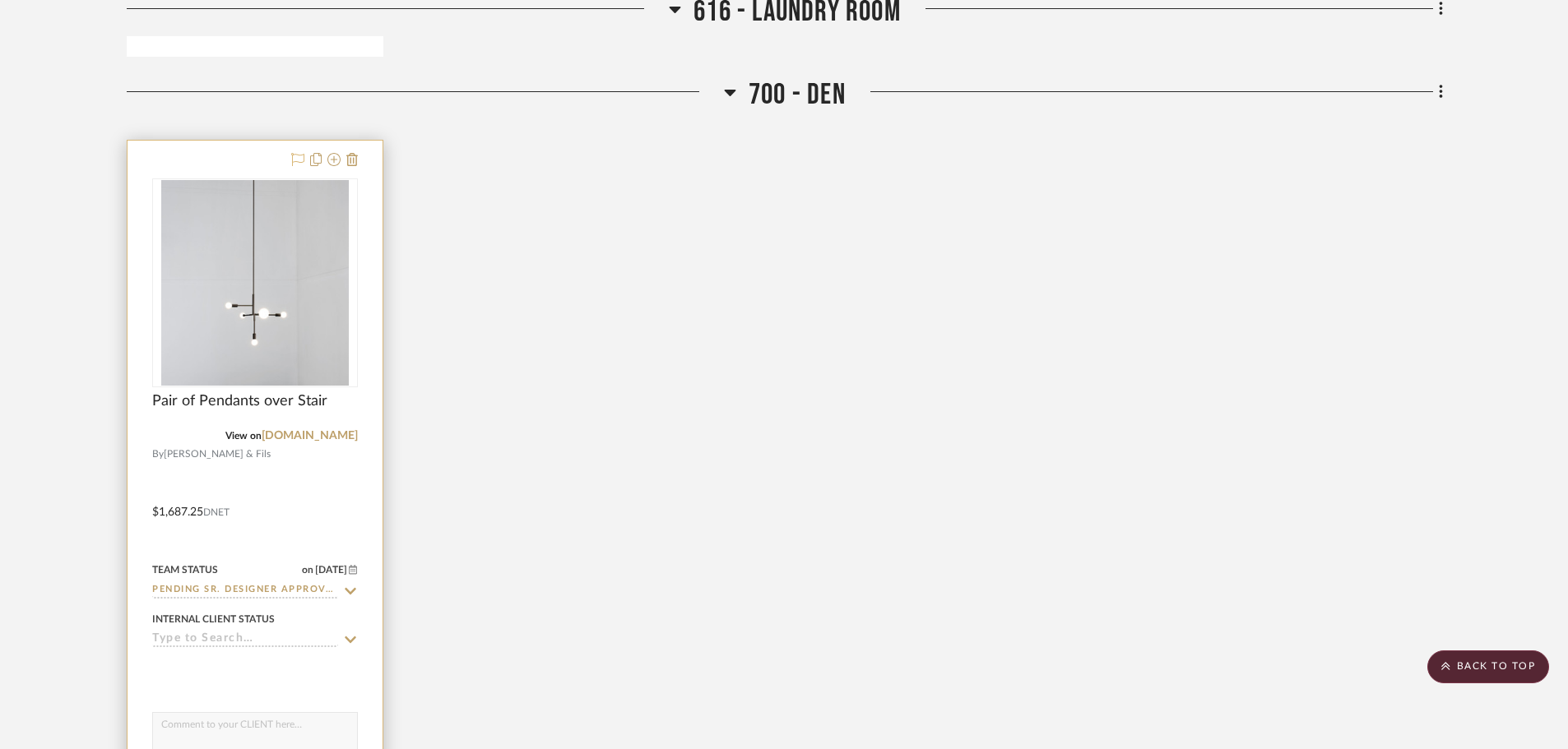
click at [297, 159] on icon at bounding box center [297, 159] width 13 height 13
click at [348, 586] on icon at bounding box center [350, 591] width 15 height 13
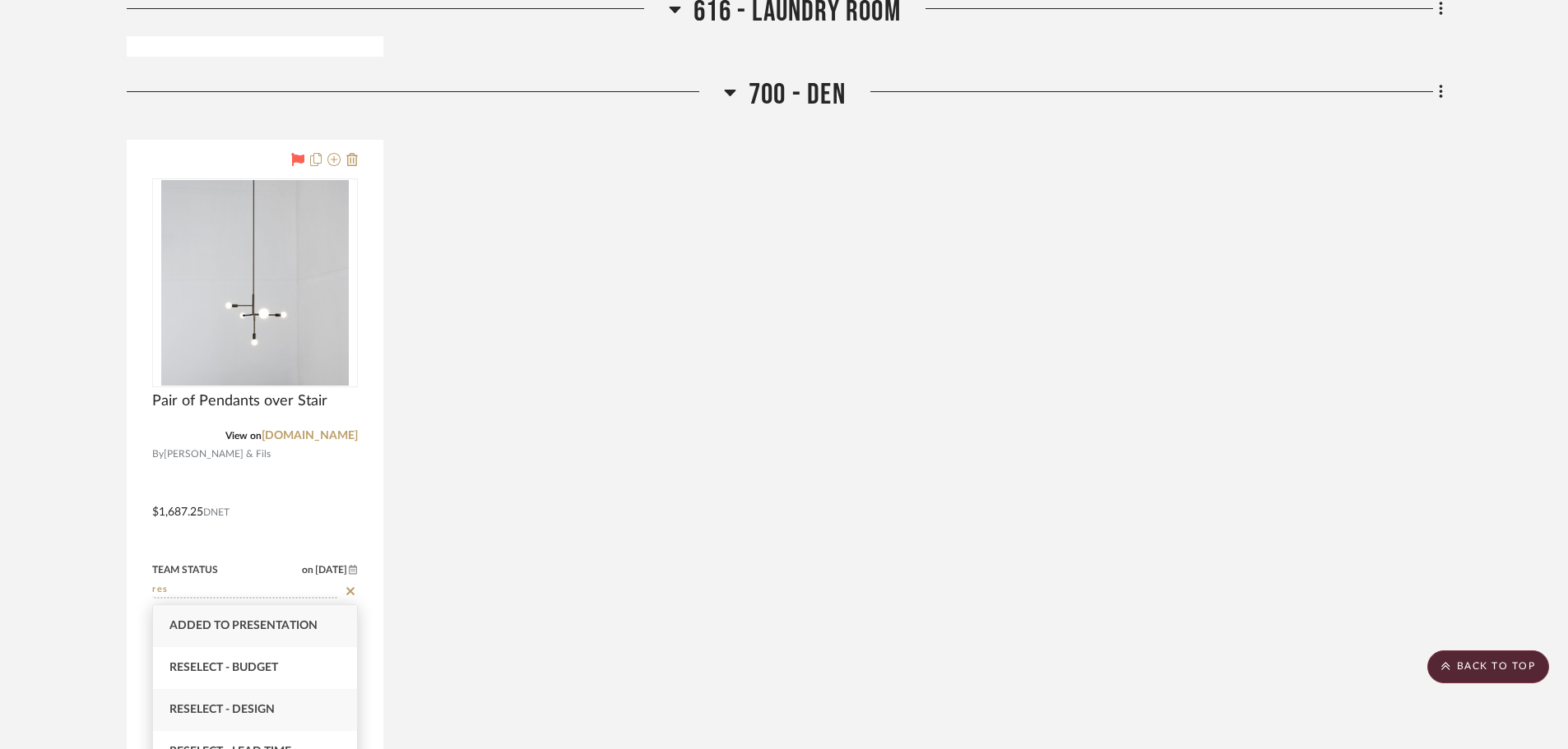
type input "res"
click at [238, 704] on span "Reselect - Design" at bounding box center [222, 709] width 106 height 11
type input "10/8/2025"
type input "Reselect - Design"
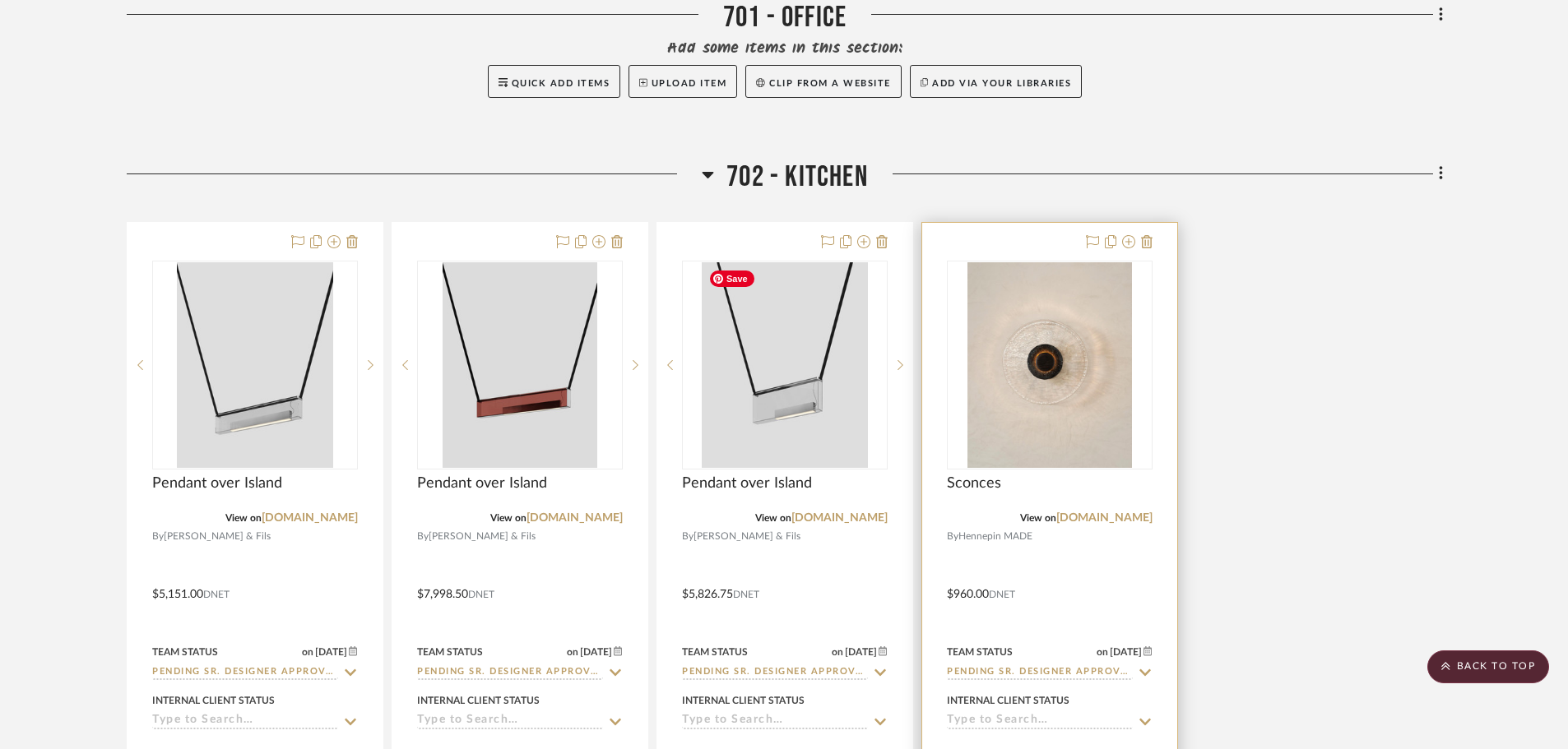
scroll to position [13321, 0]
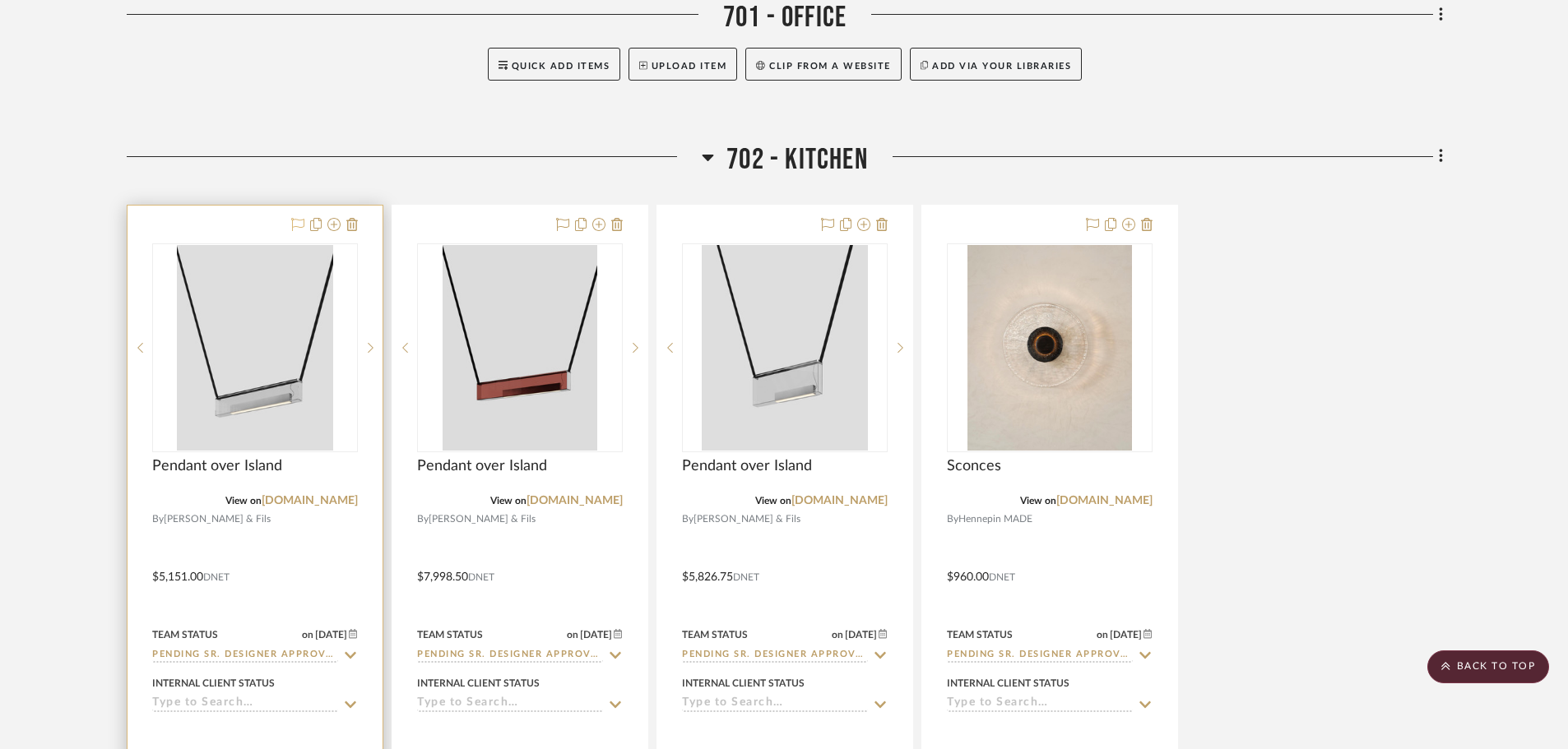
click at [294, 225] on icon at bounding box center [297, 224] width 13 height 13
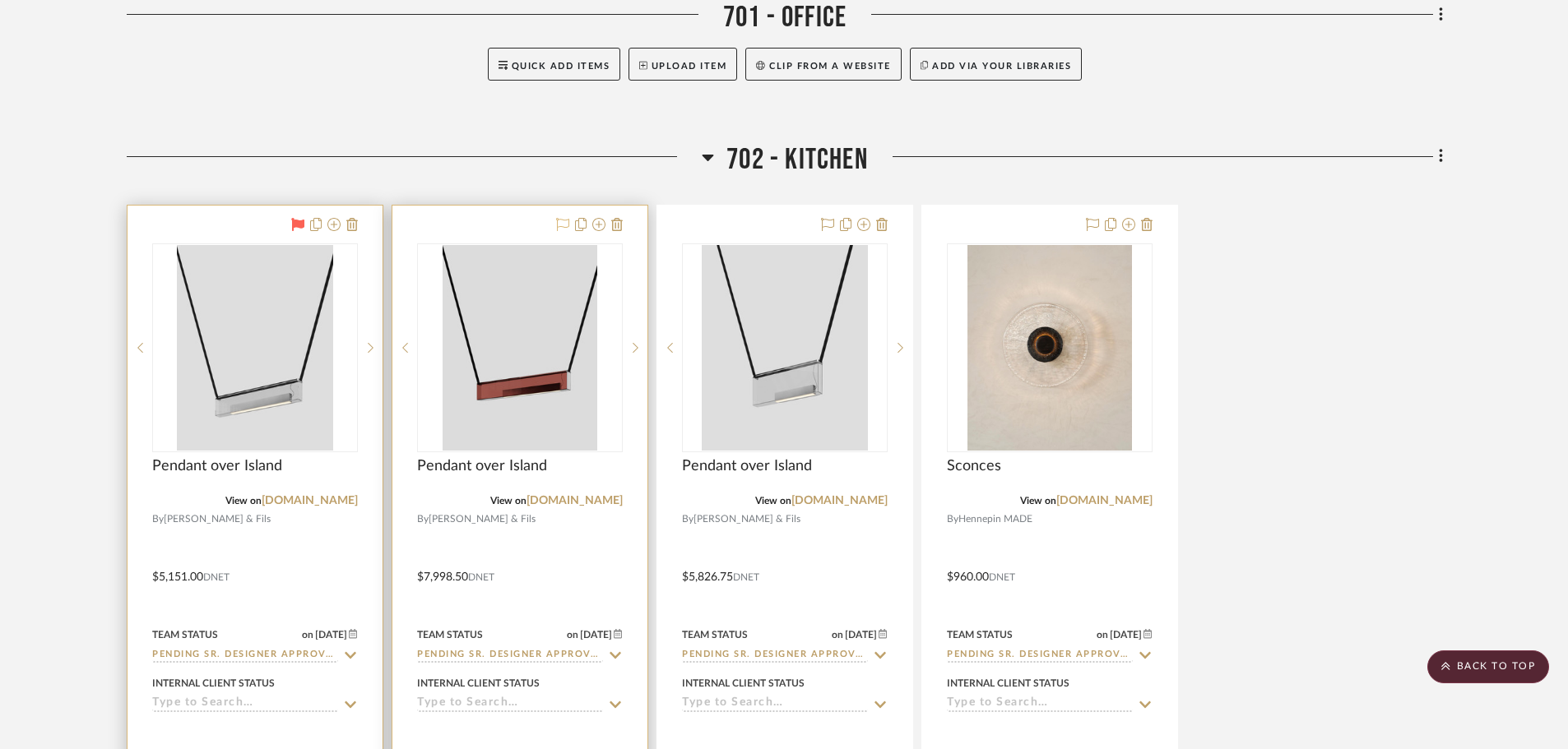
click at [565, 222] on icon at bounding box center [562, 224] width 13 height 13
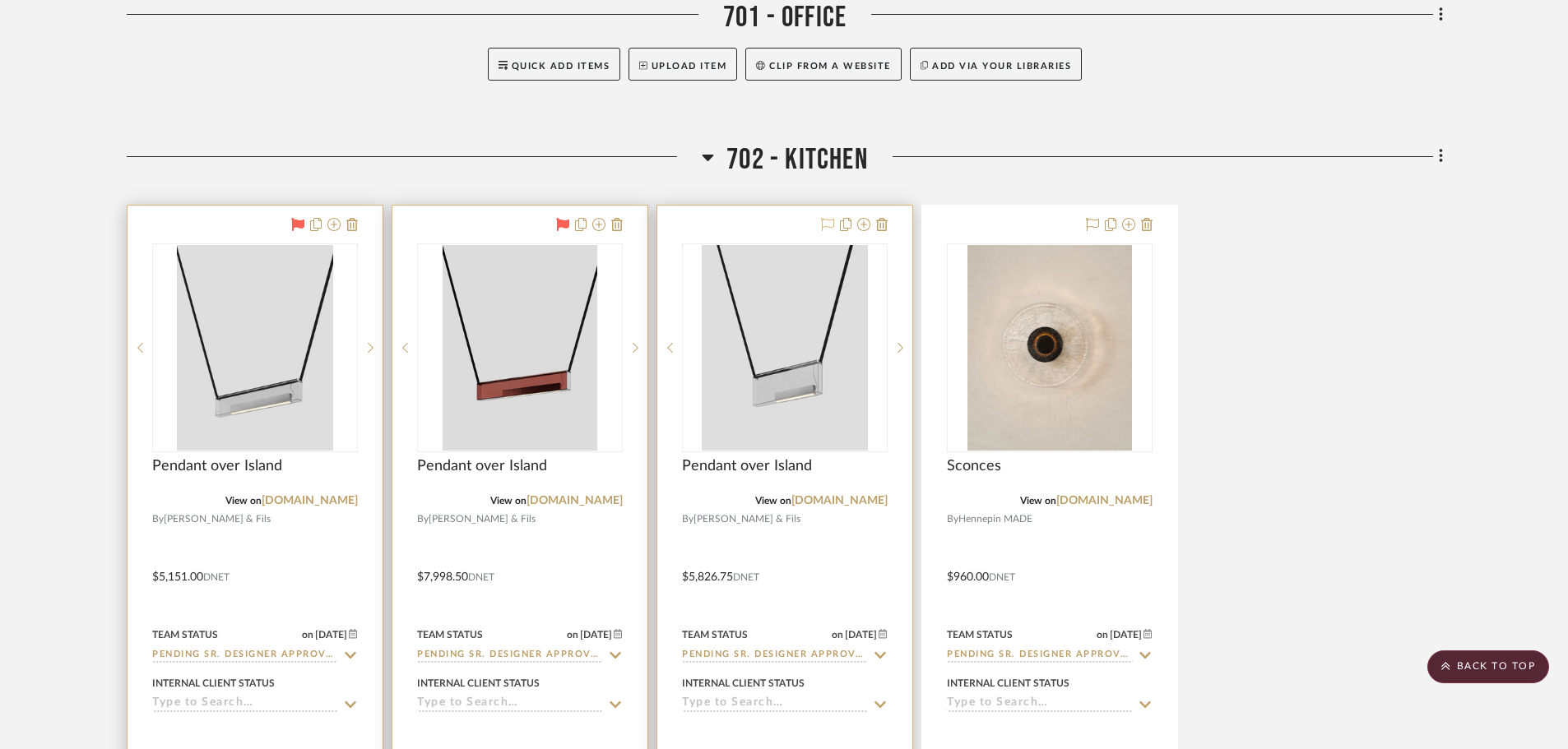
click at [831, 224] on icon at bounding box center [828, 224] width 13 height 13
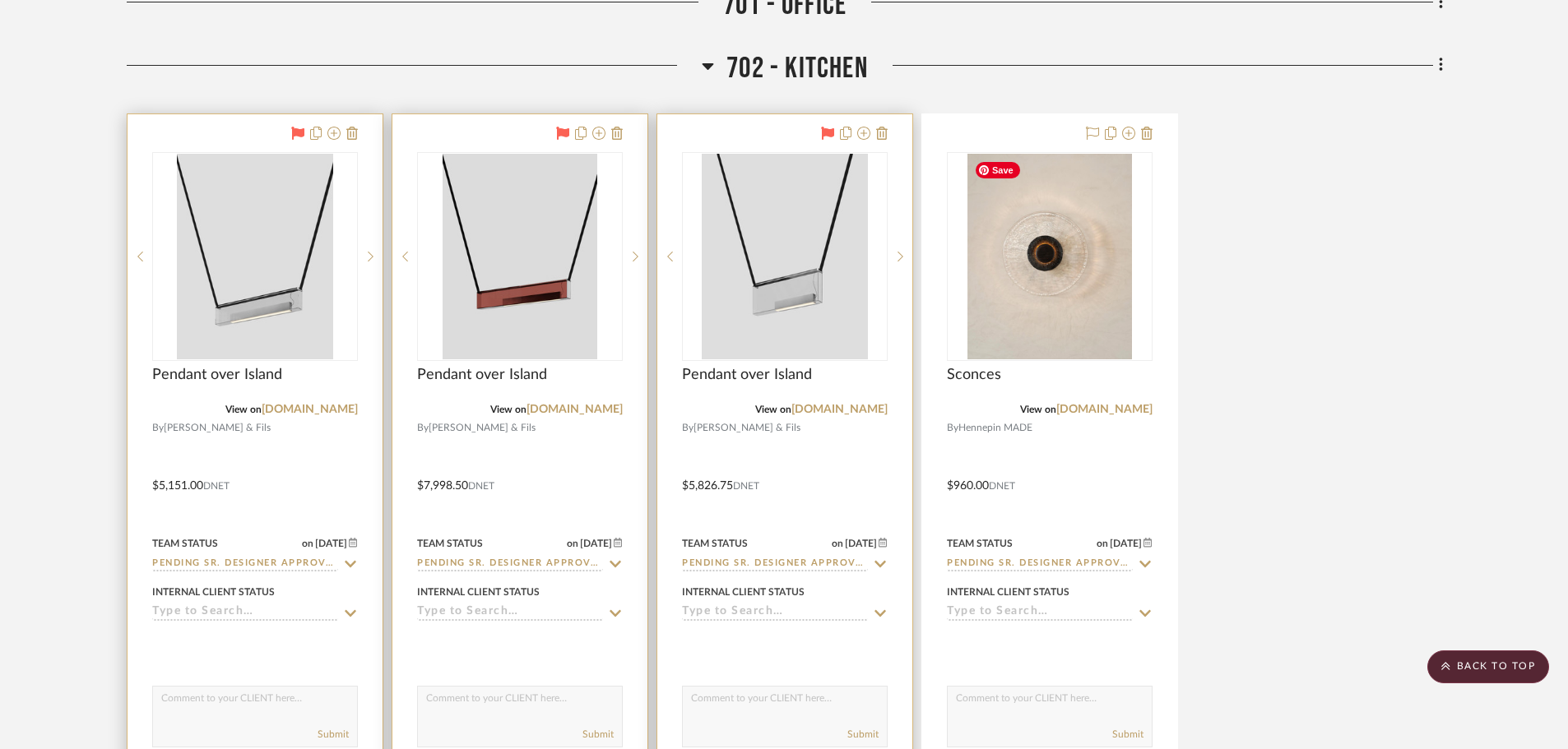
scroll to position [13486, 0]
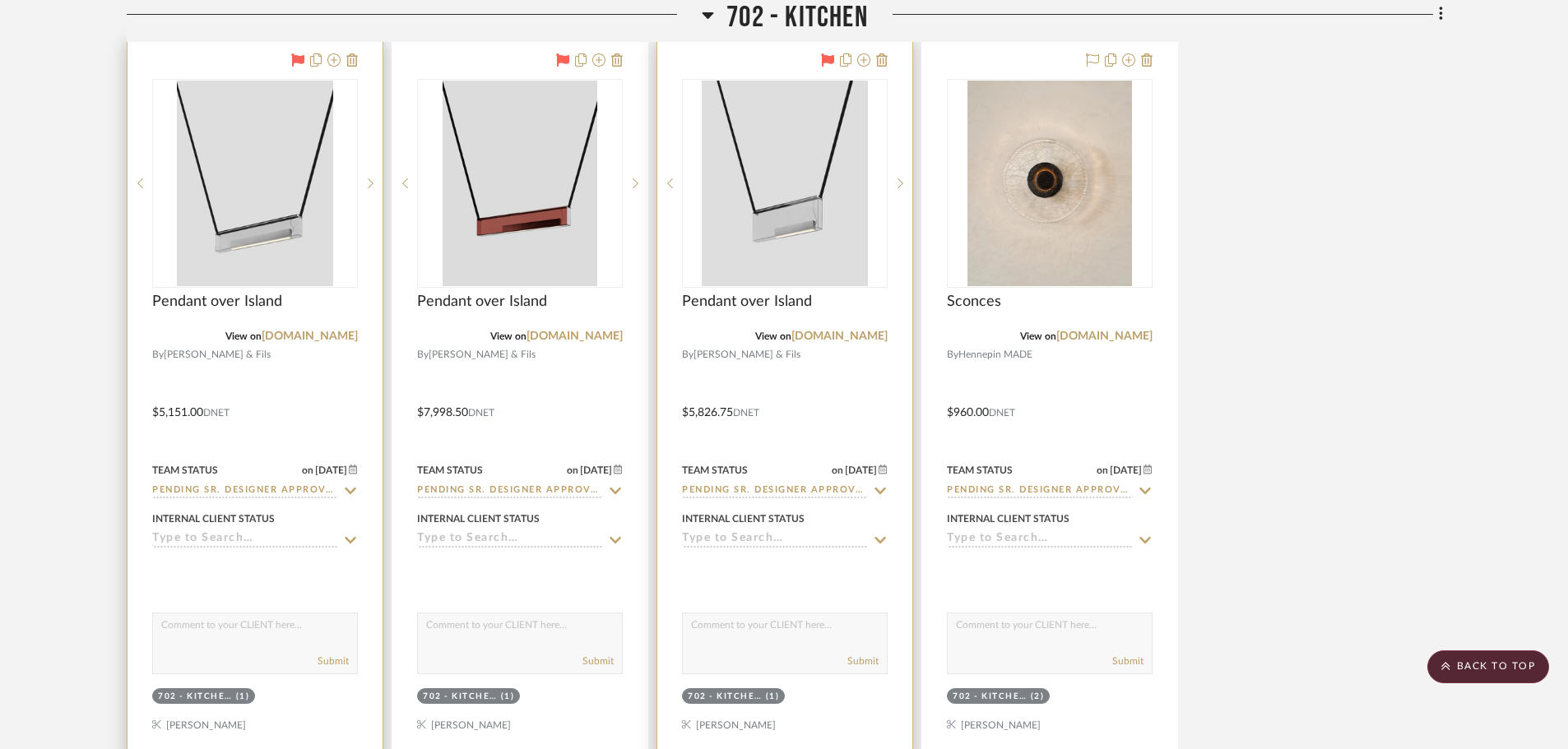
click at [350, 490] on icon at bounding box center [350, 491] width 15 height 13
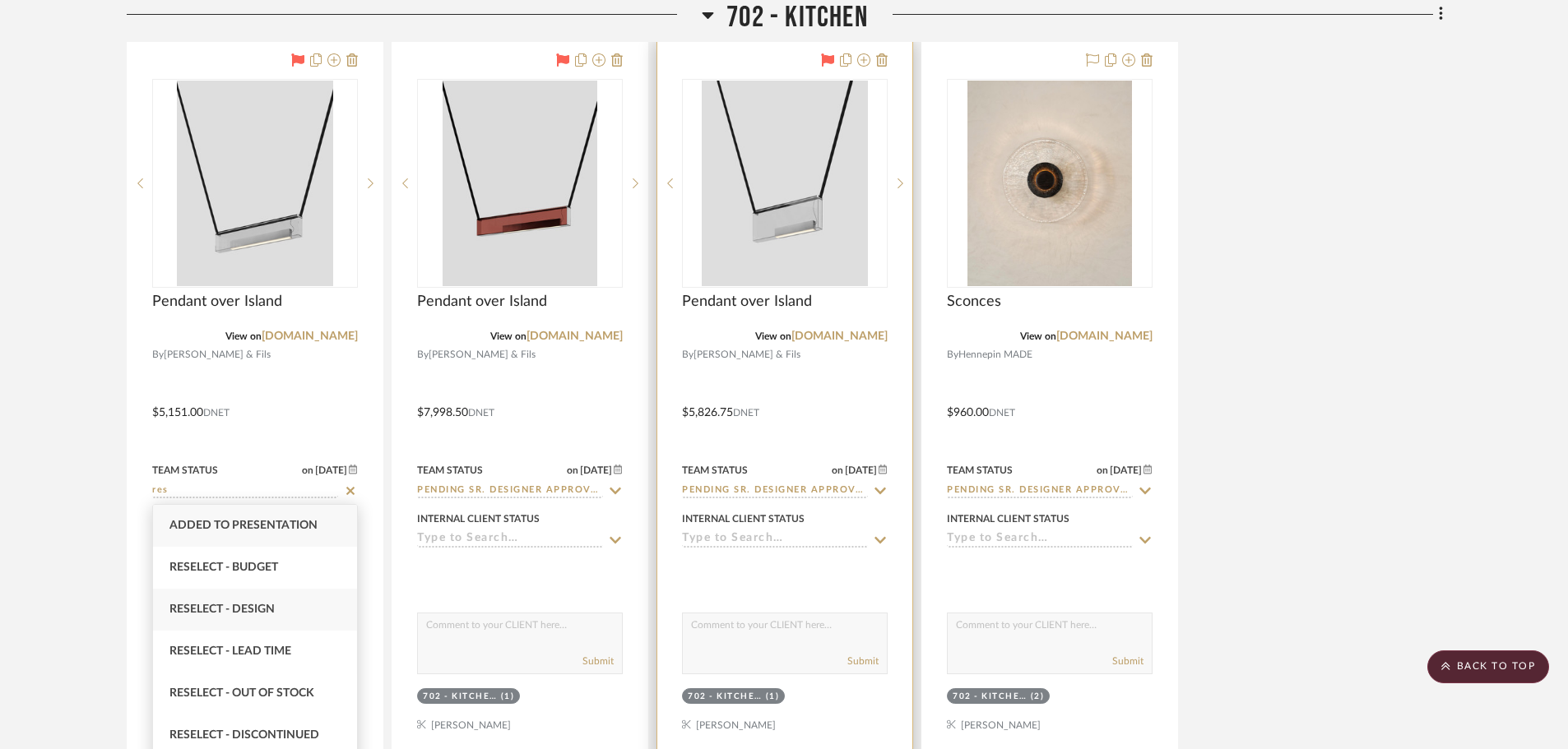
type input "res"
click at [273, 610] on span "Reselect - Design" at bounding box center [222, 609] width 106 height 11
type input "10/8/2025"
type input "Reselect - Design"
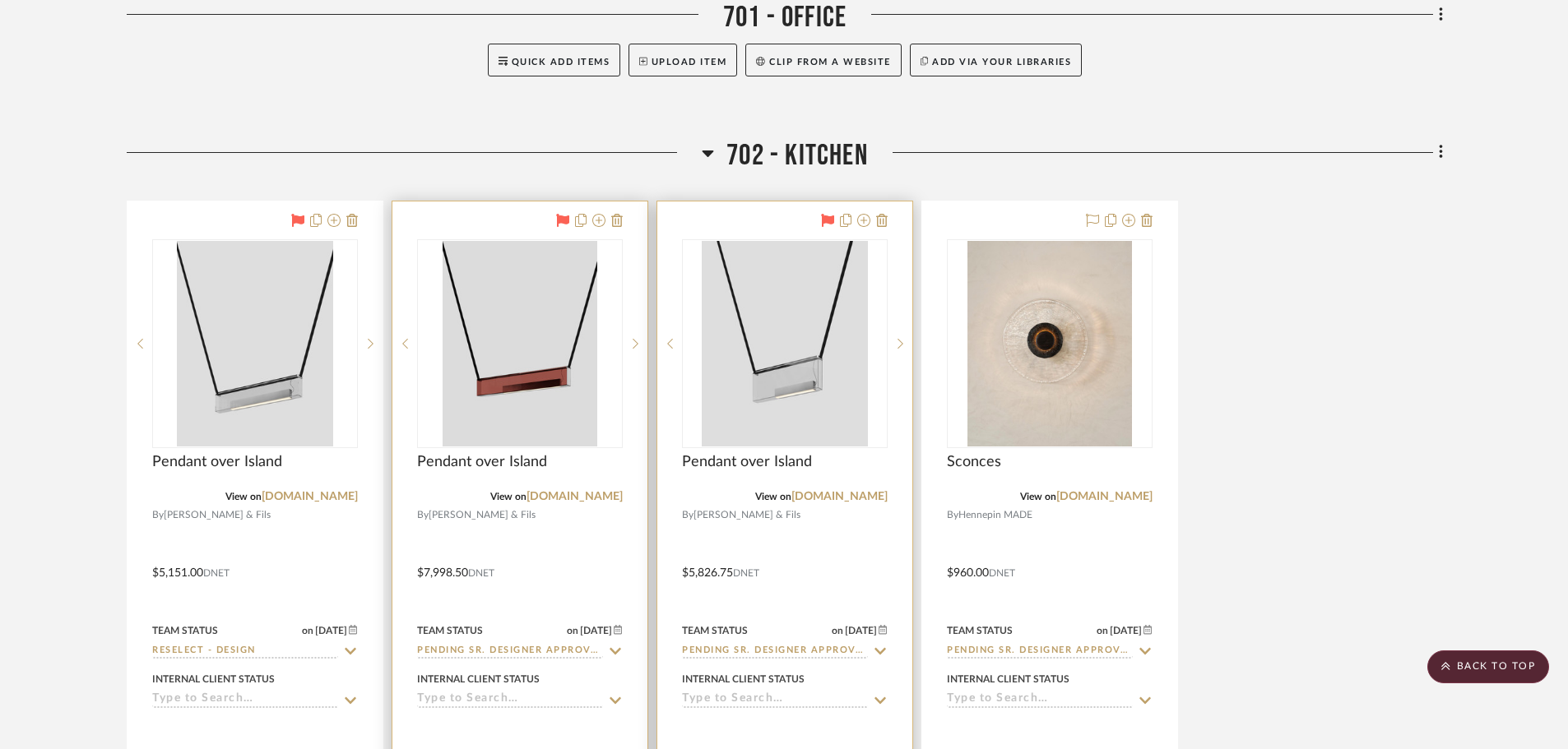
scroll to position [13321, 0]
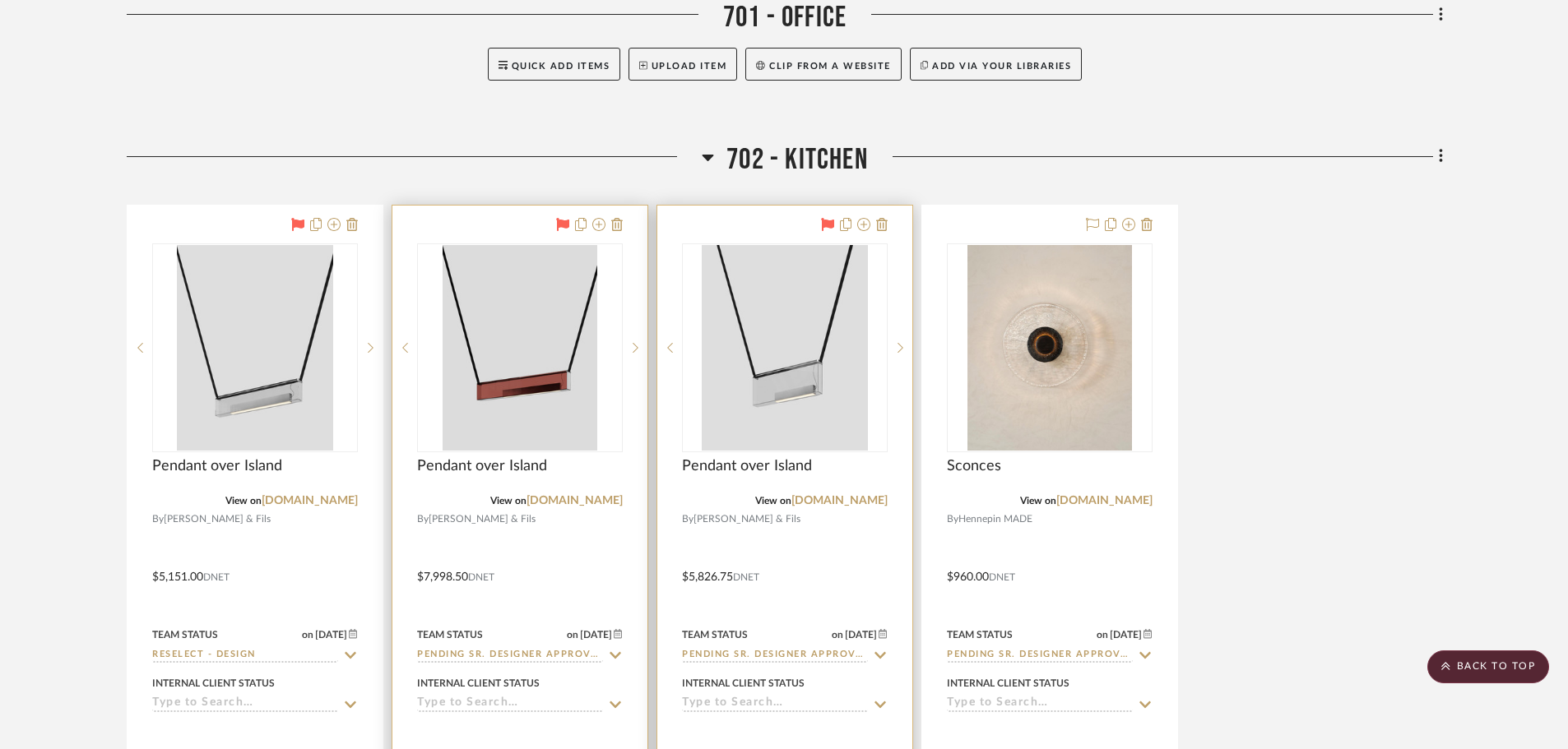
click at [611, 651] on icon at bounding box center [615, 655] width 15 height 13
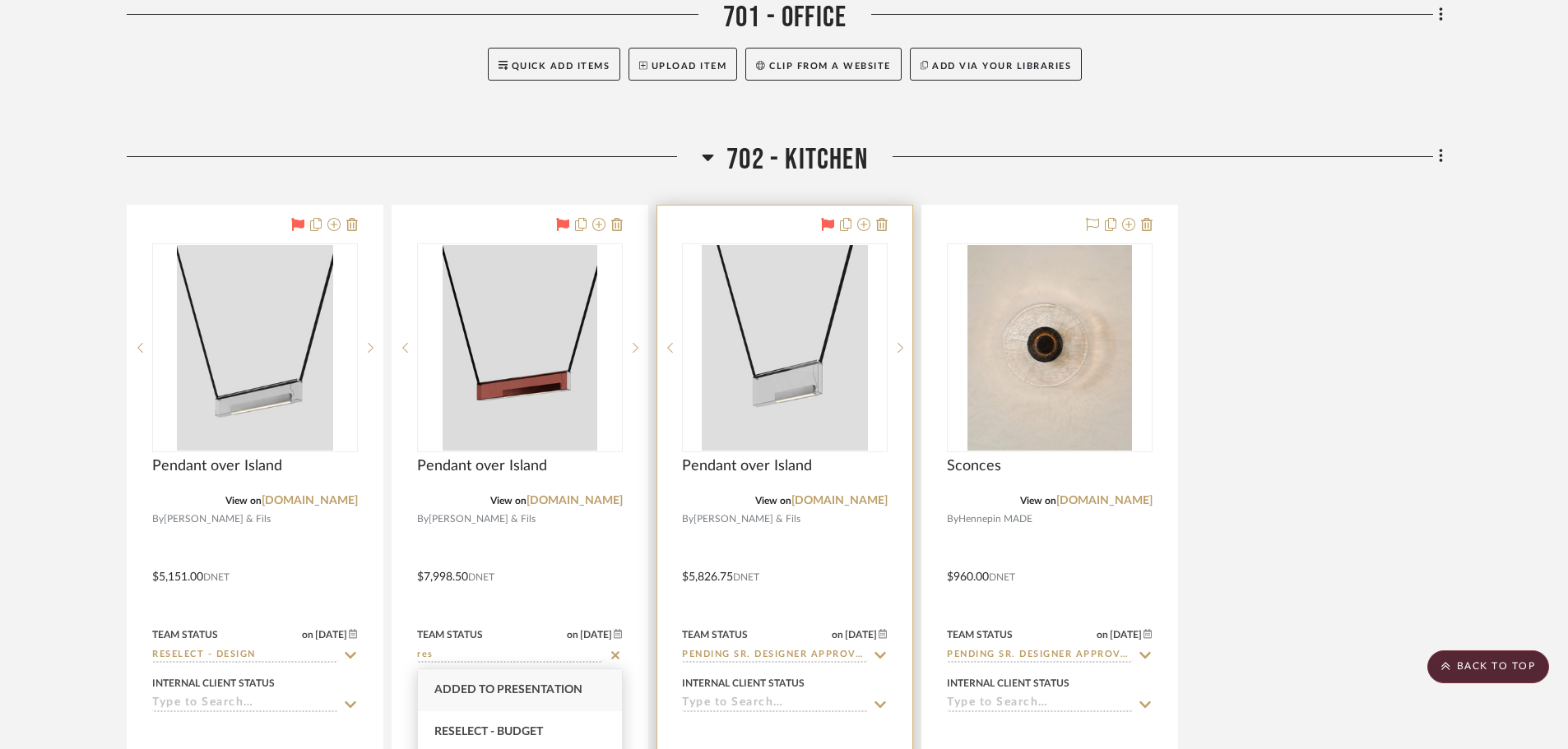
scroll to position [83, 0]
type input "res"
click at [518, 700] on div "Reselect - Design" at bounding box center [520, 692] width 204 height 42
type input "10/8/2025"
type input "Reselect - Design"
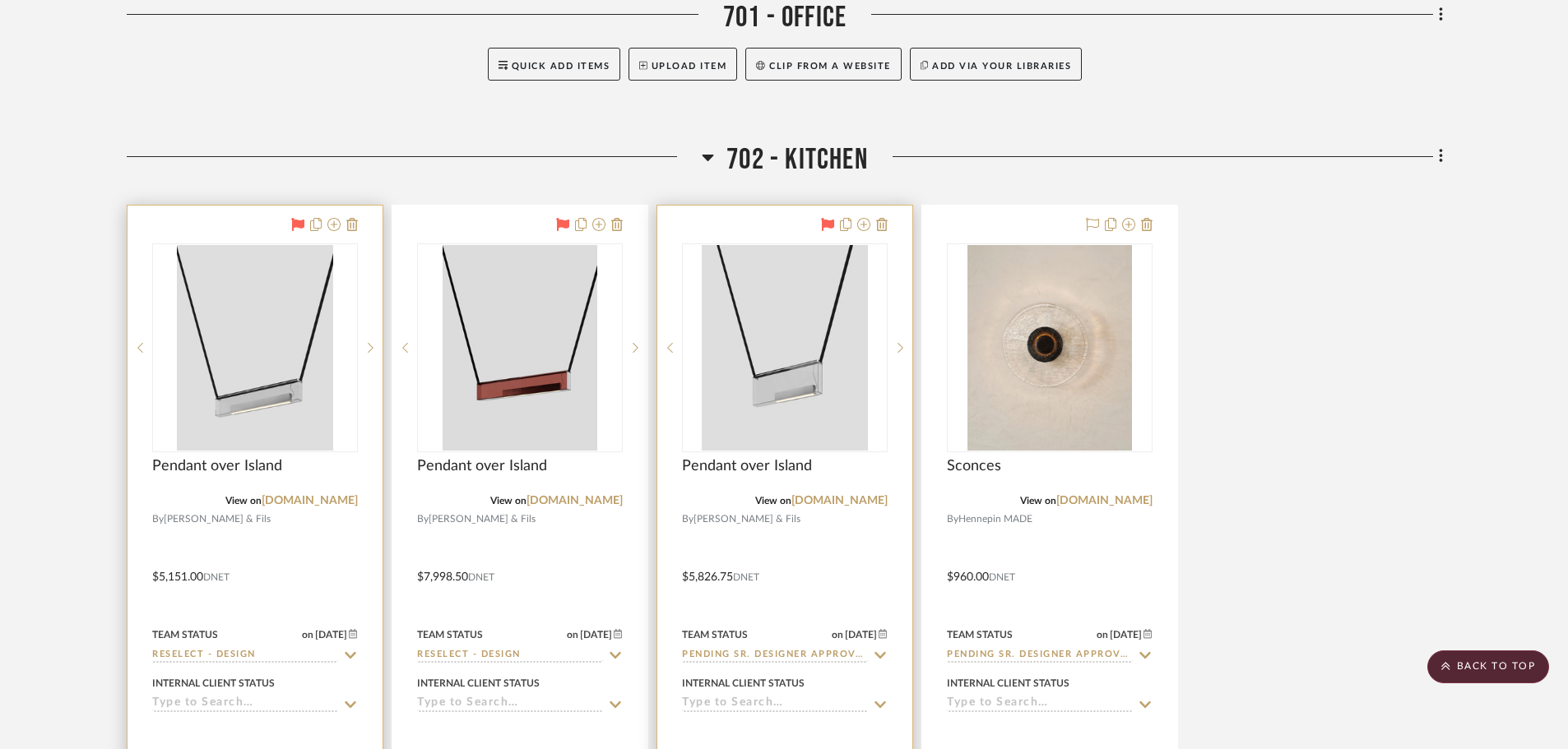
scroll to position [13404, 0]
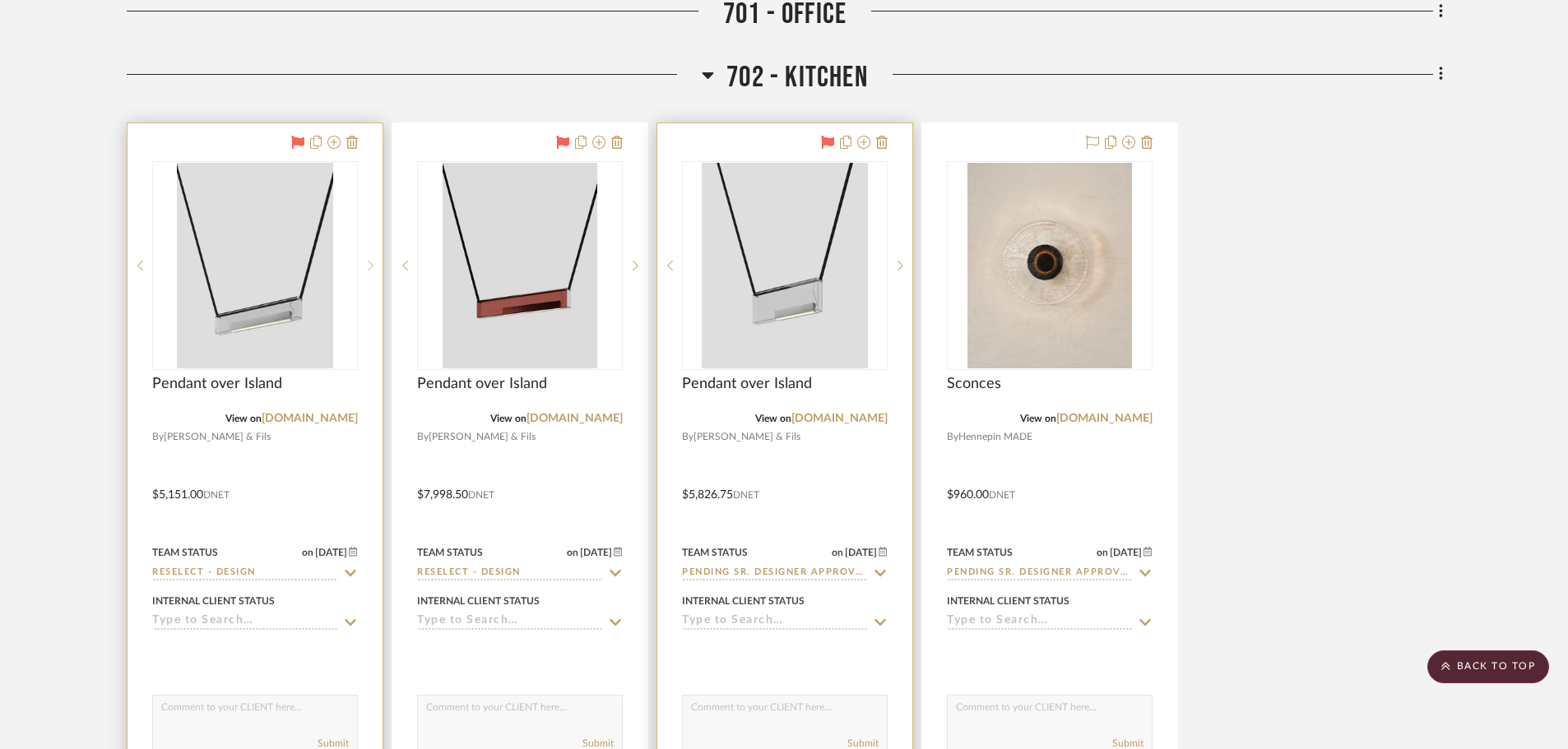
click at [376, 264] on sr-next-btn at bounding box center [370, 265] width 25 height 11
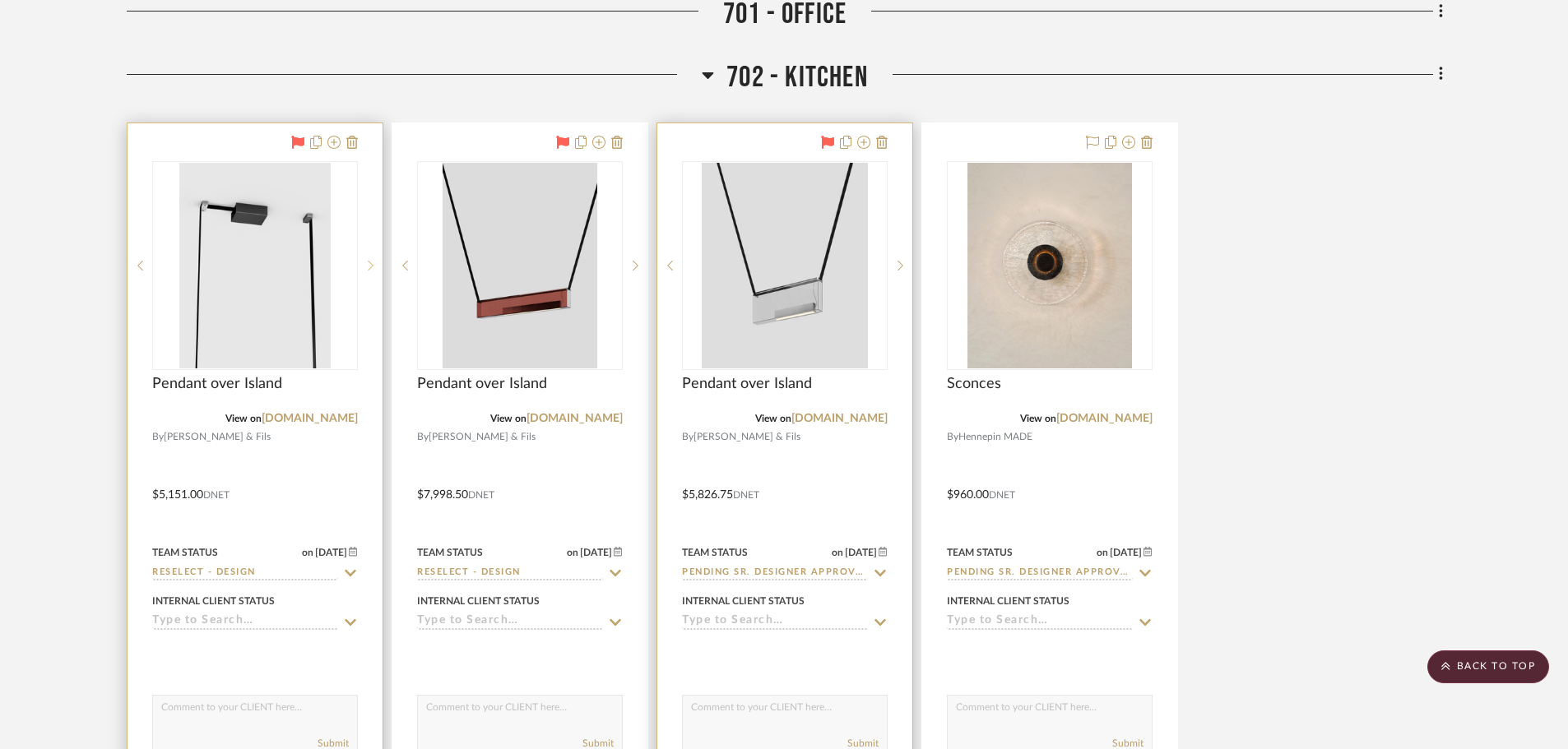
click at [369, 262] on icon at bounding box center [370, 265] width 6 height 10
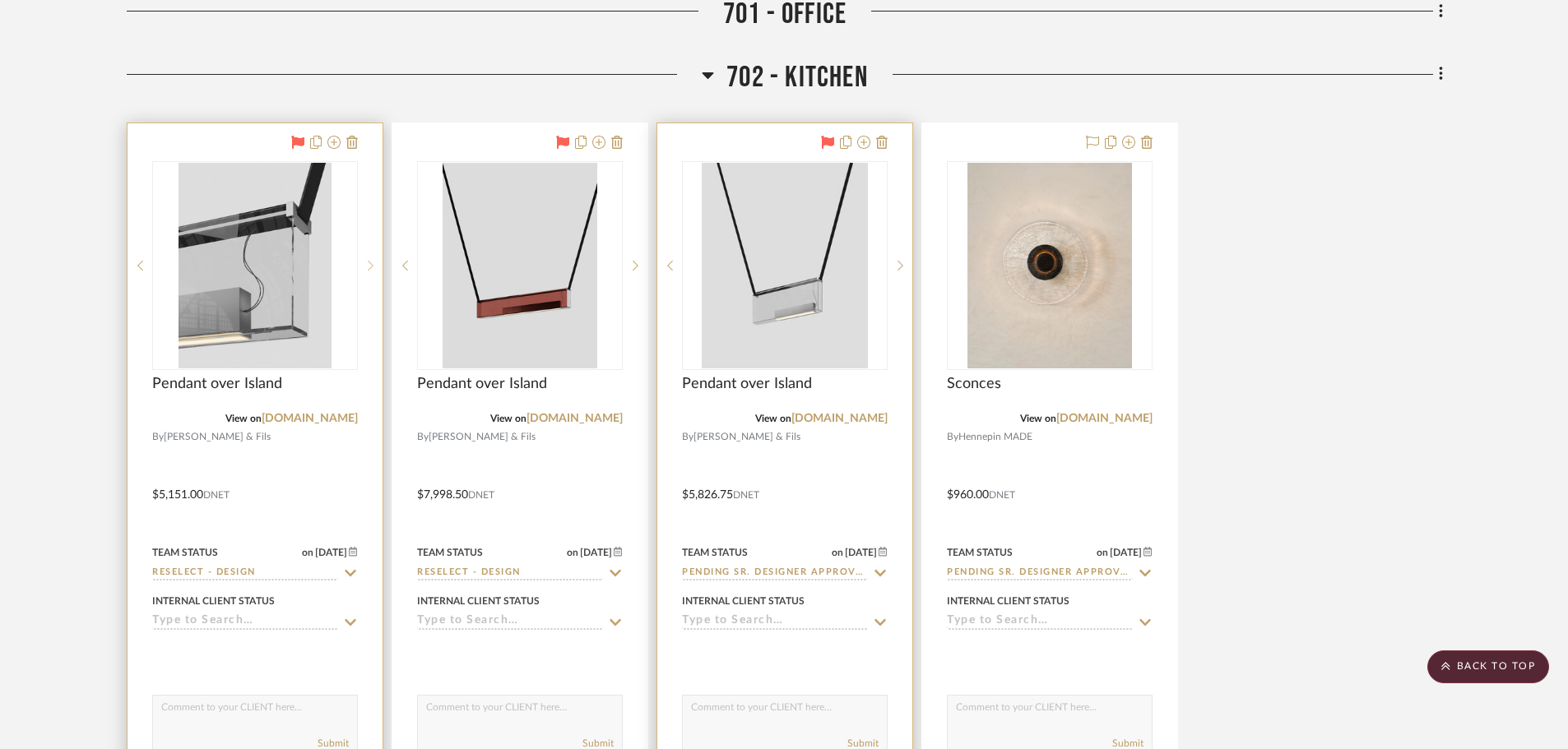
click at [369, 262] on icon at bounding box center [370, 265] width 6 height 10
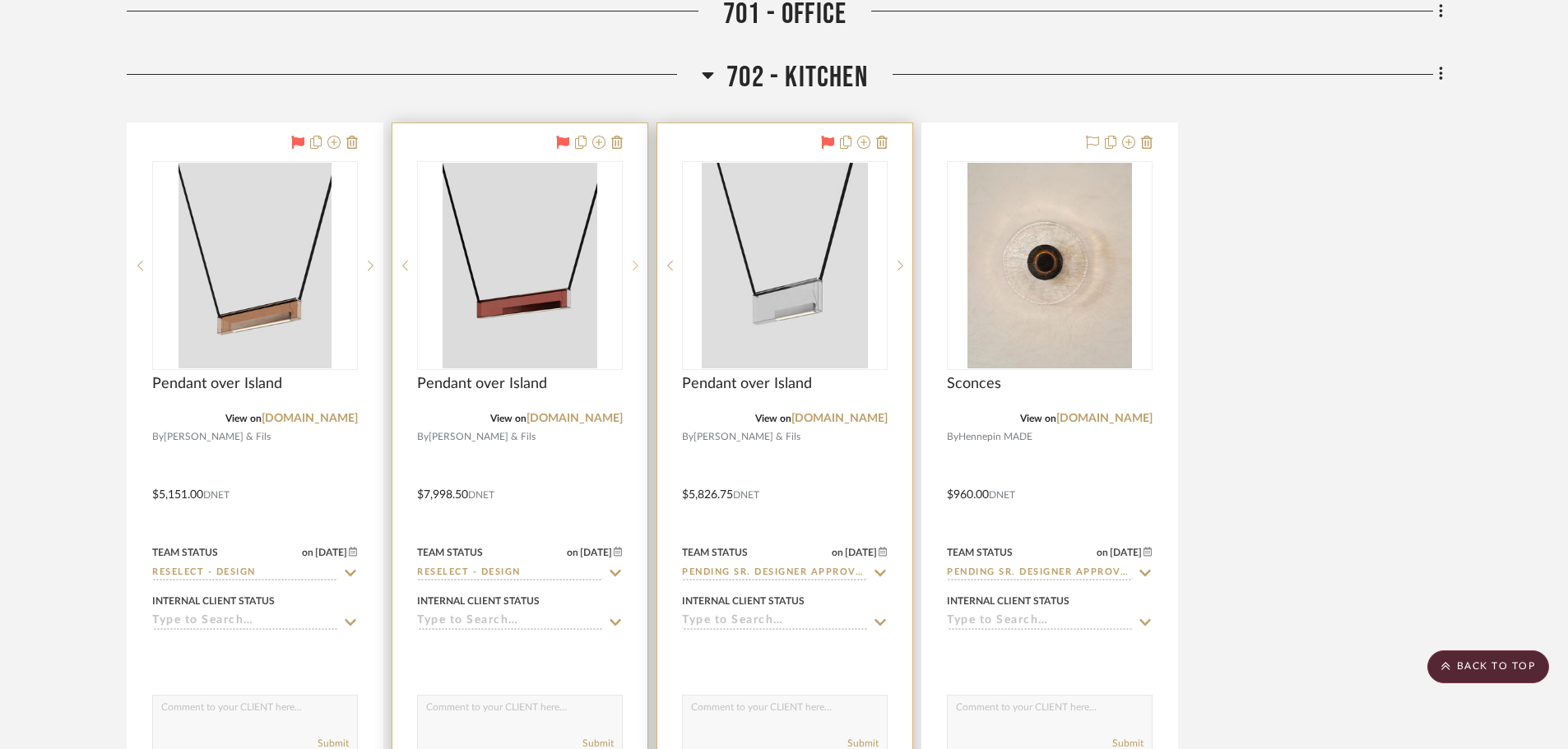
click at [632, 267] on icon at bounding box center [635, 265] width 6 height 11
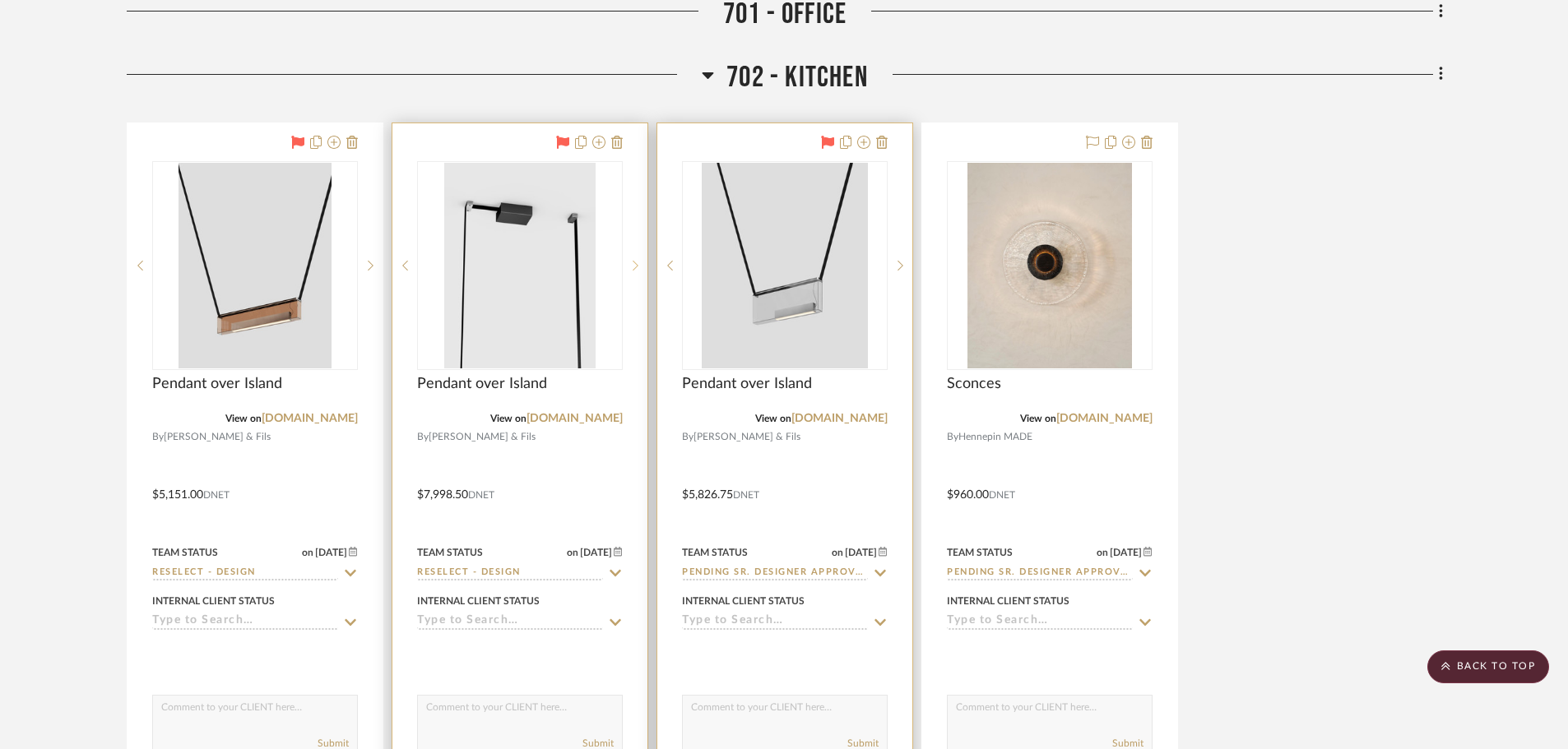
click at [632, 267] on icon at bounding box center [635, 265] width 6 height 11
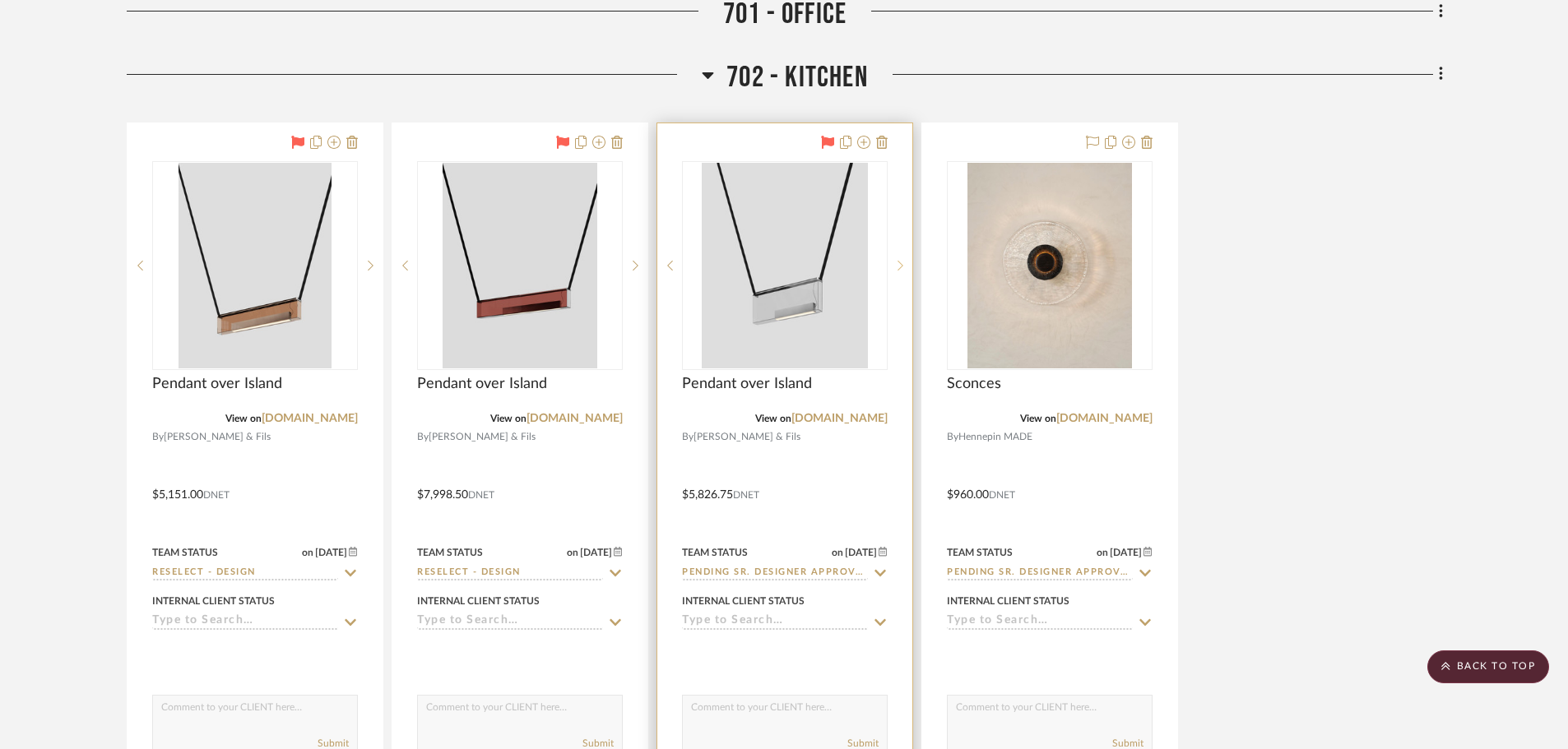
click at [899, 265] on icon at bounding box center [901, 265] width 6 height 11
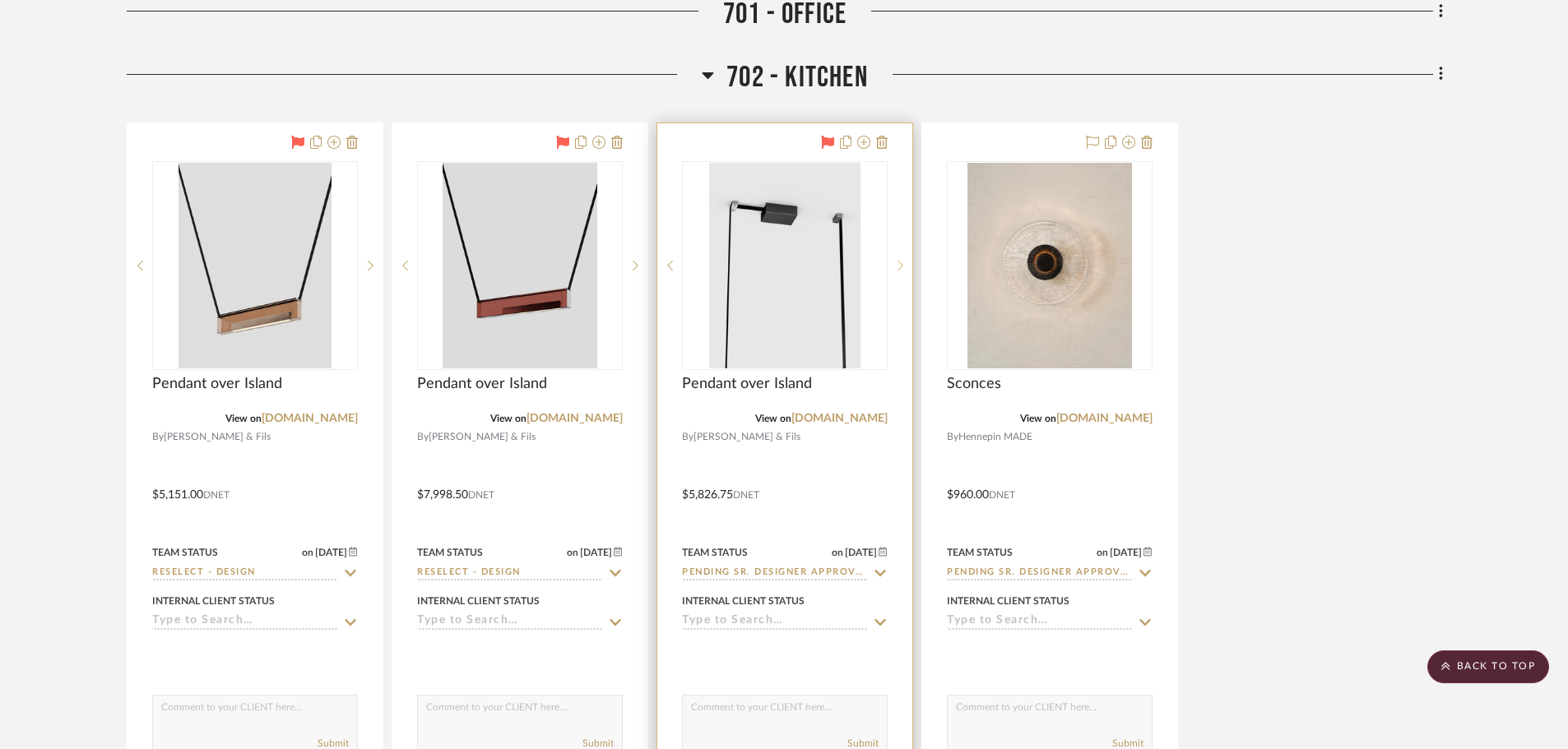
click at [899, 265] on icon at bounding box center [901, 265] width 6 height 11
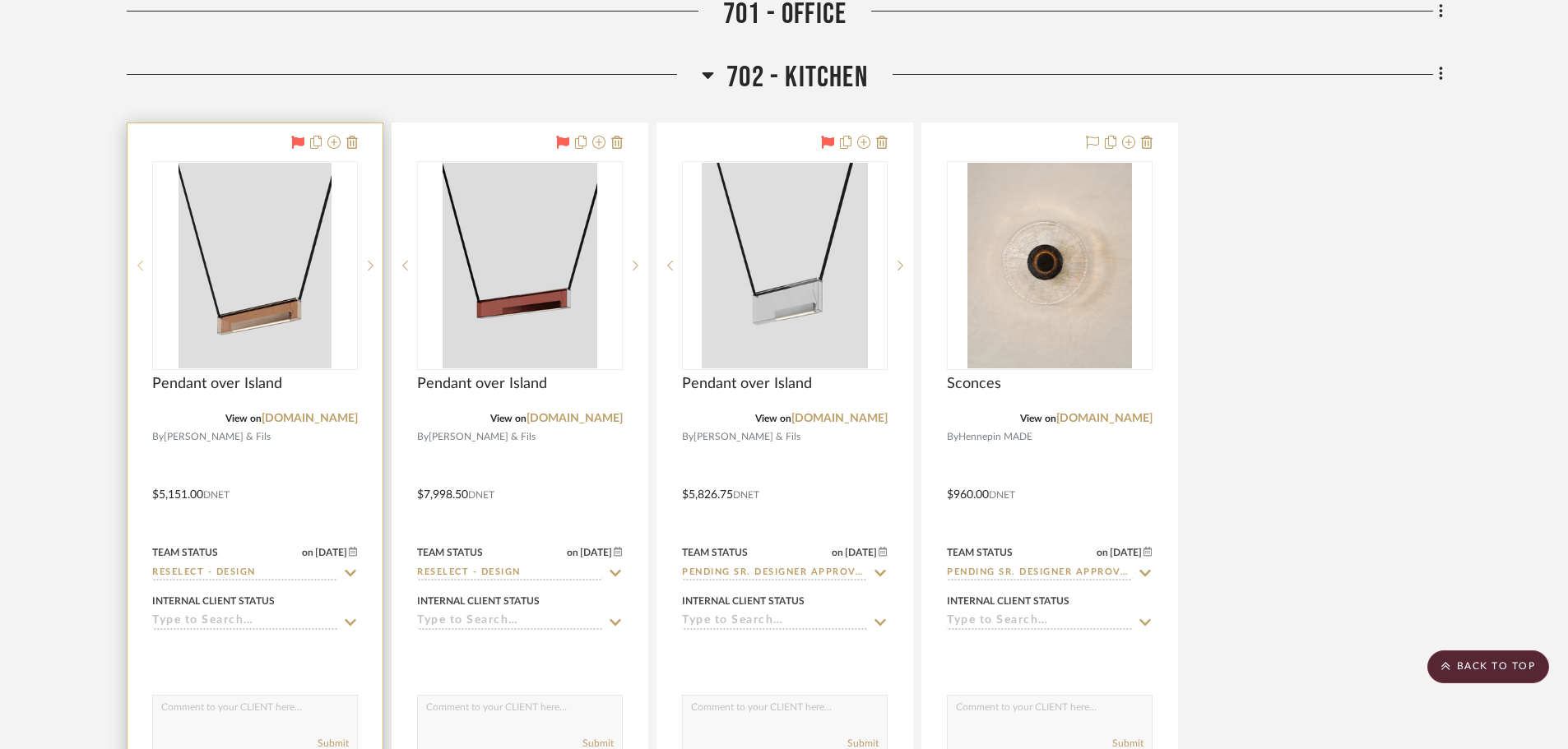
click at [142, 268] on icon at bounding box center [140, 265] width 6 height 11
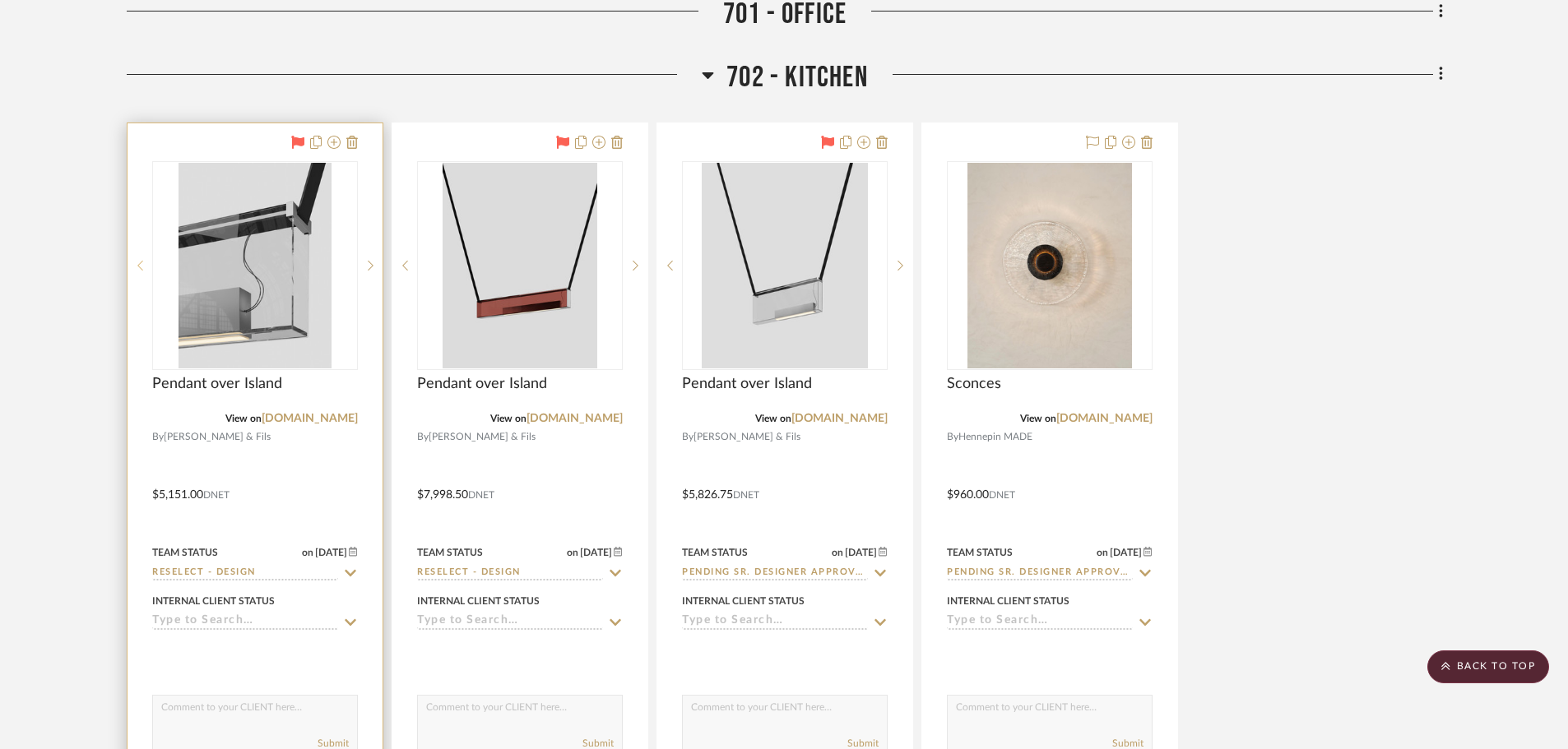
click at [142, 265] on icon at bounding box center [140, 265] width 6 height 11
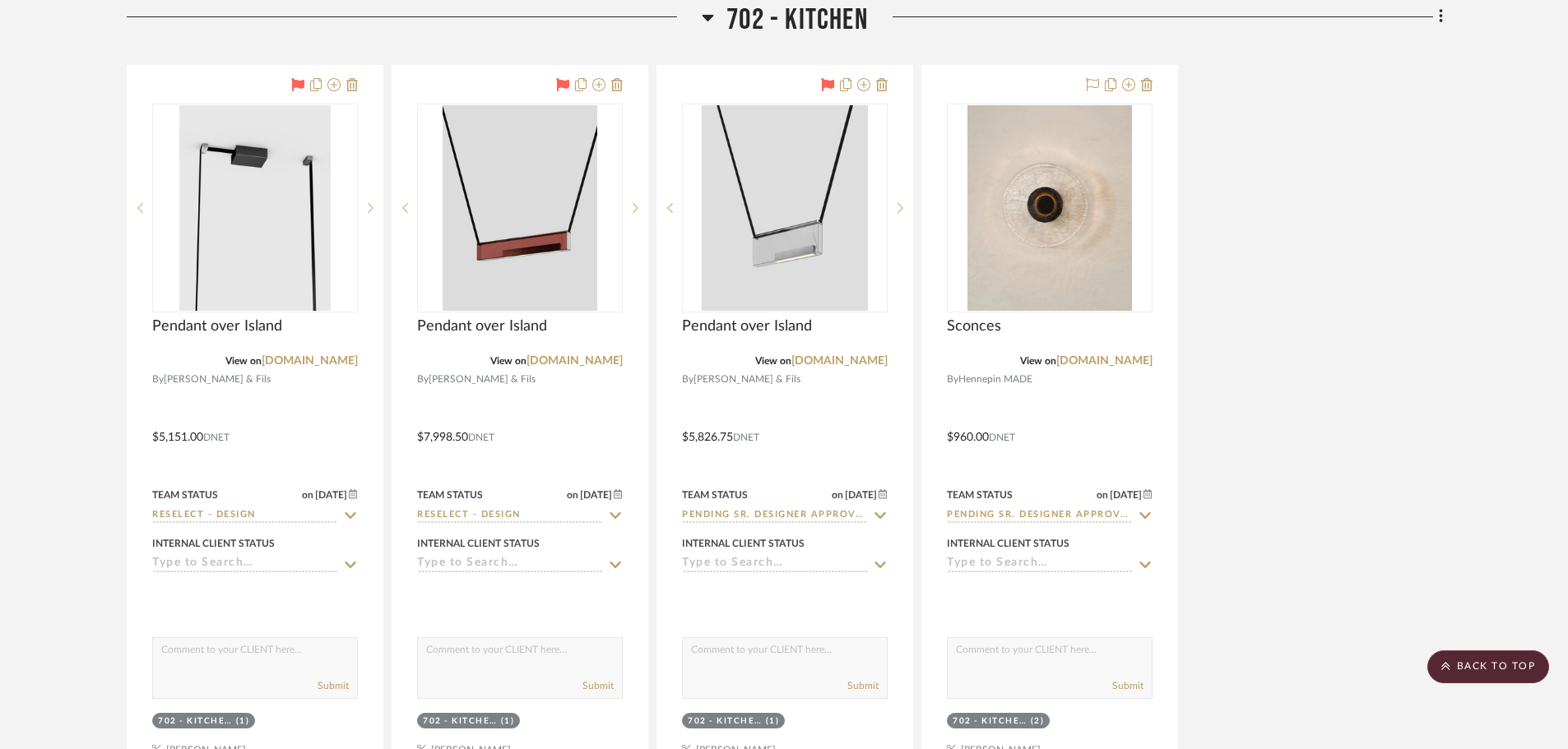
scroll to position [13486, 0]
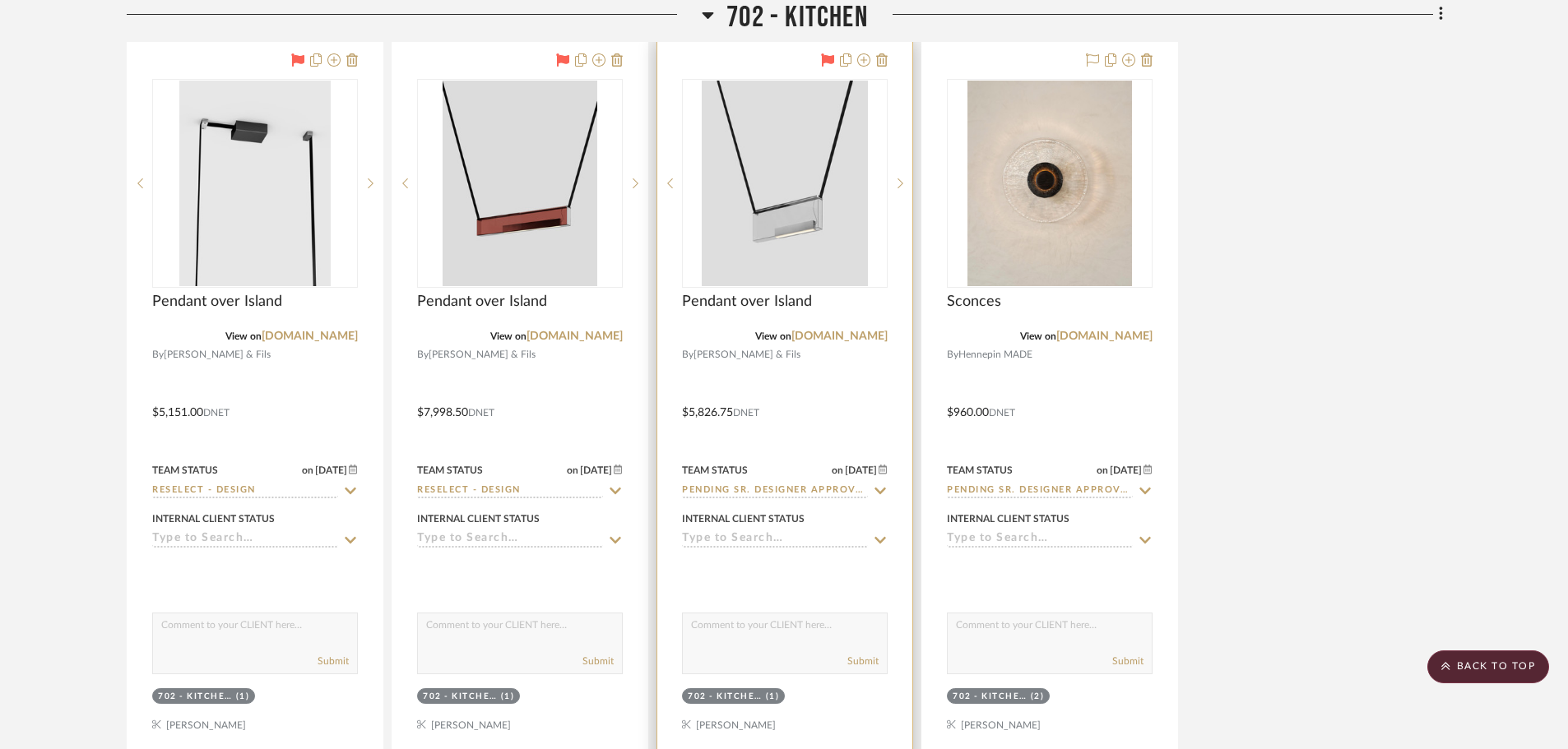
click at [878, 487] on icon at bounding box center [879, 491] width 15 height 13
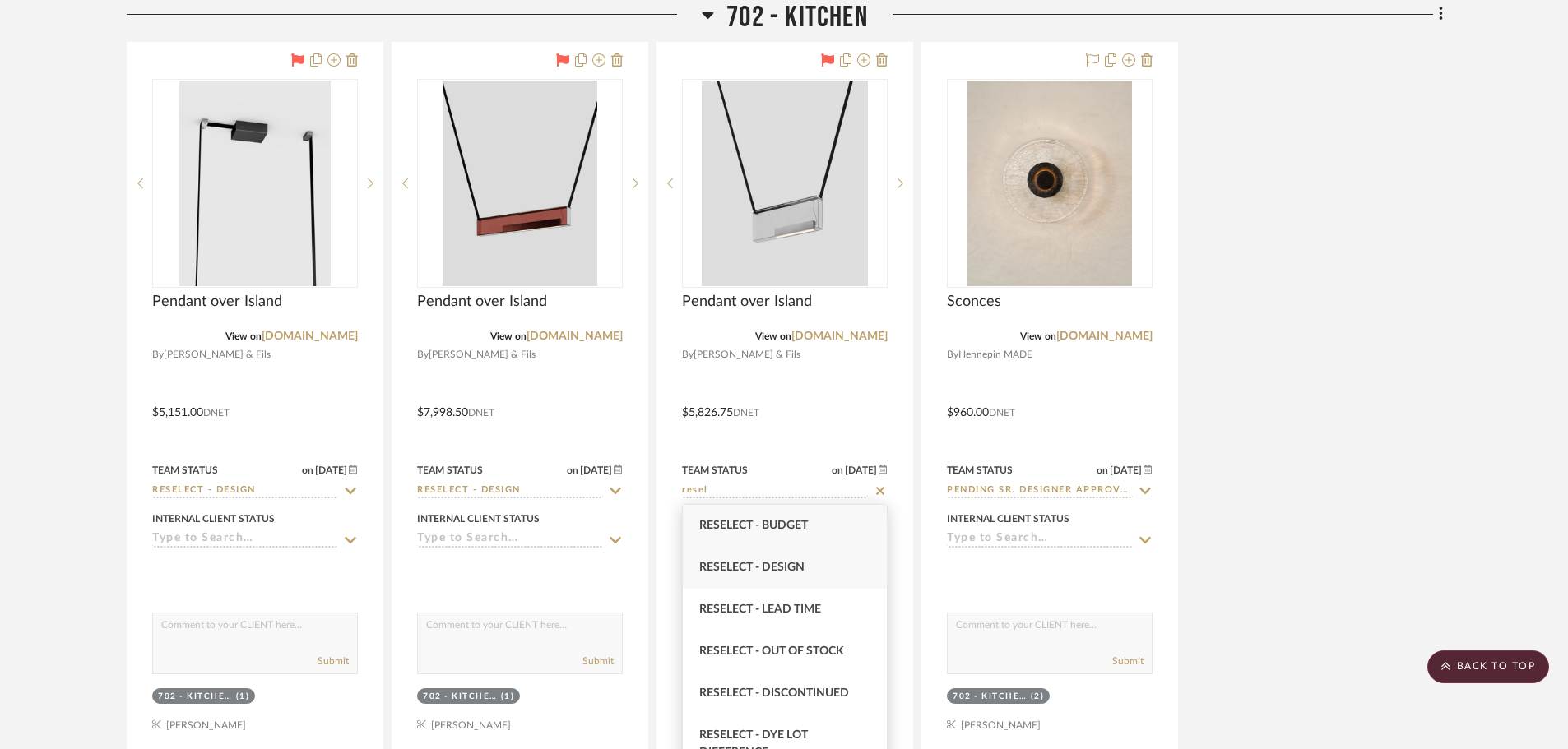
type input "resel"
click at [744, 570] on span "Reselect - Design" at bounding box center [752, 567] width 106 height 11
type input "10/8/2025"
type input "Reselect - Design"
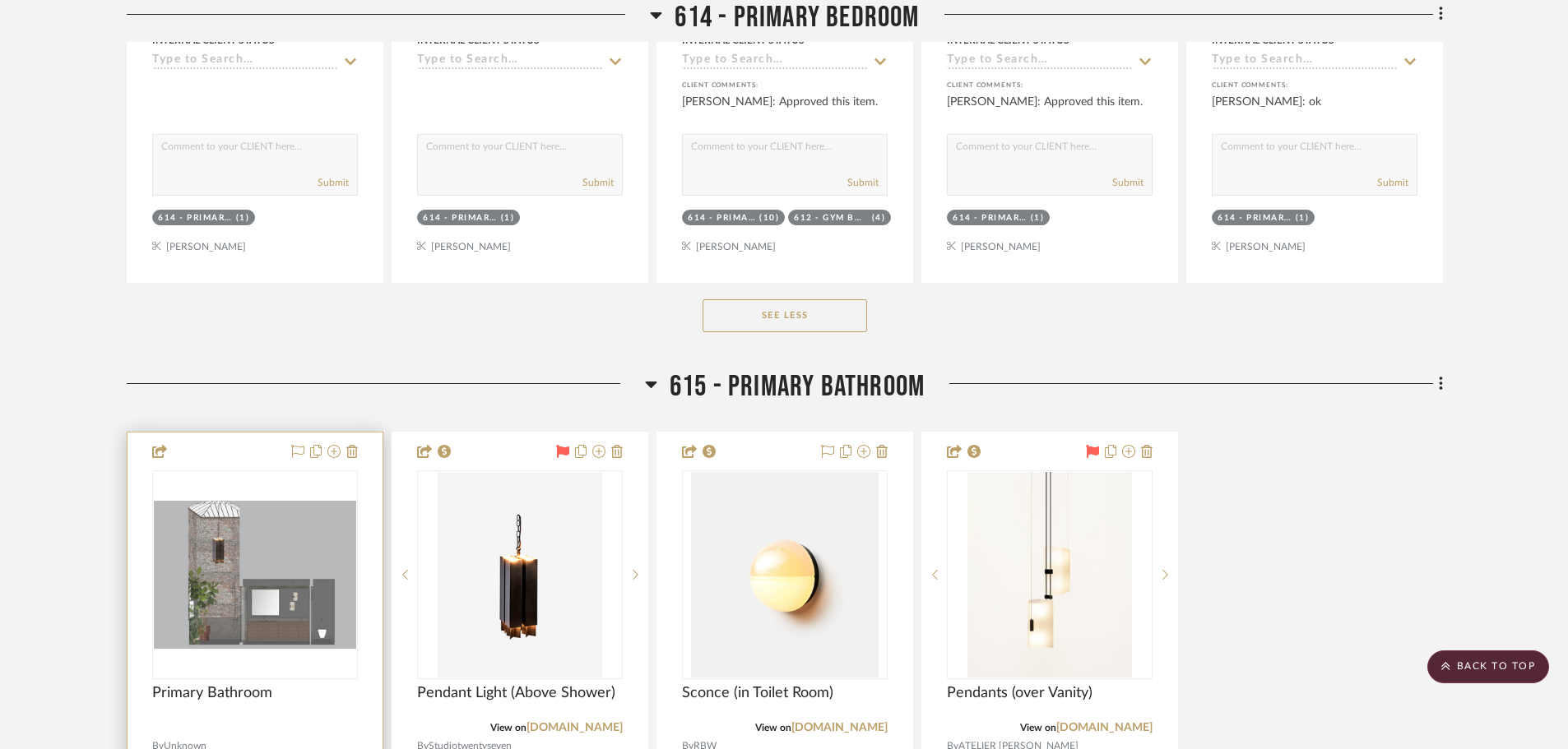
scroll to position [10526, 0]
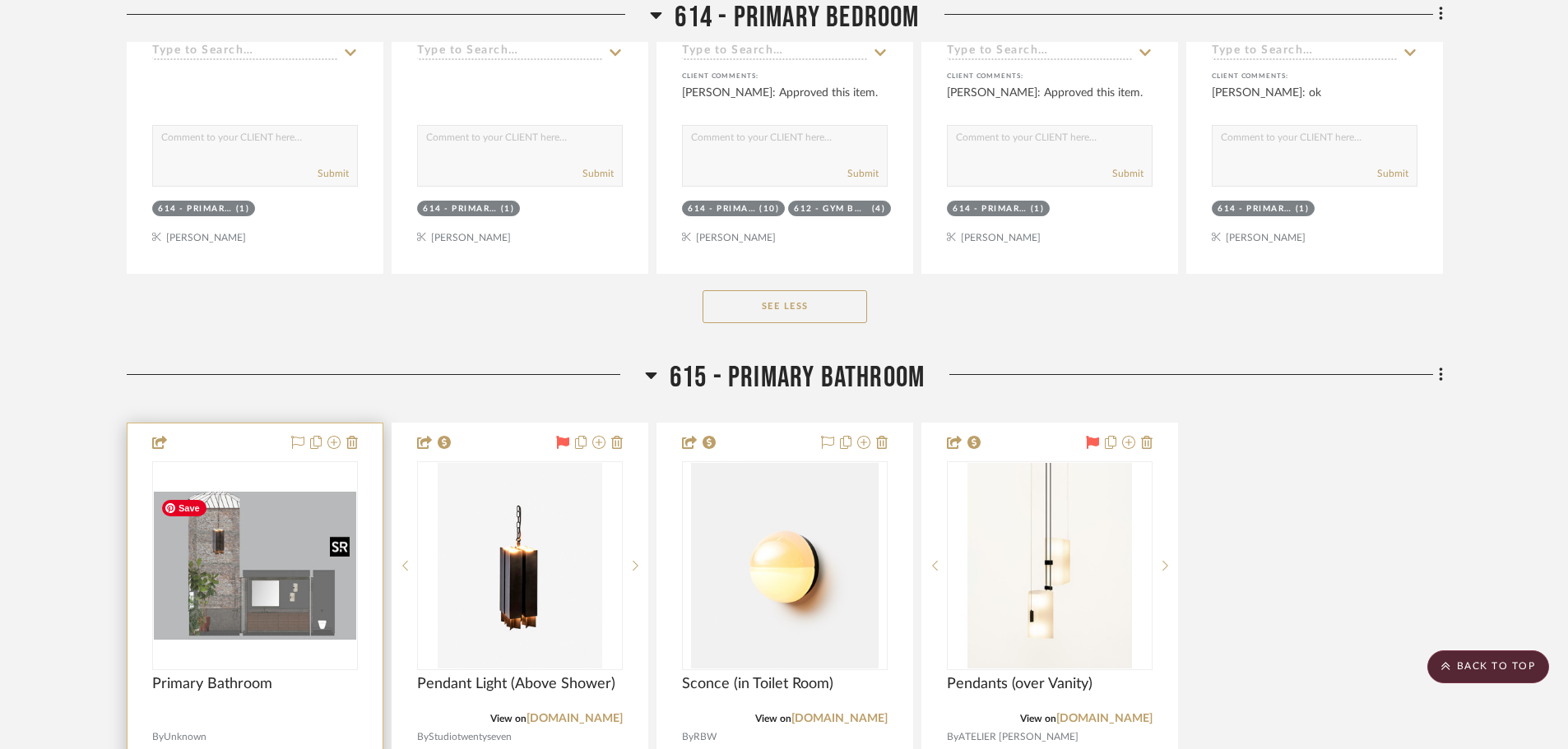
click at [295, 566] on img "0" at bounding box center [255, 565] width 202 height 148
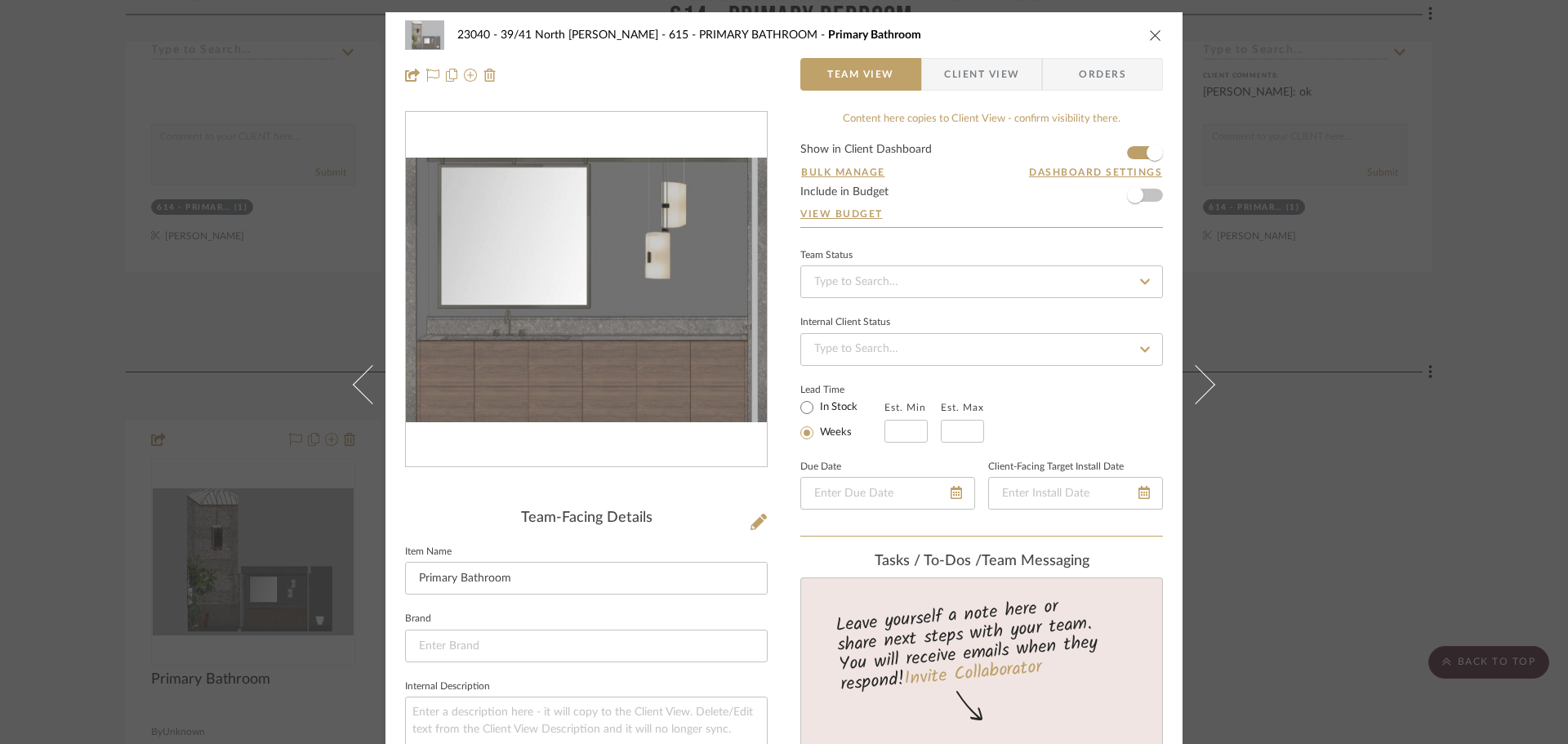
click at [623, 357] on img "0" at bounding box center [586, 290] width 361 height 264
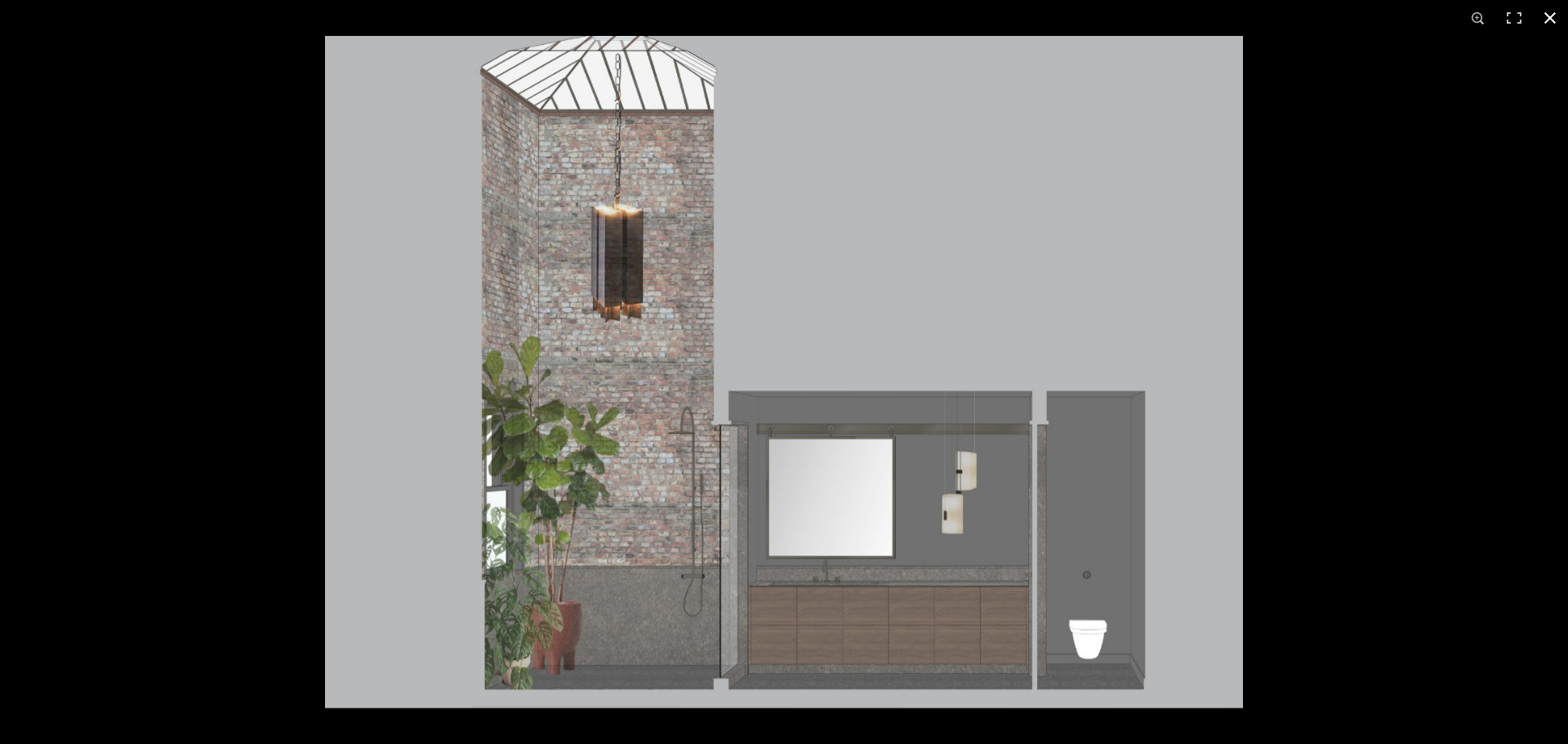
click at [1556, 13] on button at bounding box center [1550, 17] width 36 height 36
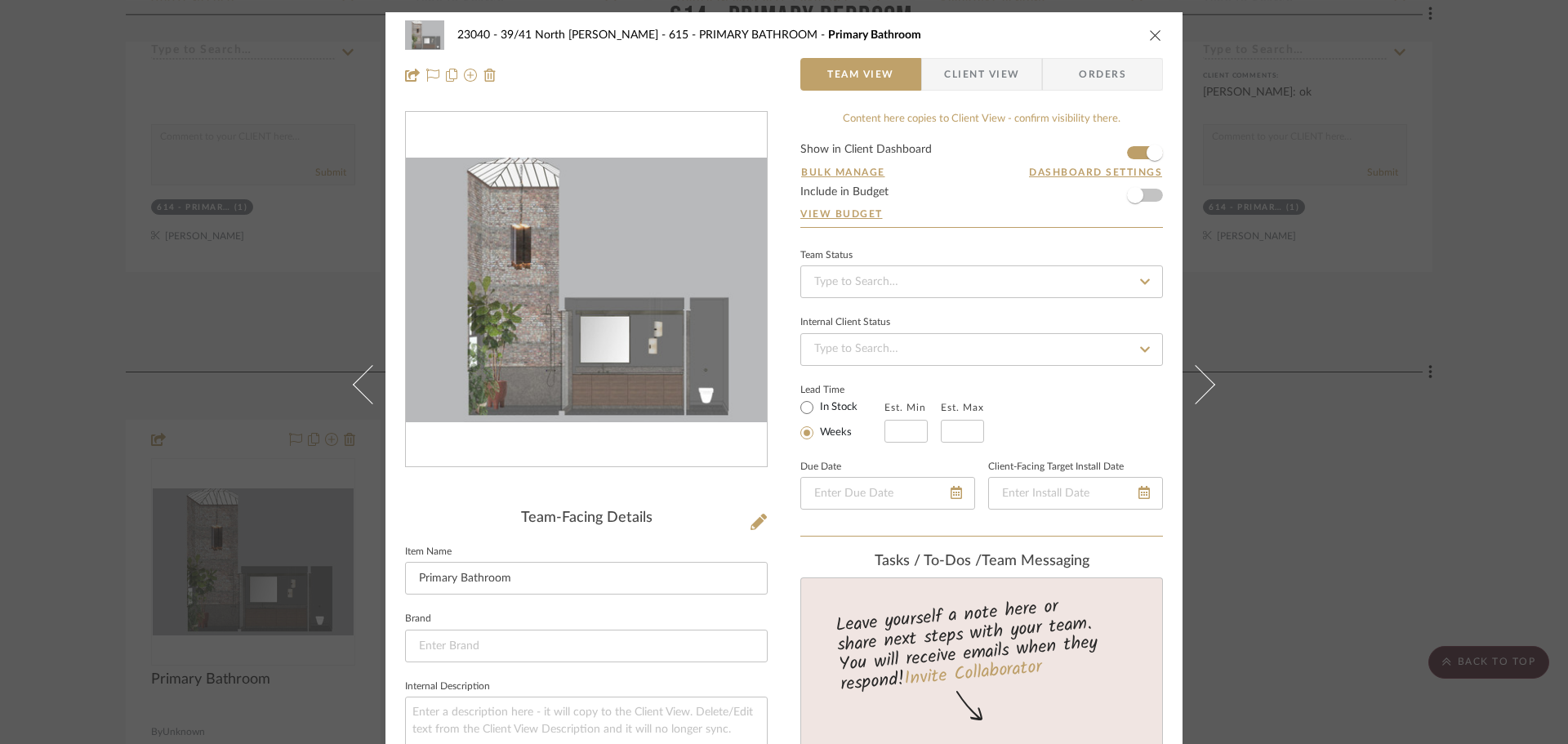
click at [1441, 344] on div "23040 - 39/41 North Moore - Weissmann 615 - PRIMARY BATHROOM Primary Bathroom T…" at bounding box center [784, 372] width 1568 height 744
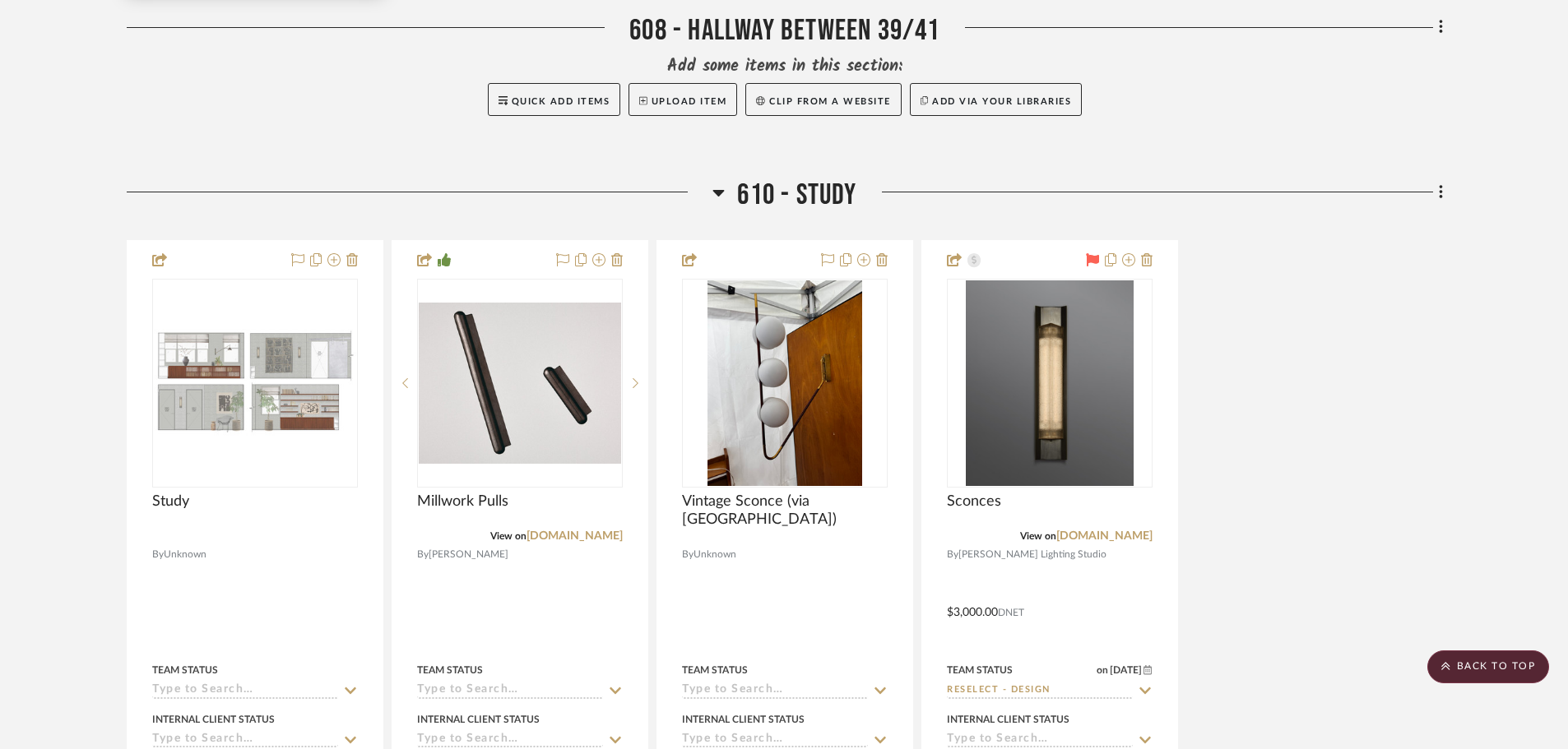
scroll to position [5263, 0]
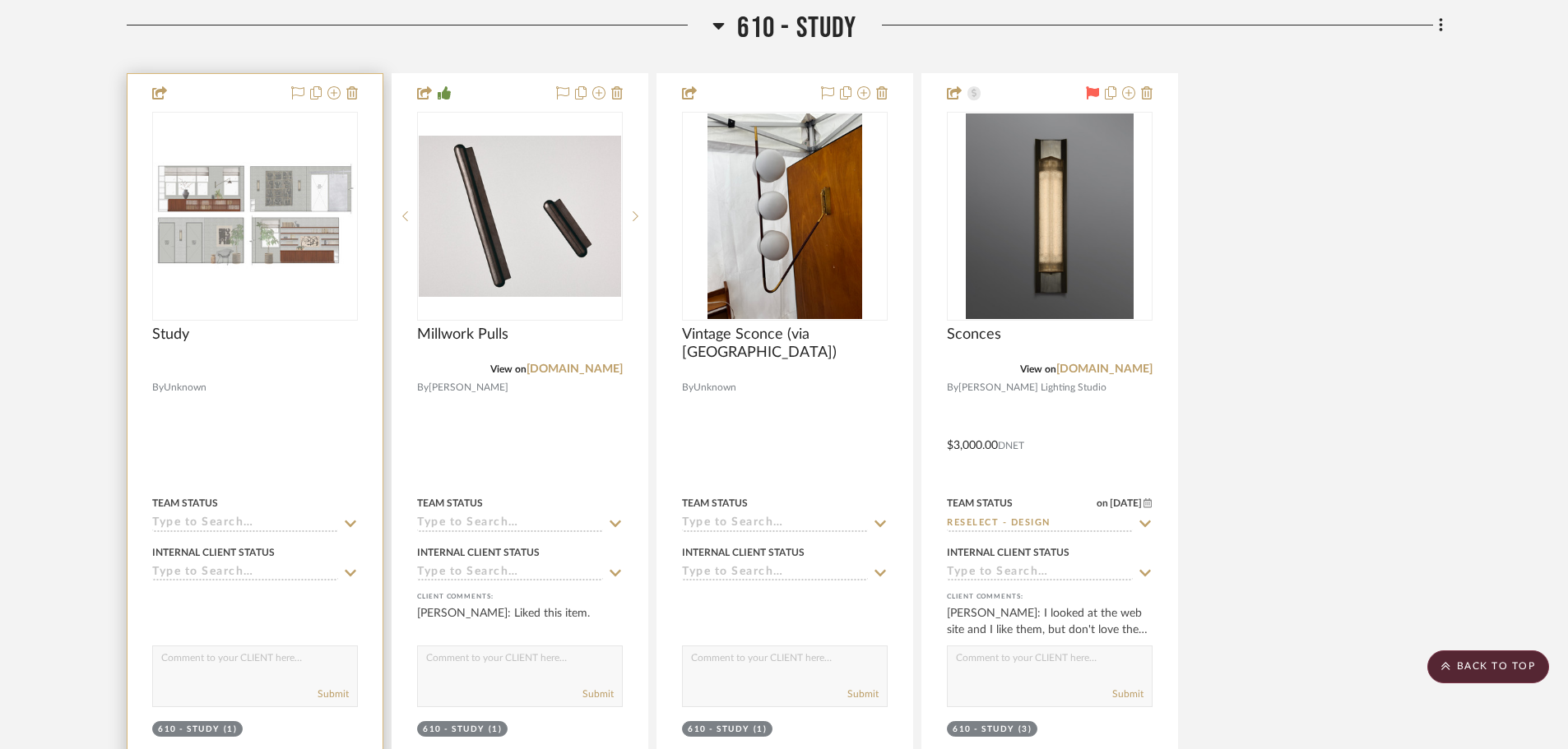
click at [252, 215] on img "0" at bounding box center [255, 215] width 202 height 108
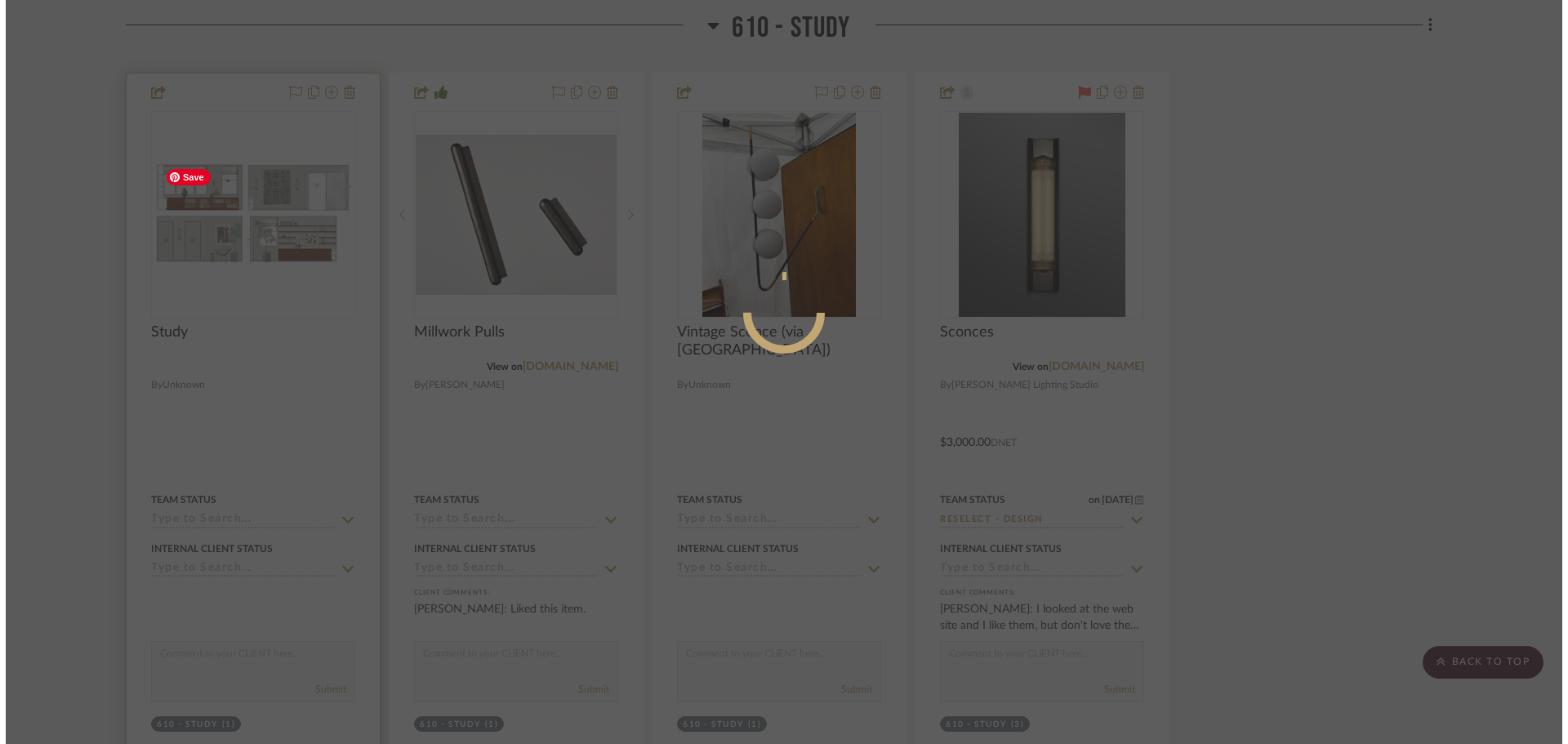
scroll to position [0, 0]
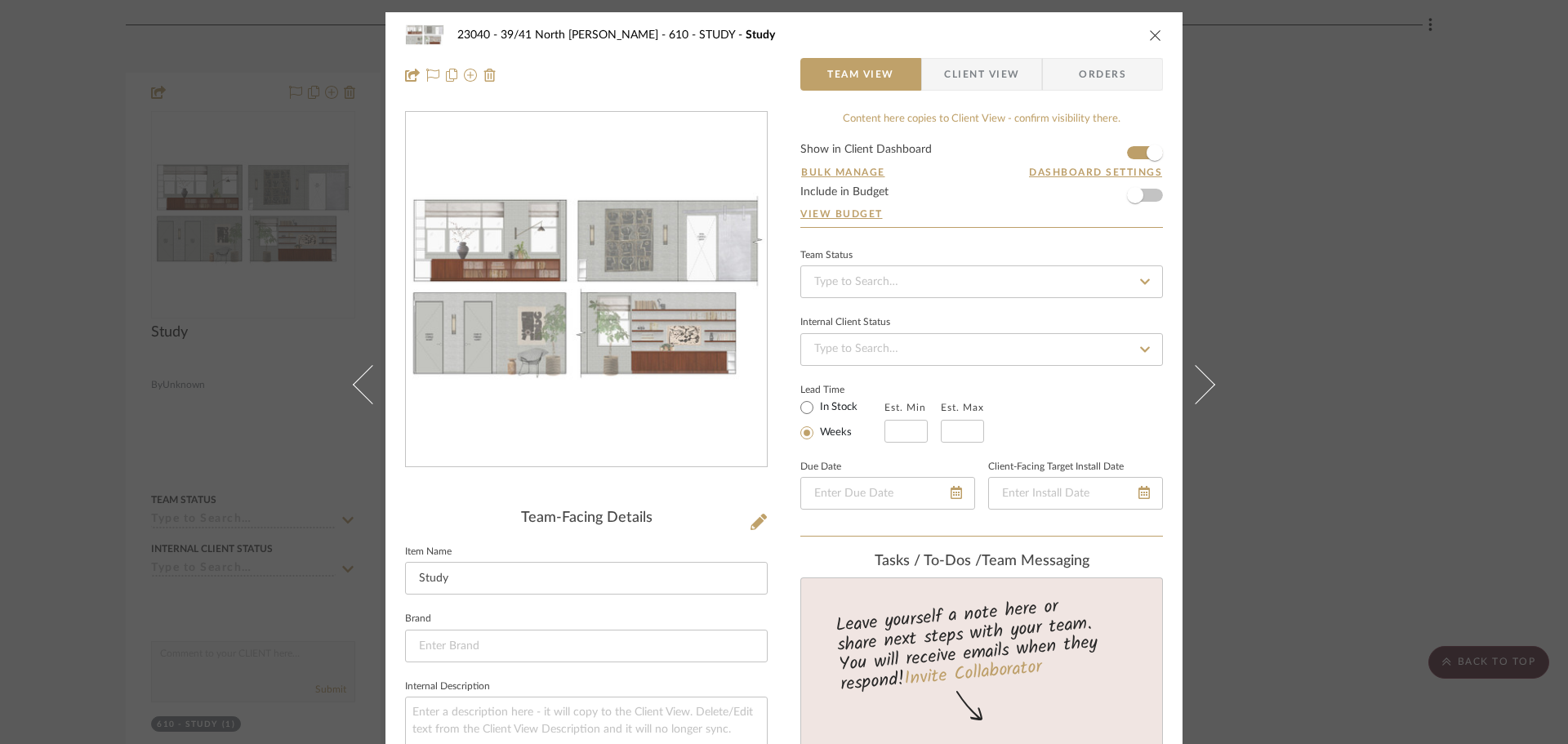
click at [571, 305] on img "0" at bounding box center [586, 290] width 361 height 195
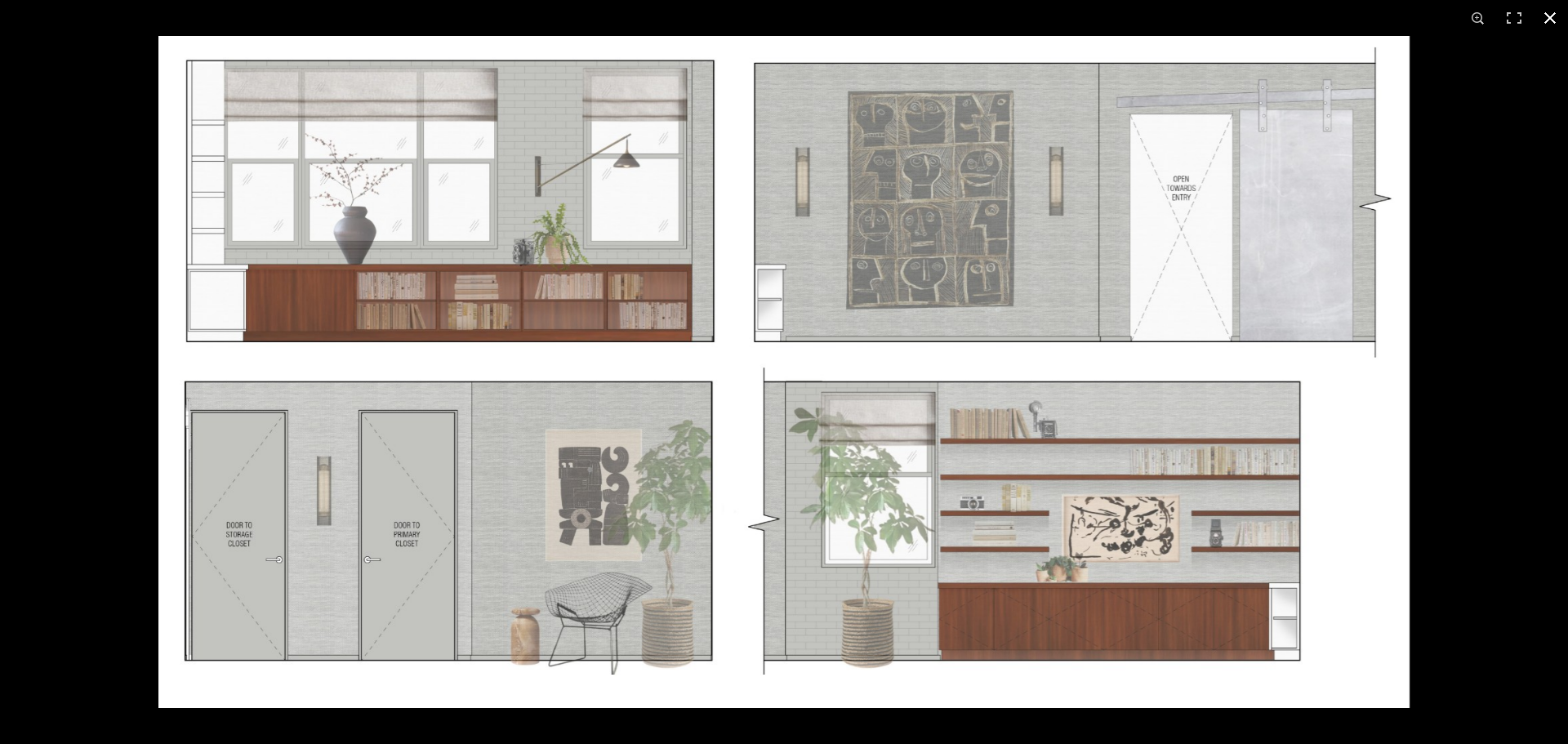
click at [1544, 10] on button at bounding box center [1550, 17] width 36 height 36
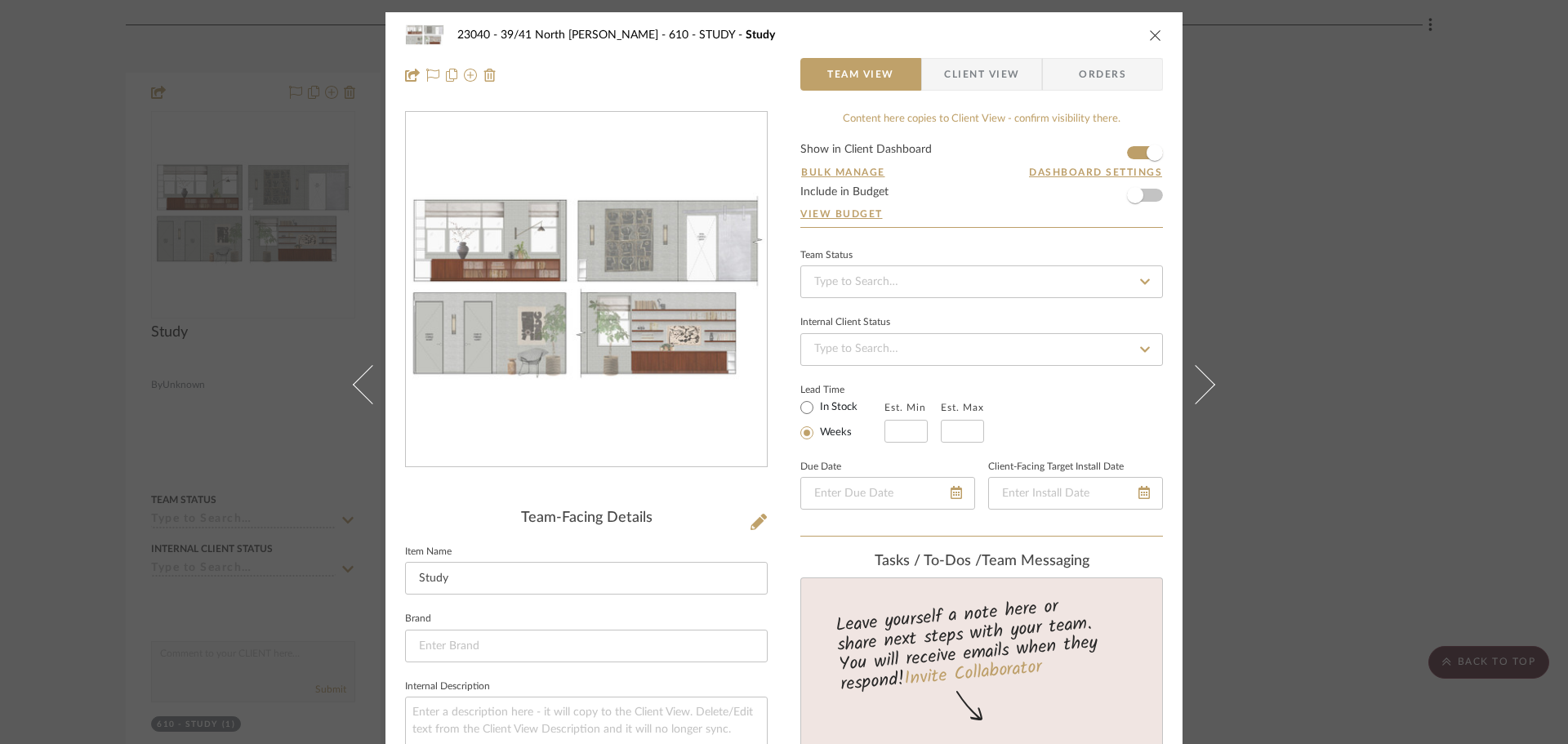
click at [1431, 217] on div "23040 - 39/41 North Moore - Weissmann 610 - STUDY Study Team View Client View O…" at bounding box center [784, 372] width 1568 height 744
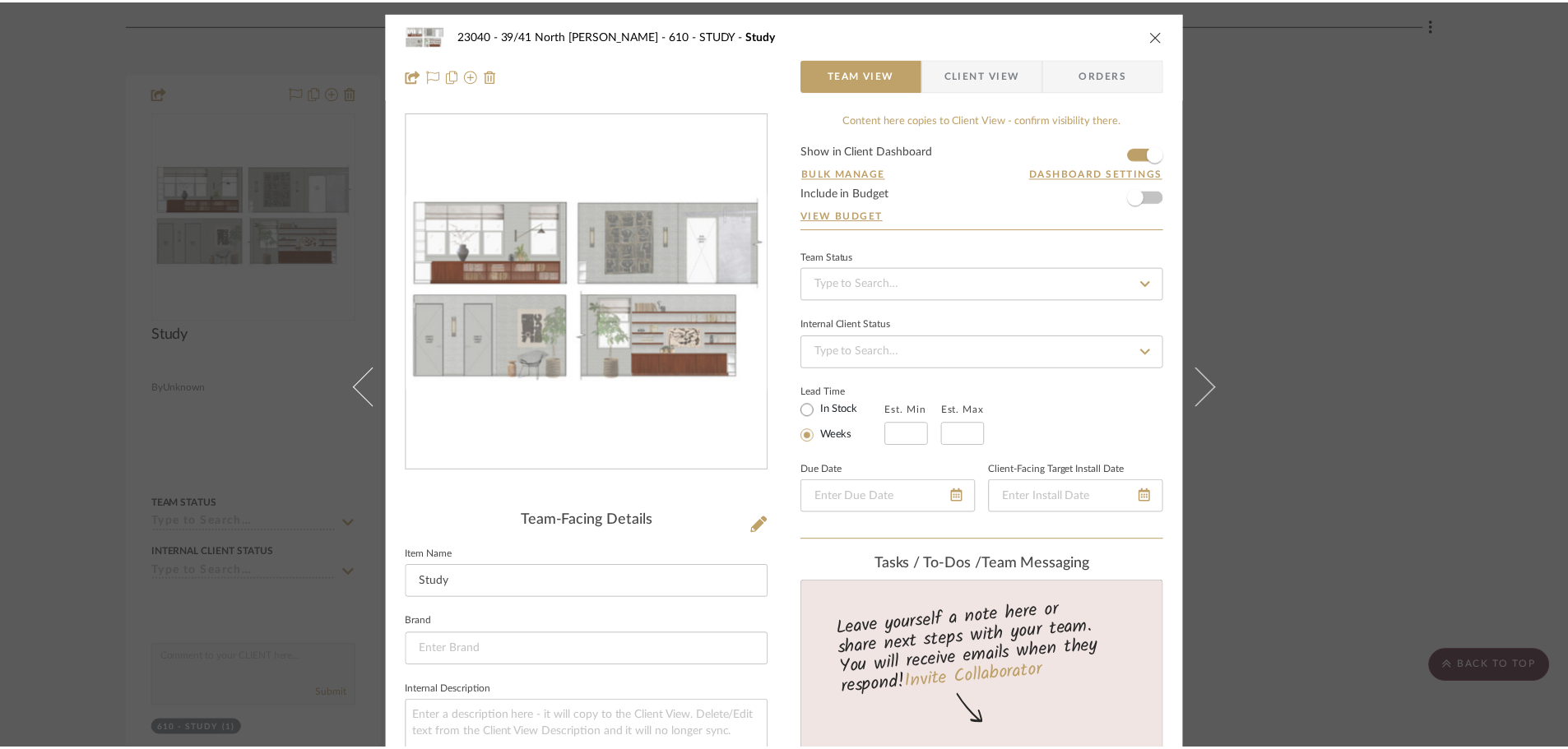
scroll to position [5263, 0]
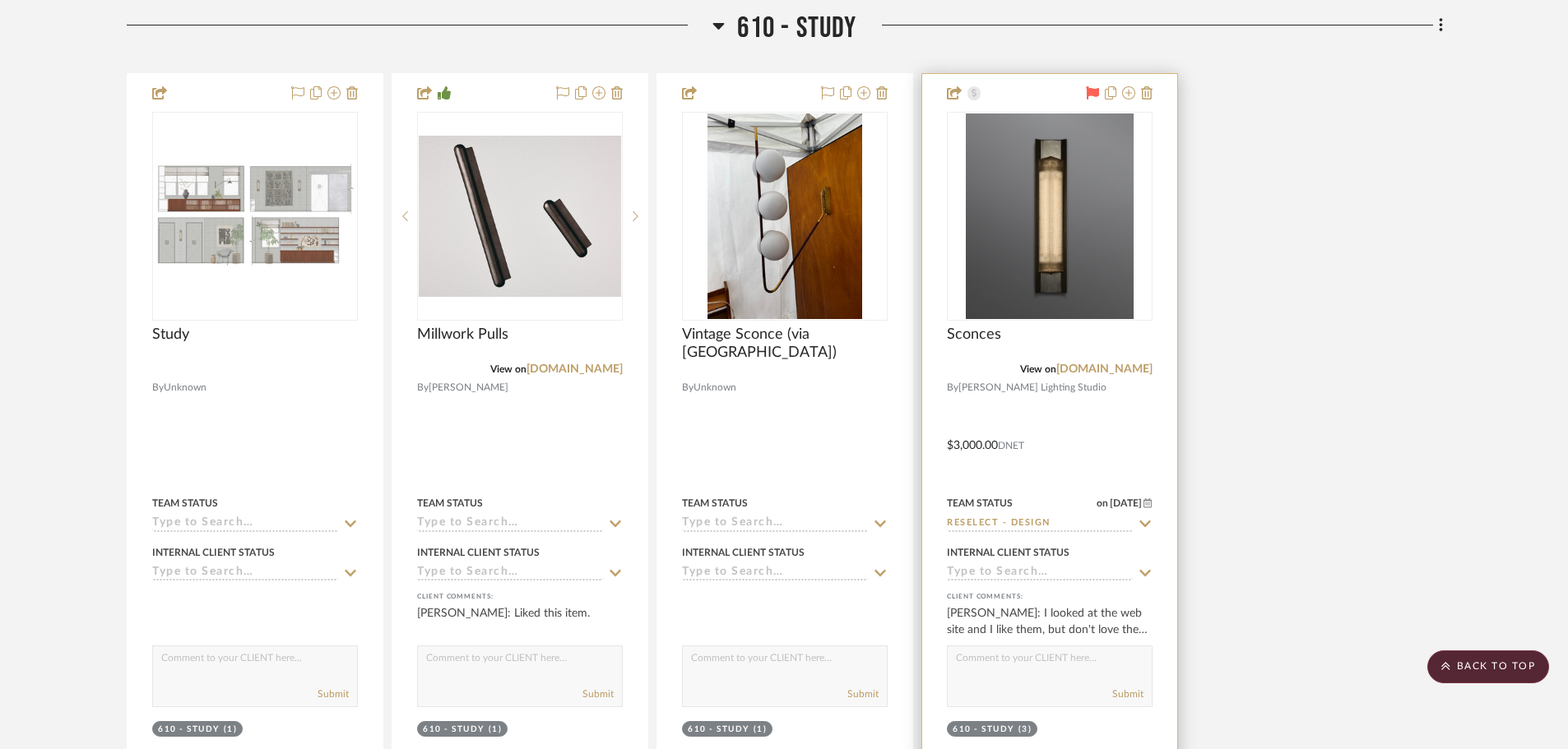
click at [1090, 229] on img "0" at bounding box center [1049, 216] width 168 height 206
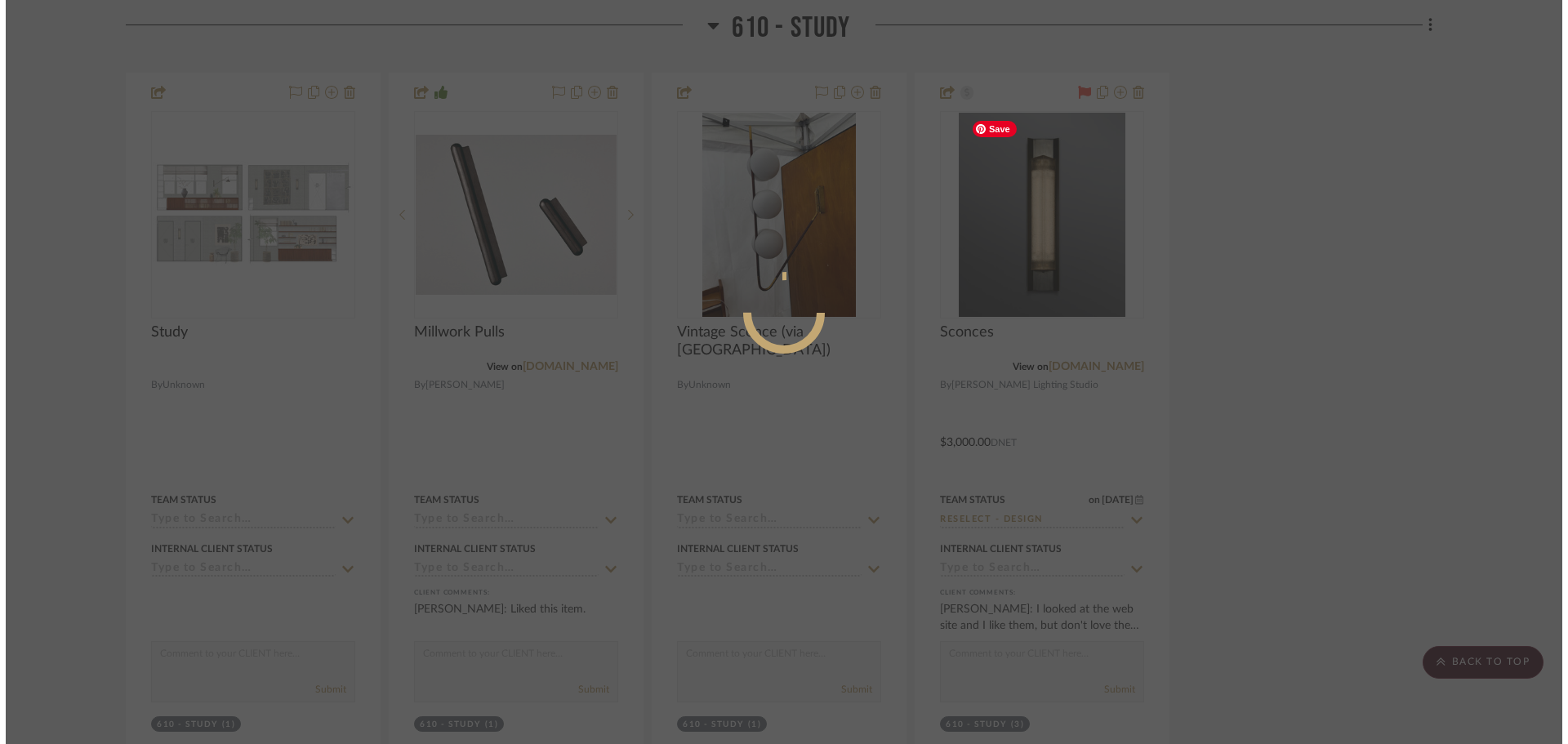
scroll to position [0, 0]
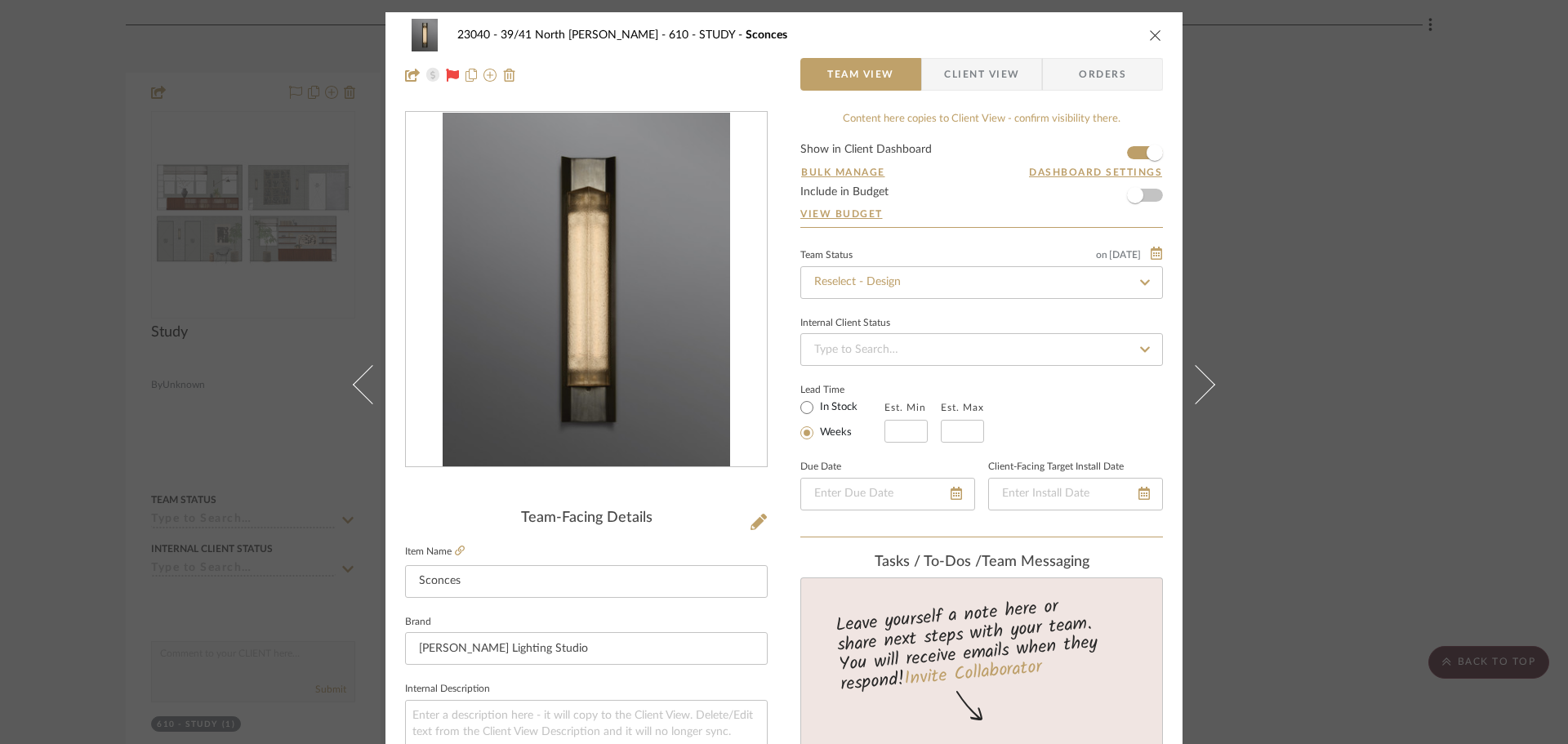
click at [971, 65] on span "Client View" at bounding box center [981, 73] width 75 height 32
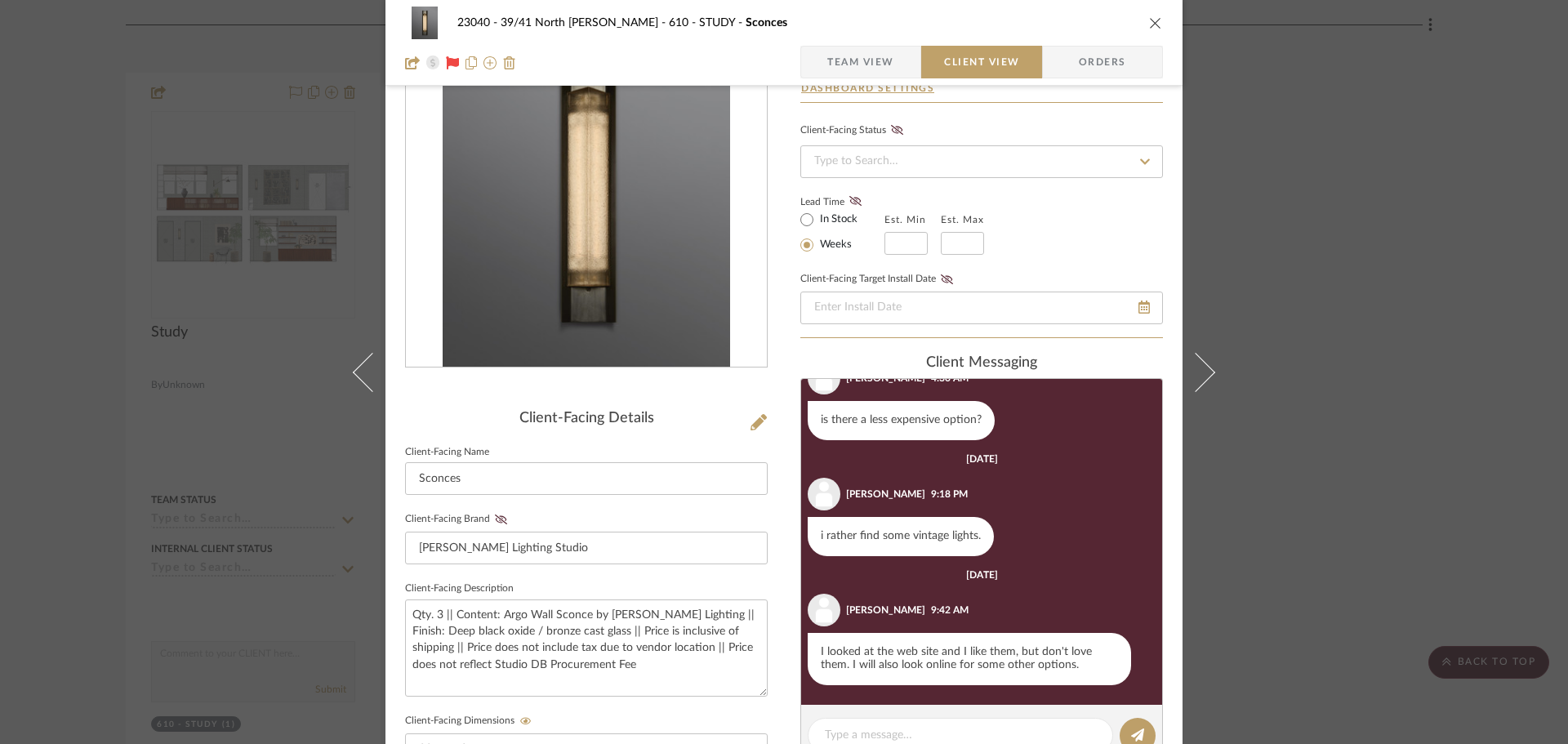
scroll to position [245, 0]
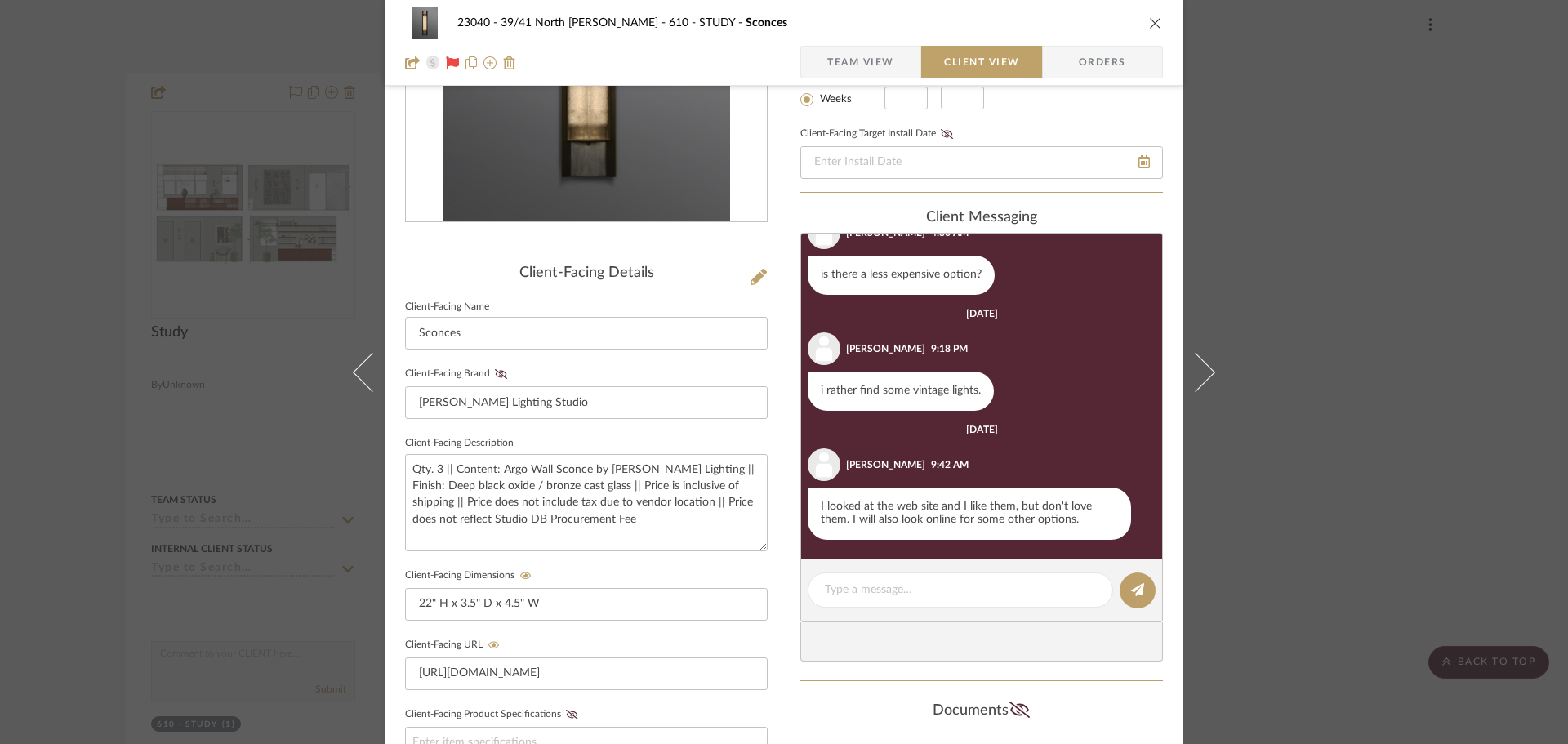
click at [1399, 412] on div "23040 - 39/41 North Moore - Weissmann 610 - STUDY Sconces Team View Client View…" at bounding box center [784, 372] width 1568 height 744
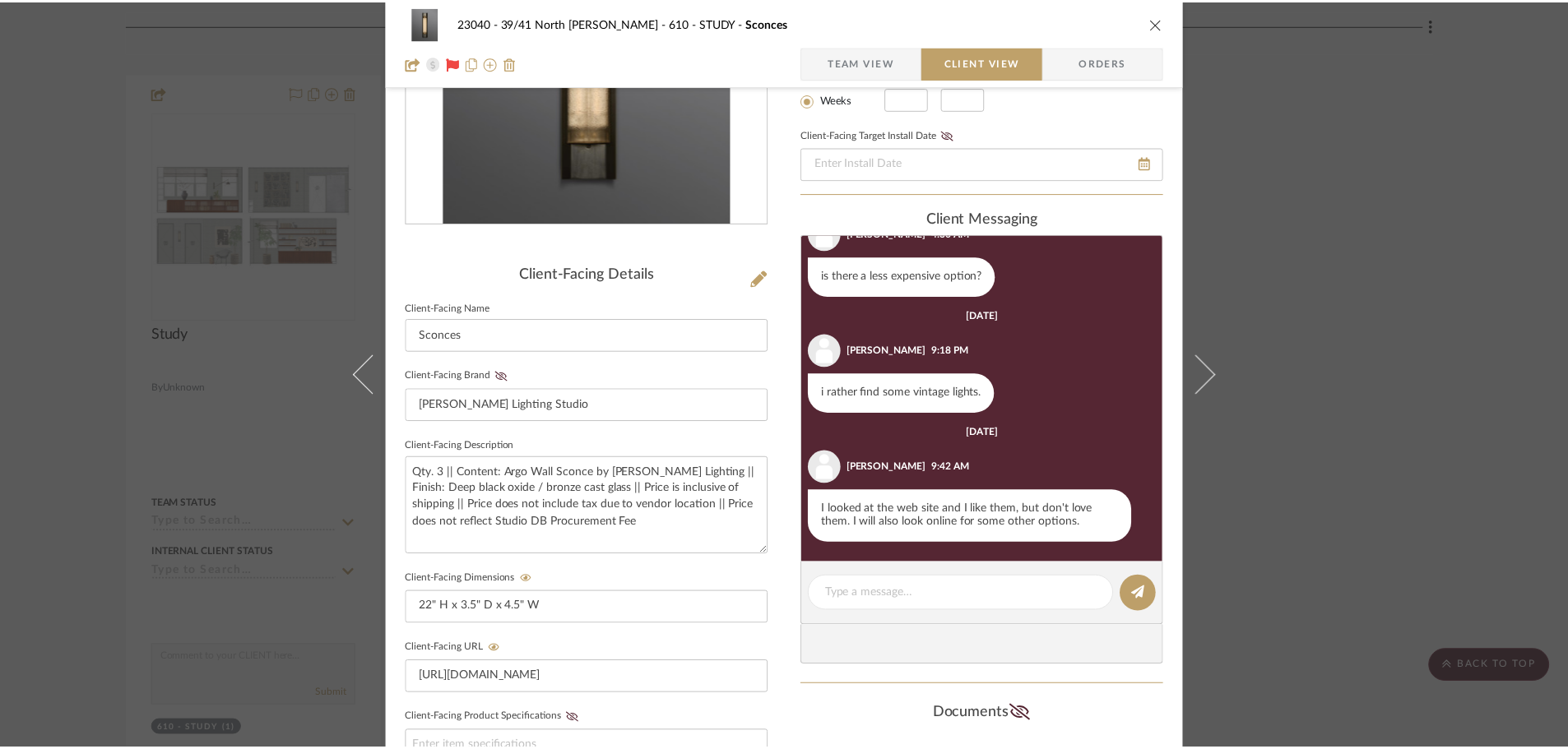
scroll to position [5263, 0]
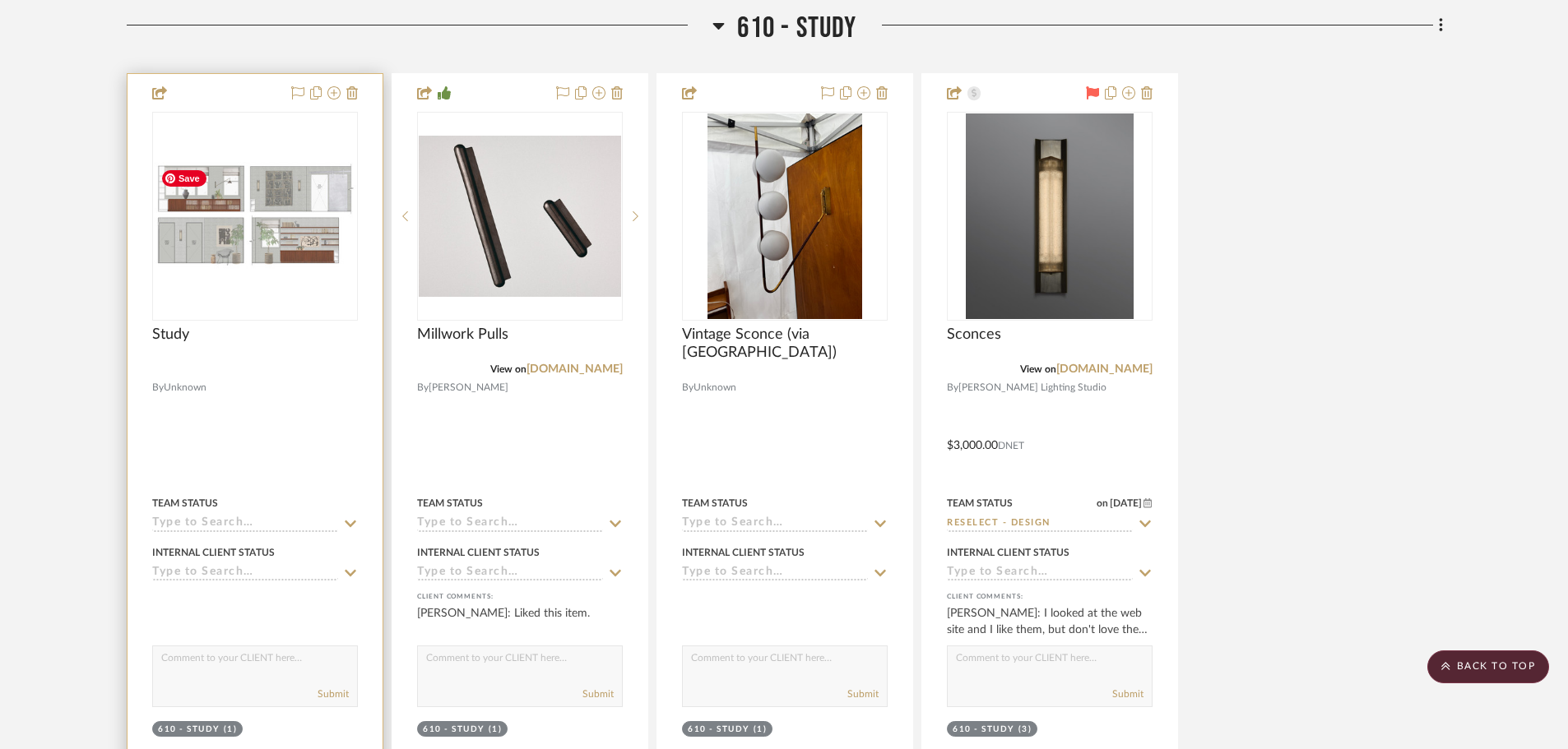
click at [261, 245] on img "0" at bounding box center [255, 215] width 202 height 108
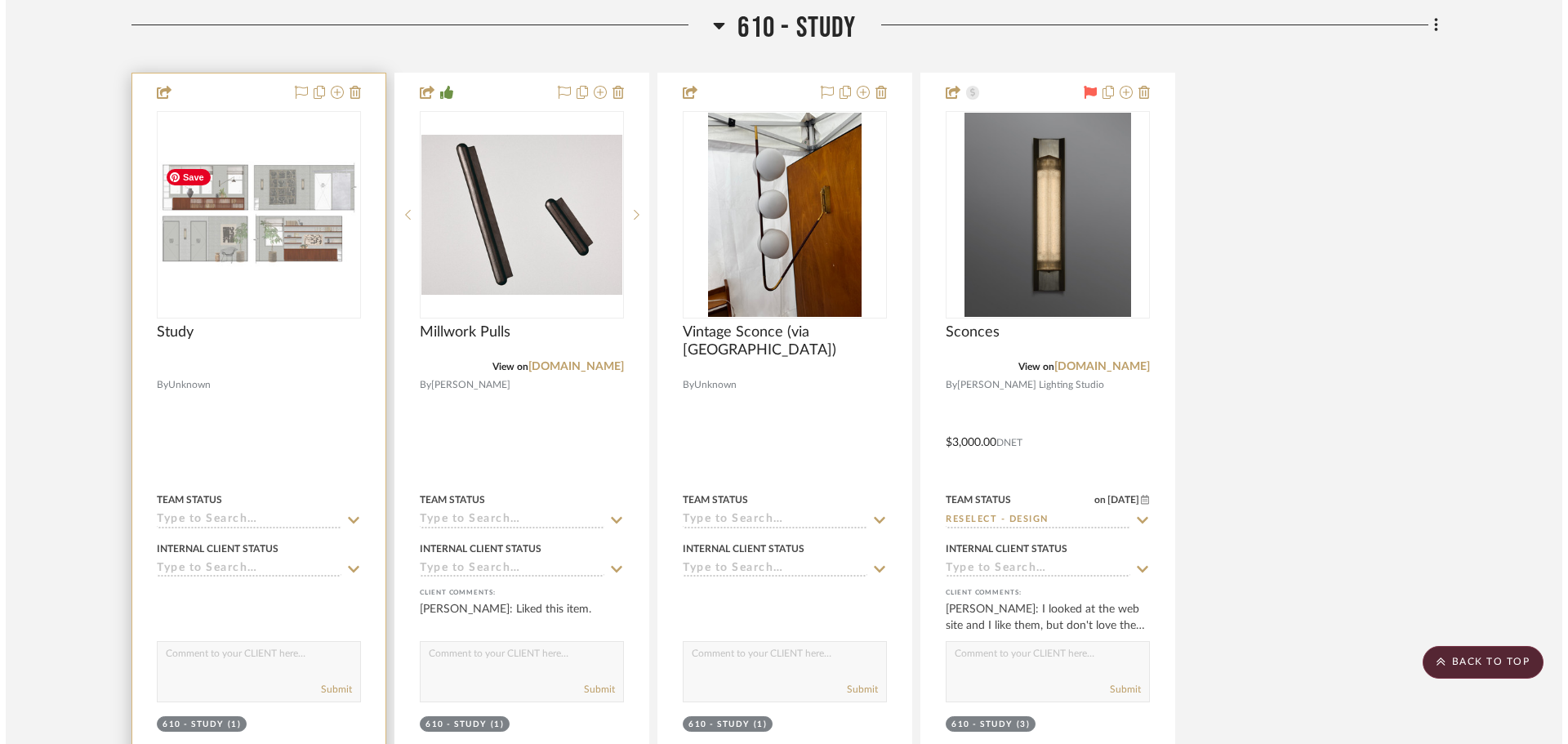
scroll to position [0, 0]
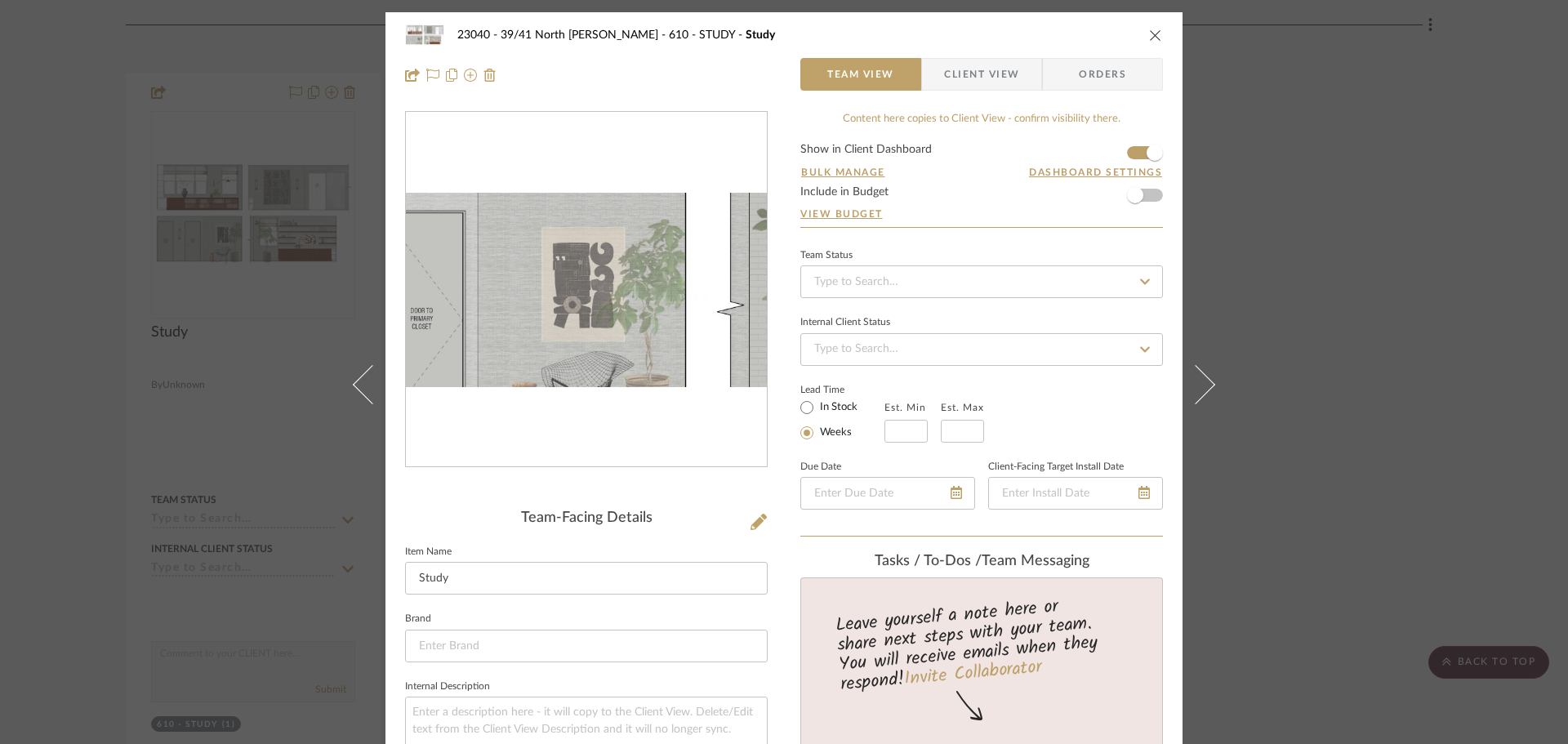
click at [526, 327] on img "0" at bounding box center [586, 290] width 361 height 195
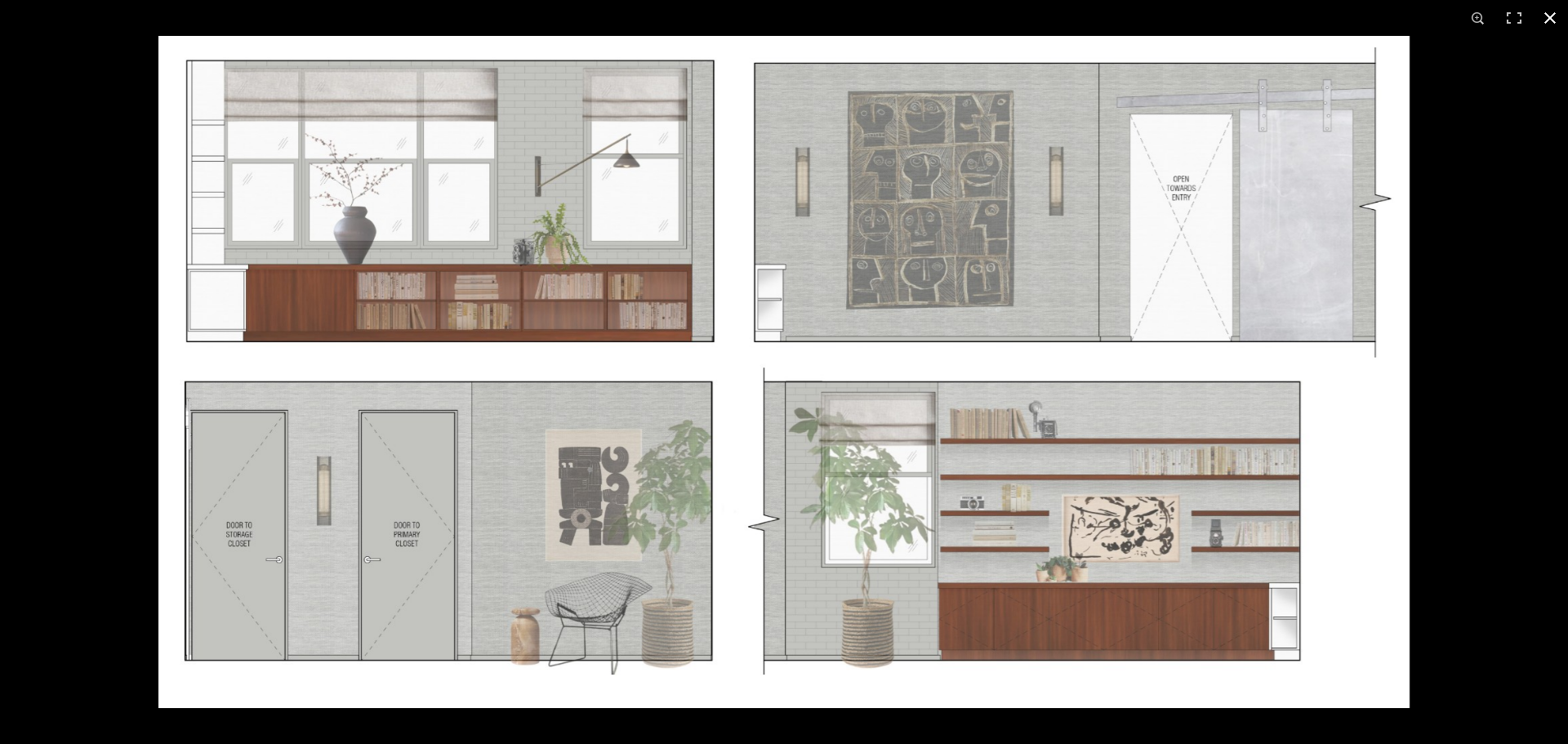
click at [1554, 17] on button at bounding box center [1550, 17] width 36 height 36
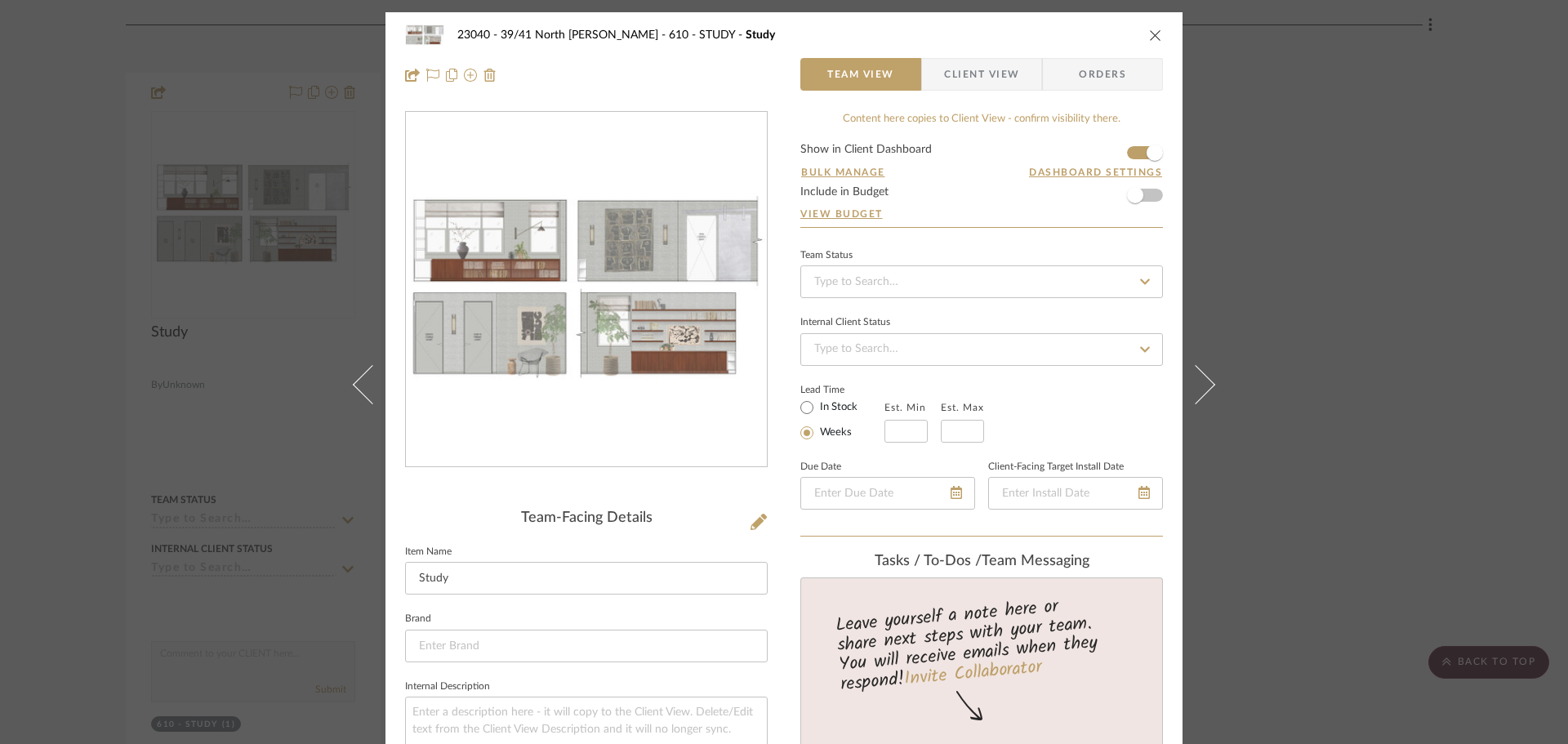
click at [1452, 276] on div "23040 - 39/41 North Moore - Weissmann 610 - STUDY Study Team View Client View O…" at bounding box center [784, 372] width 1568 height 744
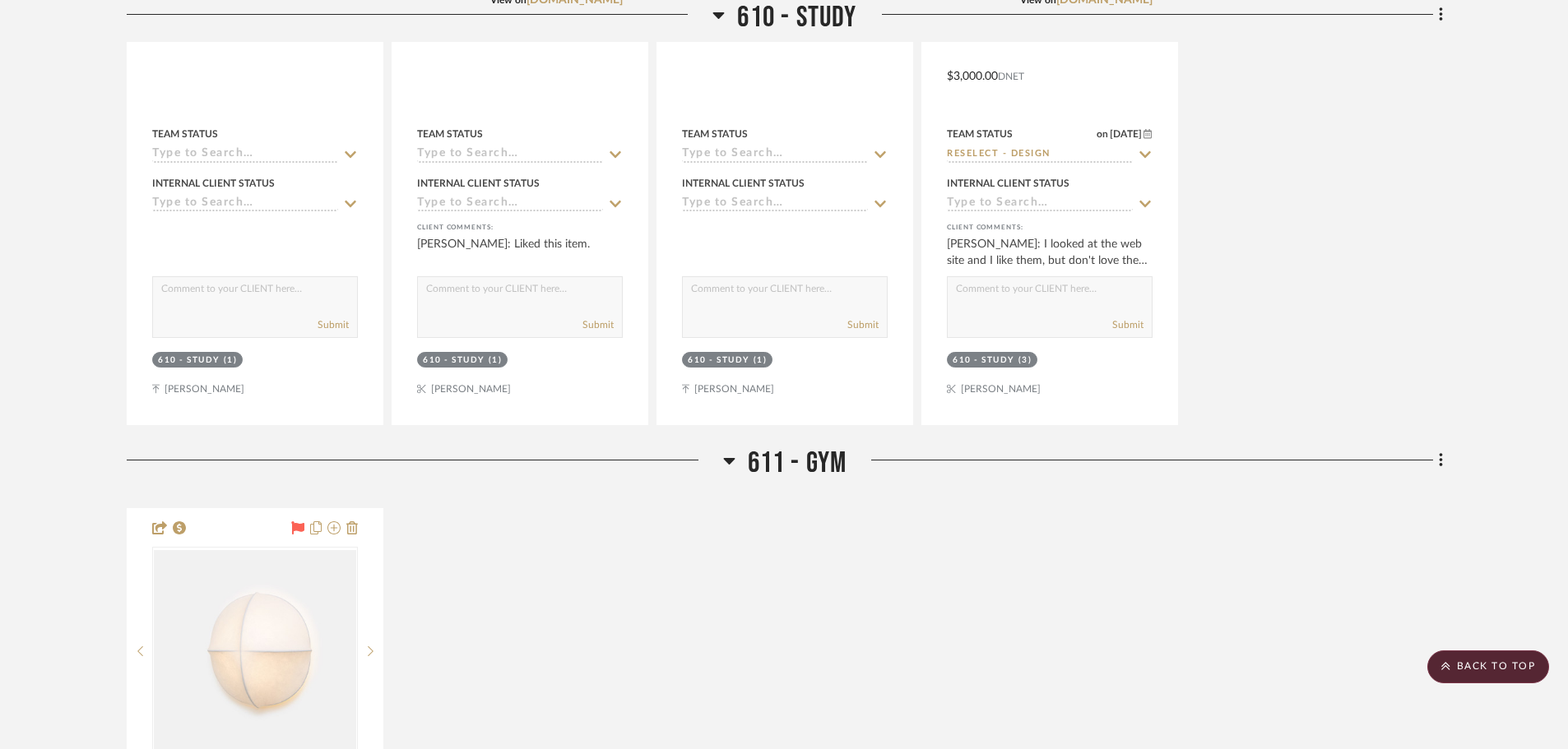
scroll to position [5592, 0]
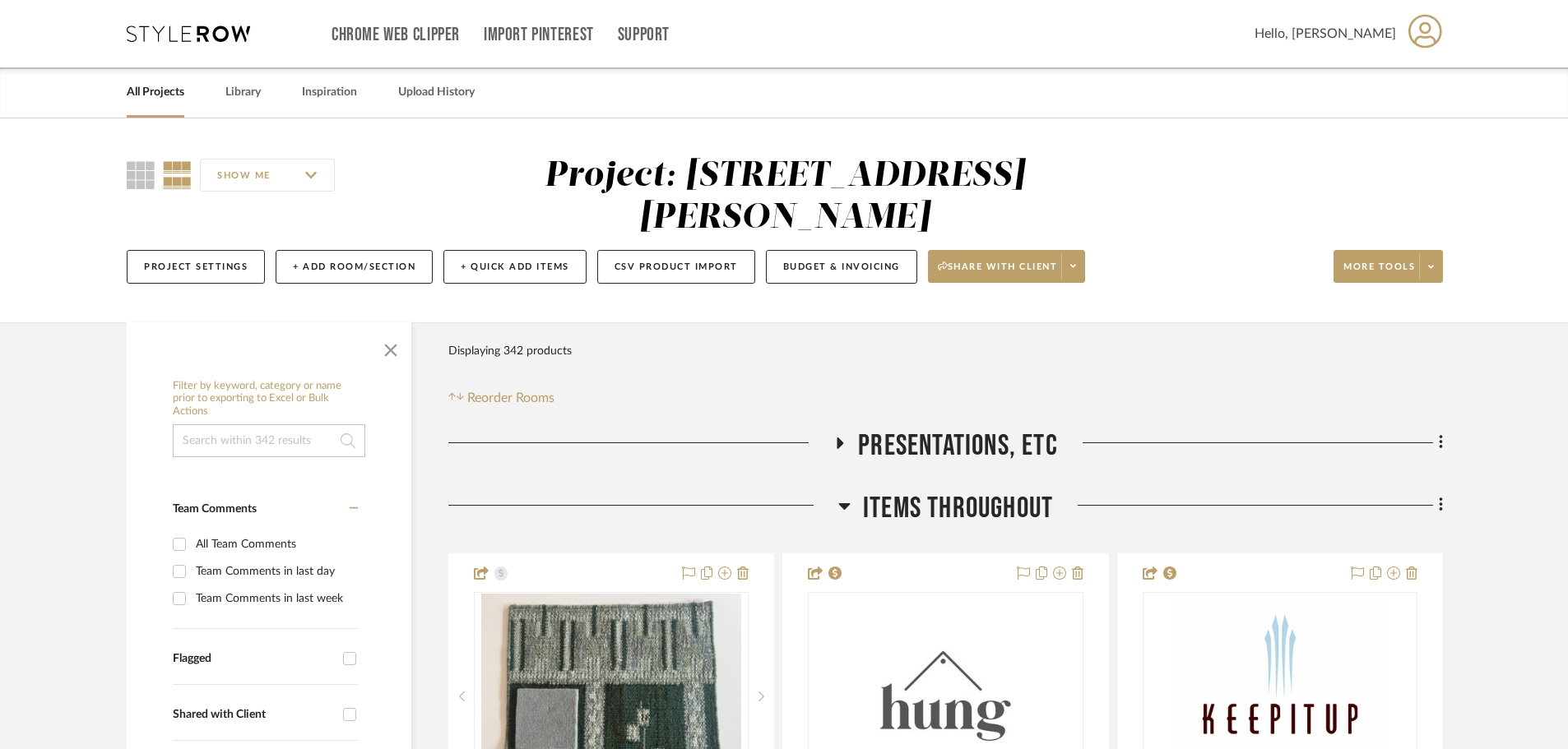
drag, startPoint x: 375, startPoint y: 356, endPoint x: 423, endPoint y: 324, distance: 57.7
click at [376, 356] on span "button" at bounding box center [390, 346] width 40 height 40
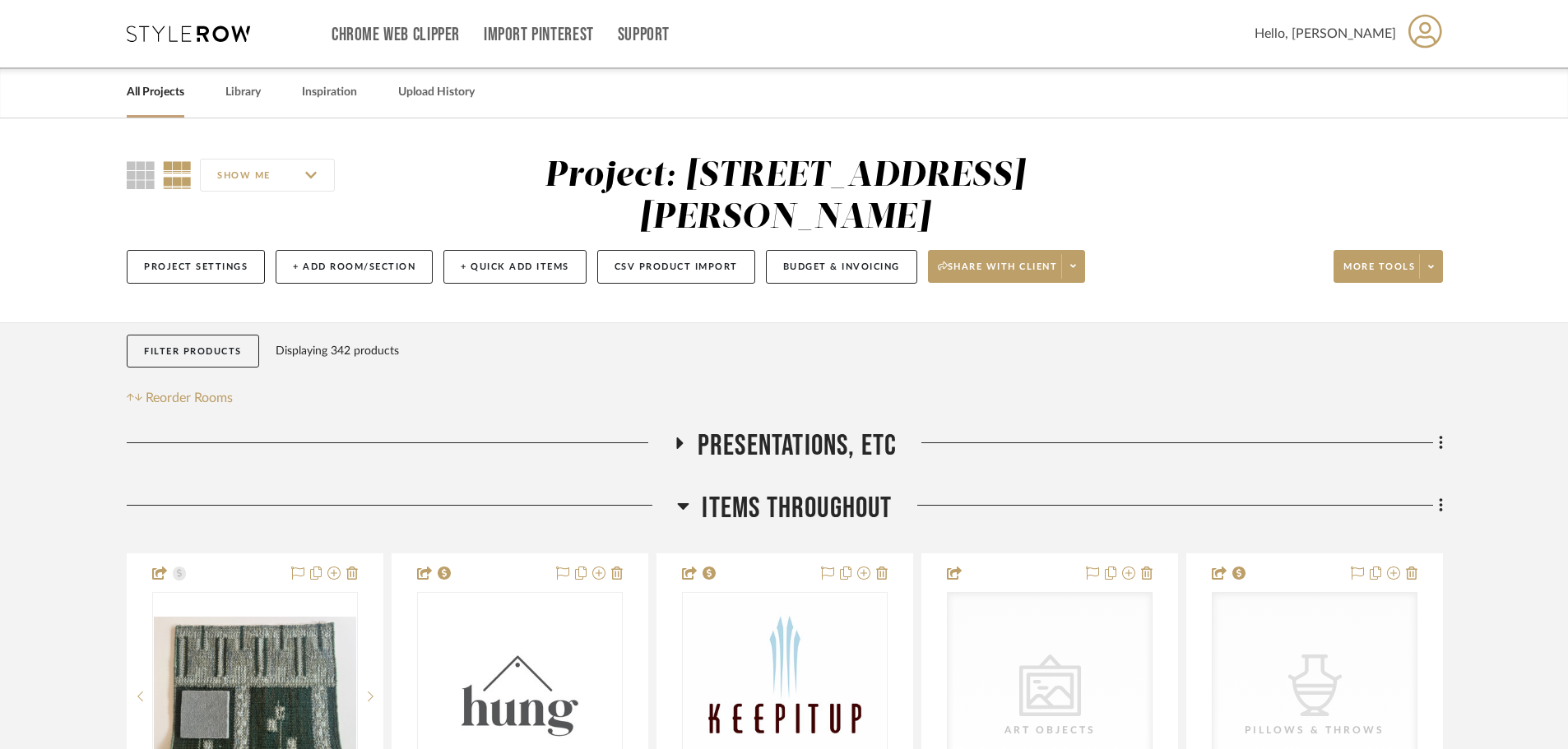
click at [159, 102] on link "All Projects" at bounding box center [155, 92] width 57 height 22
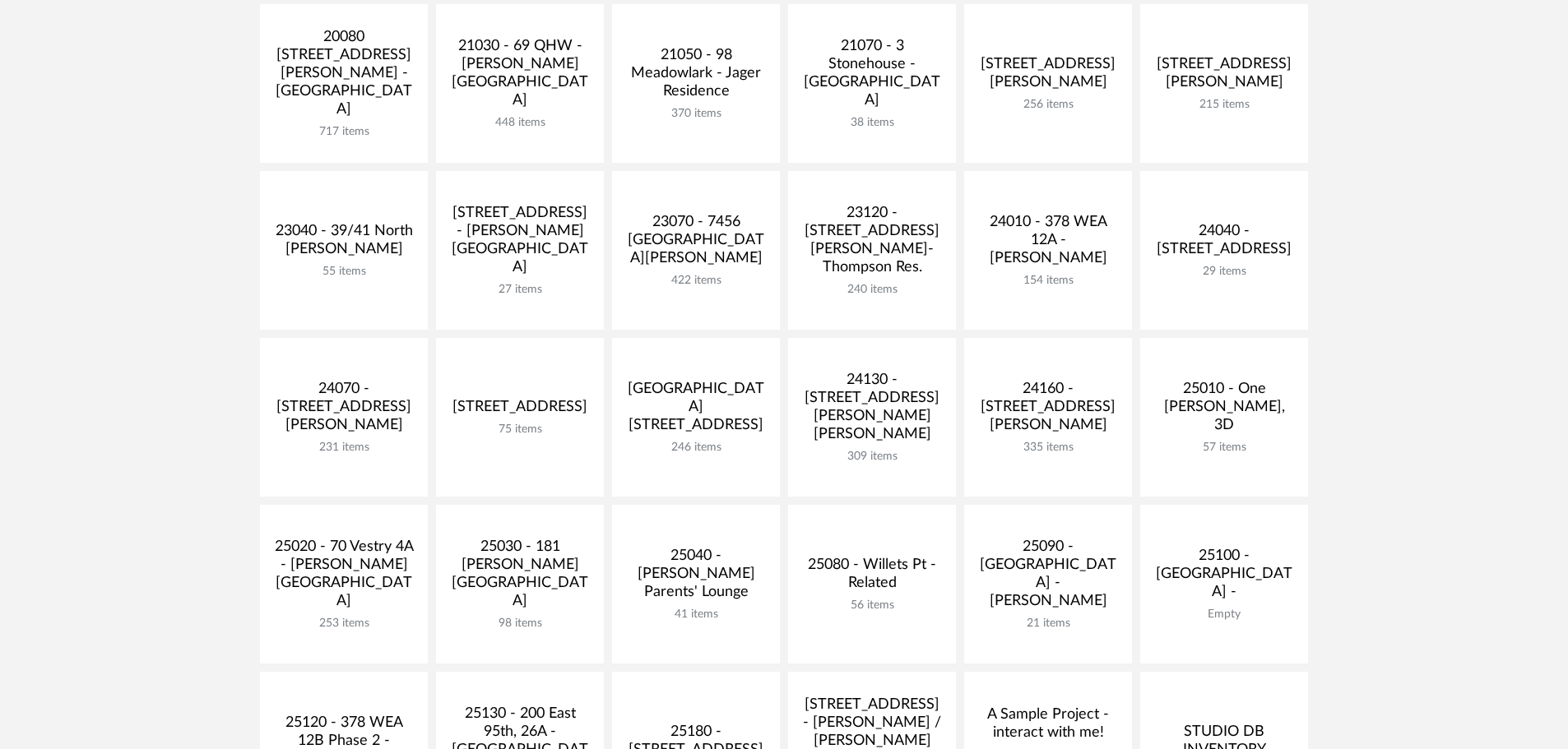
scroll to position [329, 0]
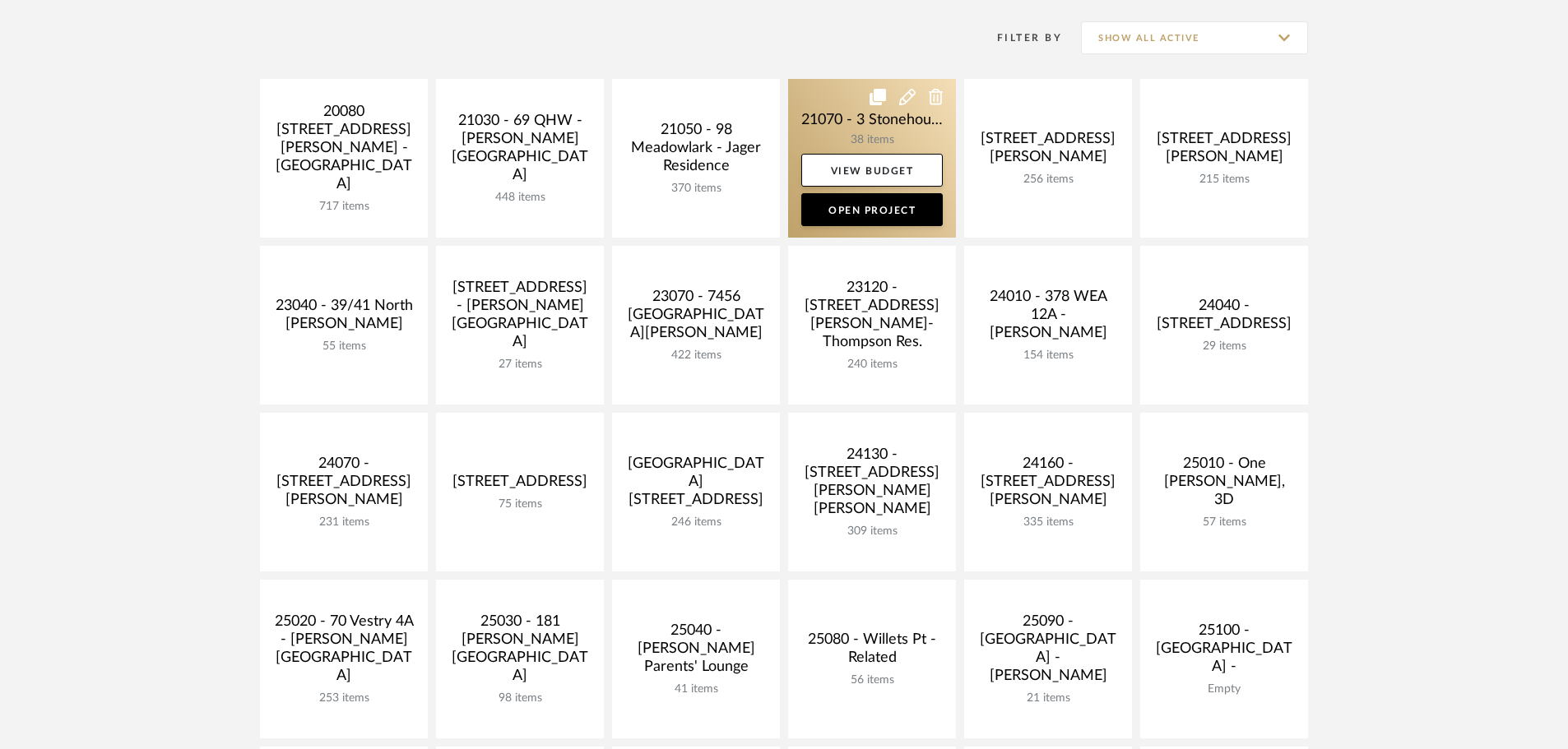
click at [860, 135] on link at bounding box center [872, 158] width 168 height 159
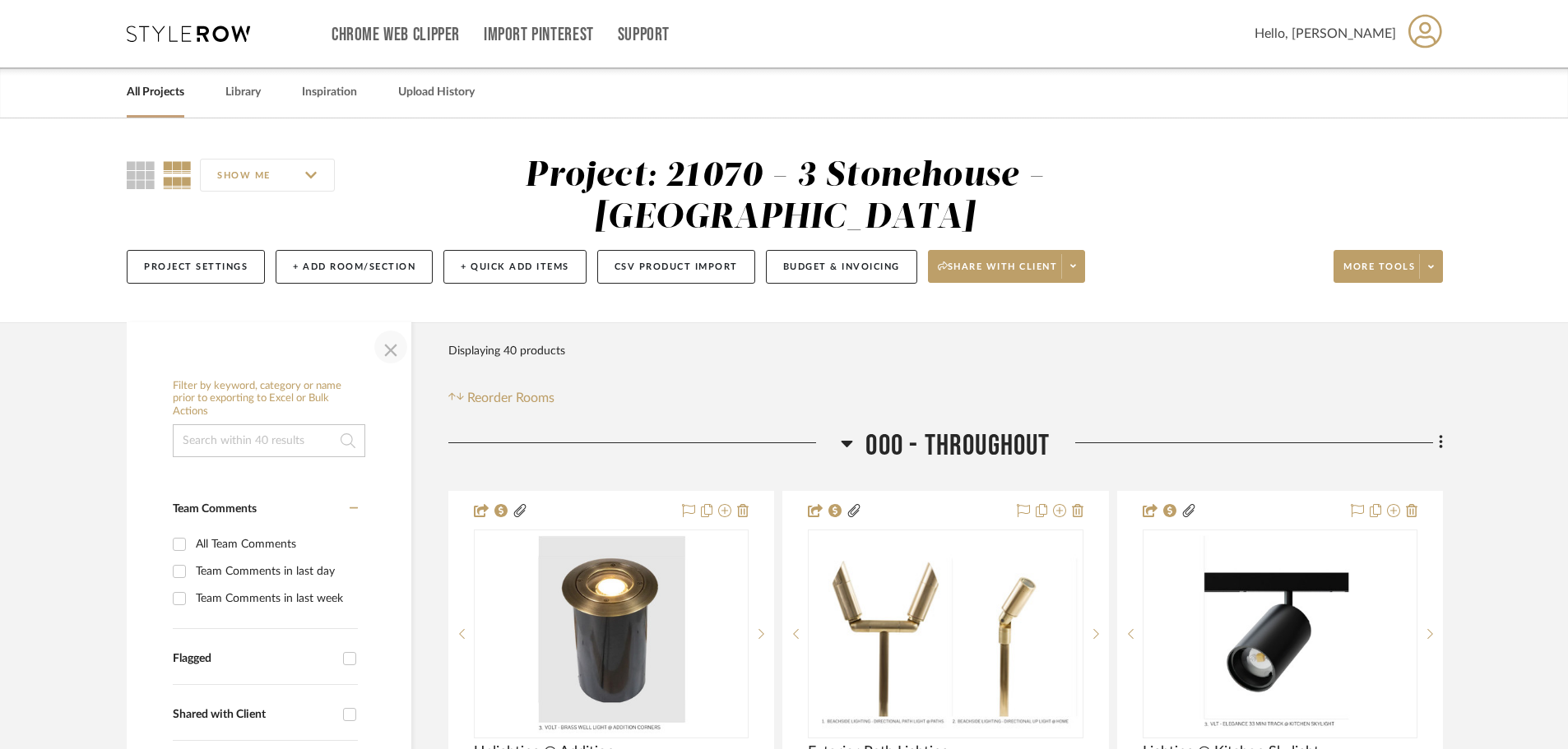
click at [388, 342] on span "button" at bounding box center [390, 346] width 40 height 40
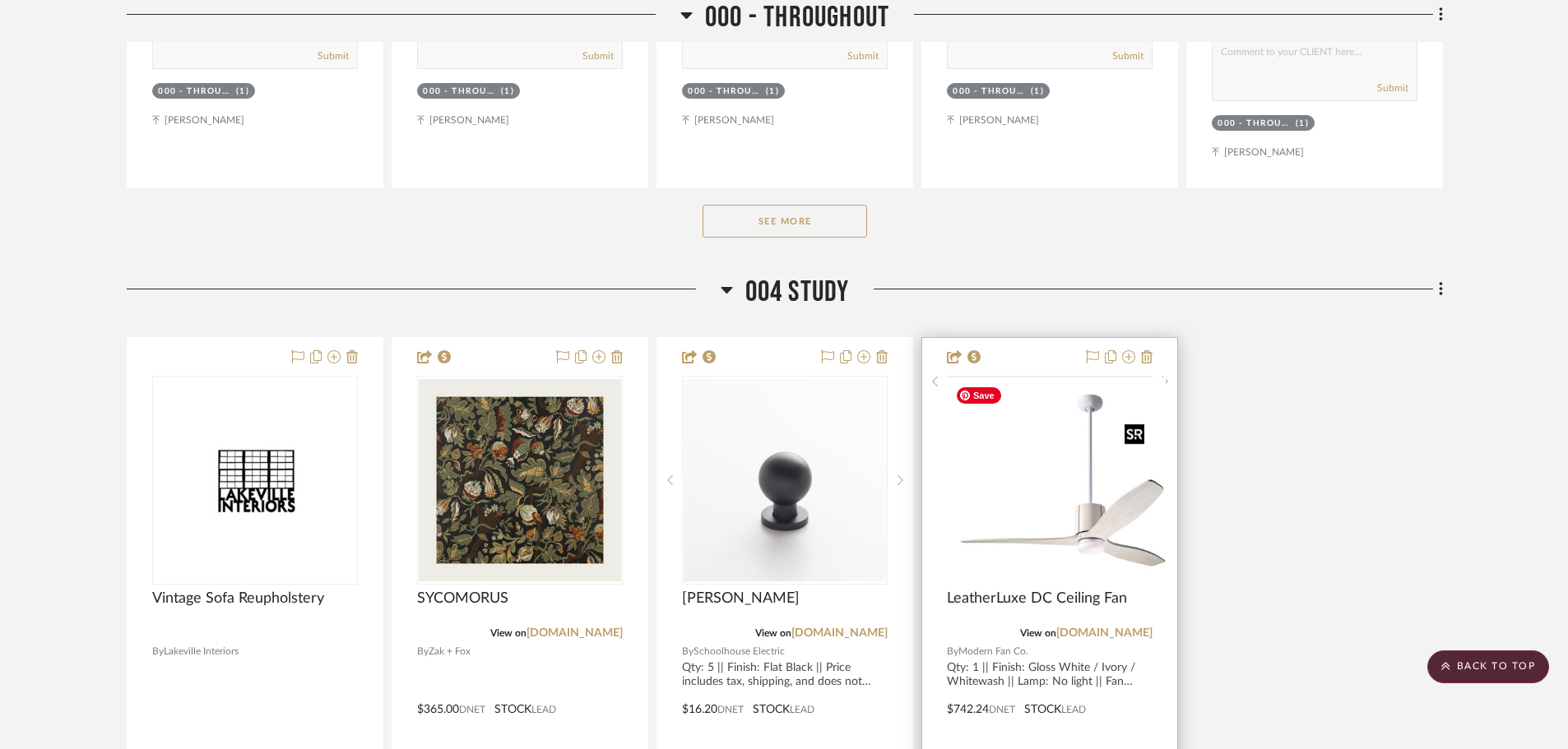
scroll to position [1233, 0]
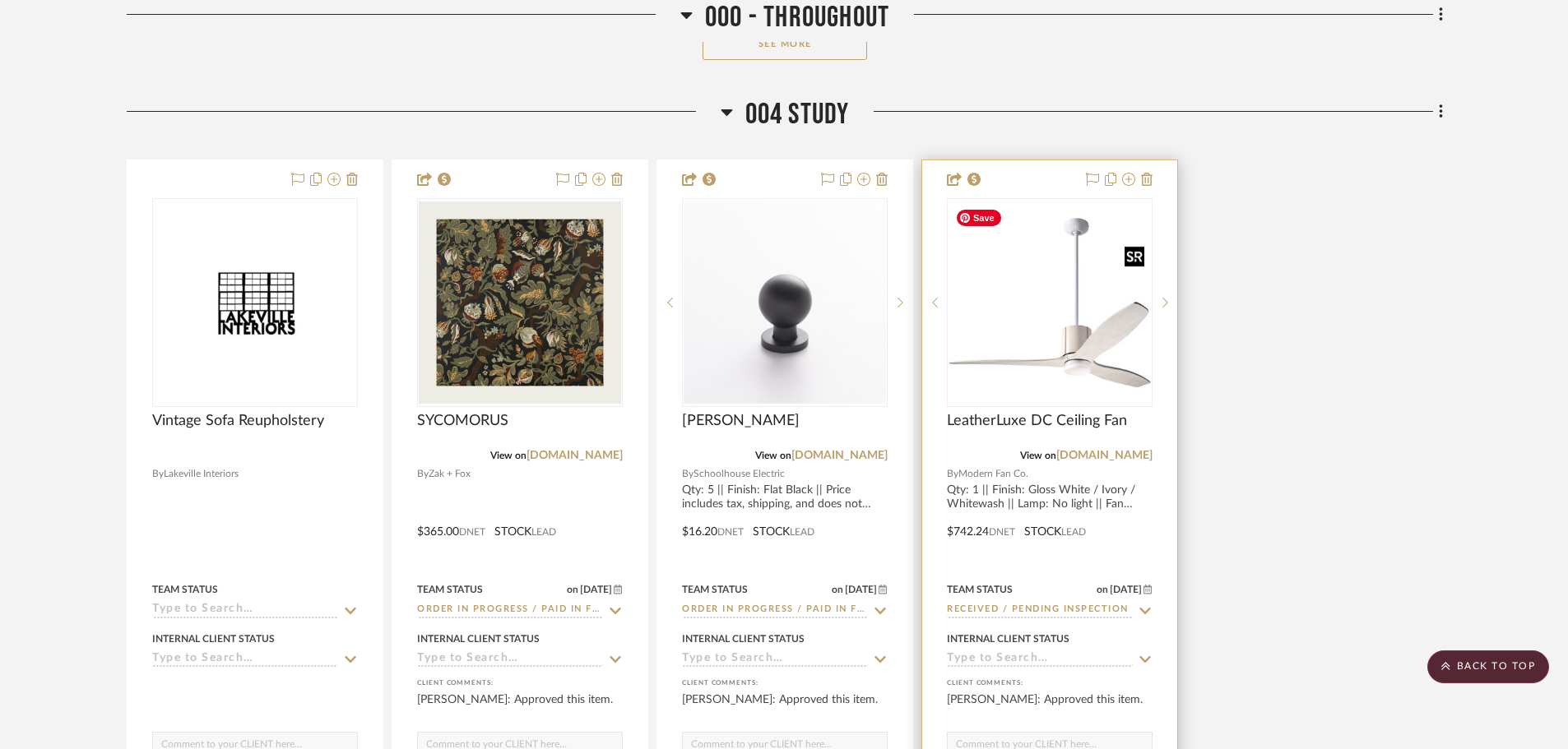
click at [1061, 338] on img "0" at bounding box center [1050, 302] width 202 height 202
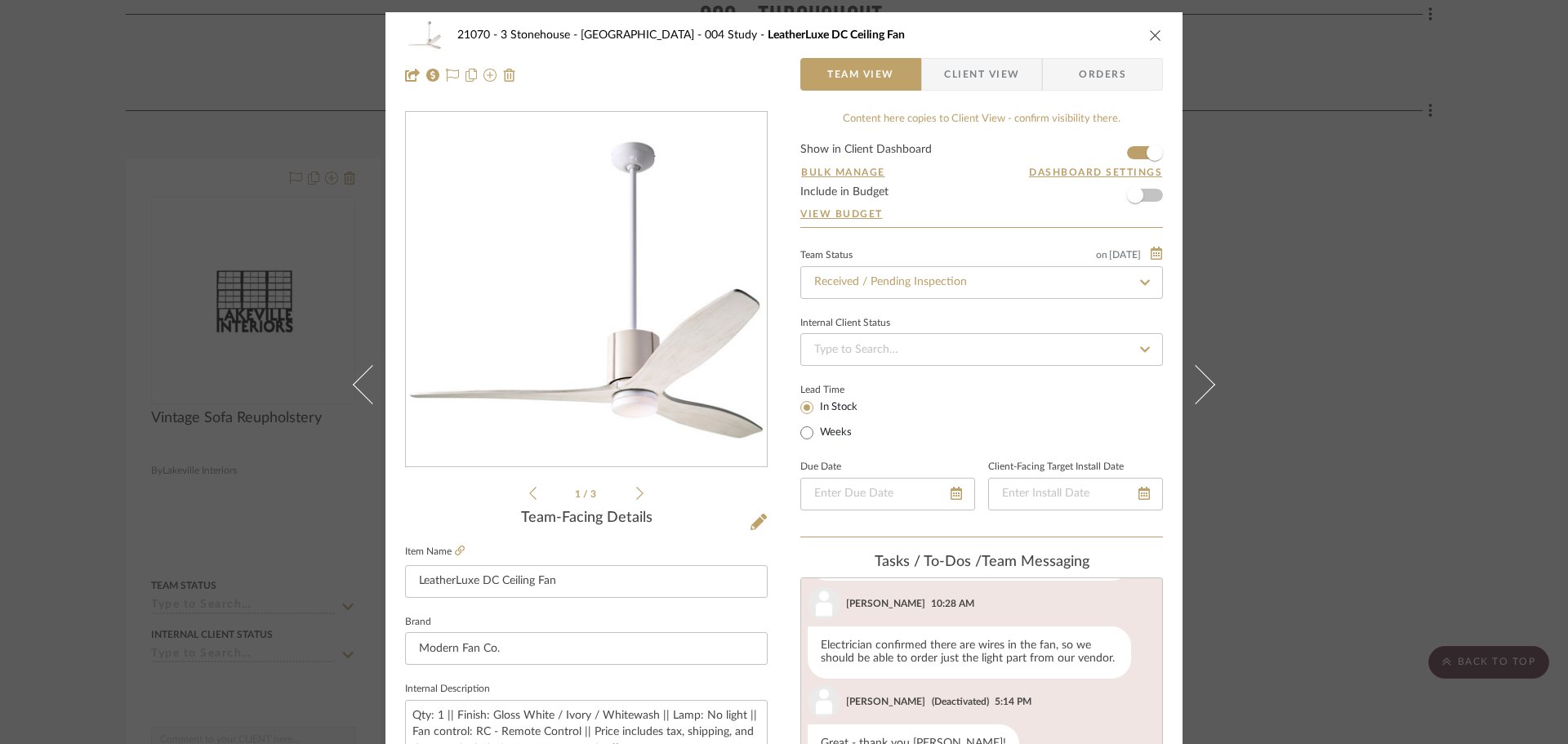
scroll to position [544, 0]
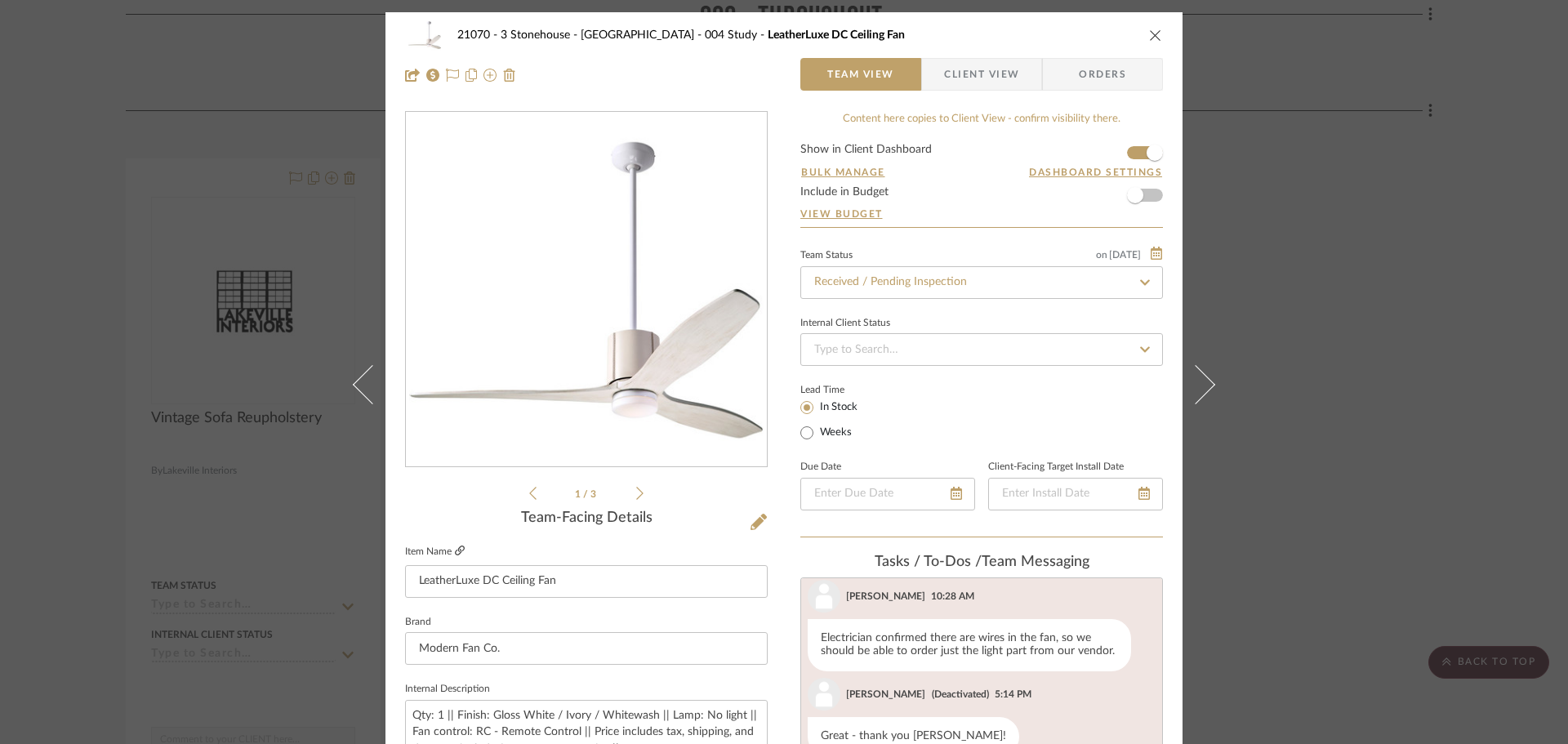
click at [455, 547] on icon at bounding box center [459, 550] width 10 height 10
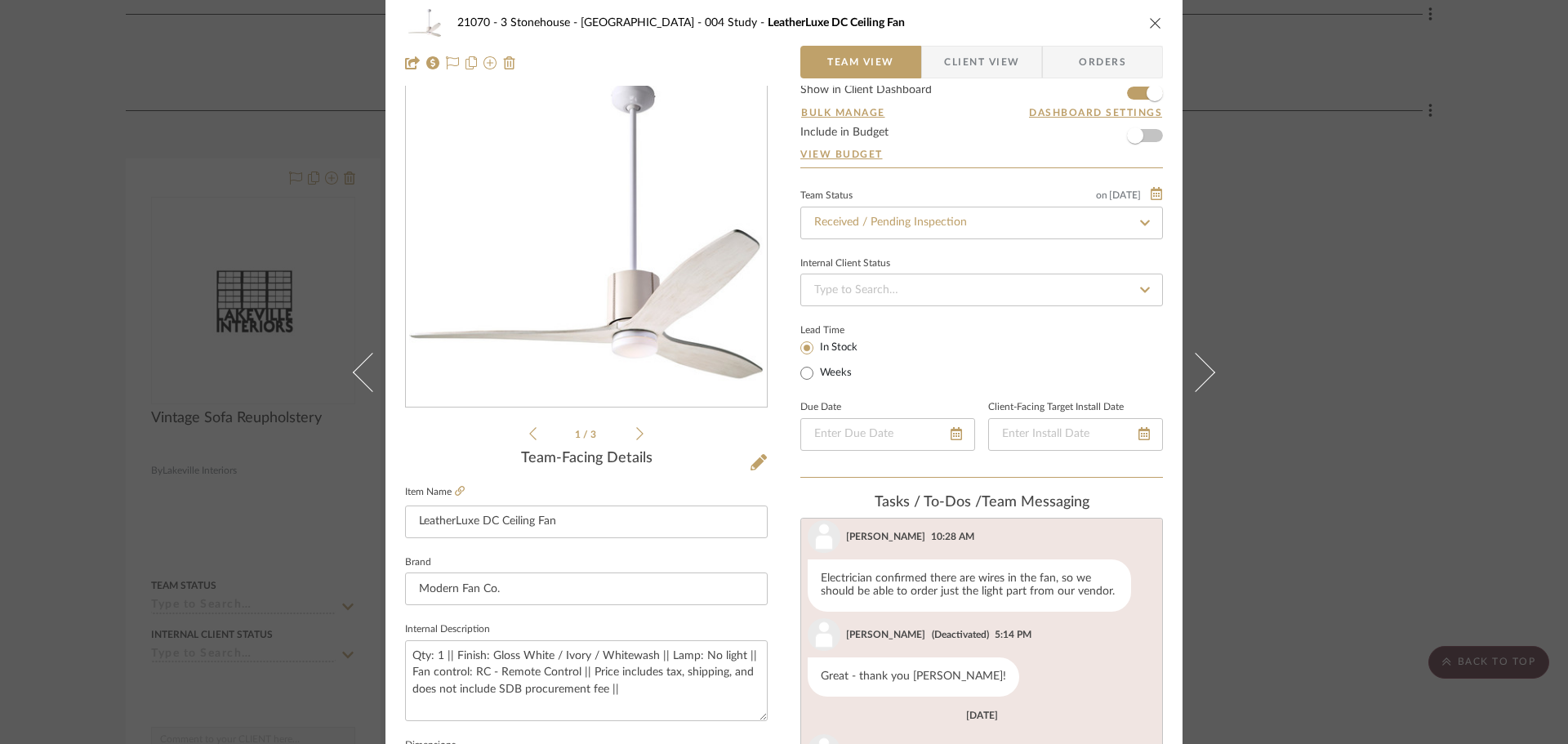
scroll to position [82, 0]
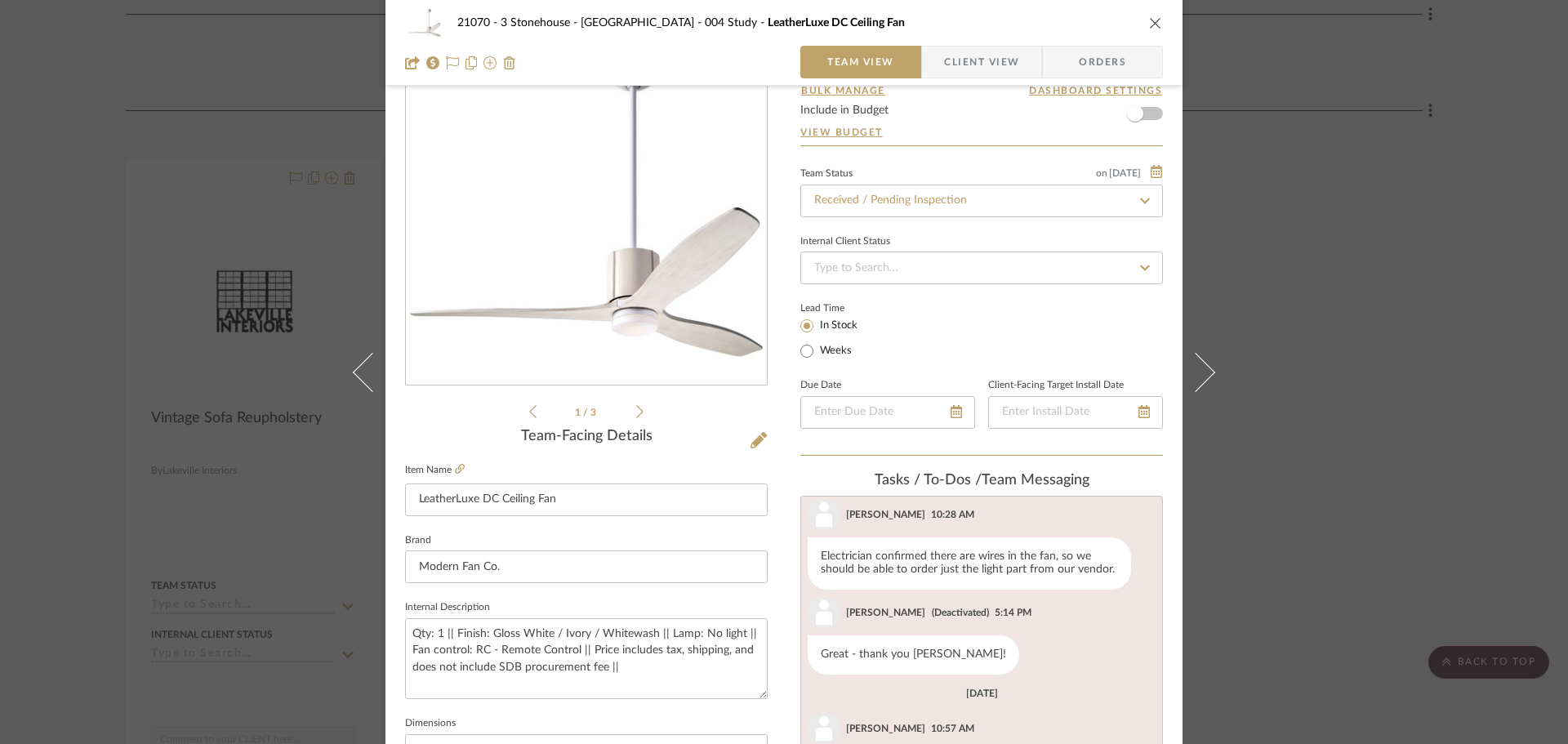
click at [1341, 422] on div "21070 - 3 Stonehouse - Main House 004 Study LeatherLuxe DC Ceiling Fan Team Vie…" at bounding box center [784, 372] width 1568 height 744
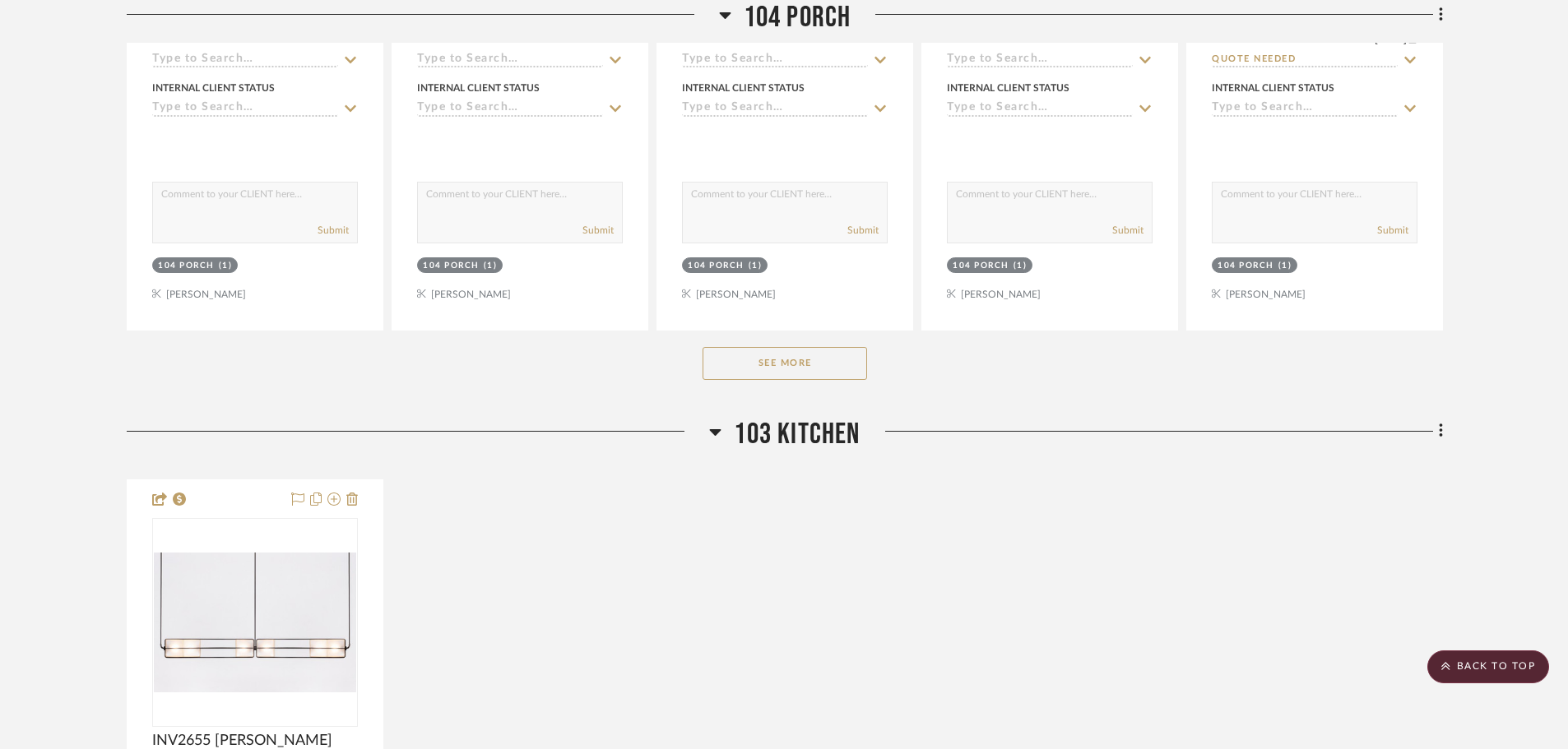
scroll to position [6661, 0]
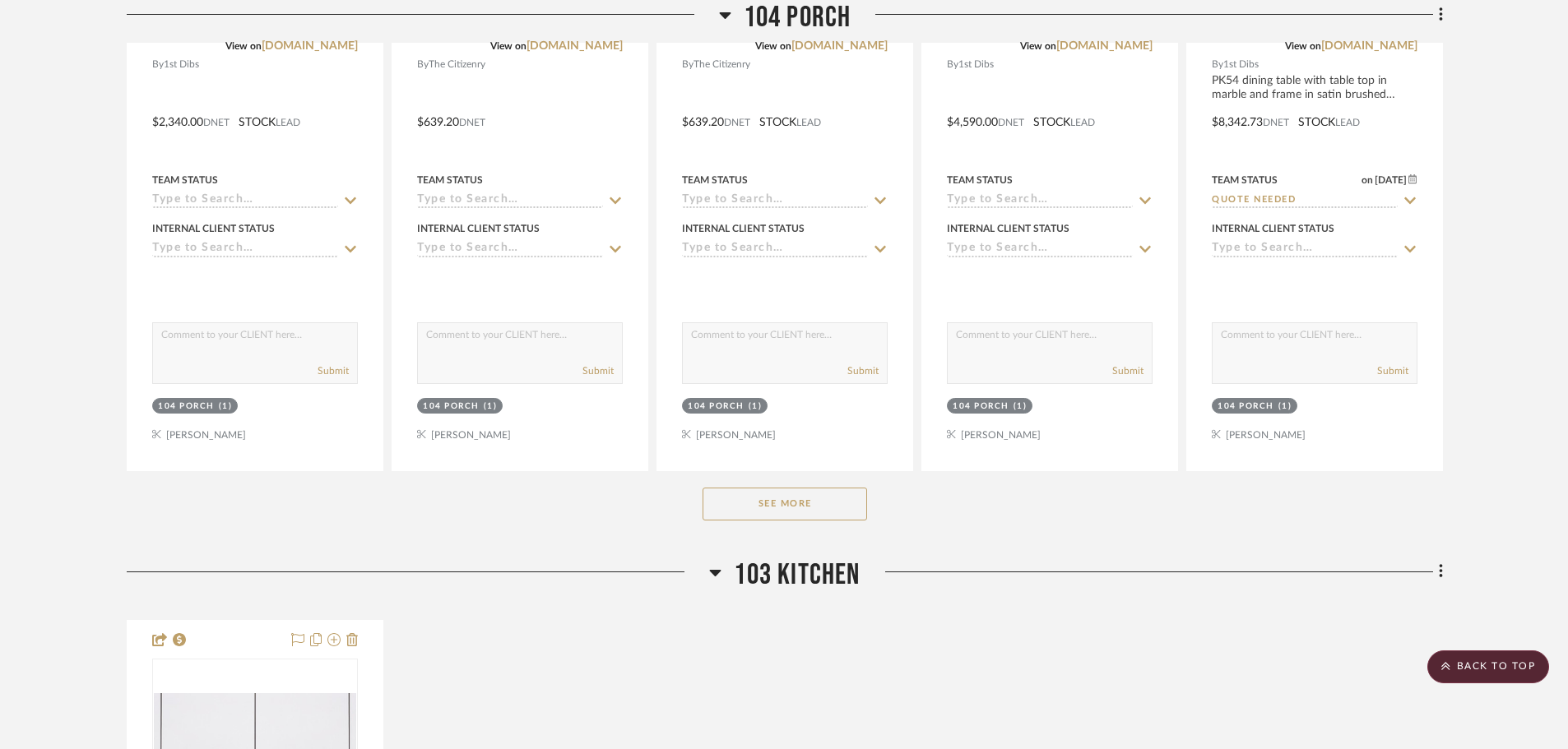
click at [783, 515] on button "See More" at bounding box center [784, 504] width 164 height 33
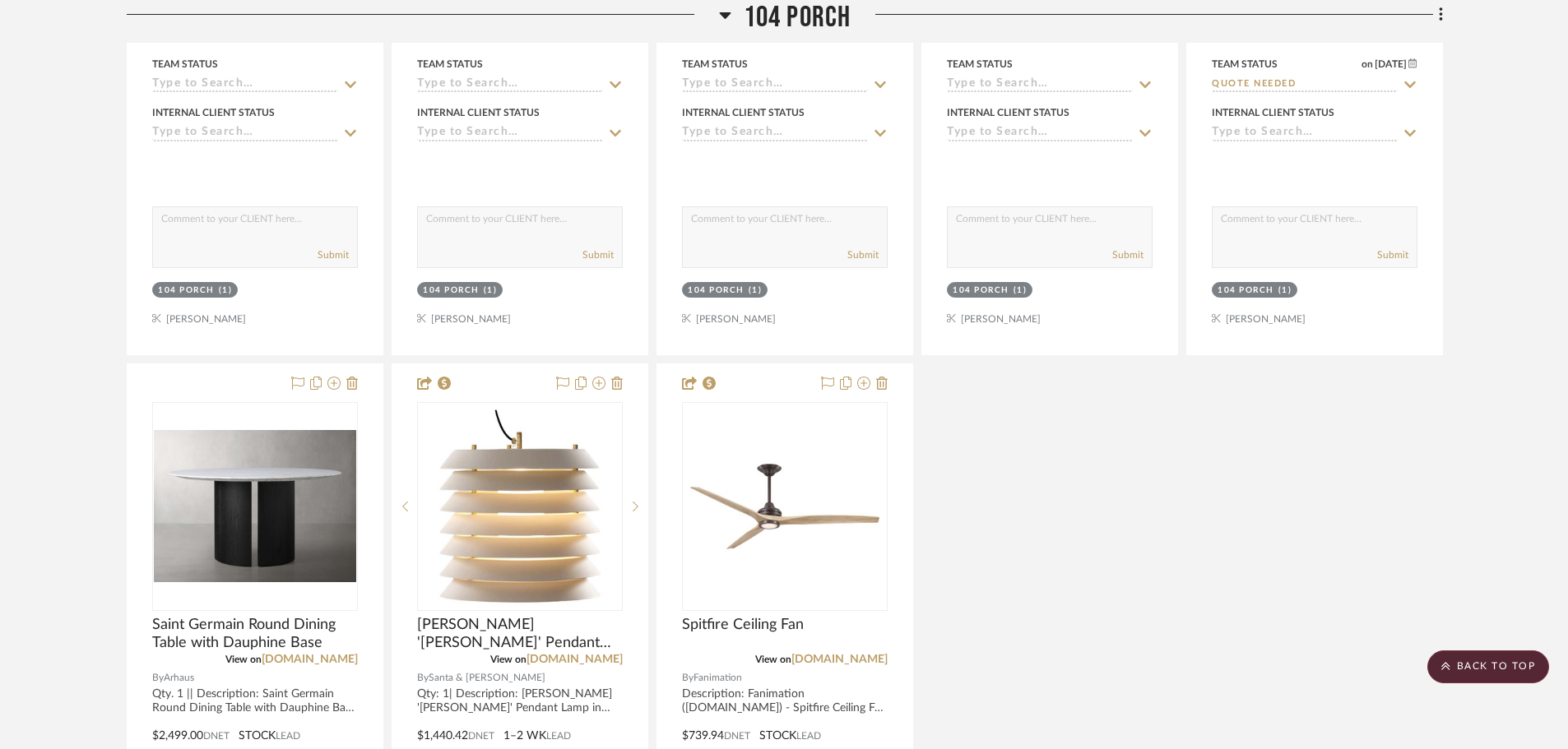
scroll to position [6907, 0]
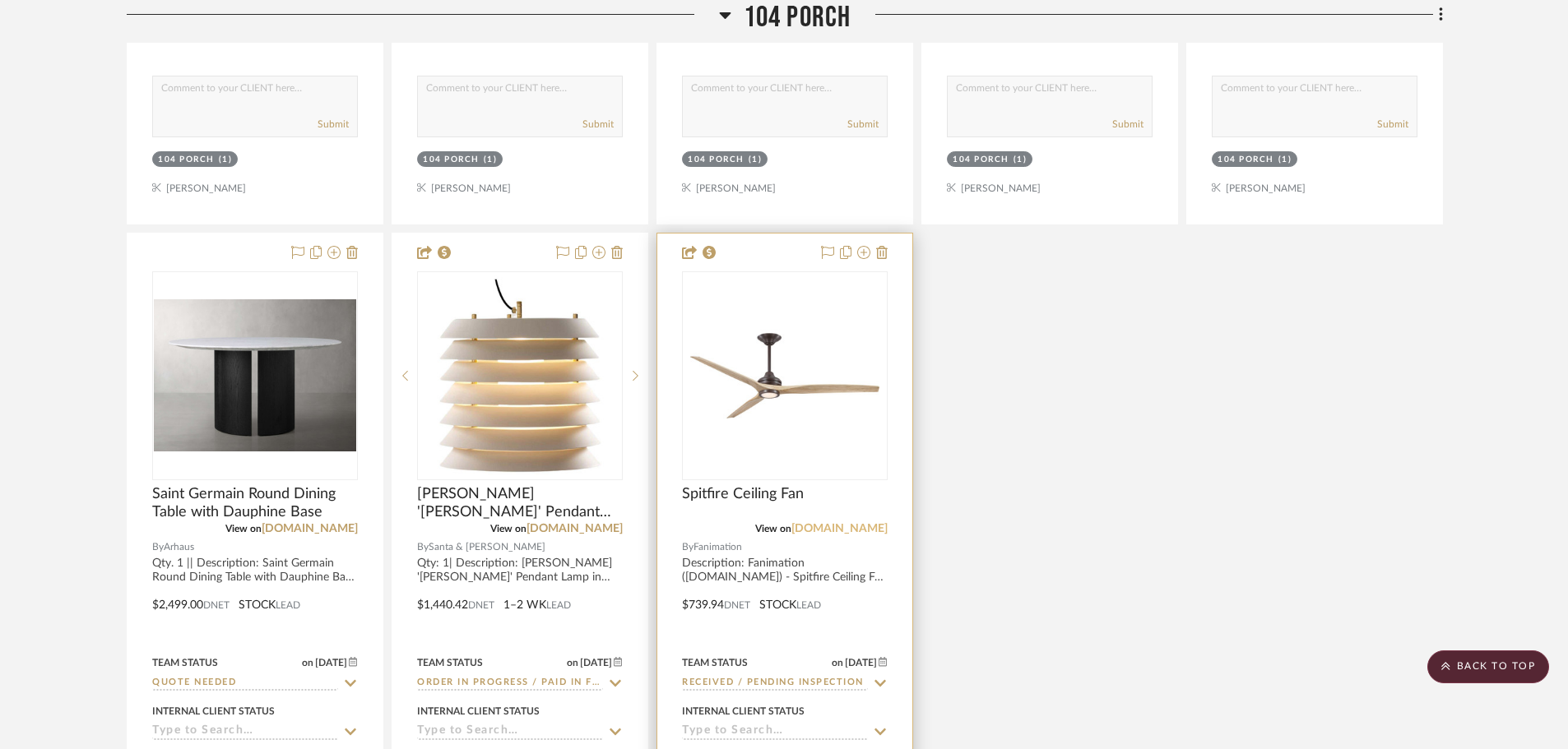
click at [867, 531] on link "[DOMAIN_NAME]" at bounding box center [839, 528] width 96 height 11
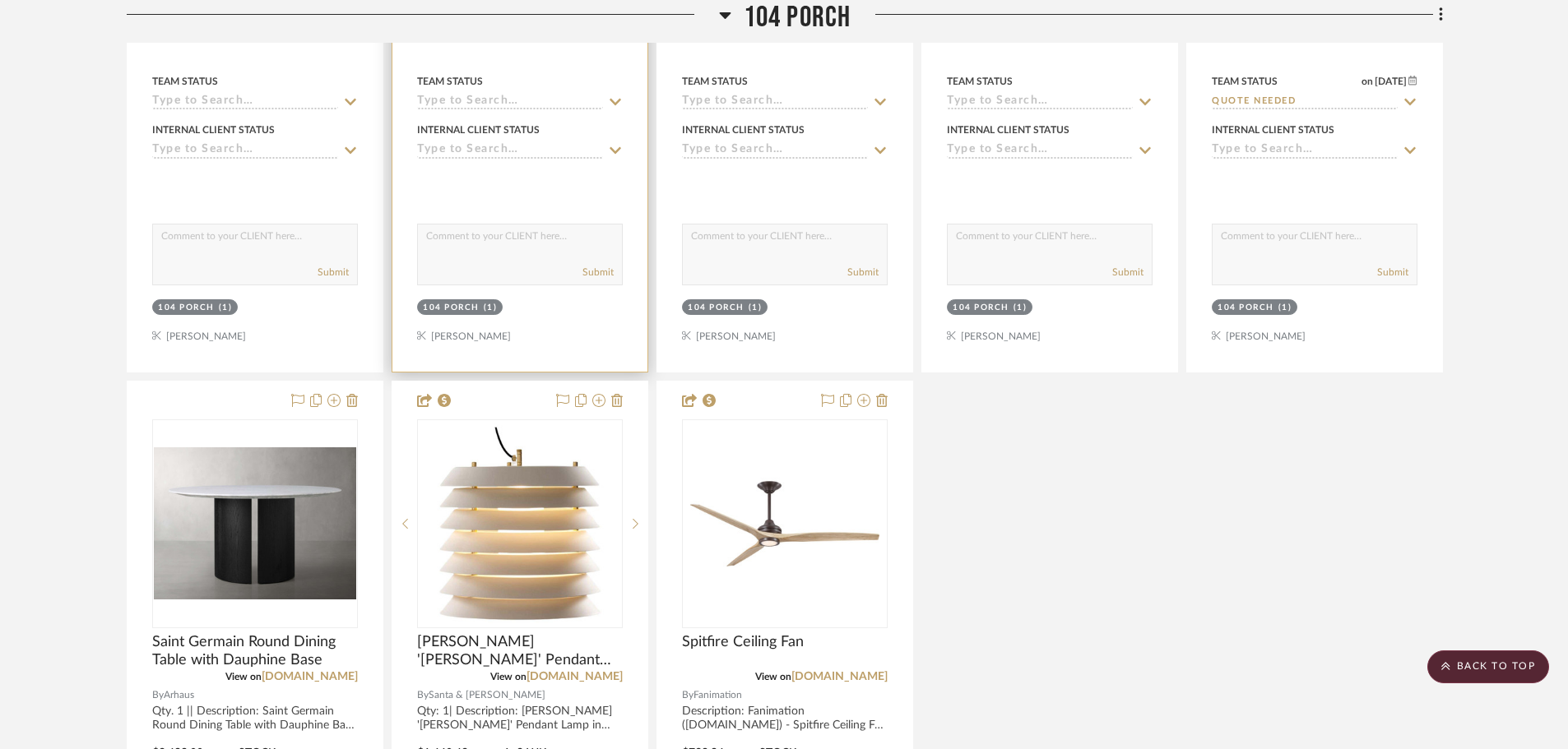
scroll to position [6825, 0]
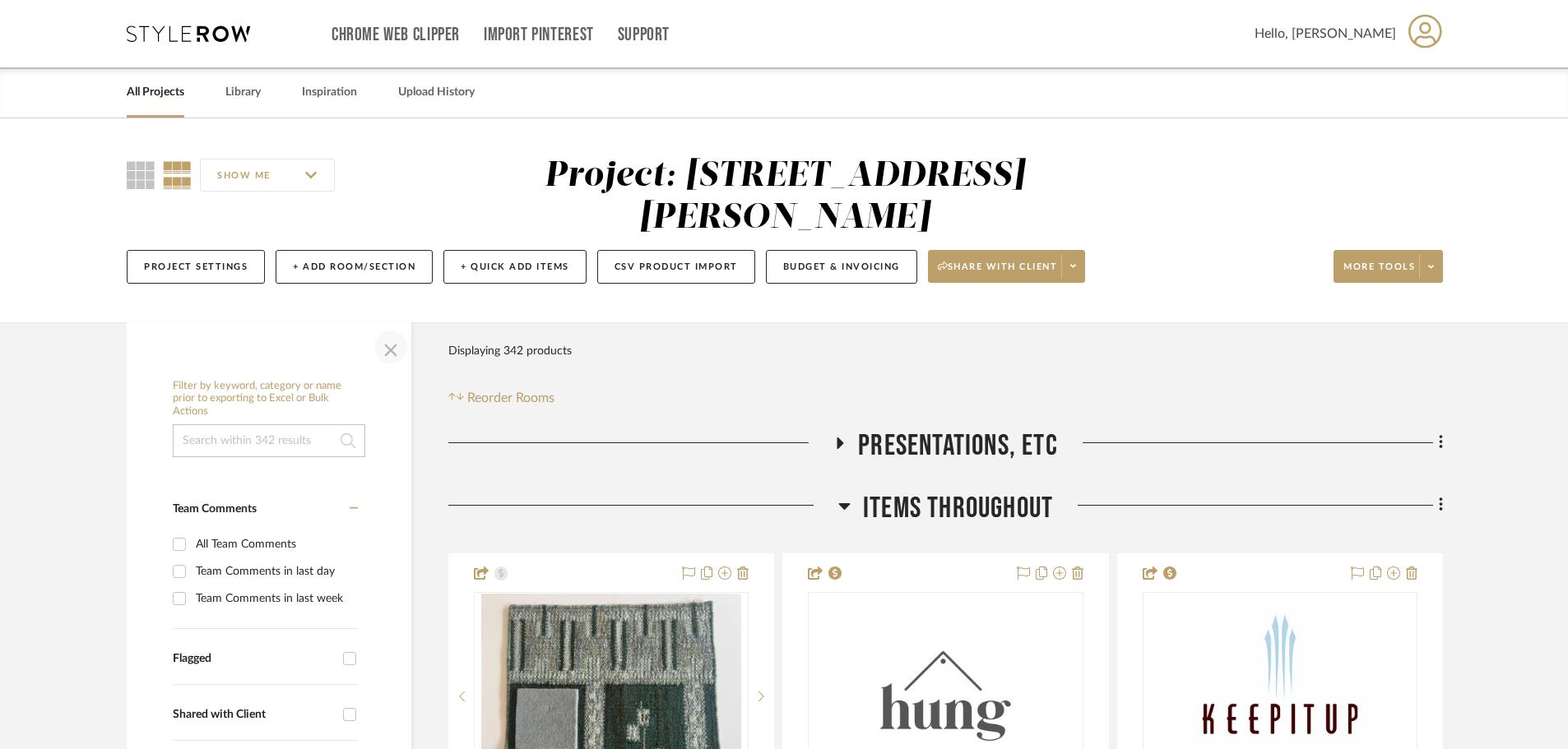
click at [384, 345] on span "button" at bounding box center [390, 346] width 40 height 40
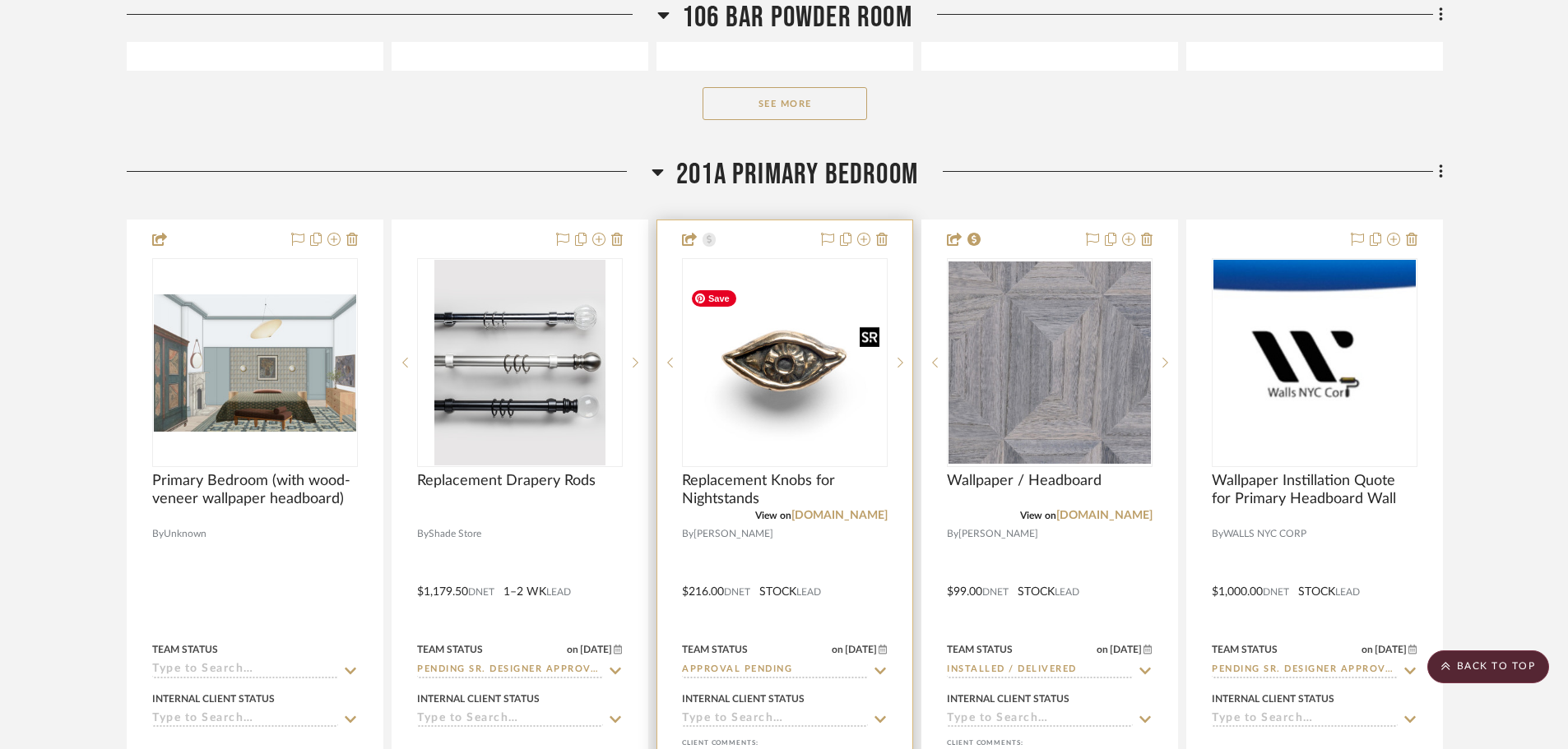
scroll to position [13733, 0]
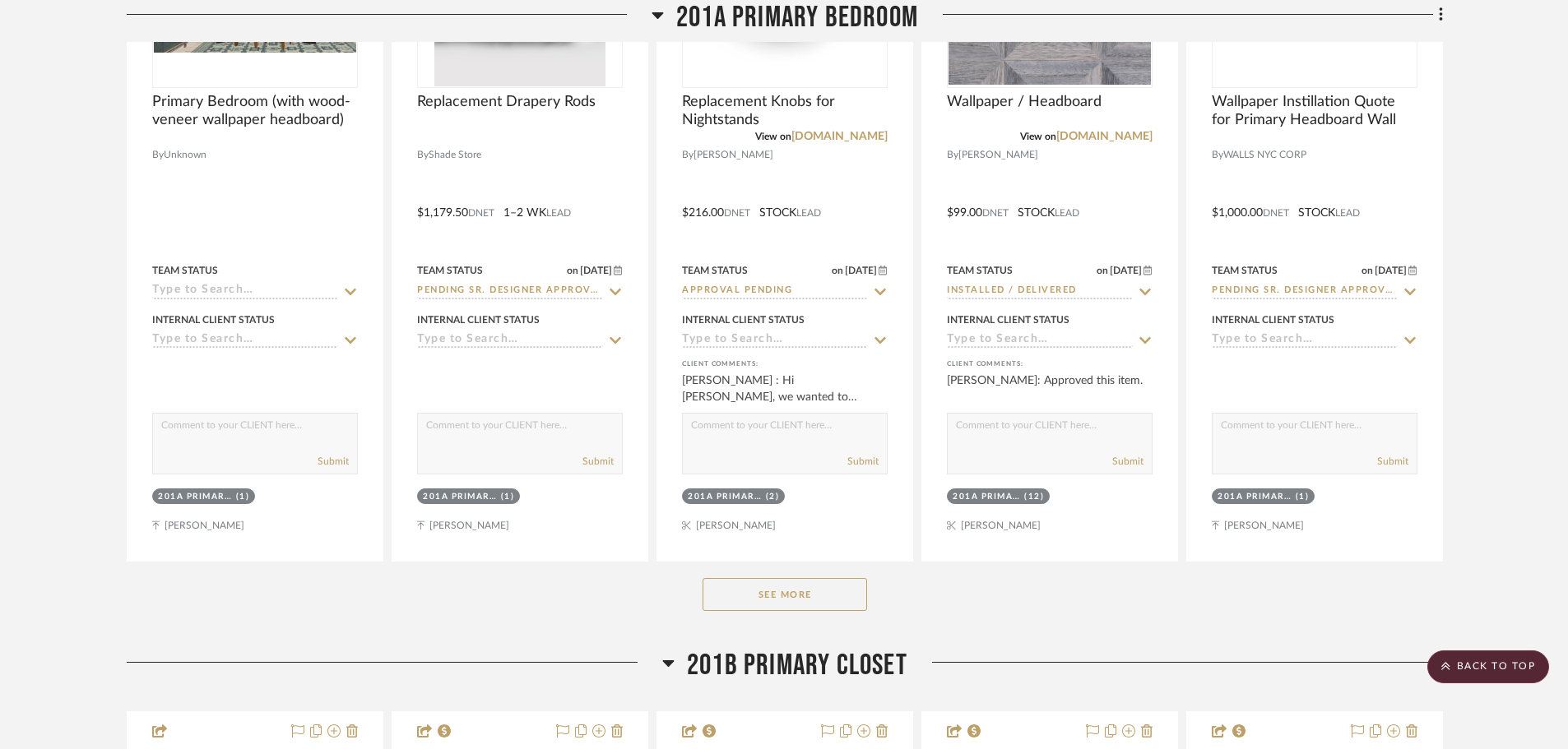
click at [743, 601] on button "See More" at bounding box center [784, 594] width 164 height 33
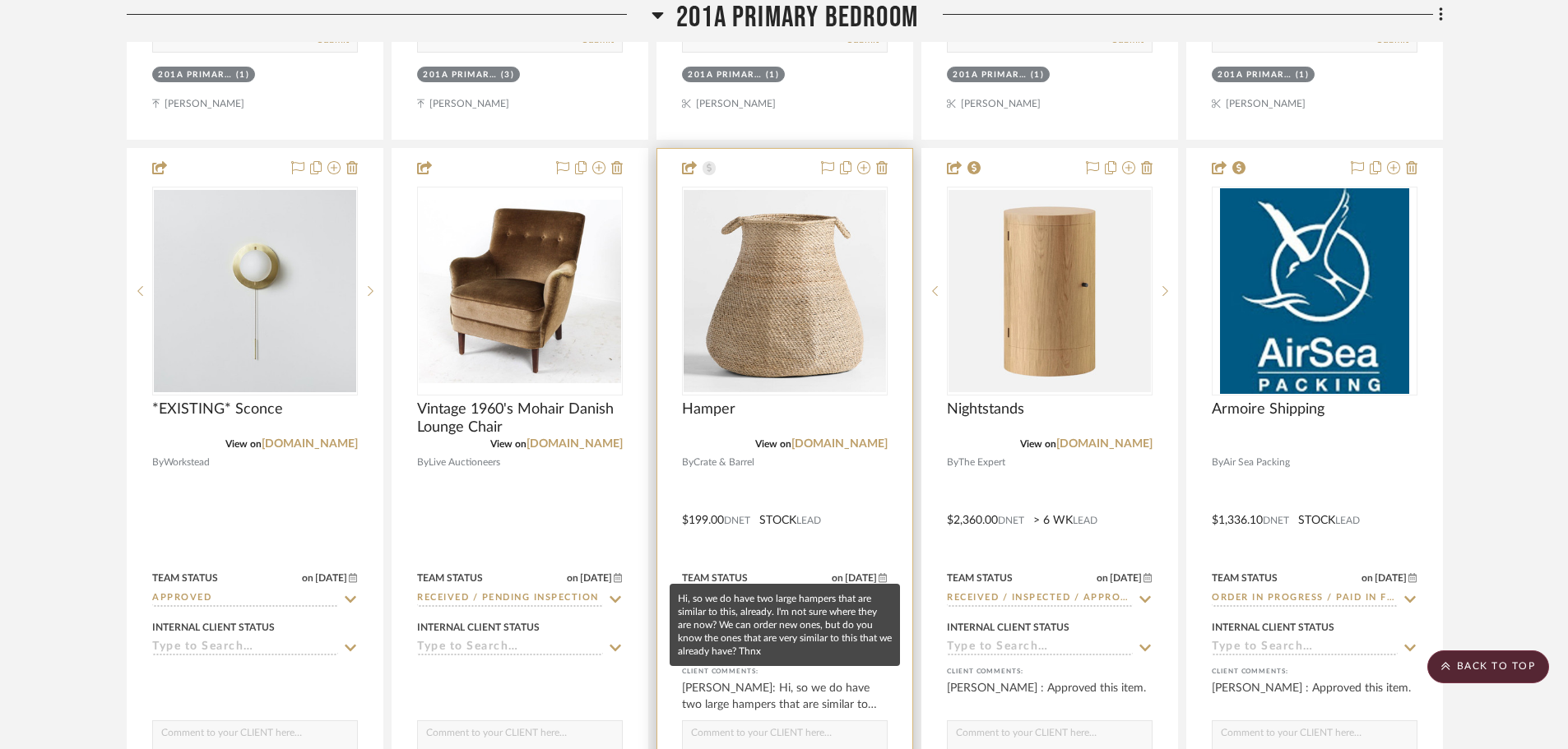
scroll to position [15377, 0]
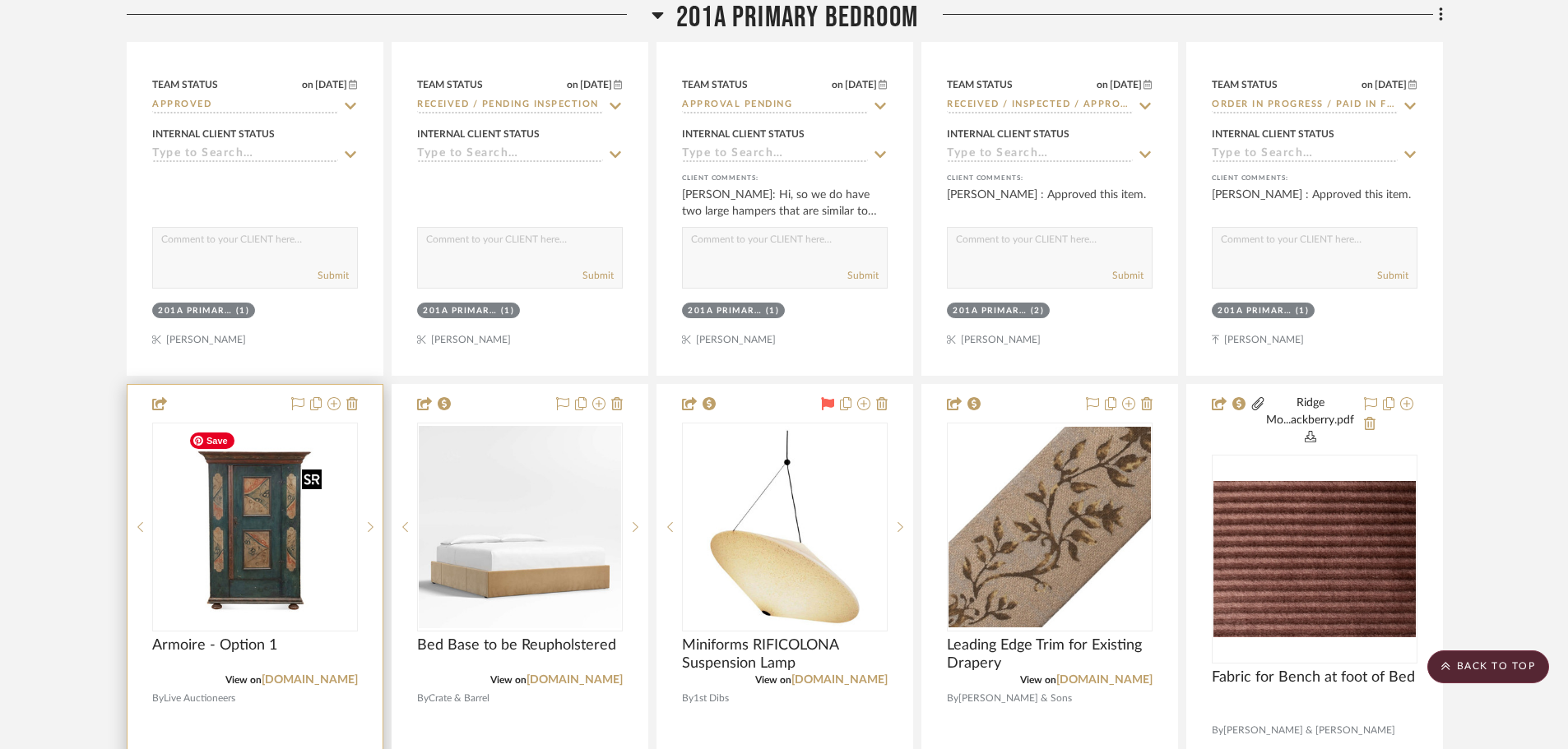
click at [0, 0] on img at bounding box center [0, 0] width 0 height 0
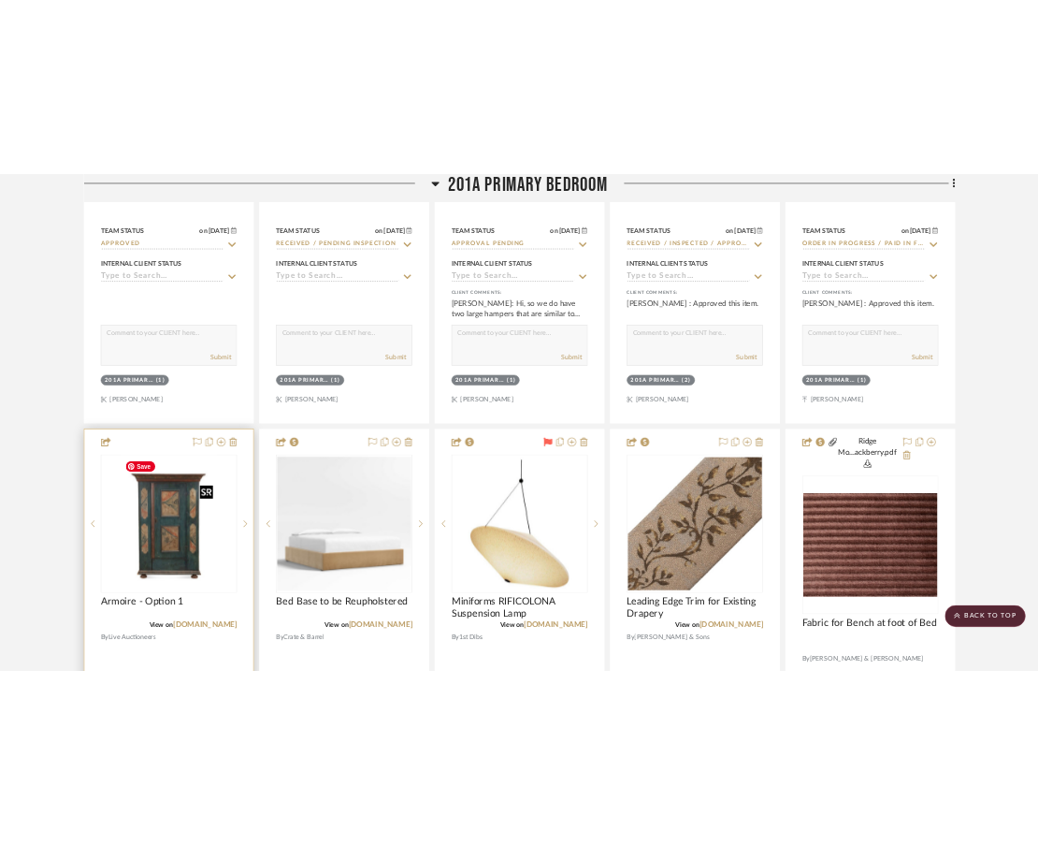
scroll to position [0, 0]
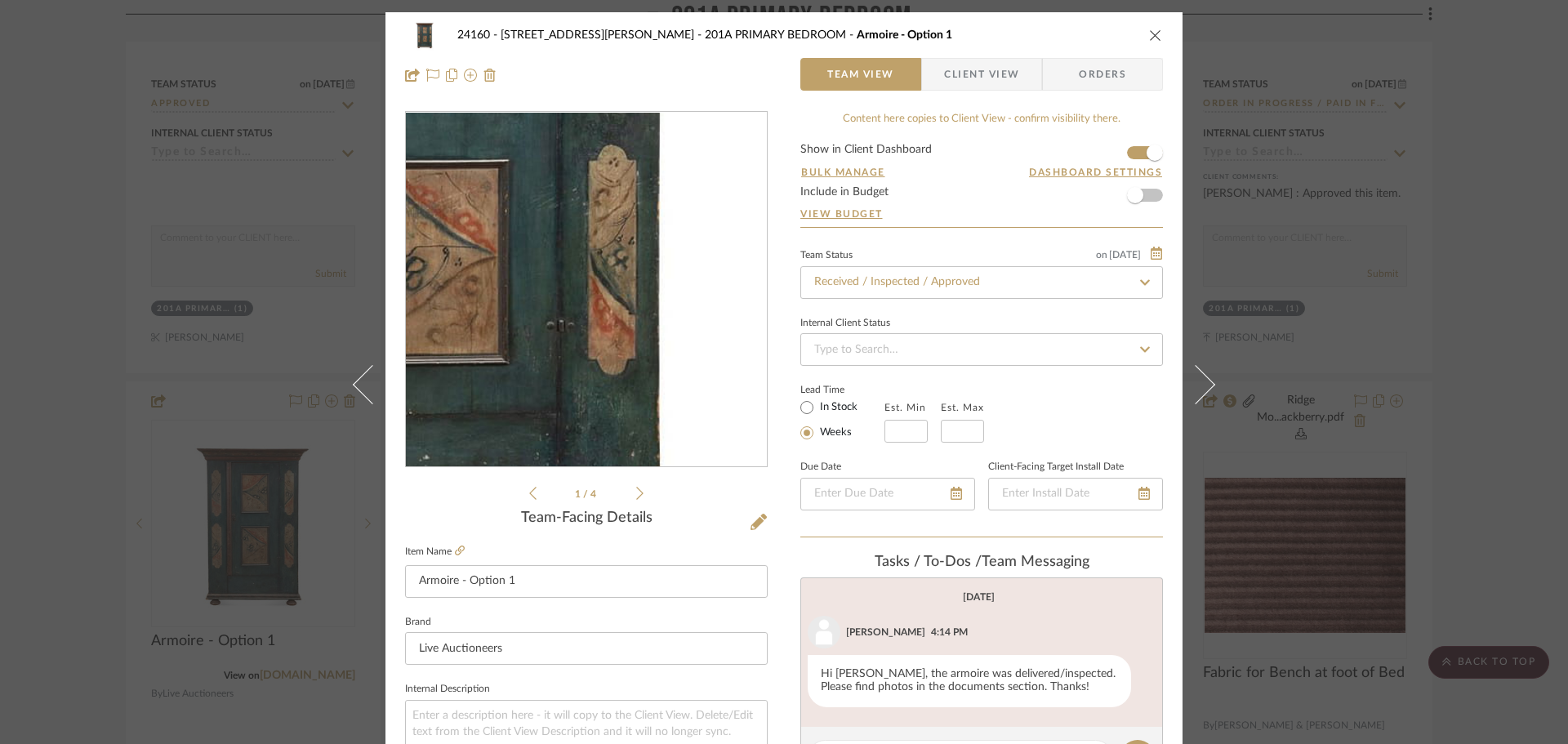
click at [635, 338] on img "0" at bounding box center [587, 290] width 253 height 355
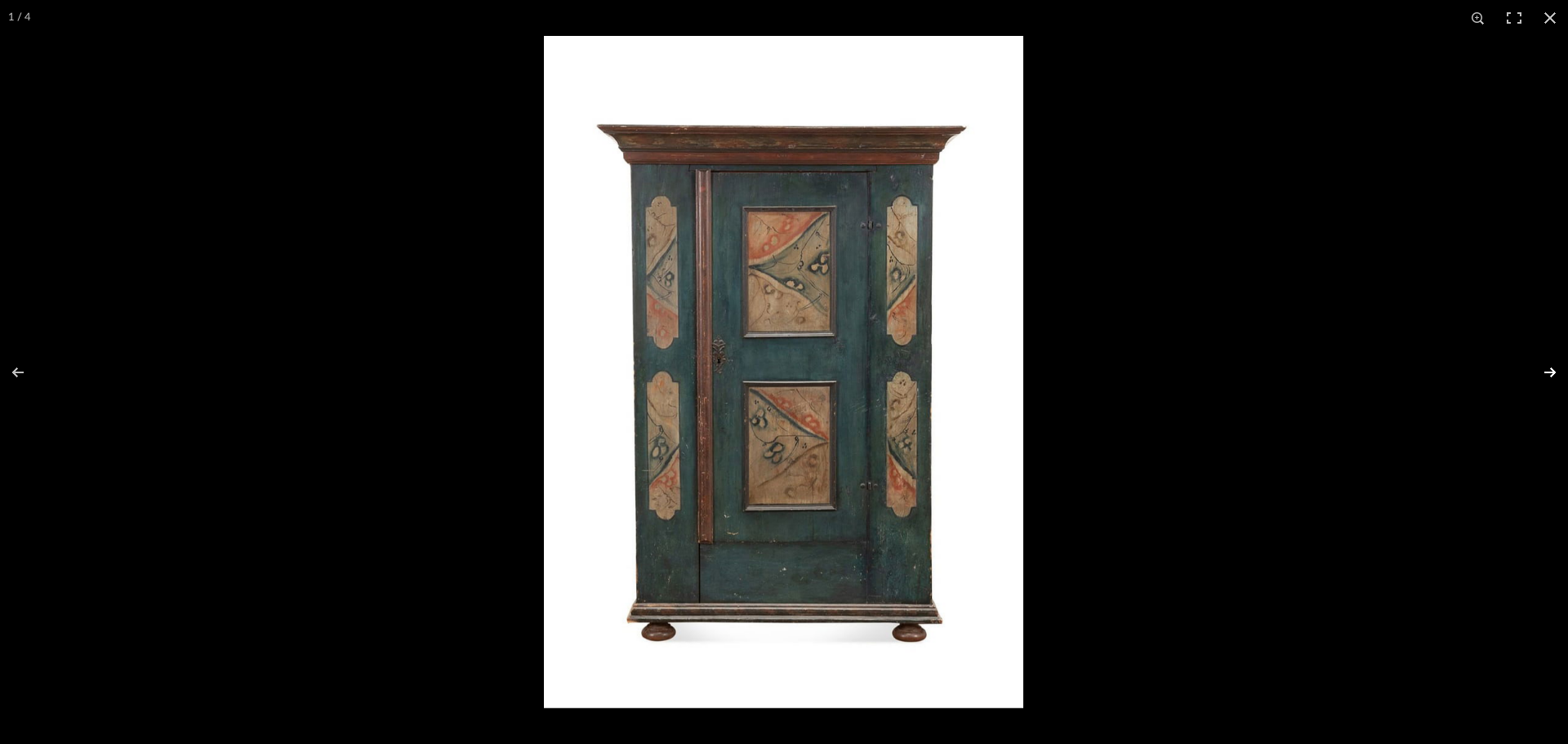
click at [1550, 373] on button at bounding box center [1538, 373] width 57 height 82
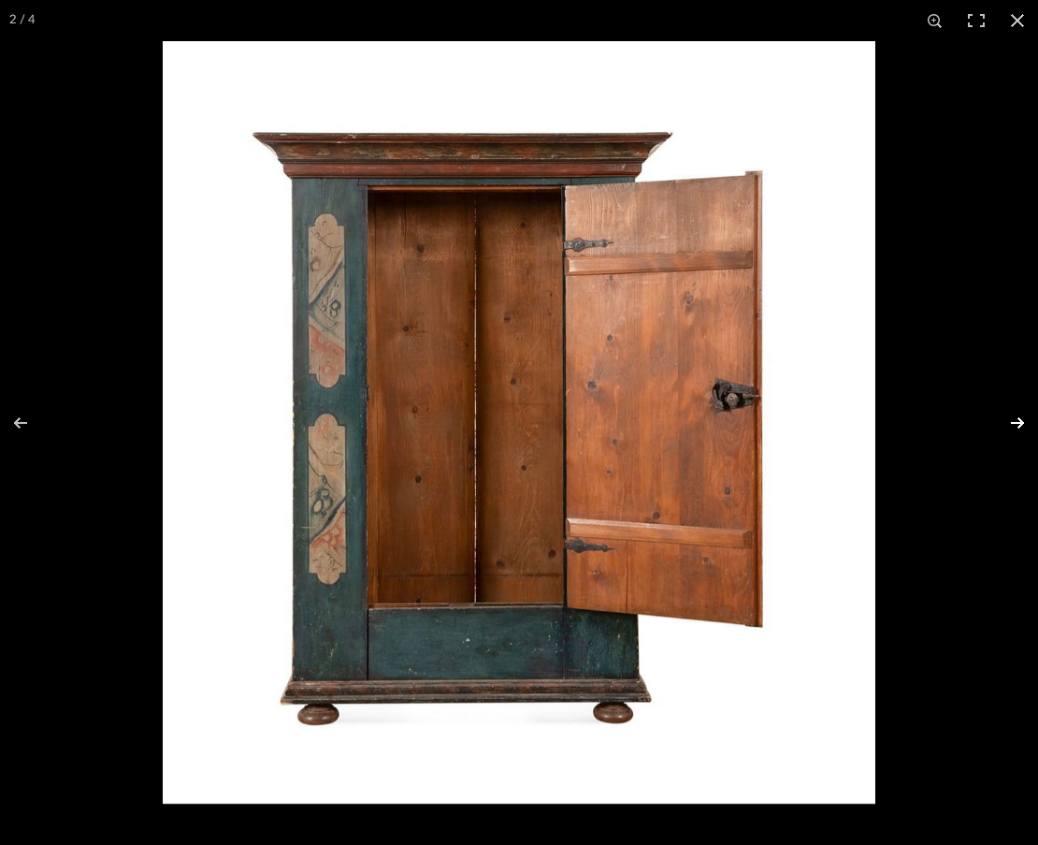
click at [1022, 425] on button at bounding box center [1005, 423] width 65 height 94
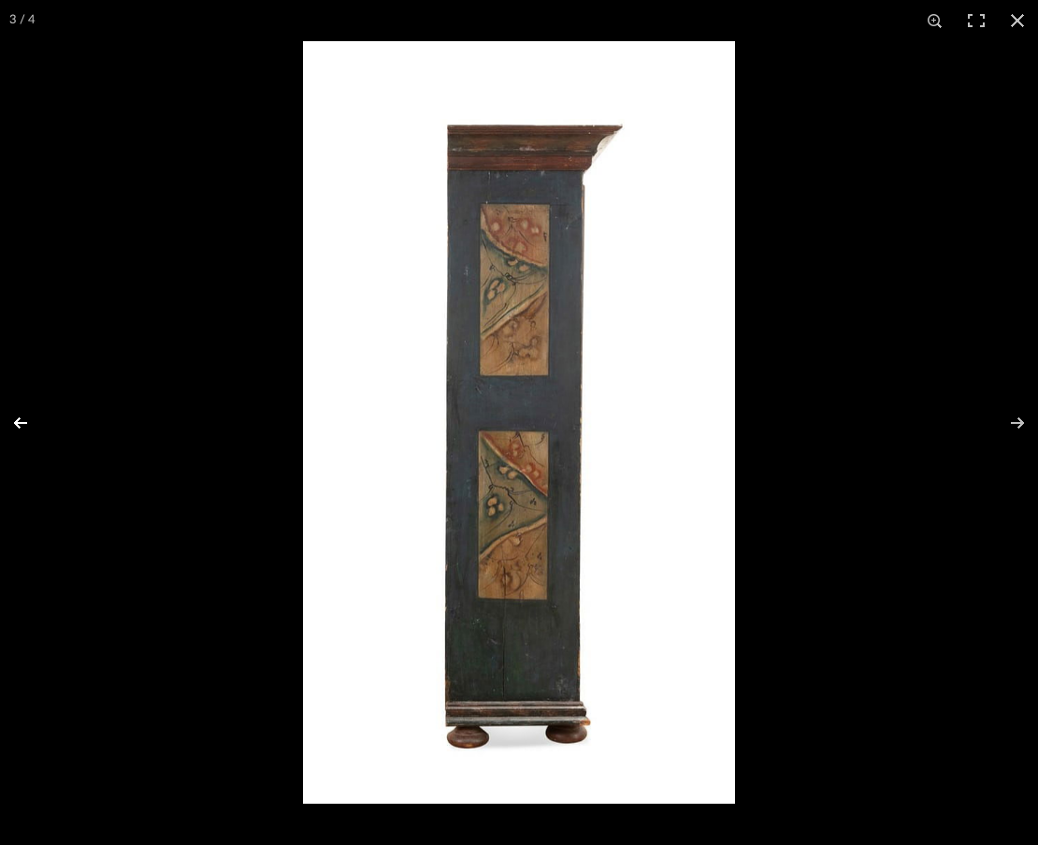
click at [23, 420] on button at bounding box center [32, 423] width 65 height 94
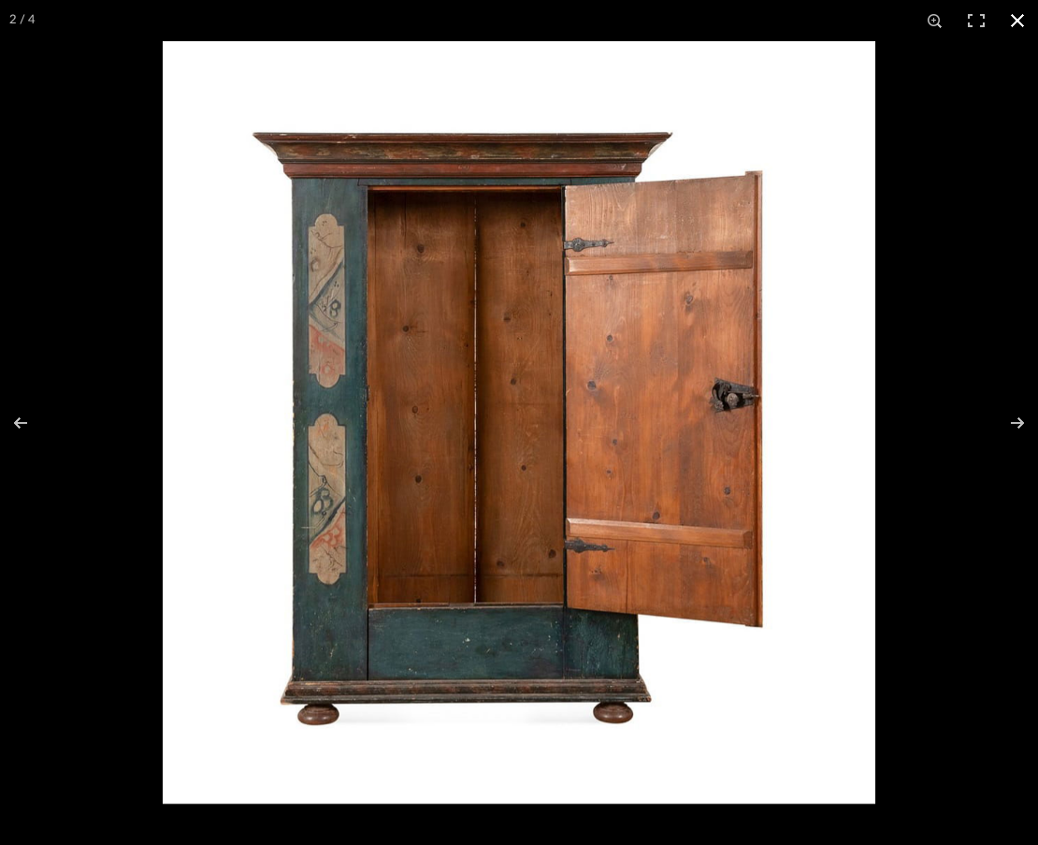
click at [1014, 30] on button at bounding box center [1017, 20] width 41 height 41
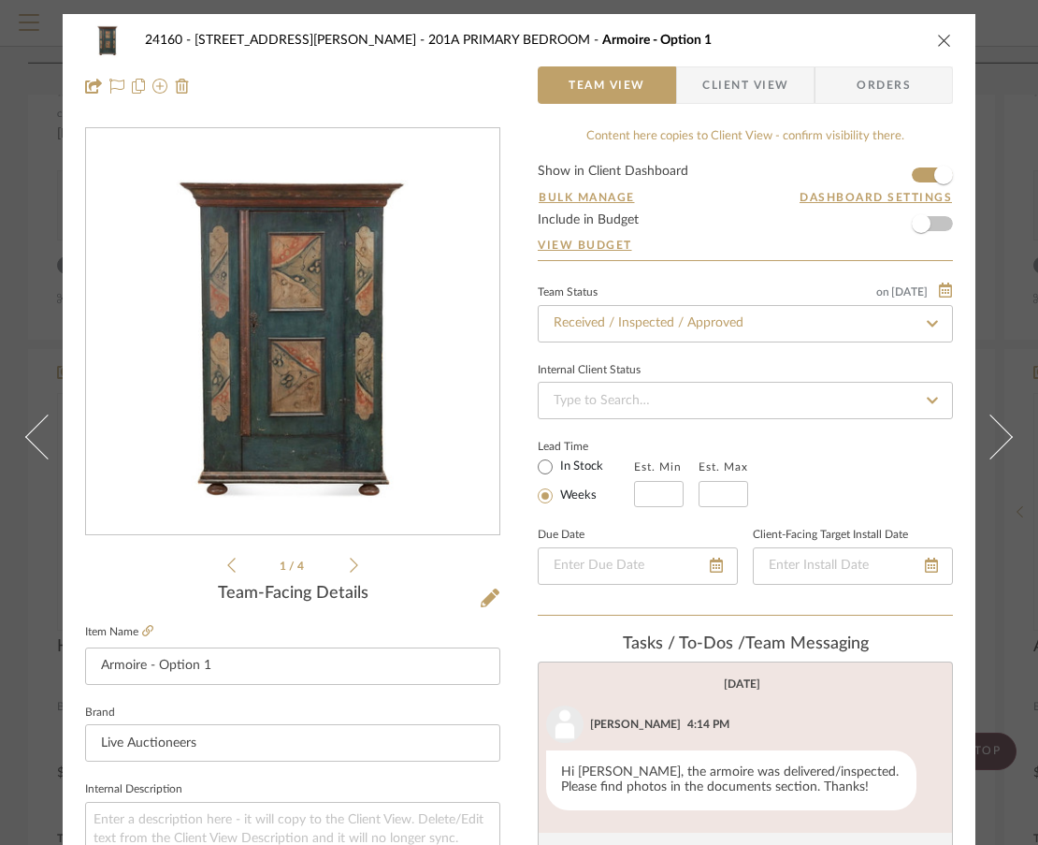
click at [350, 567] on icon at bounding box center [354, 565] width 8 height 17
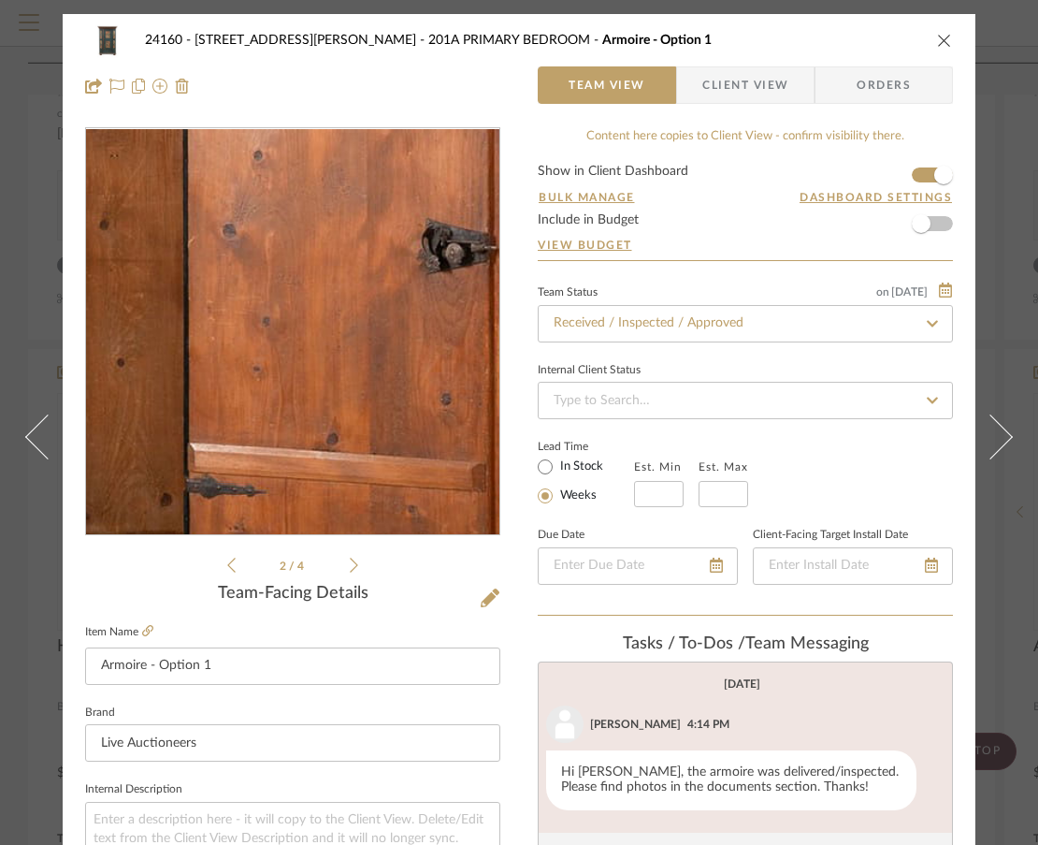
click at [346, 346] on img "1" at bounding box center [293, 332] width 380 height 406
